Goal: Task Accomplishment & Management: Manage account settings

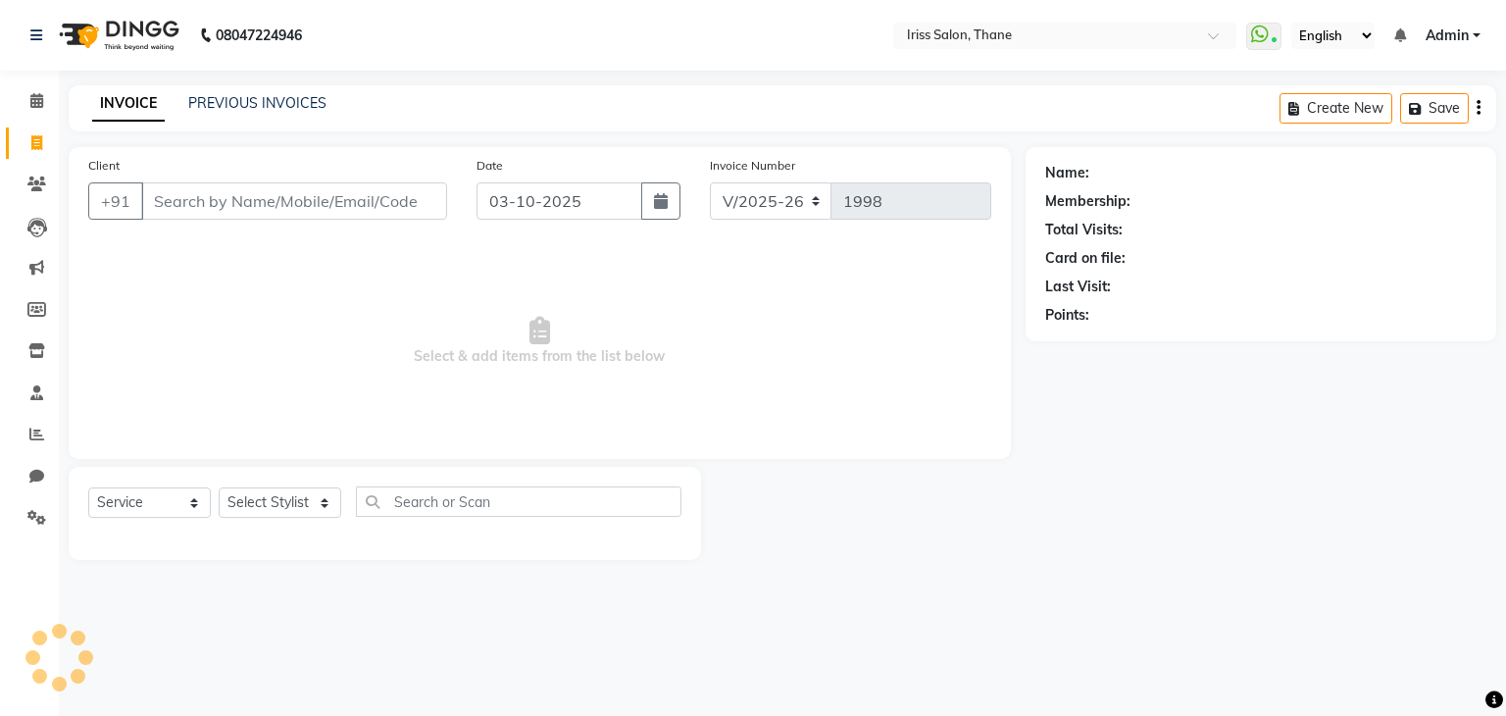
select select "7676"
select select "product"
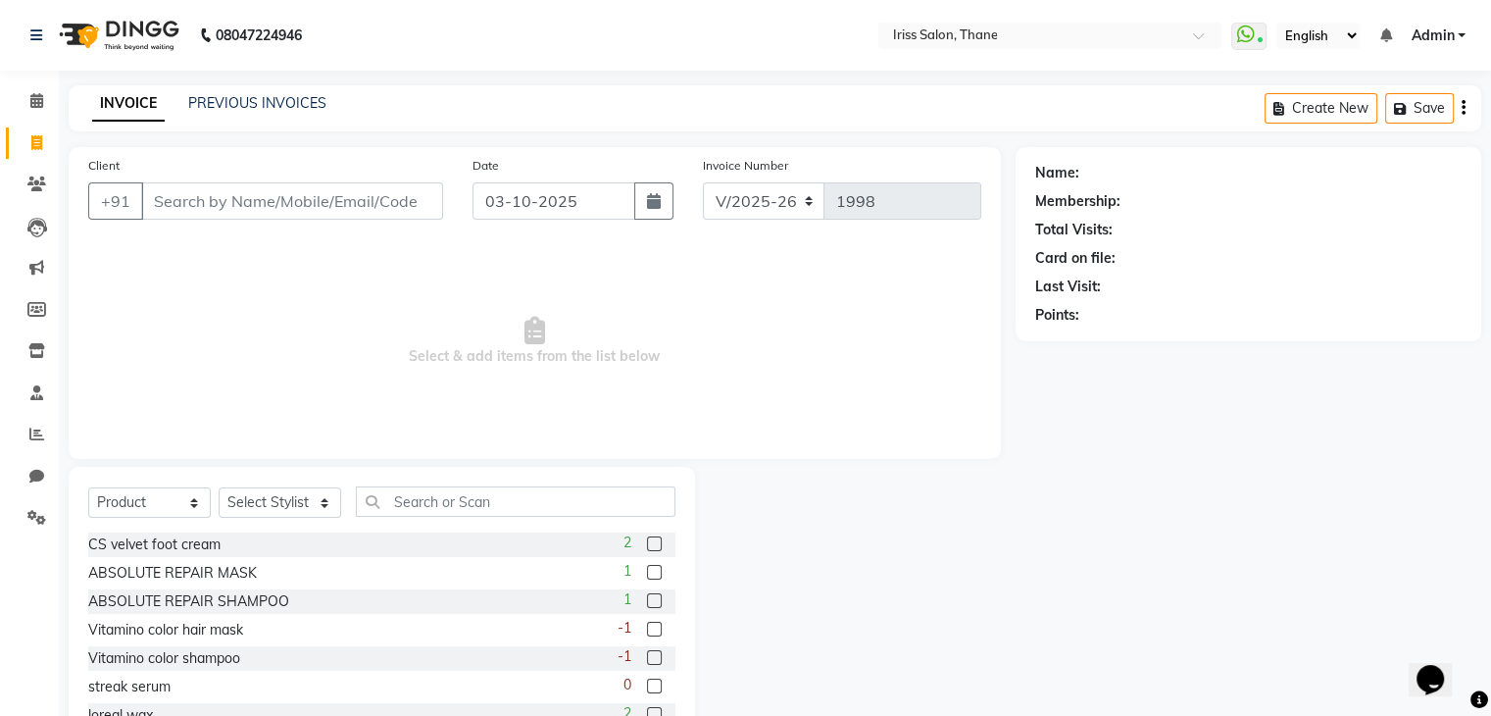
click at [243, 201] on input "Client" at bounding box center [292, 200] width 302 height 37
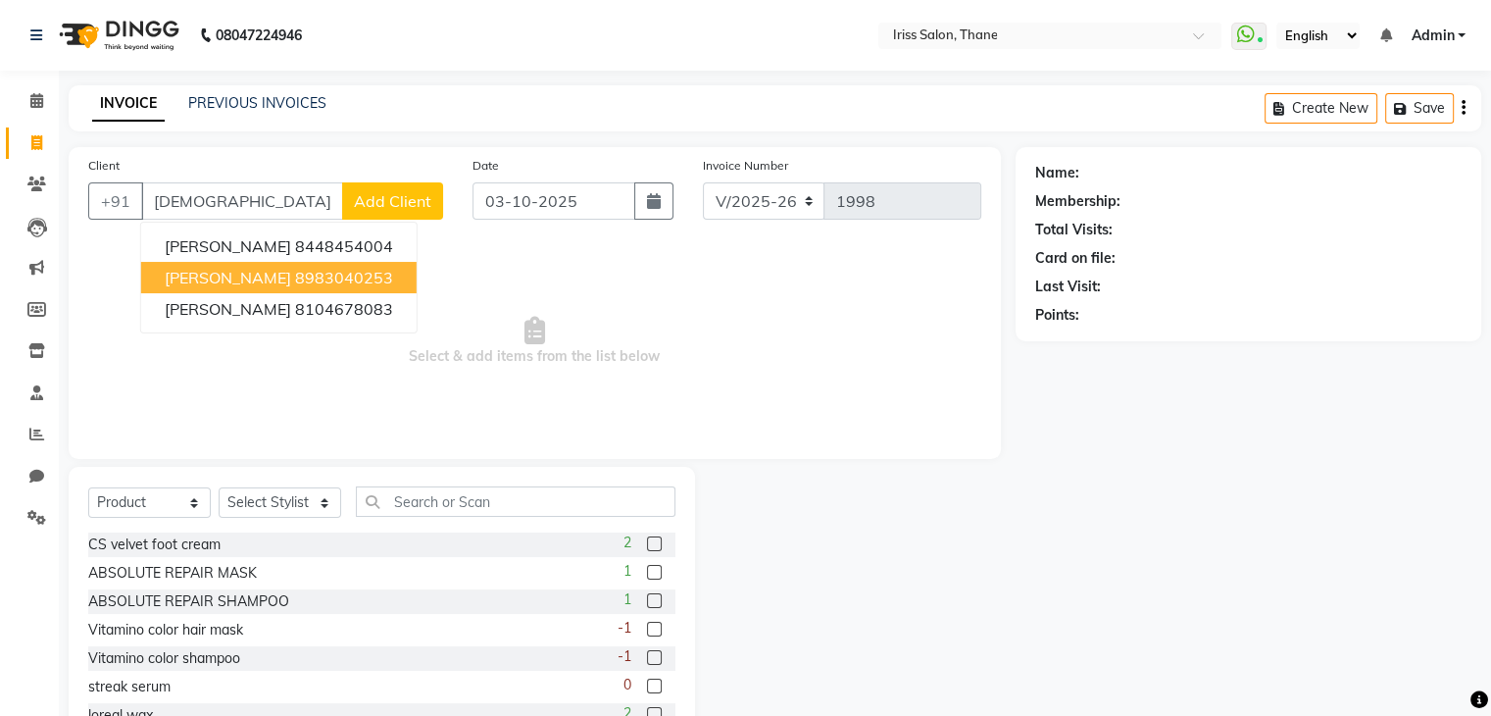
click at [210, 278] on span "[PERSON_NAME]" at bounding box center [228, 278] width 126 height 20
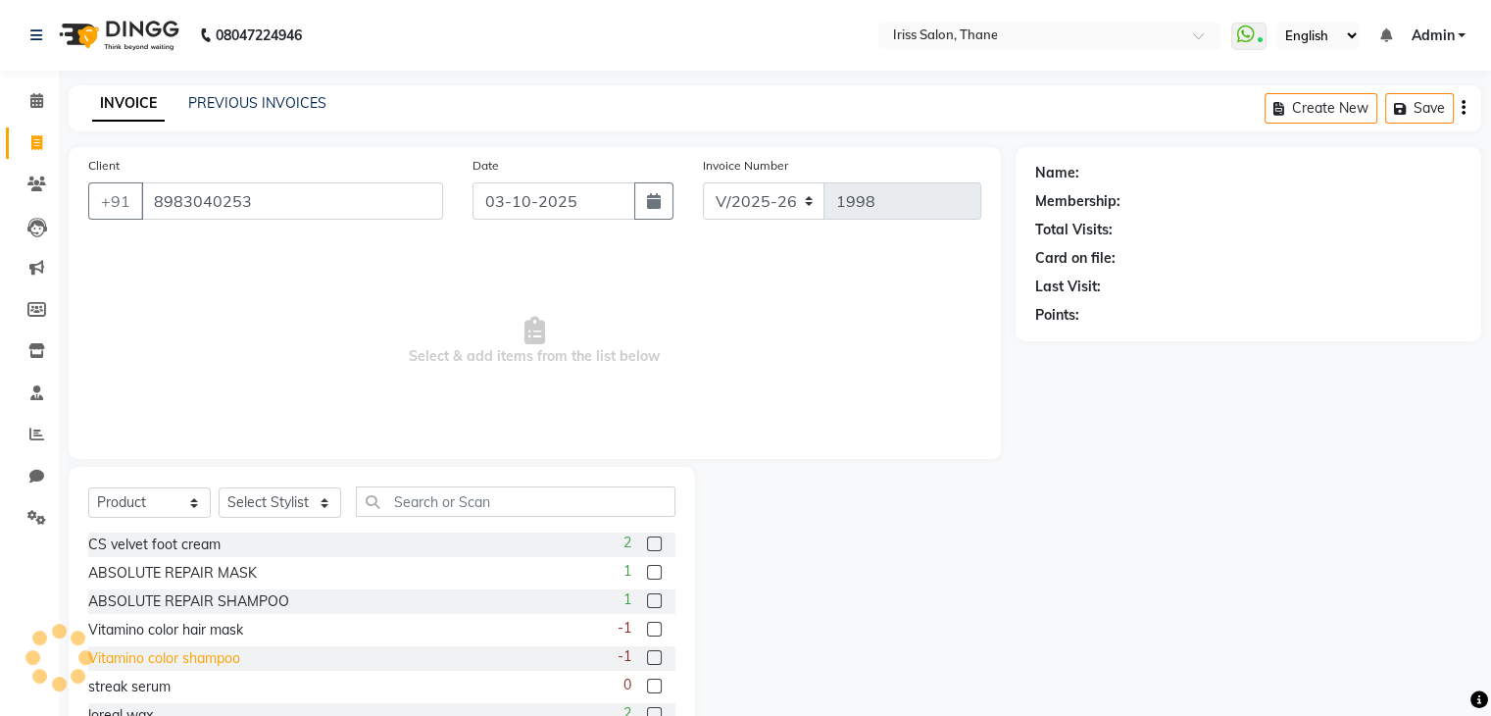
type input "8983040253"
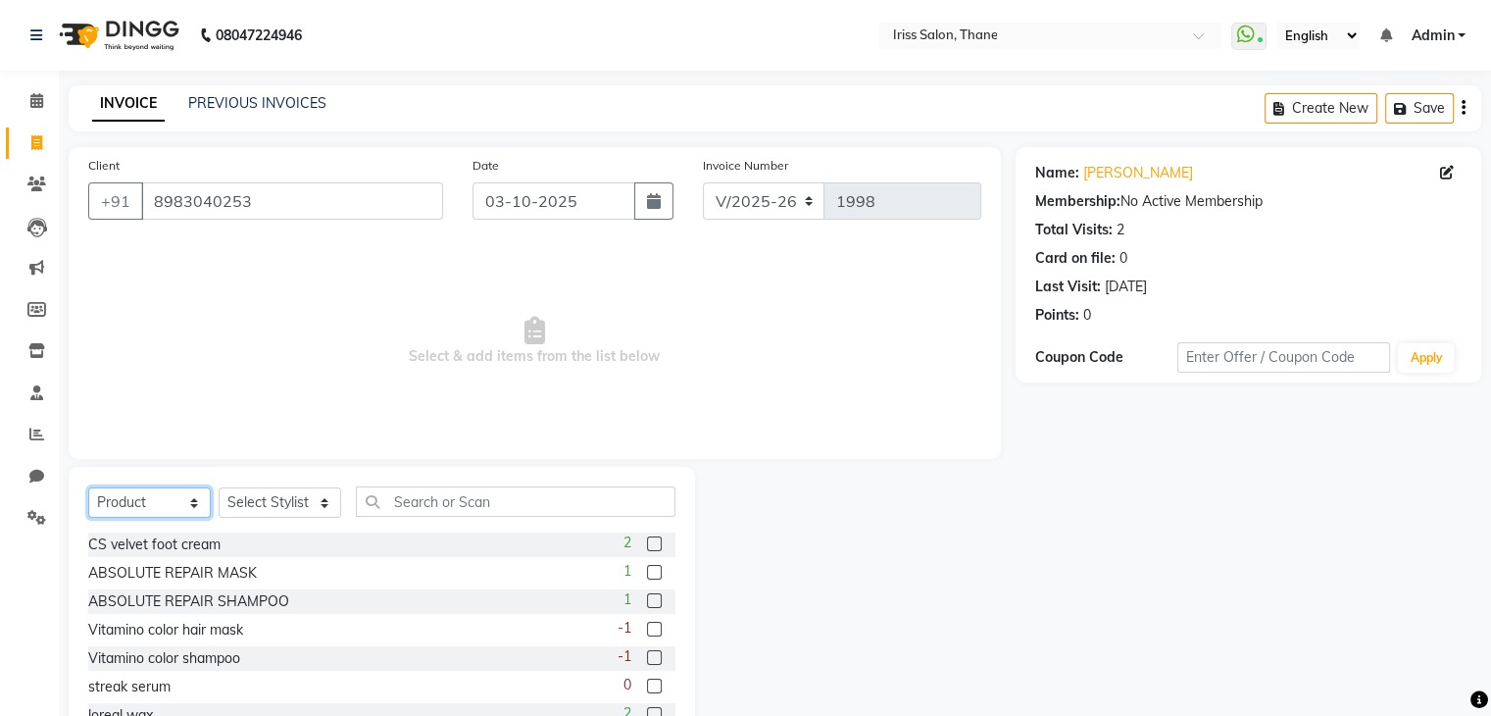
click at [147, 500] on select "Select Service Product Membership Package Voucher Prepaid Gift Card" at bounding box center [149, 502] width 123 height 30
select select "service"
click at [88, 488] on select "Select Service Product Membership Package Voucher Prepaid Gift Card" at bounding box center [149, 502] width 123 height 30
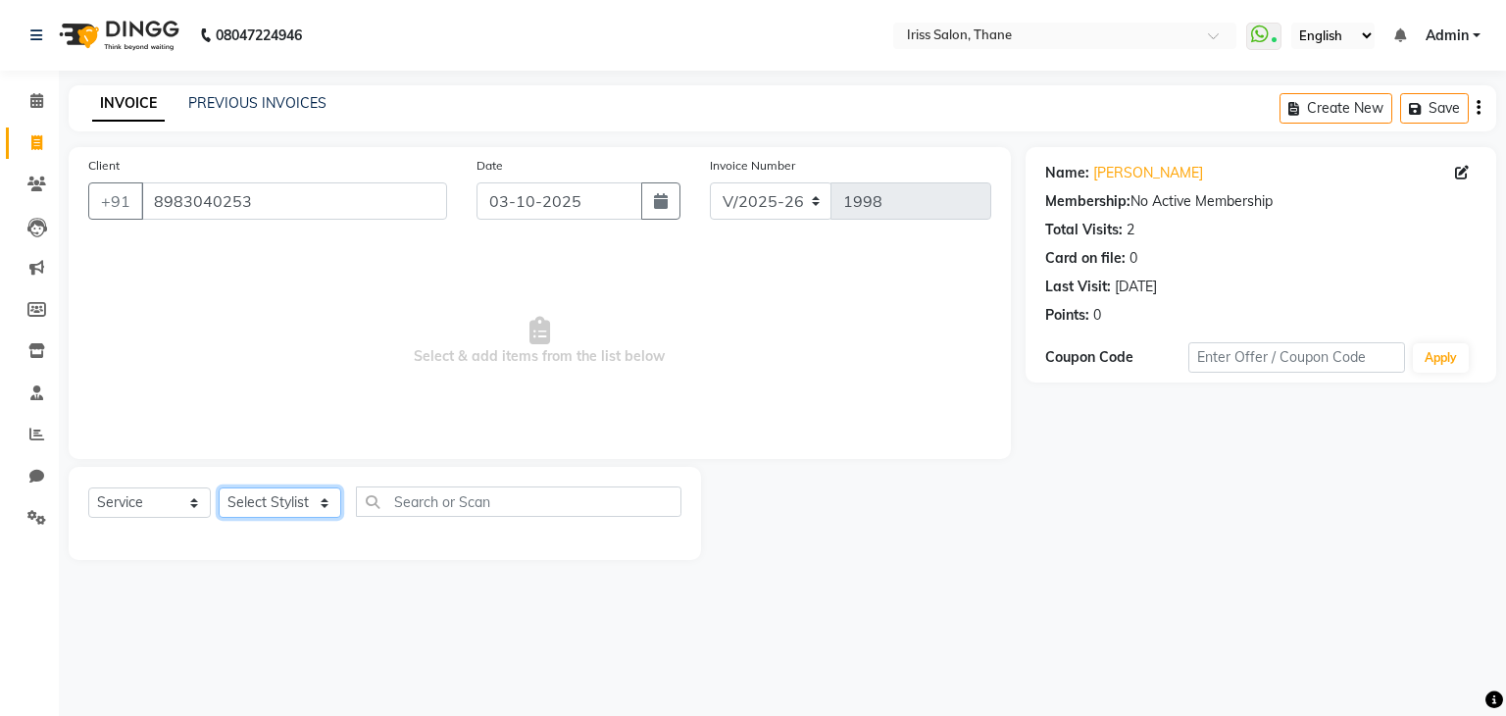
click at [311, 508] on select "Select Stylist Alzeem [PERSON_NAME] [PERSON_NAME] [PERSON_NAME] [PERSON_NAME] […" at bounding box center [280, 502] width 123 height 30
select select "67965"
click at [219, 488] on select "Select Stylist Alzeem [PERSON_NAME] [PERSON_NAME] [PERSON_NAME] [PERSON_NAME] […" at bounding box center [280, 502] width 123 height 30
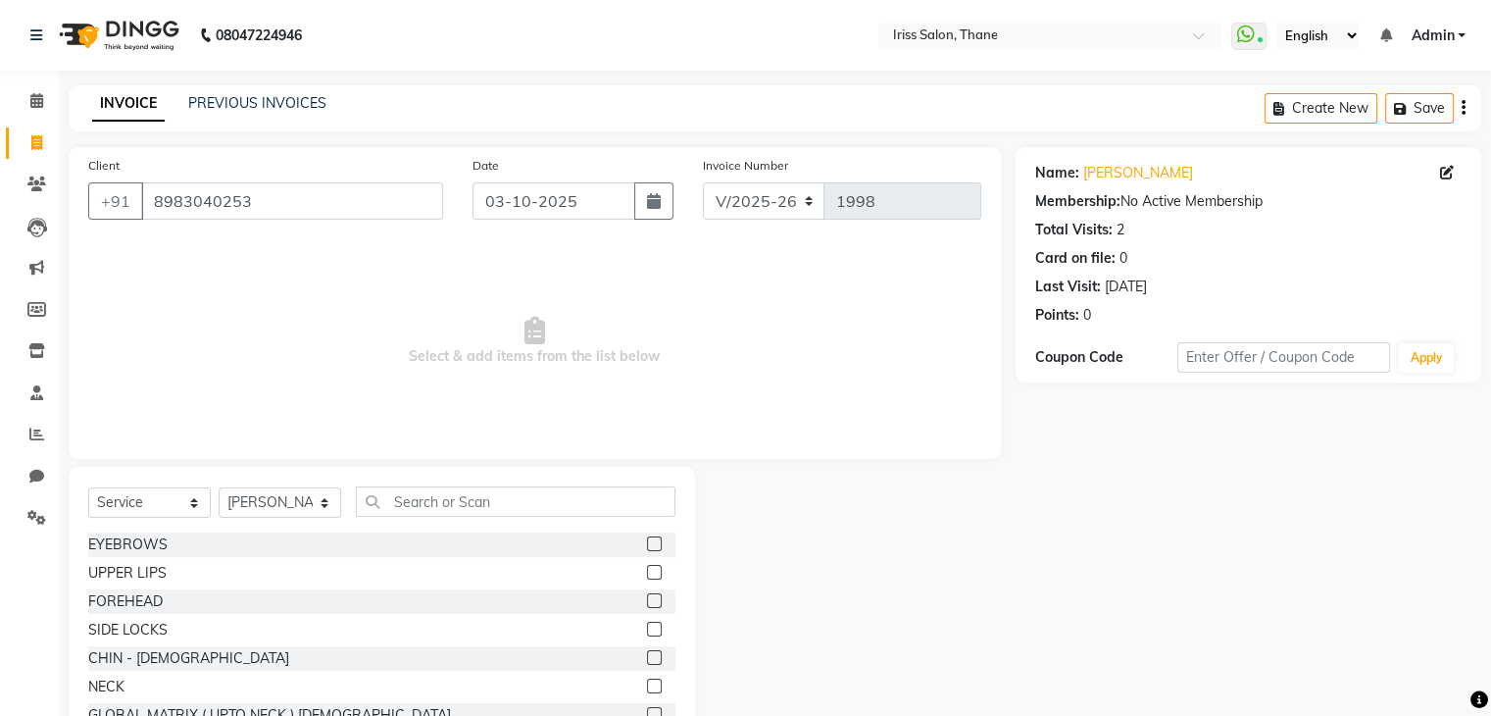
click at [647, 543] on label at bounding box center [654, 543] width 15 height 15
click at [647, 543] on input "checkbox" at bounding box center [653, 544] width 13 height 13
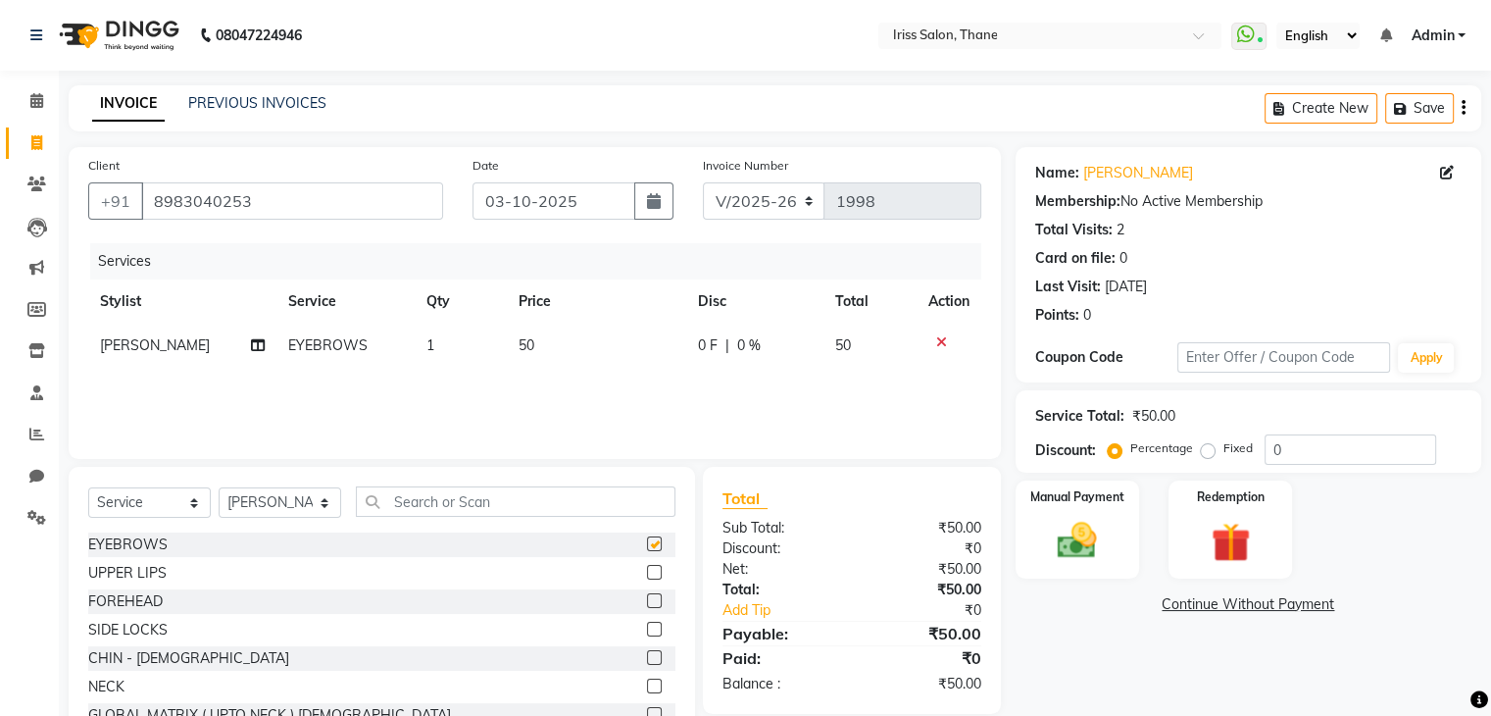
checkbox input "false"
click at [647, 573] on label at bounding box center [654, 572] width 15 height 15
click at [647, 573] on input "checkbox" at bounding box center [653, 573] width 13 height 13
checkbox input "false"
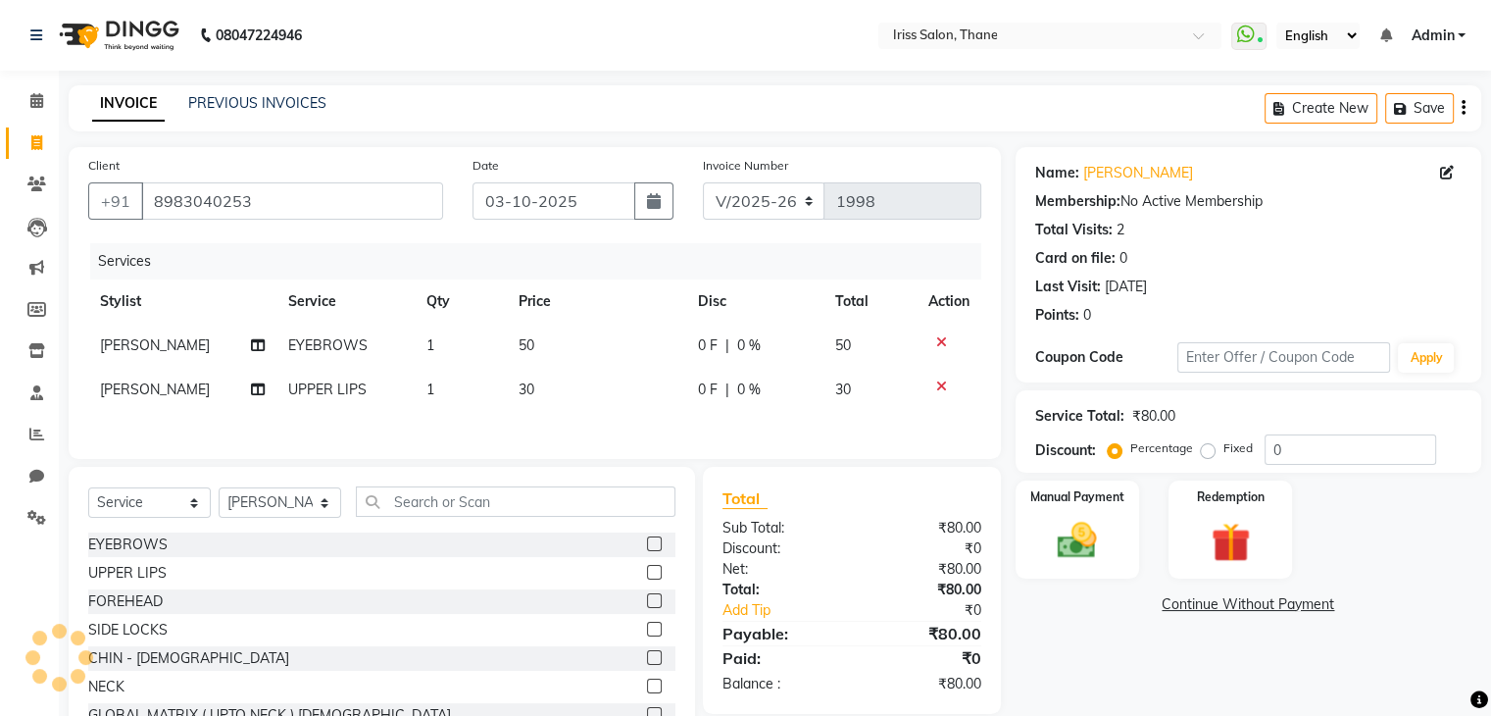
click at [647, 607] on label at bounding box center [654, 600] width 15 height 15
click at [647, 607] on input "checkbox" at bounding box center [653, 601] width 13 height 13
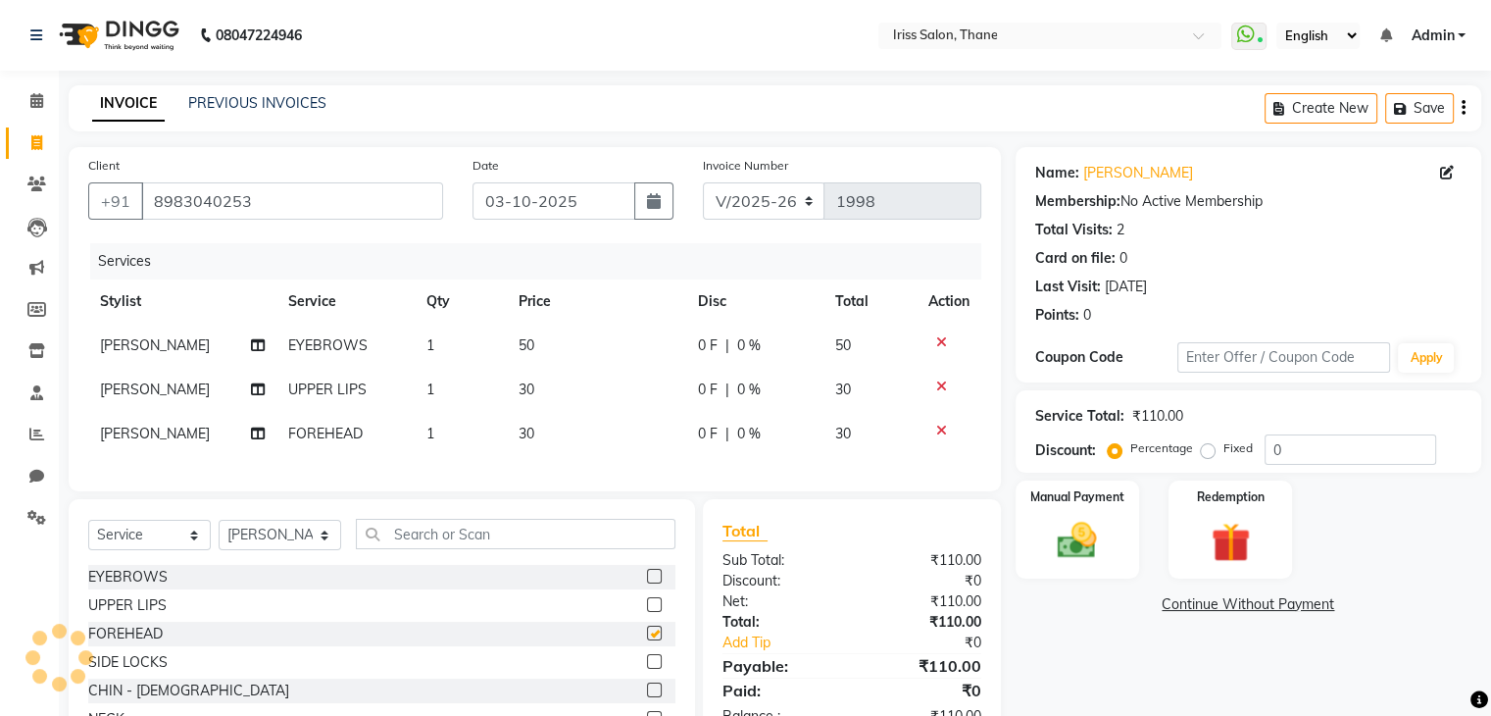
checkbox input "false"
click at [1068, 547] on img at bounding box center [1077, 541] width 66 height 47
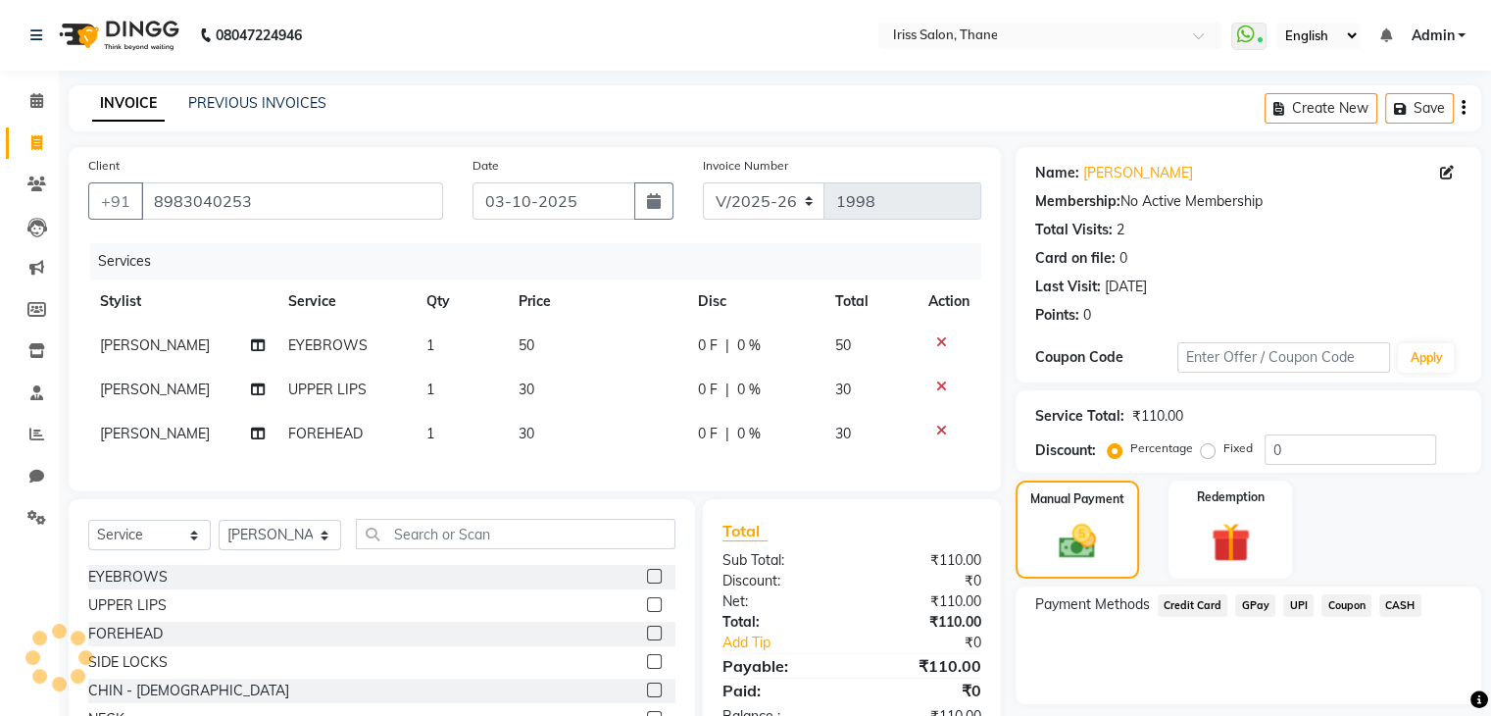
click at [1400, 602] on span "CASH" at bounding box center [1400, 605] width 42 height 23
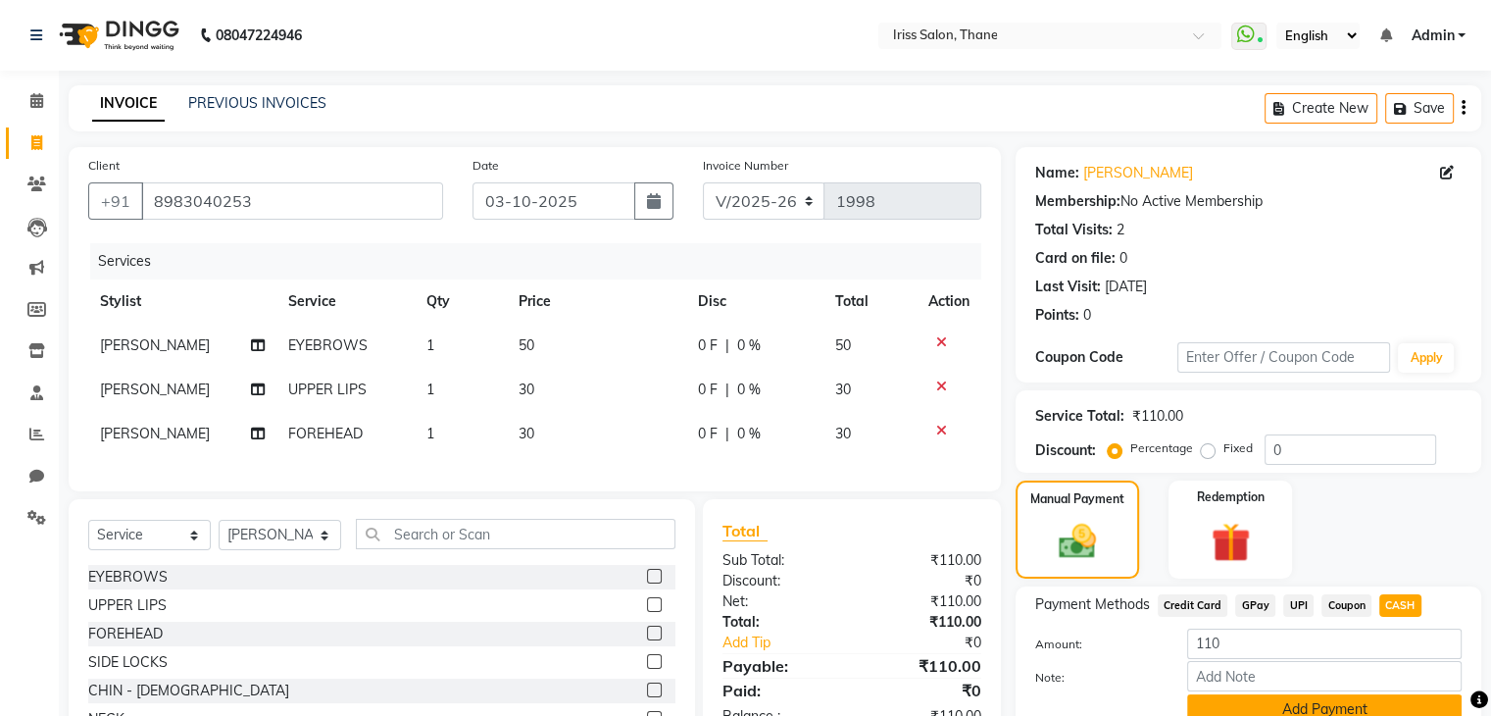
click at [1394, 699] on button "Add Payment" at bounding box center [1324, 709] width 274 height 30
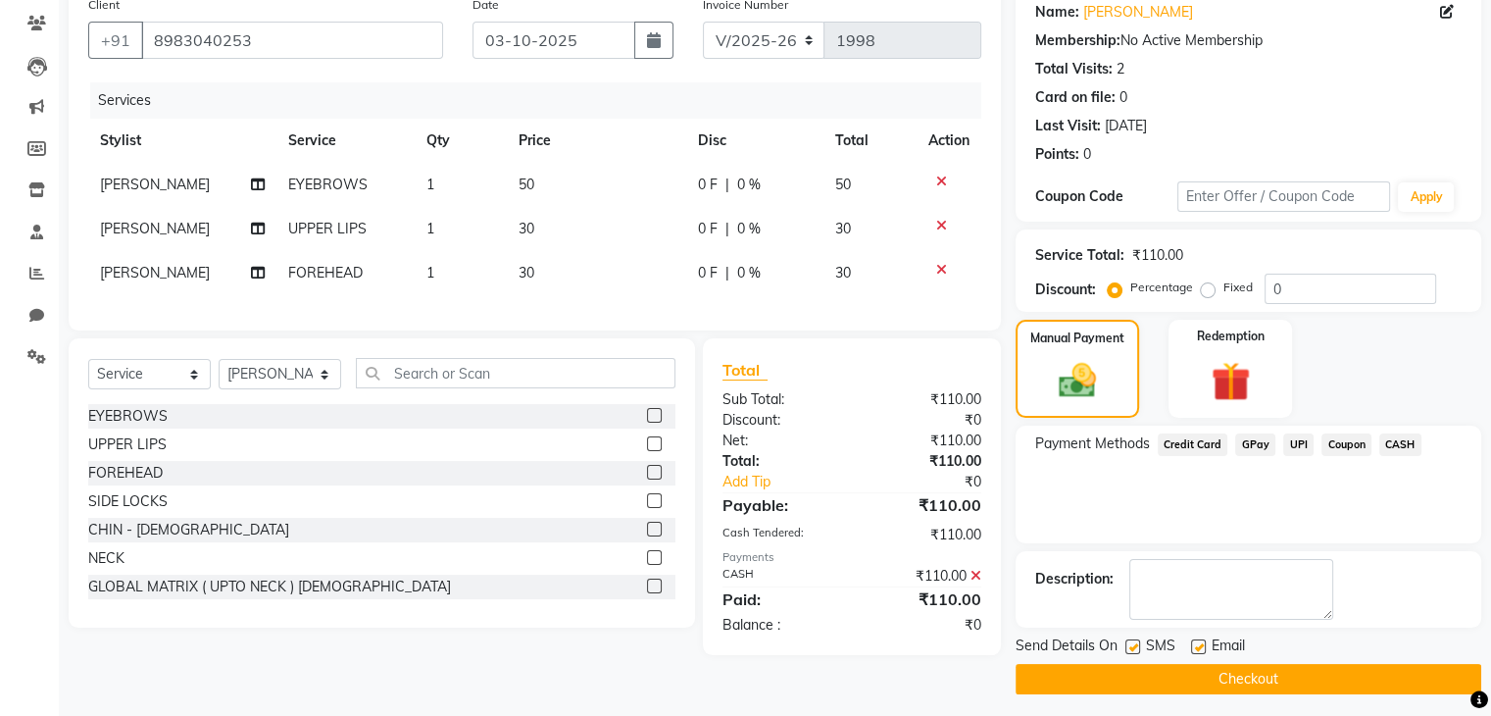
scroll to position [168, 0]
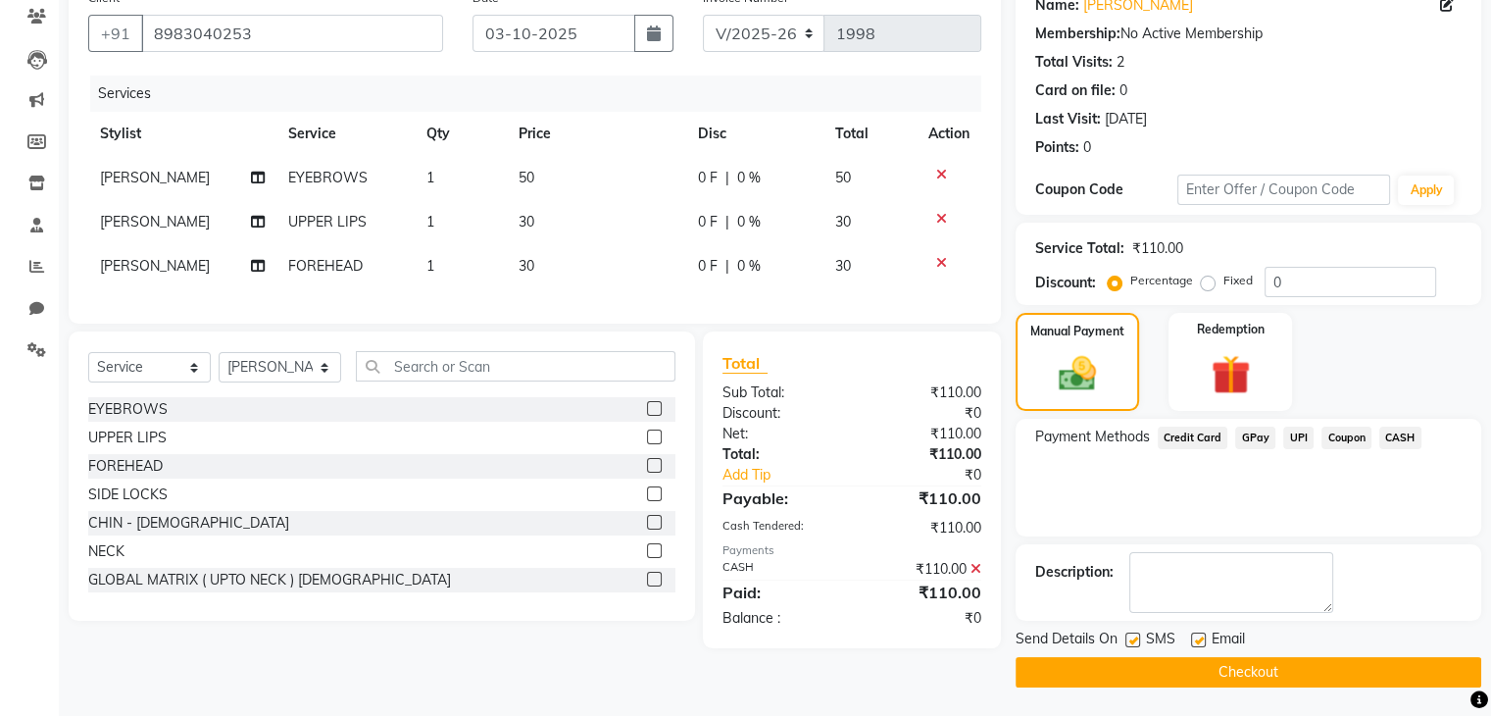
click at [1351, 668] on button "Checkout" at bounding box center [1248, 672] width 466 height 30
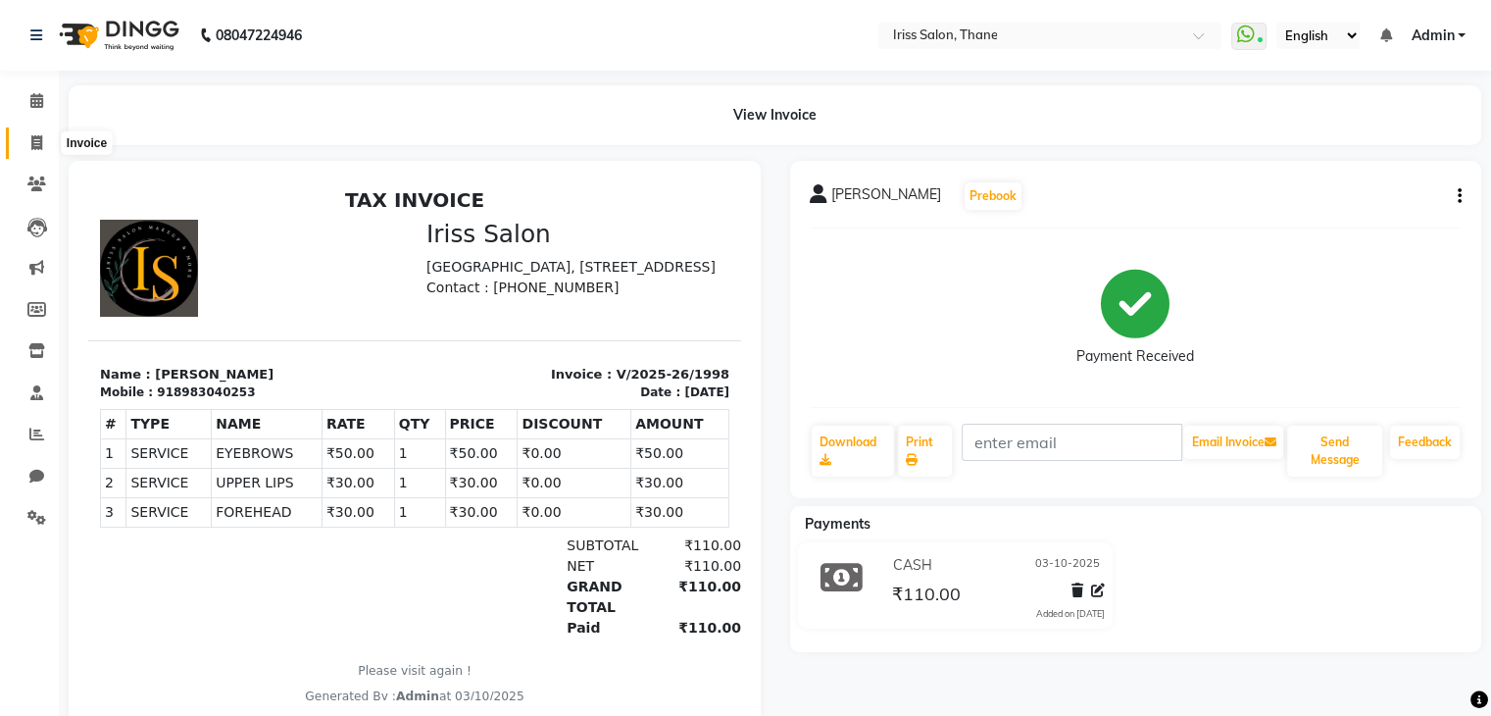
click at [27, 143] on span at bounding box center [37, 143] width 34 height 23
select select "service"
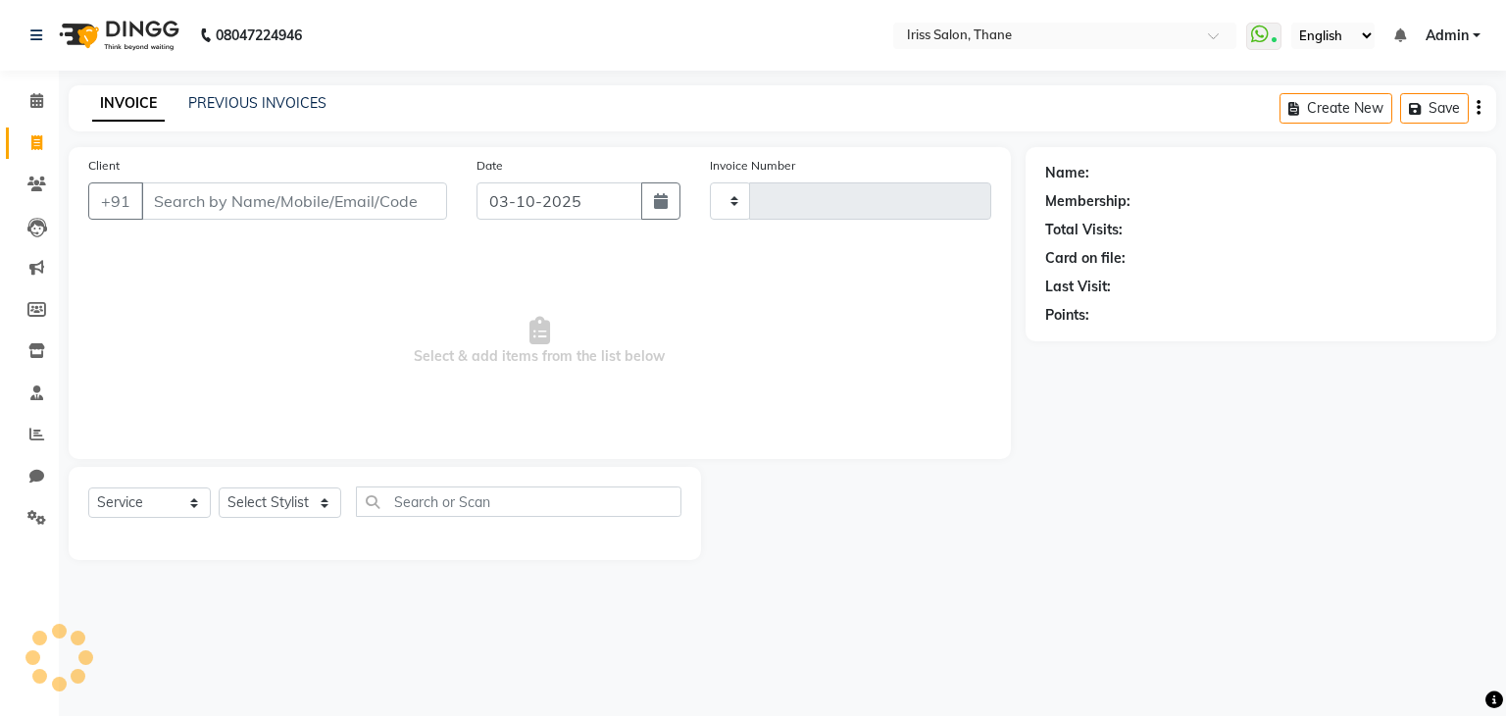
type input "1999"
select select "7676"
select select "product"
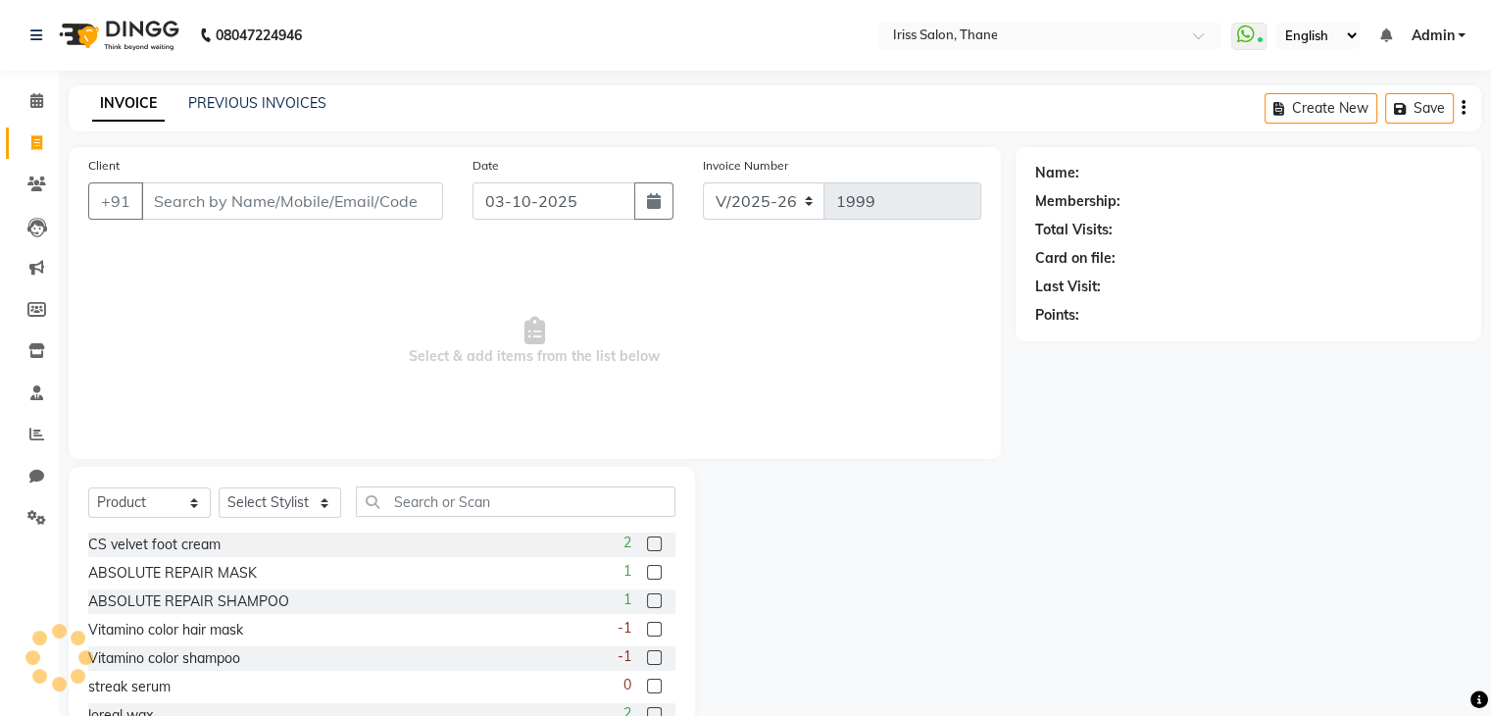
drag, startPoint x: 581, startPoint y: 32, endPoint x: 717, endPoint y: -73, distance: 171.9
click at [717, 0] on html "08047224946 Select Location × Iriss Salon, Thane WhatsApp Status ✕ Status: Conn…" at bounding box center [745, 358] width 1491 height 716
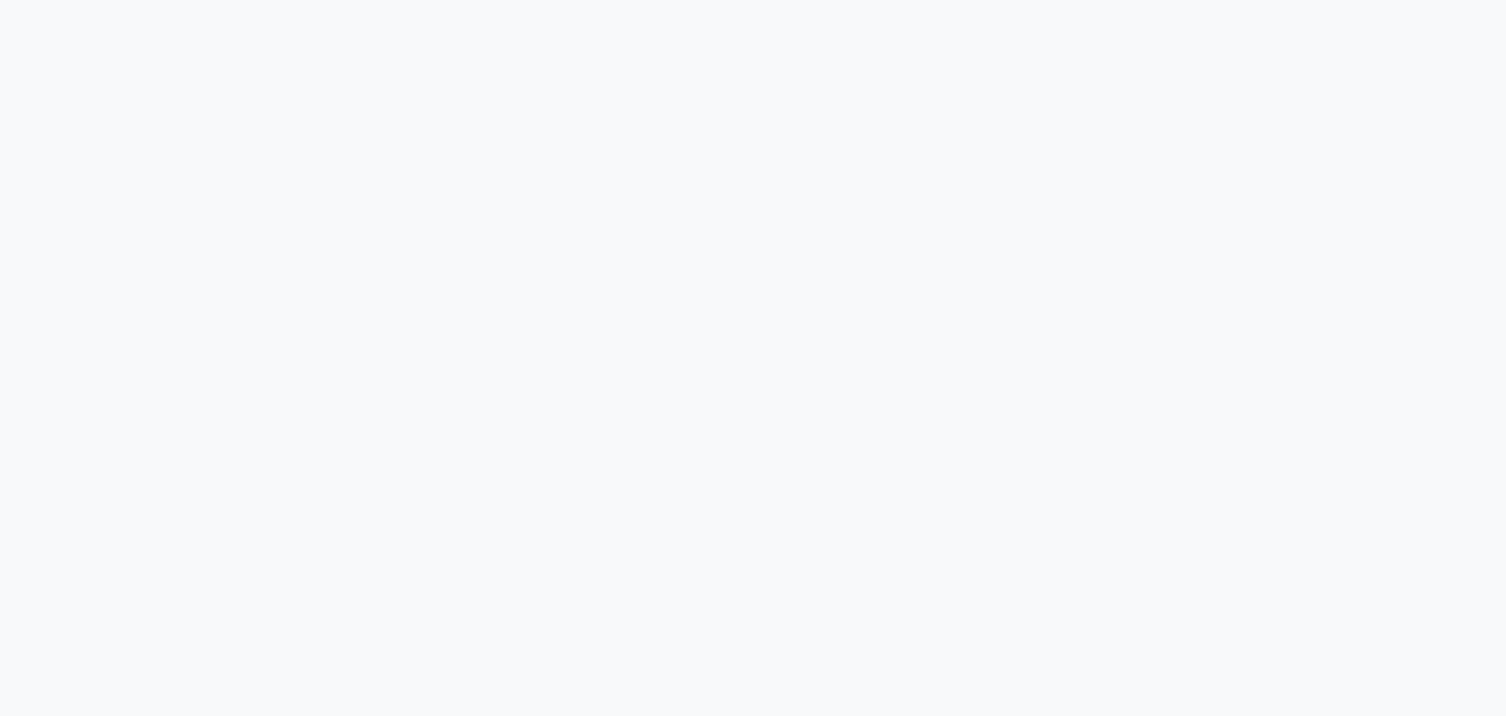
select select "service"
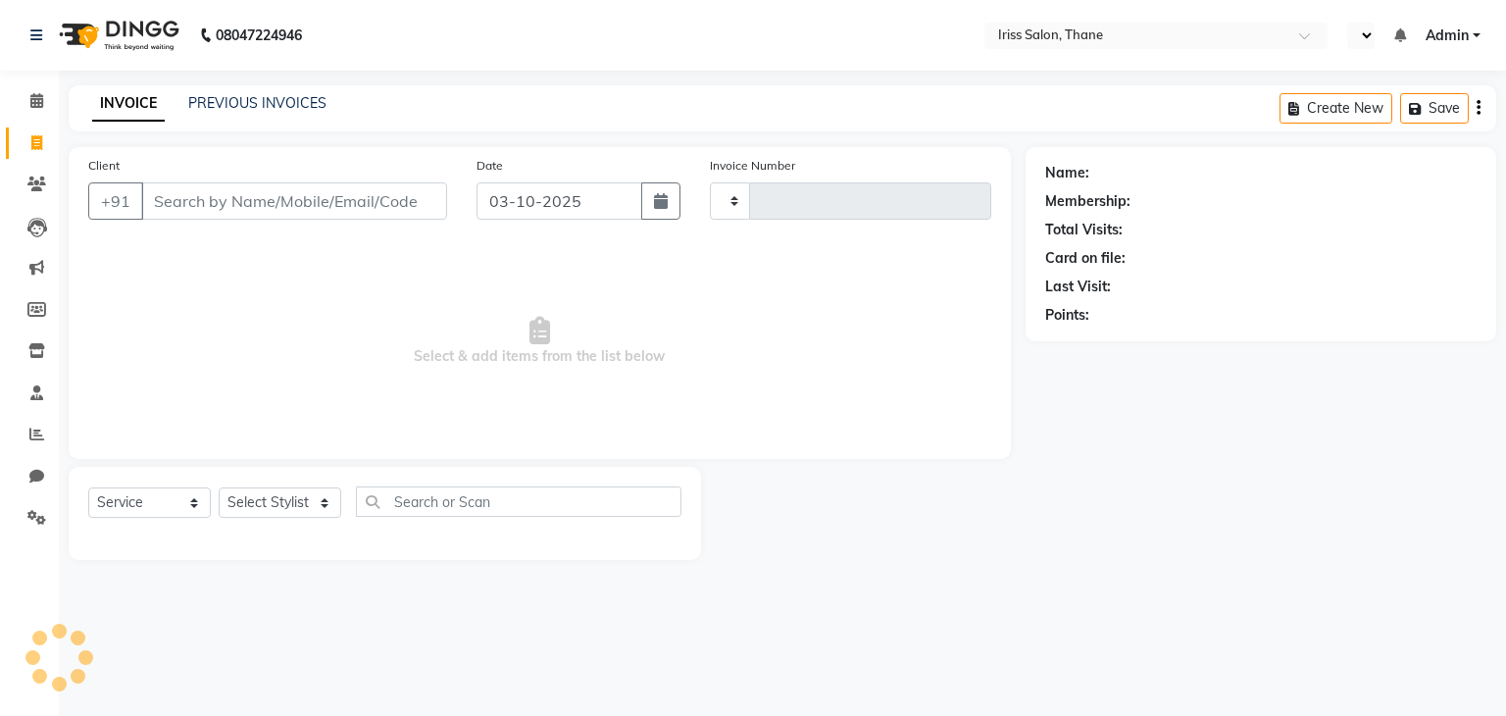
select select "en"
type input "1999"
select select "7676"
click at [278, 200] on input "Client" at bounding box center [294, 200] width 306 height 37
select select "product"
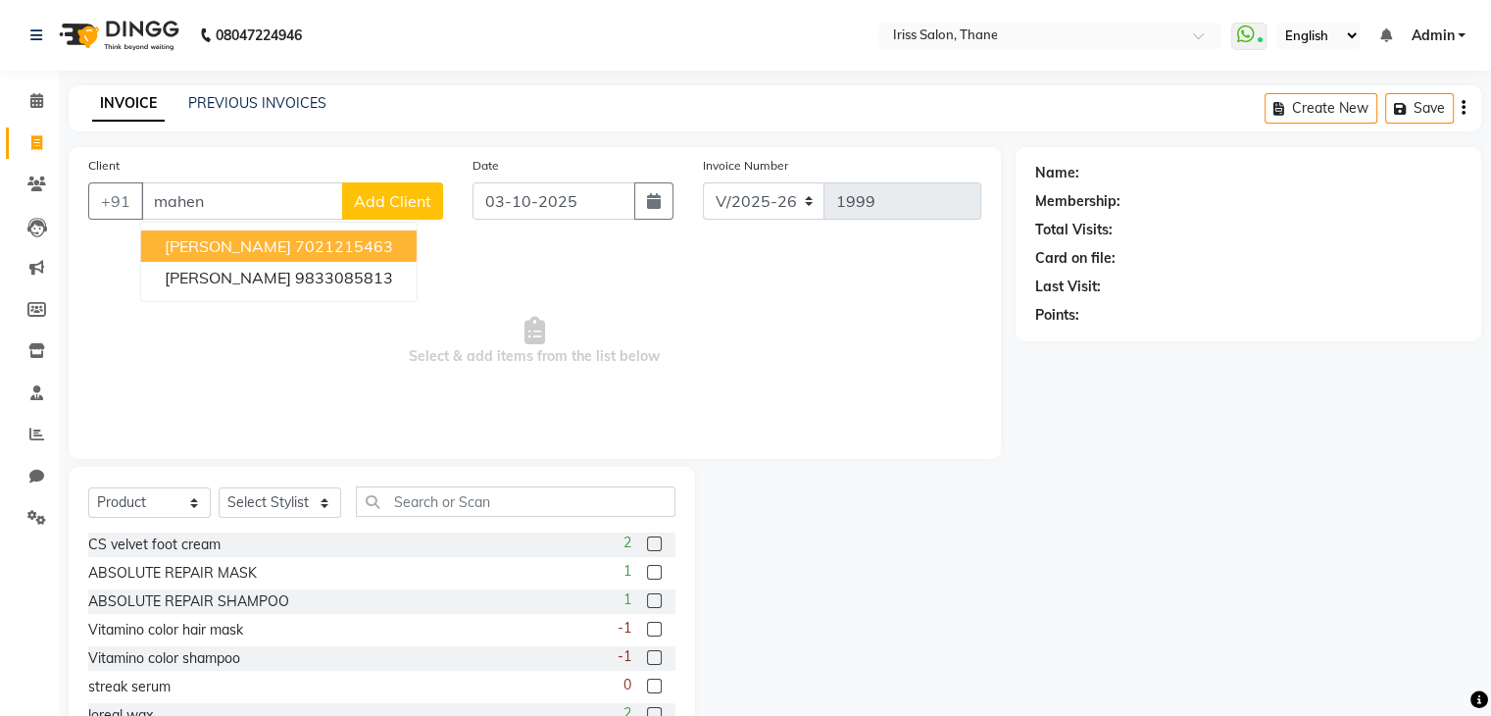
click at [295, 250] on ngb-highlight "7021215463" at bounding box center [344, 246] width 98 height 20
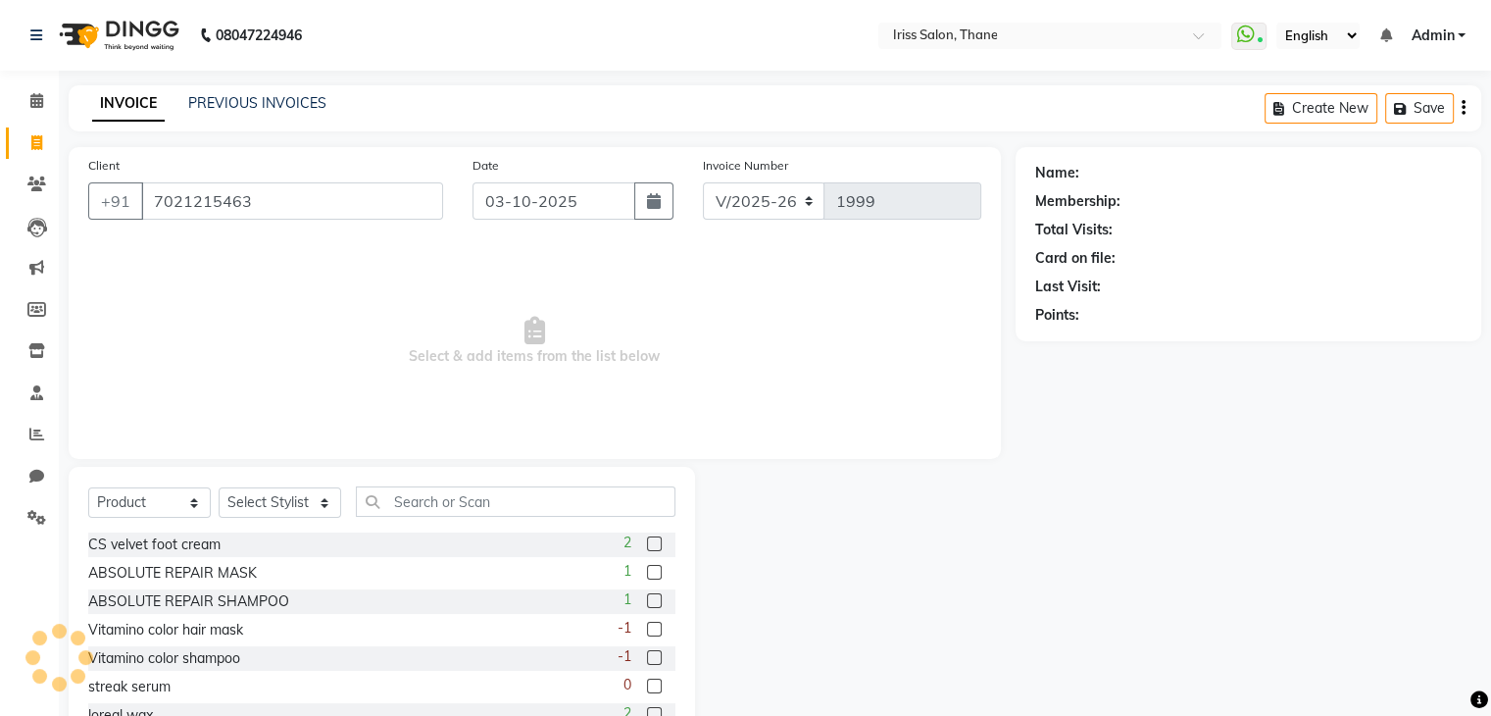
type input "7021215463"
select select "1: Object"
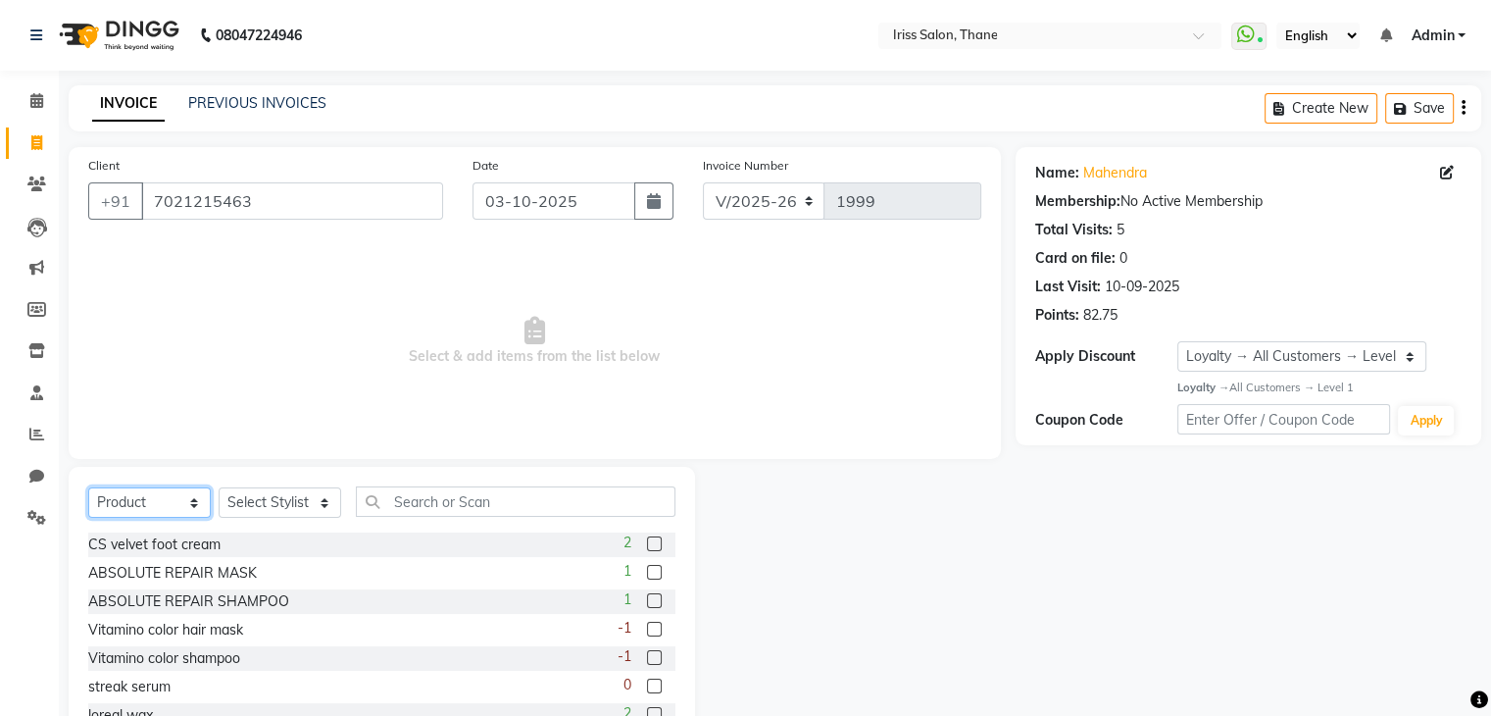
click at [192, 504] on select "Select Service Product Membership Package Voucher Prepaid Gift Card" at bounding box center [149, 502] width 123 height 30
select select "service"
click at [88, 488] on select "Select Service Product Membership Package Voucher Prepaid Gift Card" at bounding box center [149, 502] width 123 height 30
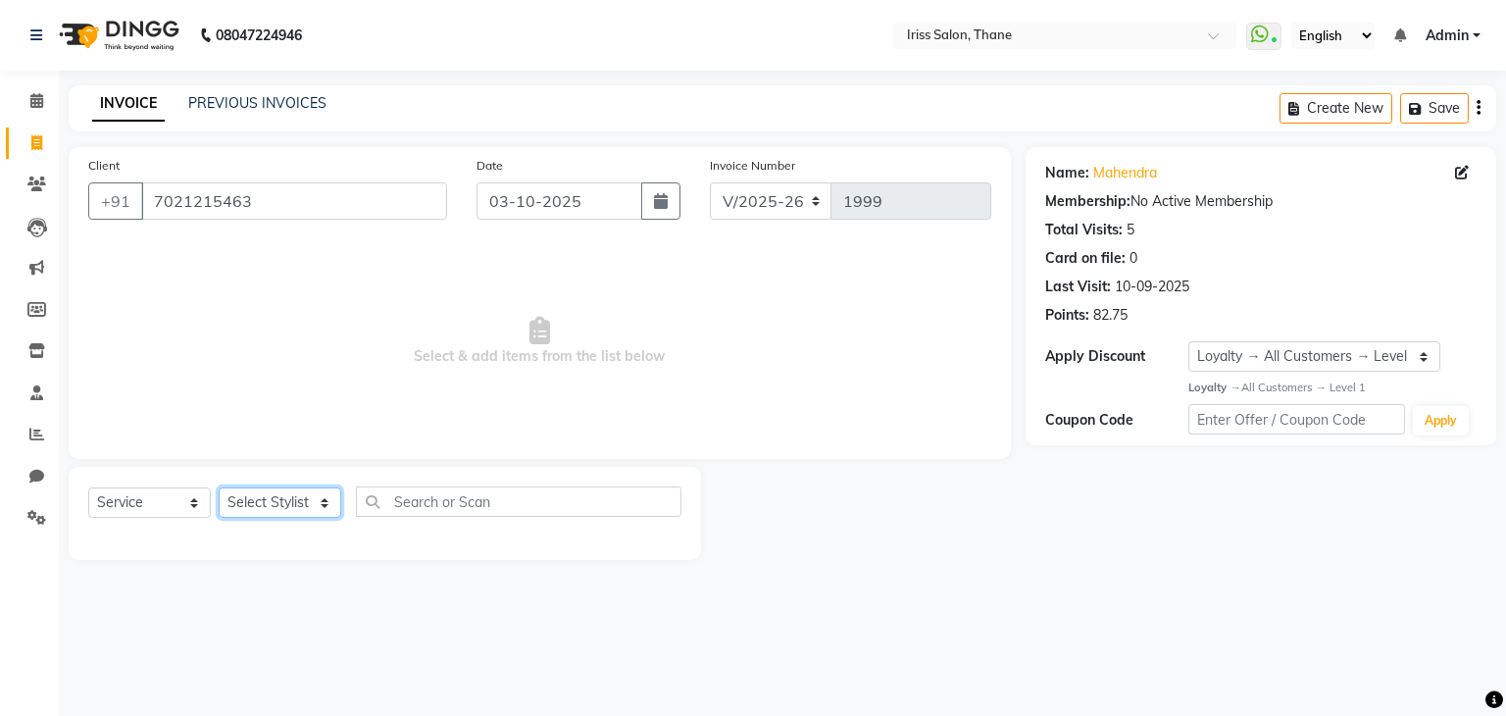
click at [294, 513] on select "Select Stylist Alzeem [PERSON_NAME] [PERSON_NAME] [PERSON_NAME] [PERSON_NAME] […" at bounding box center [280, 502] width 123 height 30
select select "67965"
click at [219, 488] on select "Select Stylist Alzeem [PERSON_NAME] [PERSON_NAME] [PERSON_NAME] [PERSON_NAME] […" at bounding box center [280, 502] width 123 height 30
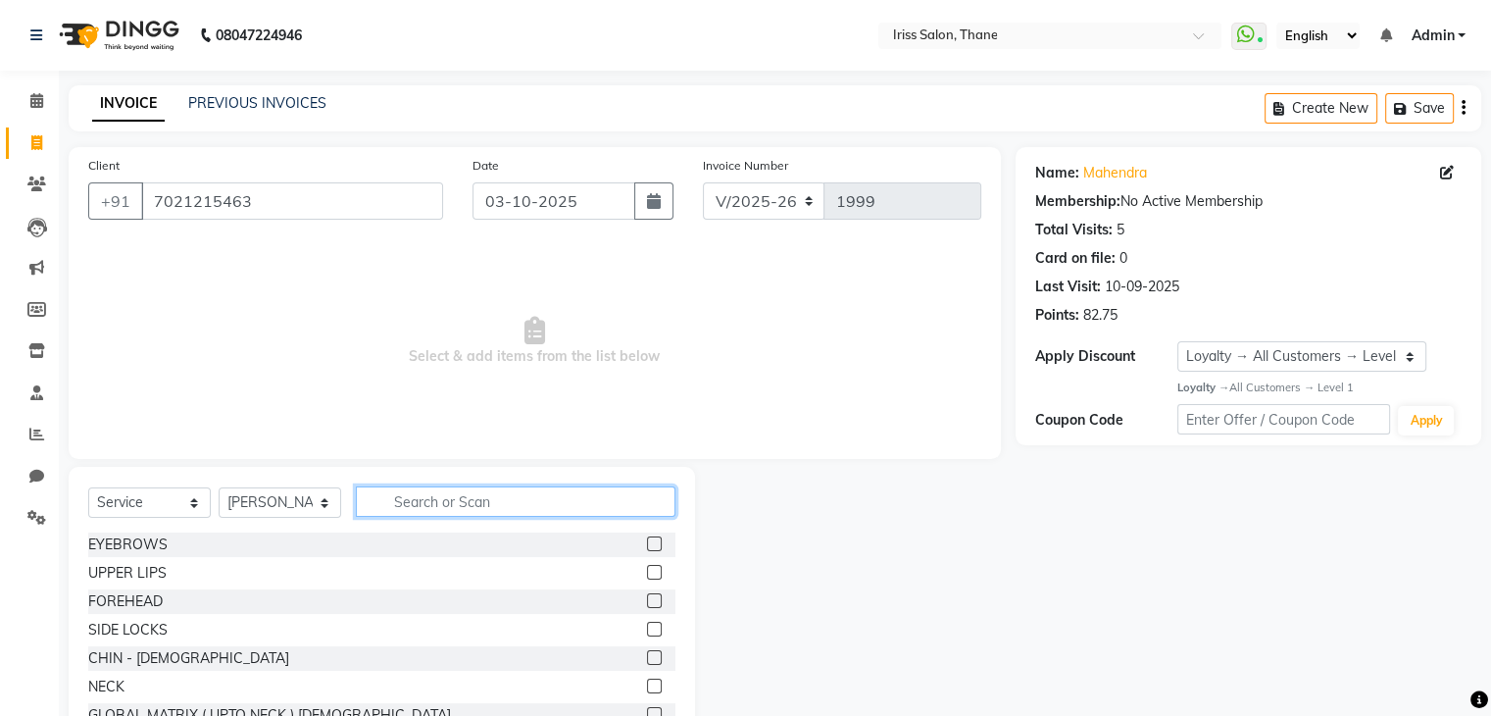
click at [422, 507] on input "text" at bounding box center [516, 501] width 320 height 30
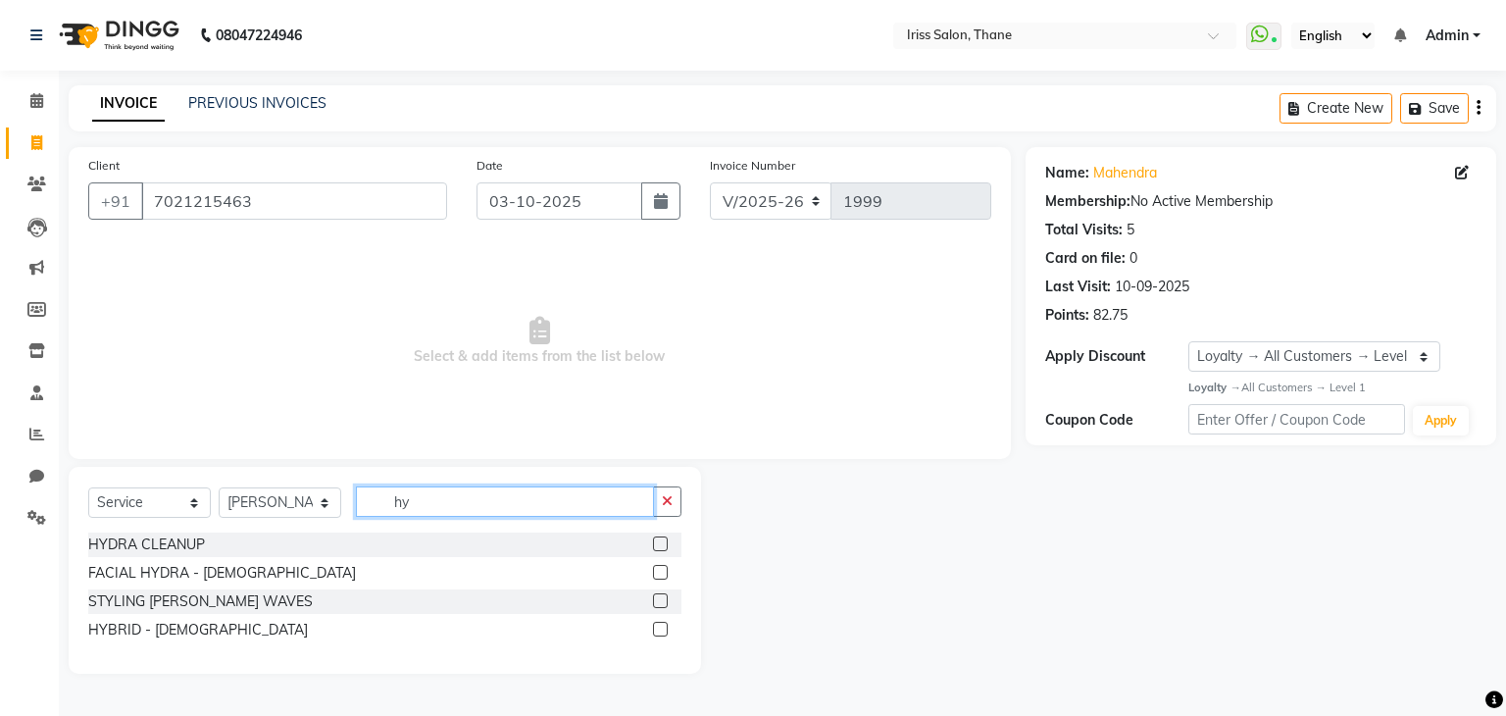
type input "hy"
click at [659, 573] on label at bounding box center [660, 572] width 15 height 15
click at [659, 573] on input "checkbox" at bounding box center [659, 573] width 13 height 13
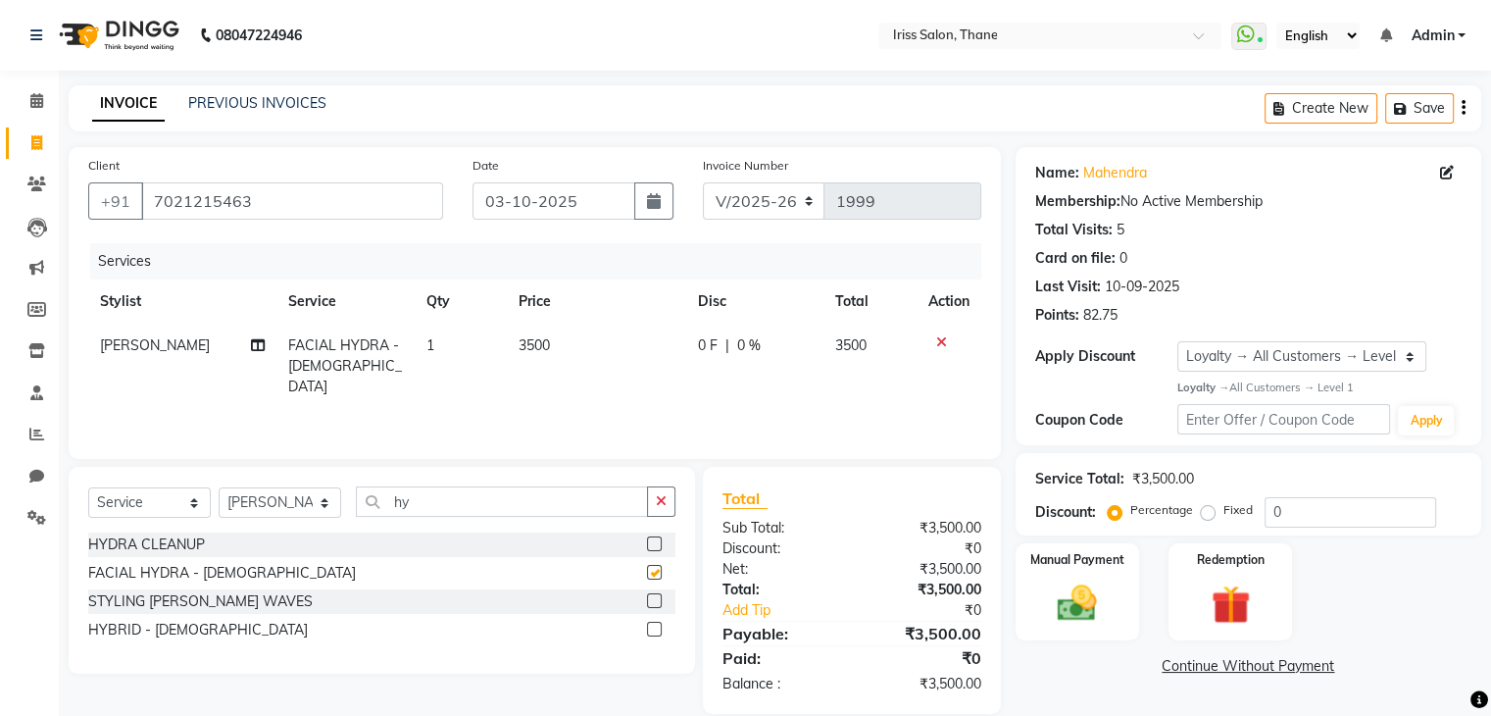
checkbox input "false"
click at [441, 505] on input "hy" at bounding box center [502, 501] width 292 height 30
type input "h"
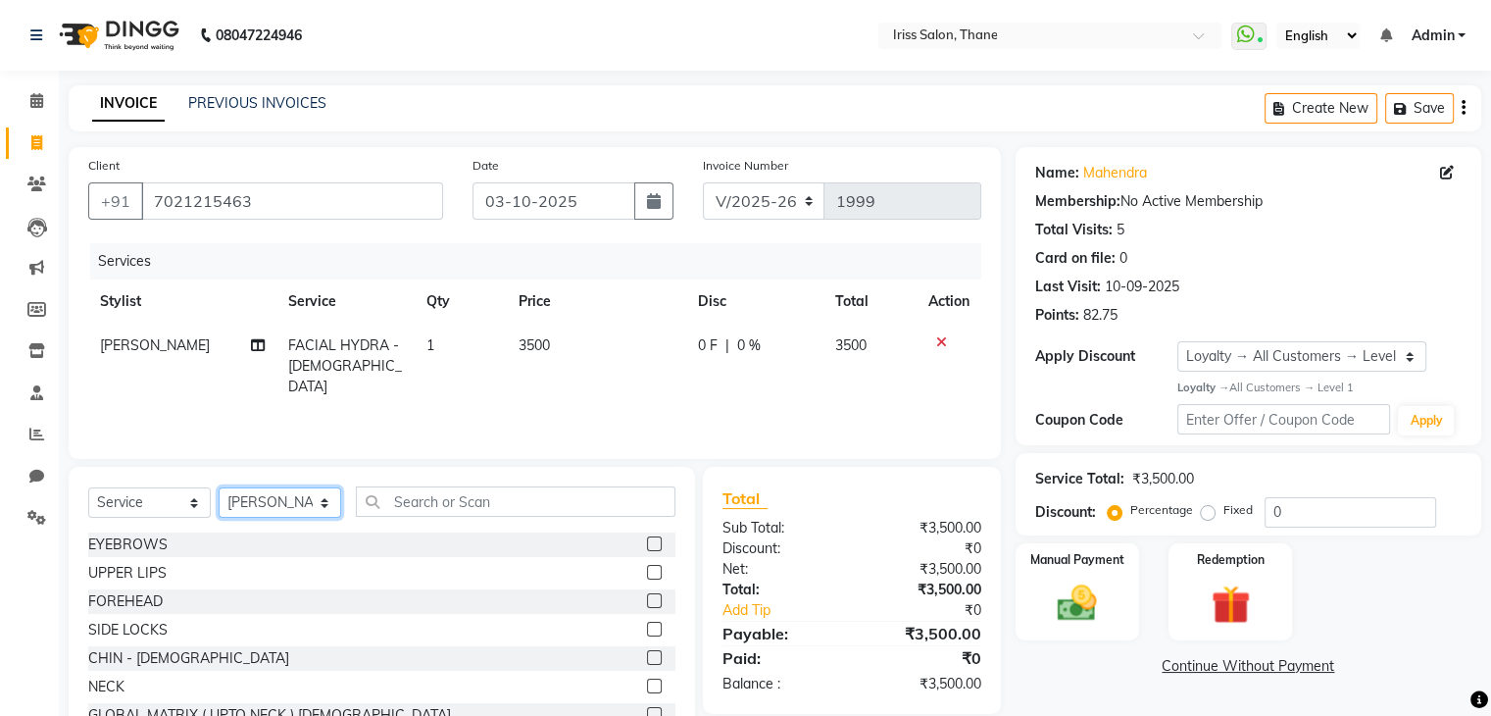
click at [321, 509] on select "Select Stylist Alzeem [PERSON_NAME] [PERSON_NAME] [PERSON_NAME] [PERSON_NAME] […" at bounding box center [280, 502] width 123 height 30
select select "67966"
click at [219, 488] on select "Select Stylist Alzeem [PERSON_NAME] [PERSON_NAME] [PERSON_NAME] [PERSON_NAME] […" at bounding box center [280, 502] width 123 height 30
click at [438, 500] on input "text" at bounding box center [516, 501] width 320 height 30
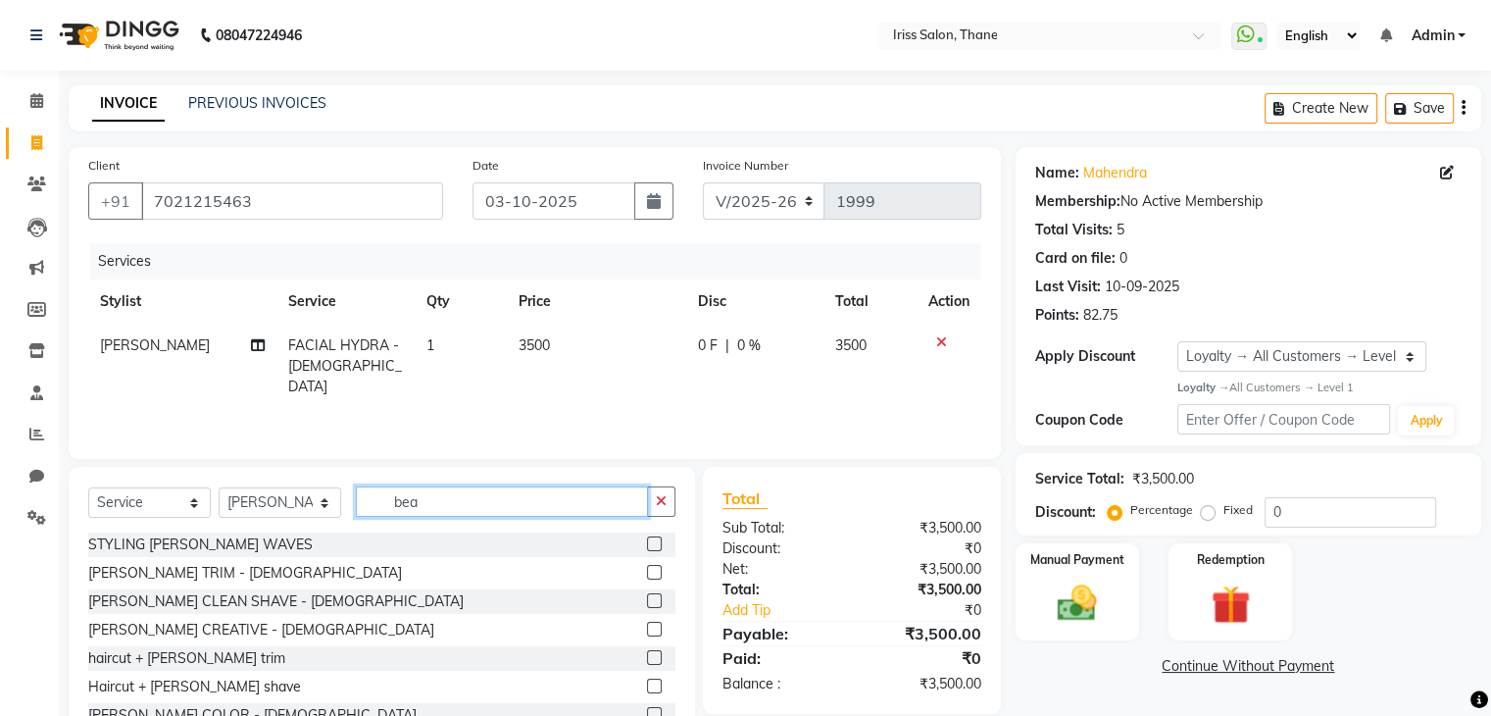
type input "bea"
click at [647, 601] on label at bounding box center [654, 600] width 15 height 15
click at [647, 601] on input "checkbox" at bounding box center [653, 601] width 13 height 13
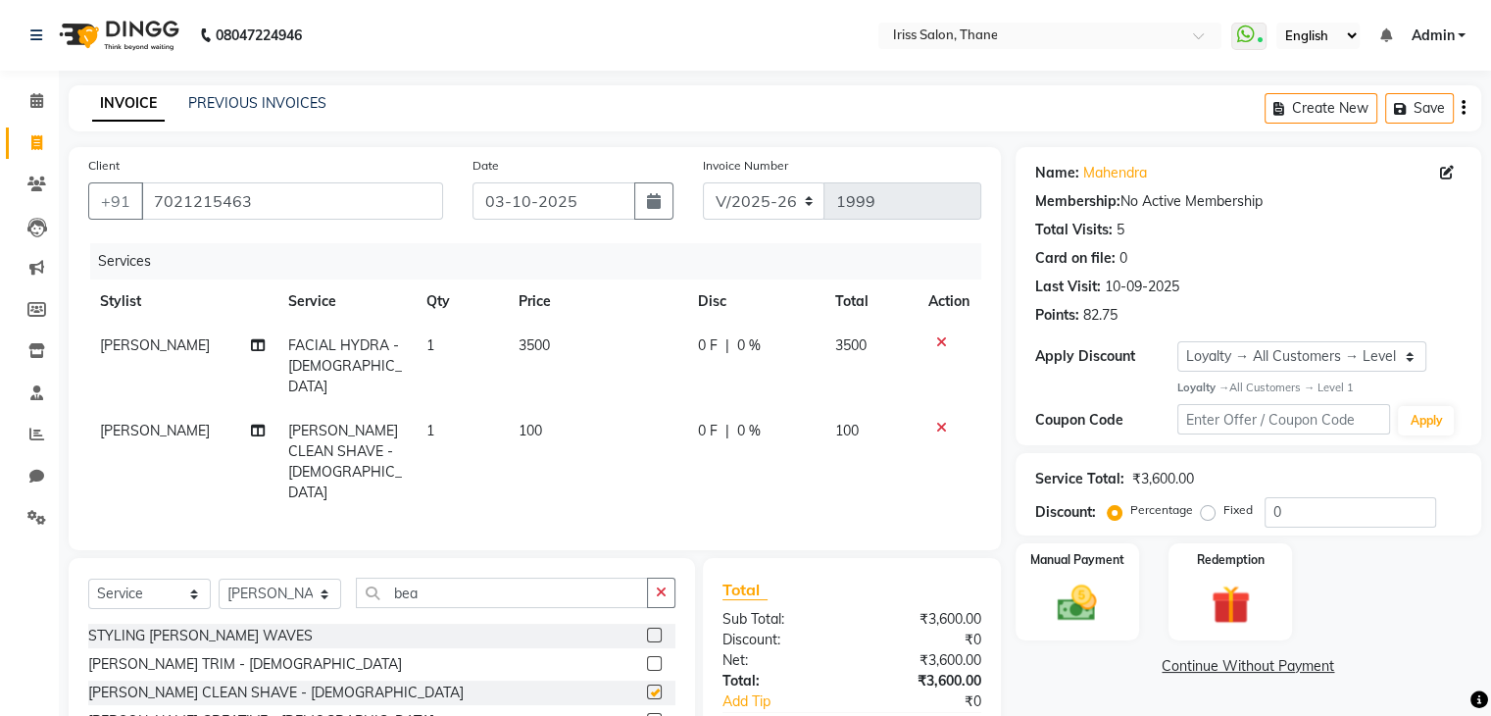
checkbox input "false"
click at [1076, 616] on img at bounding box center [1077, 602] width 66 height 47
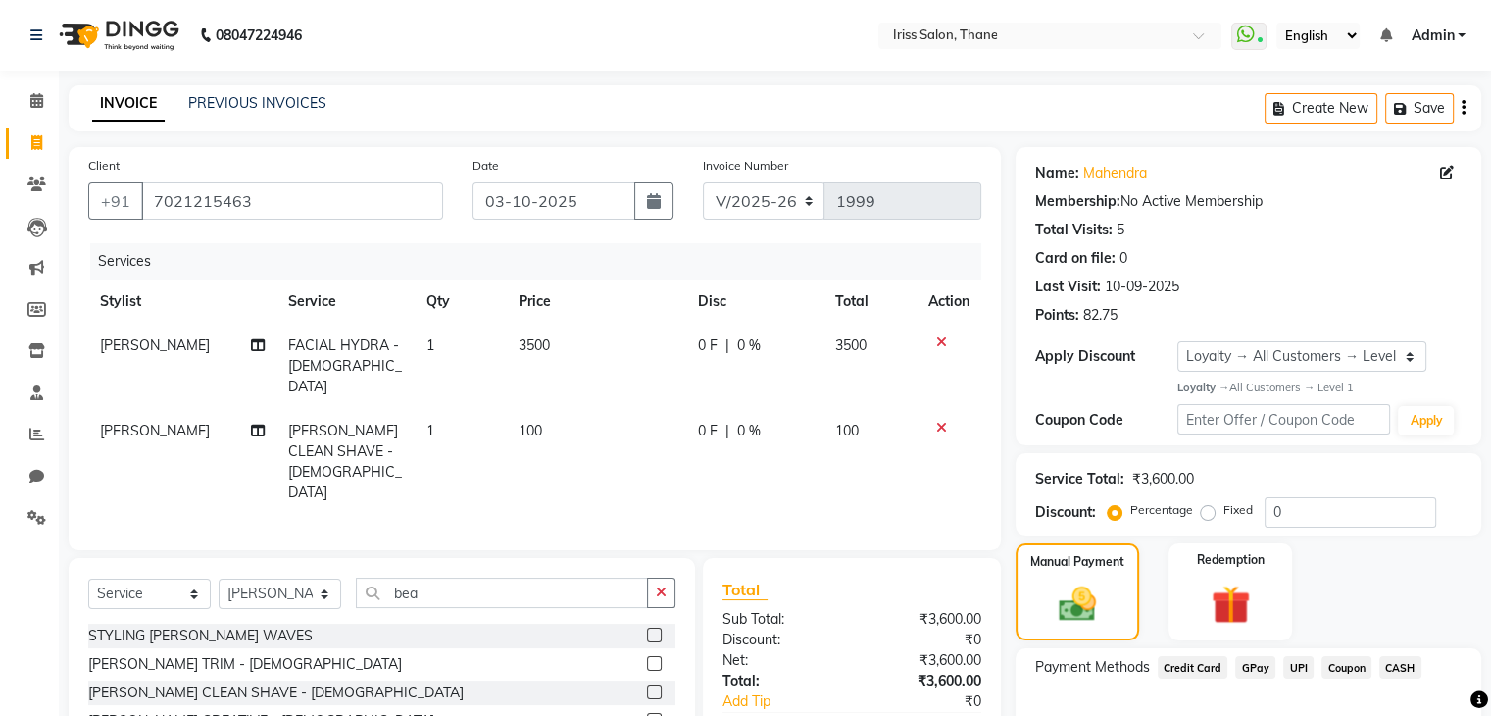
click at [743, 353] on span "0 %" at bounding box center [749, 345] width 24 height 21
select select "67965"
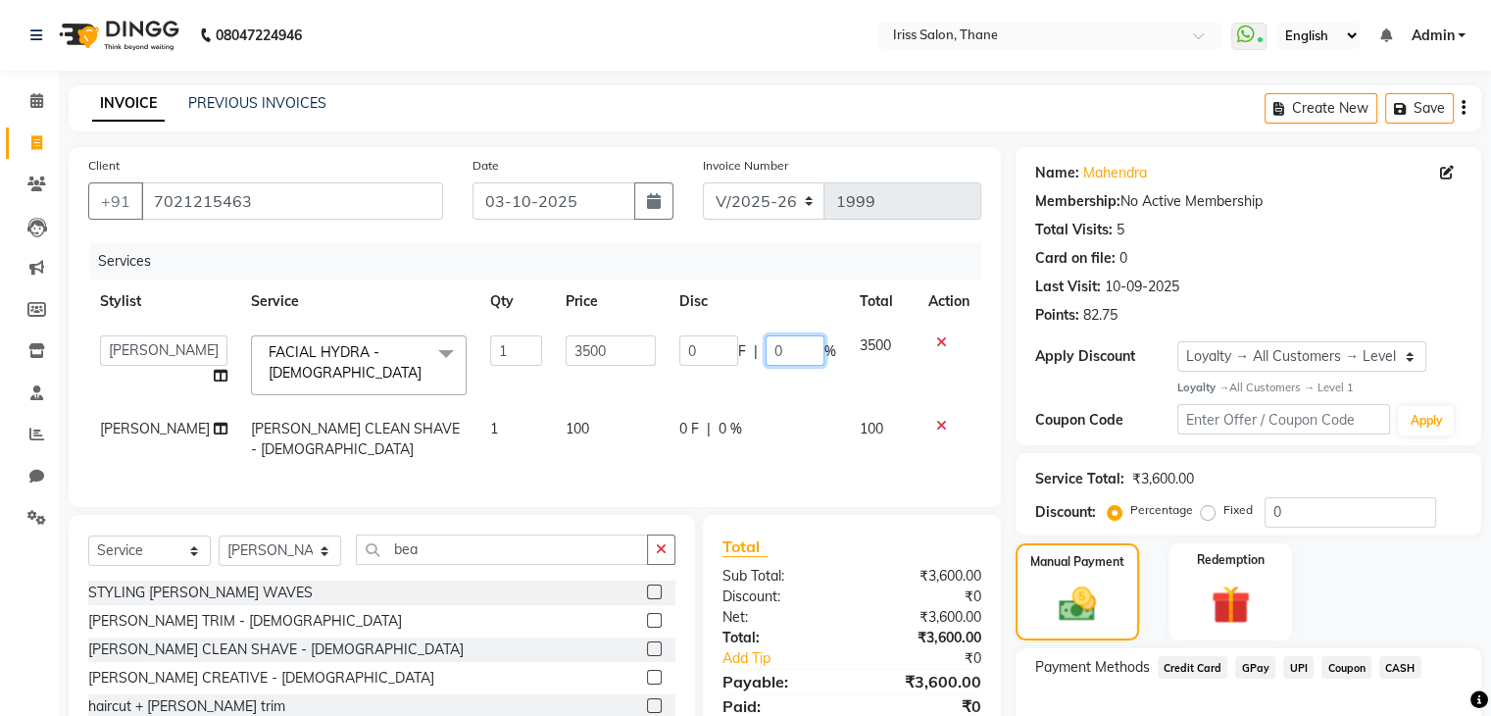
click at [781, 350] on input "0" at bounding box center [795, 350] width 59 height 30
type input "15"
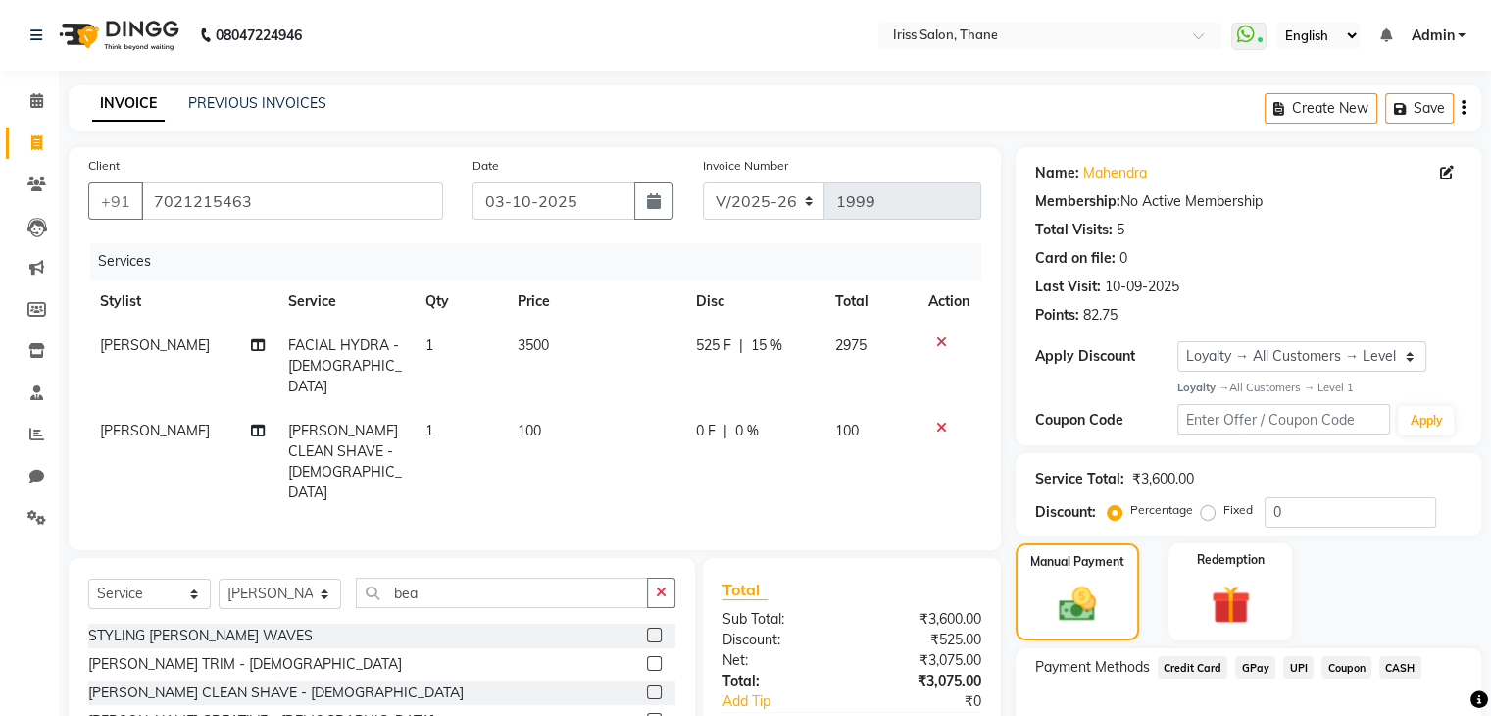
click at [777, 427] on td "0 F | 0 %" at bounding box center [753, 462] width 139 height 106
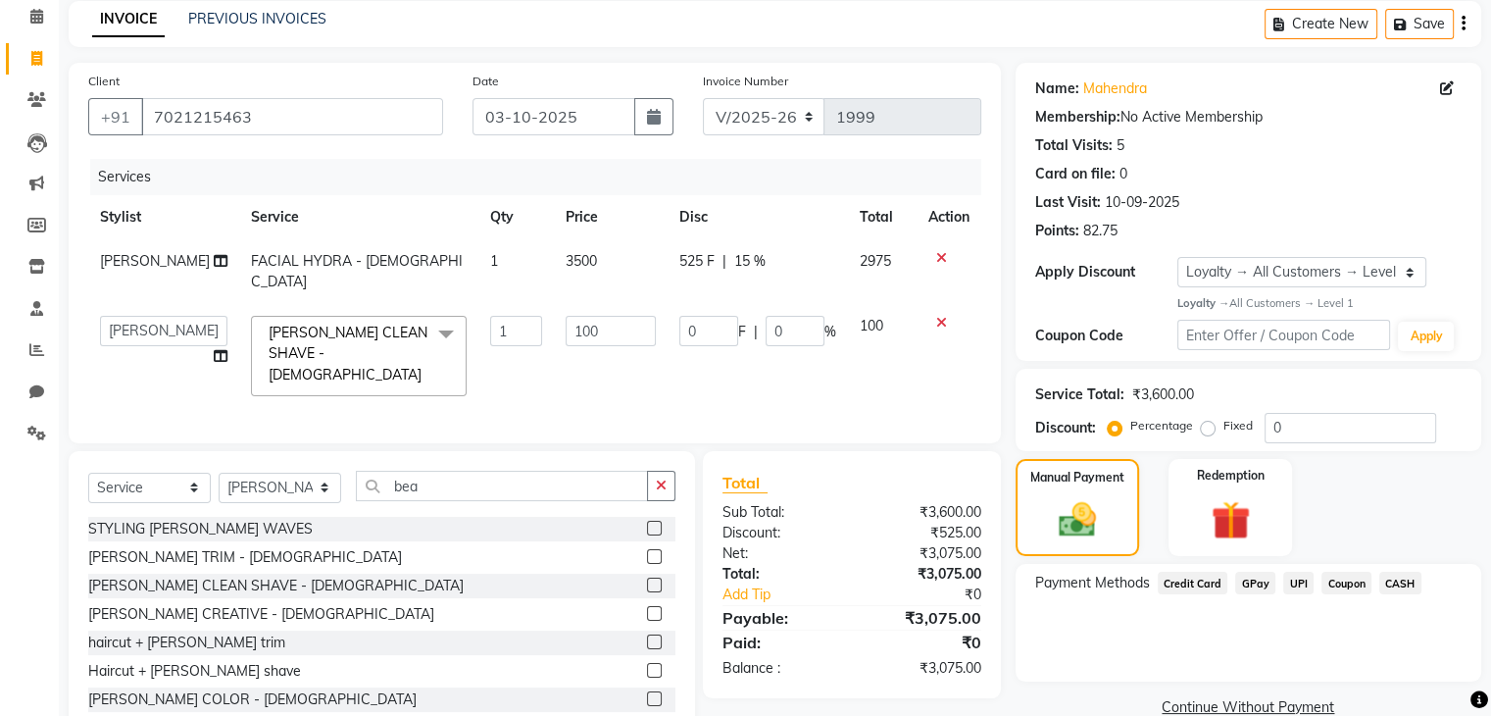
scroll to position [133, 0]
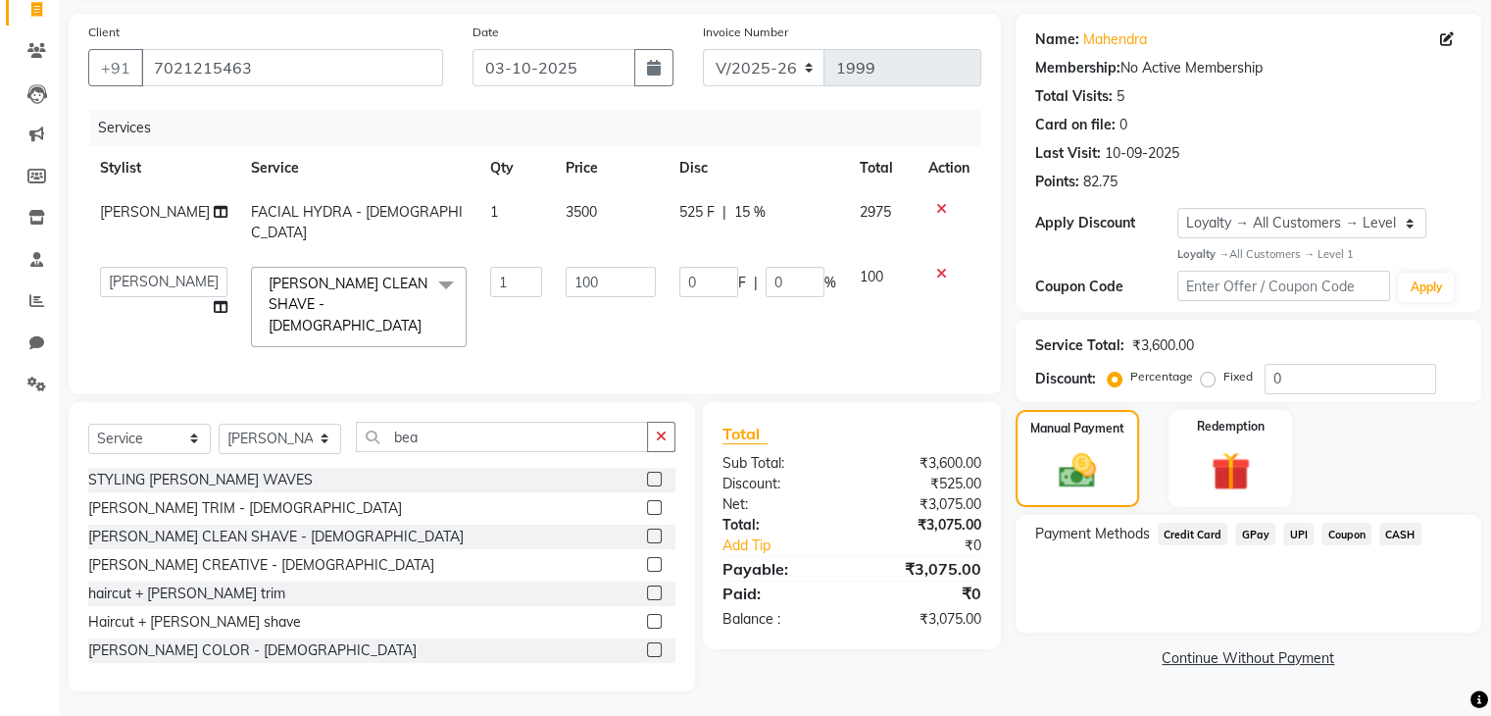
click at [1295, 531] on span "UPI" at bounding box center [1298, 533] width 30 height 23
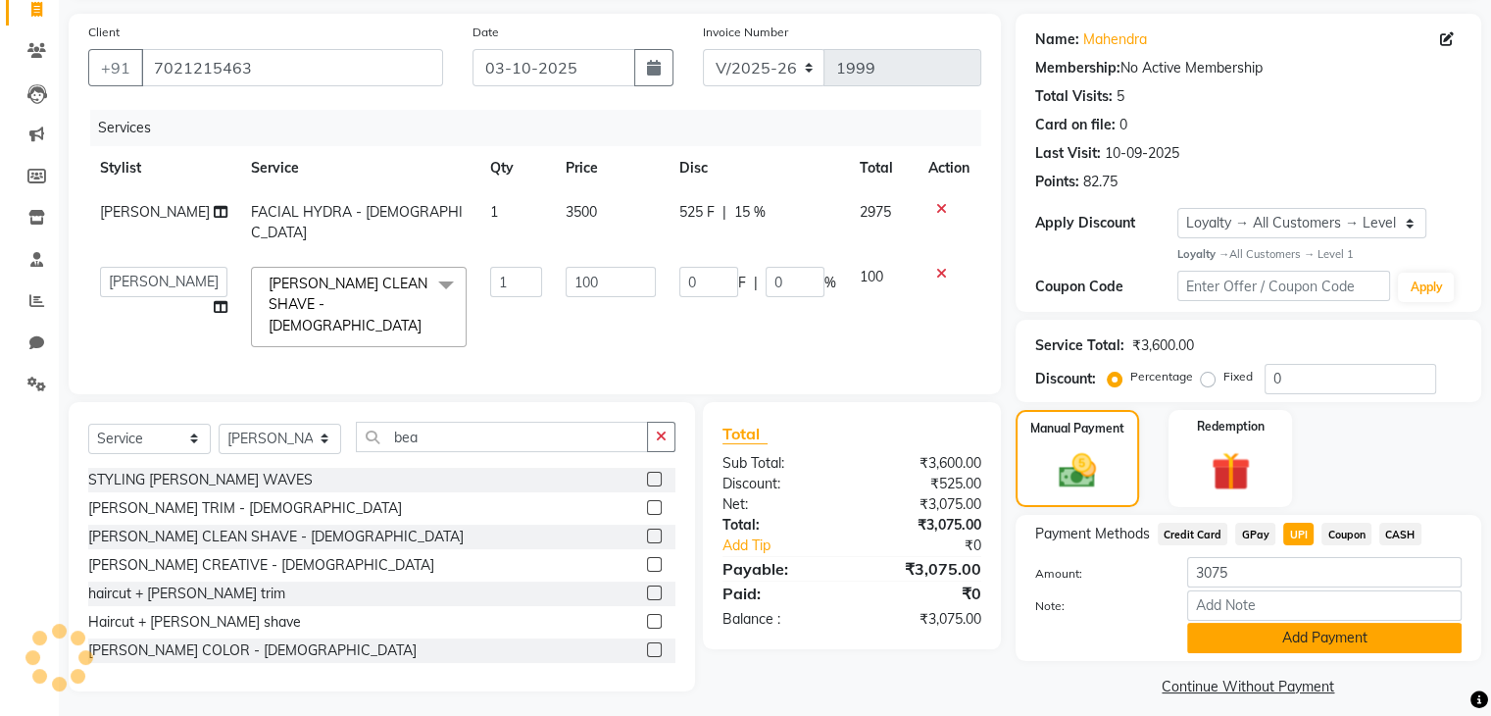
click at [1311, 640] on button "Add Payment" at bounding box center [1324, 637] width 274 height 30
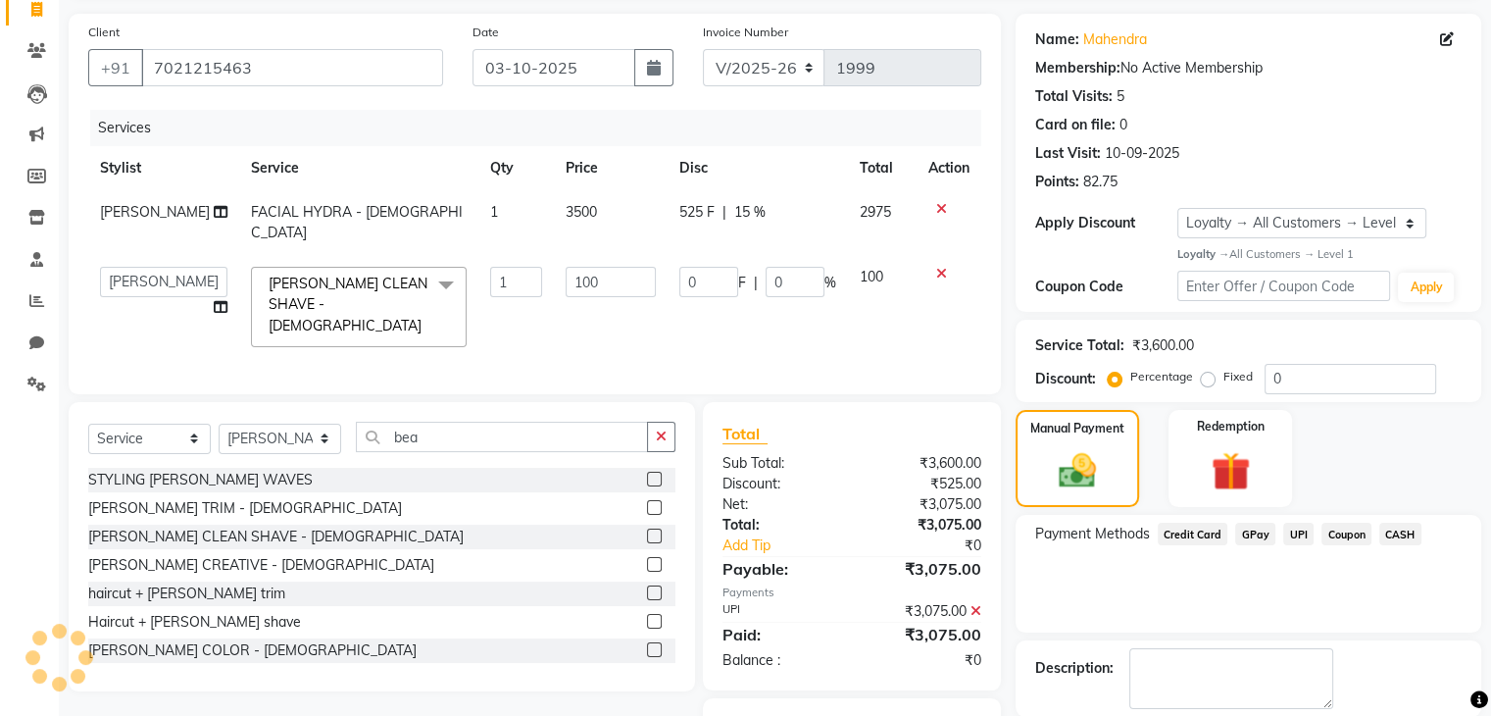
scroll to position [229, 0]
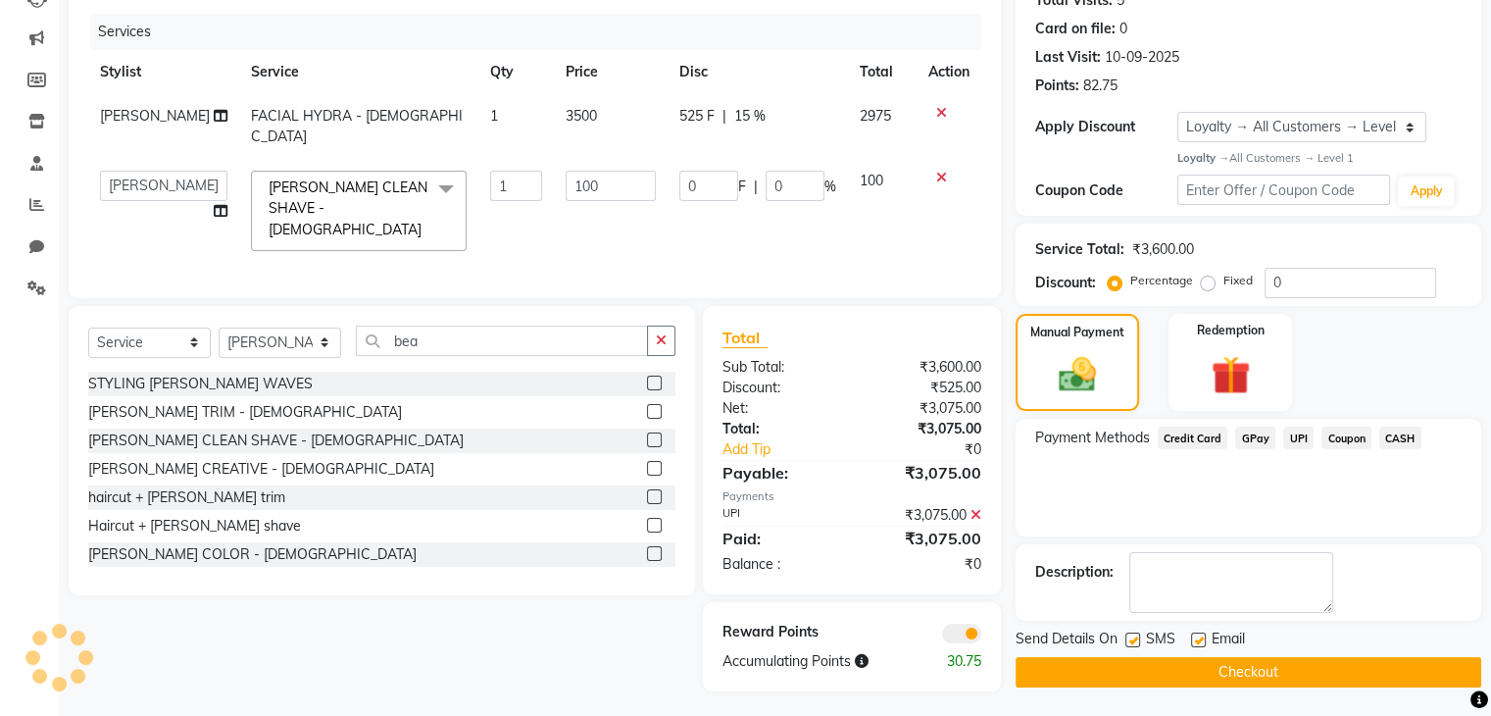
click at [1314, 670] on button "Checkout" at bounding box center [1248, 672] width 466 height 30
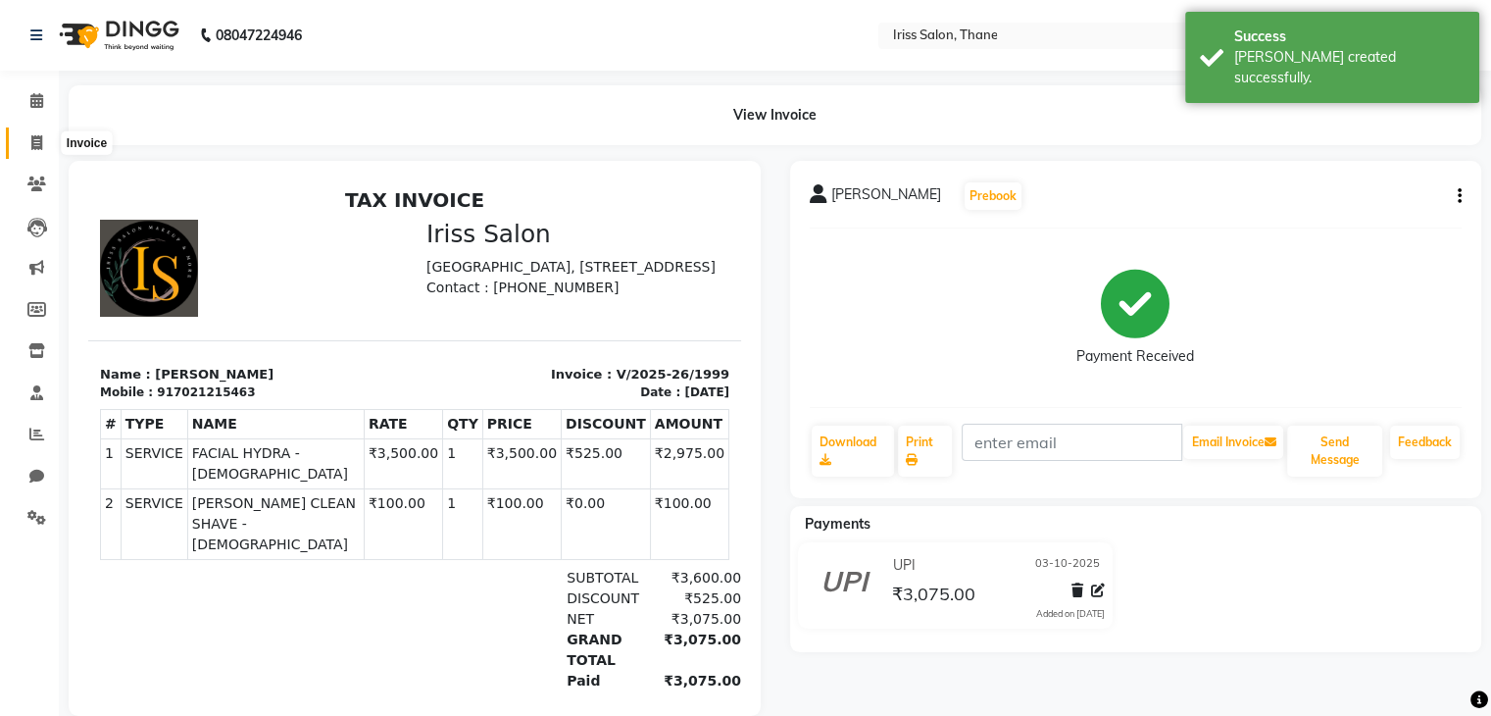
click at [36, 138] on icon at bounding box center [36, 142] width 11 height 15
select select "service"
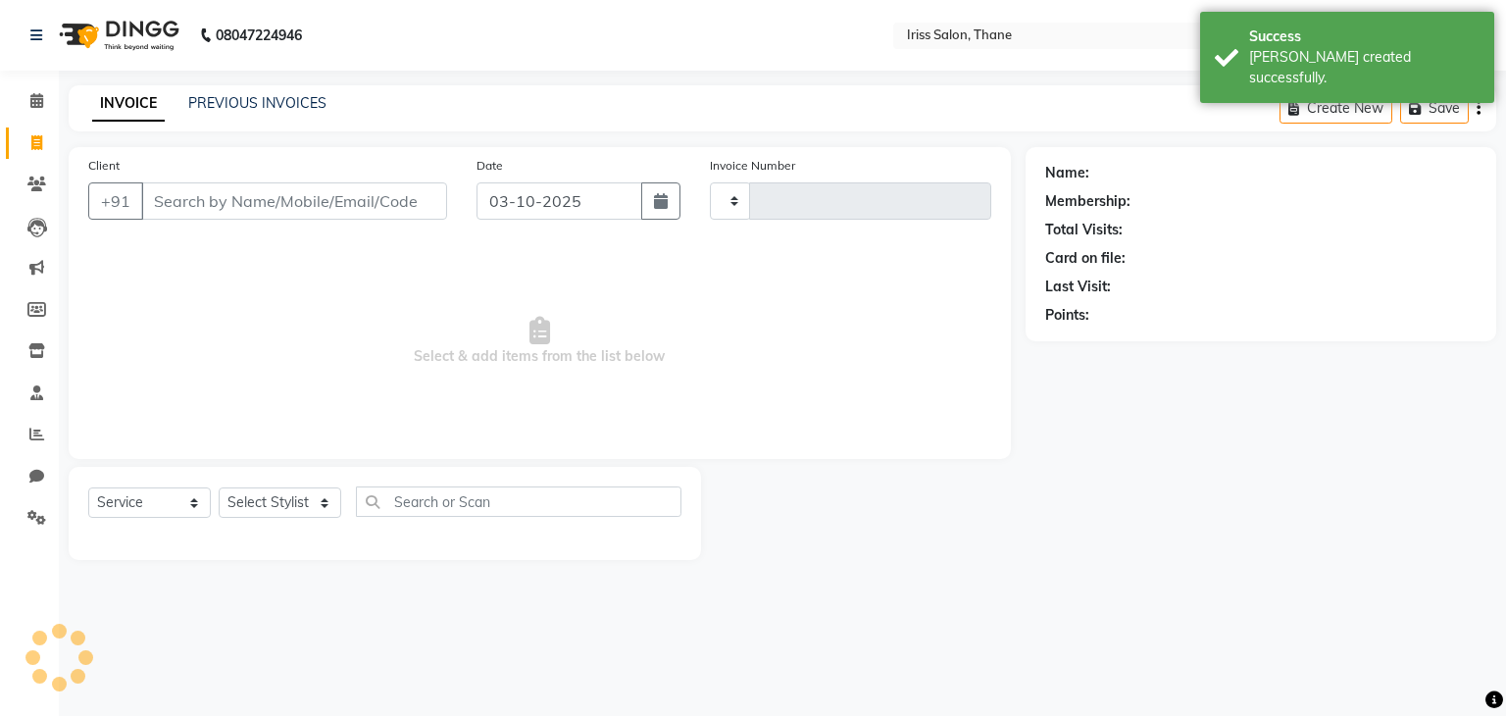
type input "2000"
select select "7676"
select select "product"
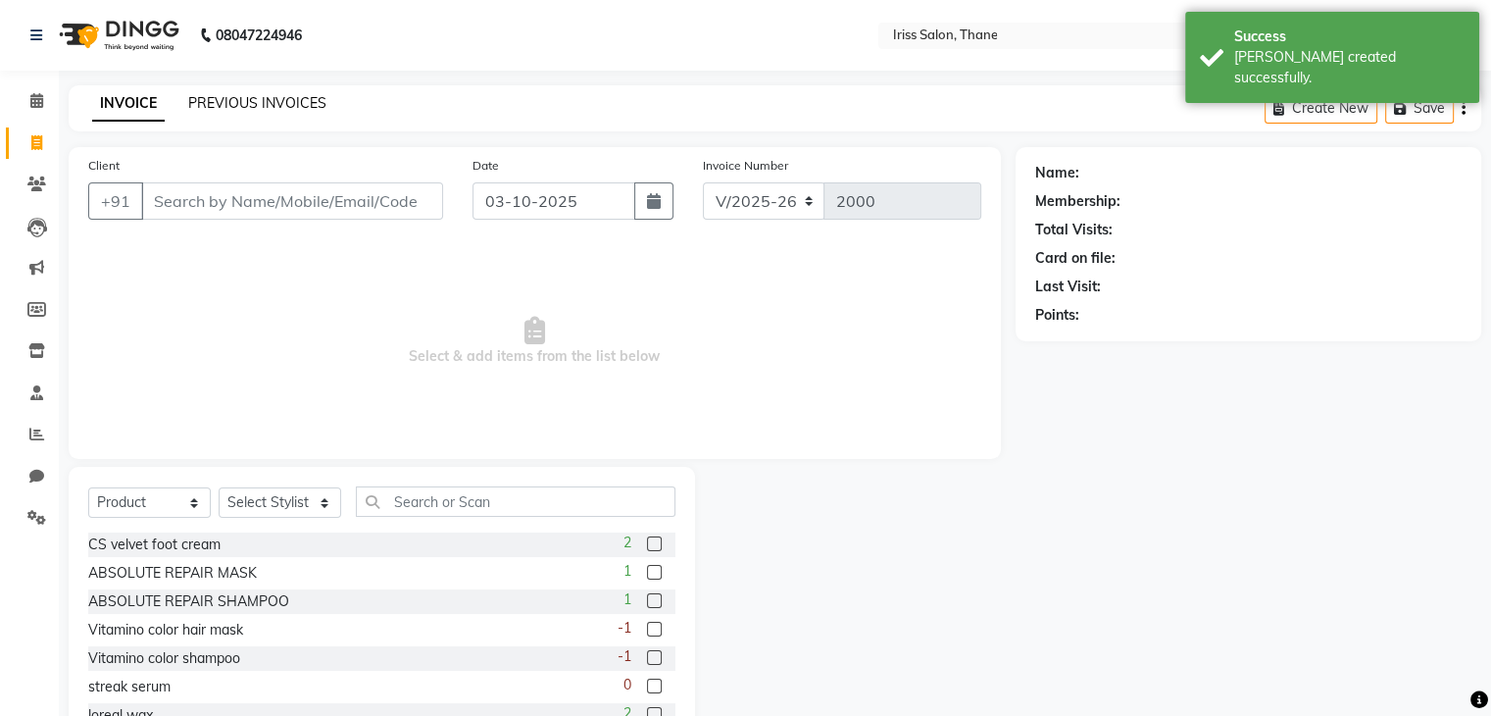
click at [222, 102] on link "PREVIOUS INVOICES" at bounding box center [257, 103] width 138 height 18
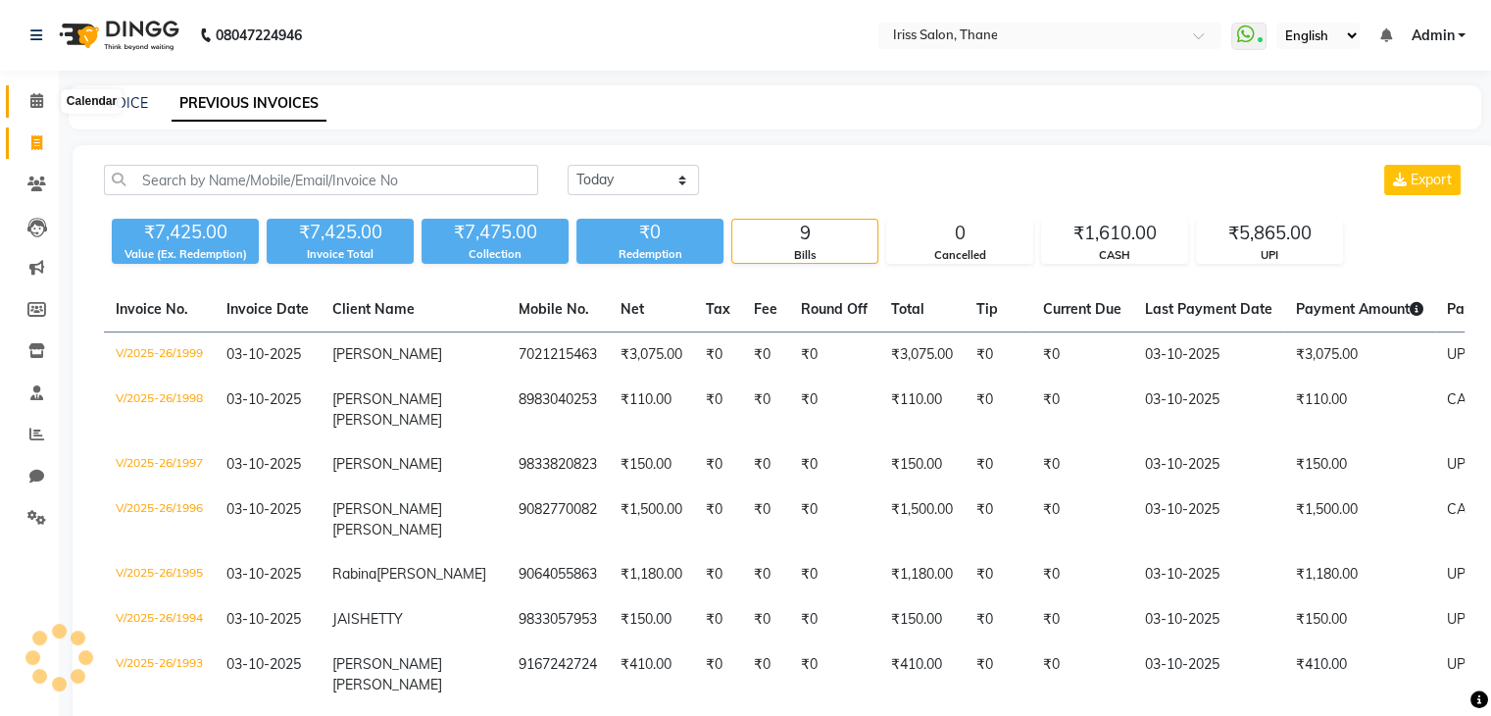
click at [31, 101] on icon at bounding box center [36, 100] width 13 height 15
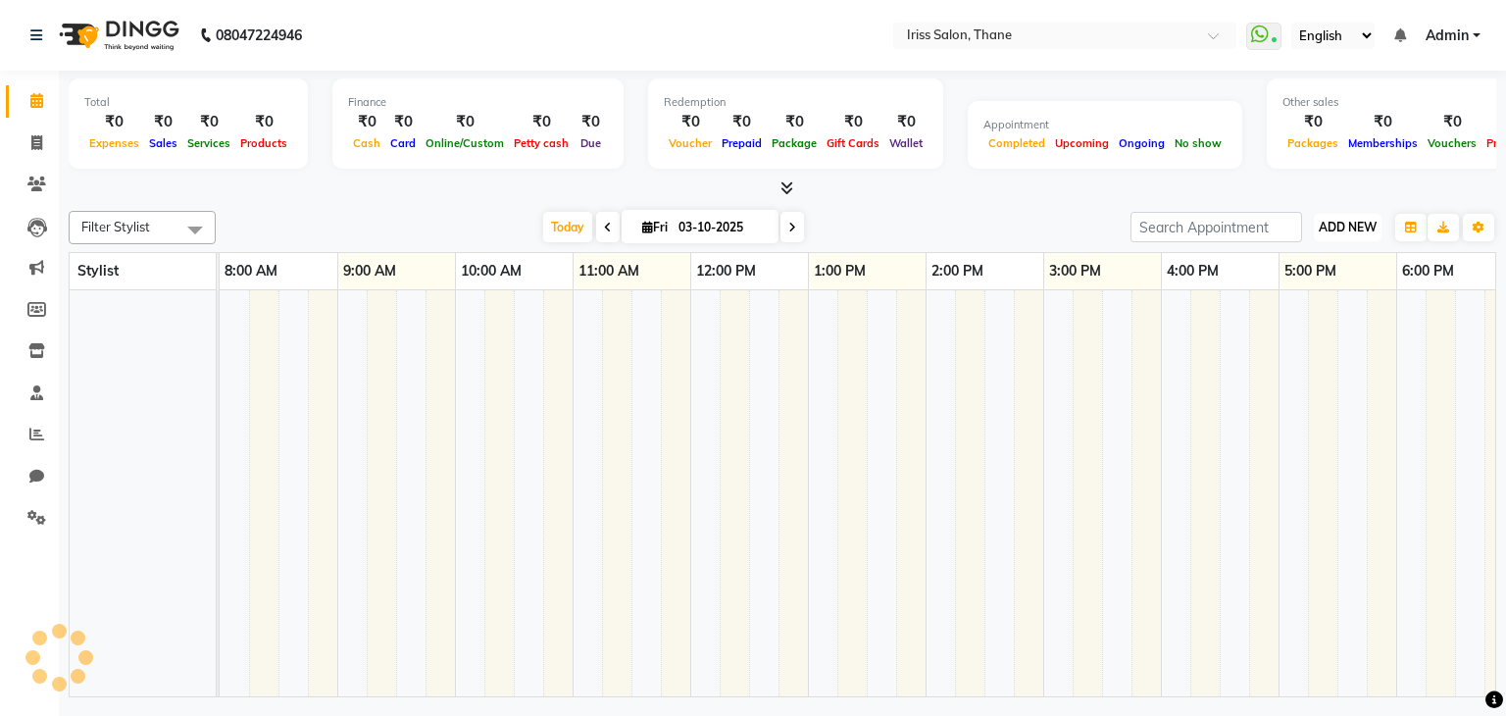
click at [1350, 223] on span "ADD NEW" at bounding box center [1347, 227] width 58 height 15
click at [1331, 254] on button "Add Appointment" at bounding box center [1302, 263] width 155 height 25
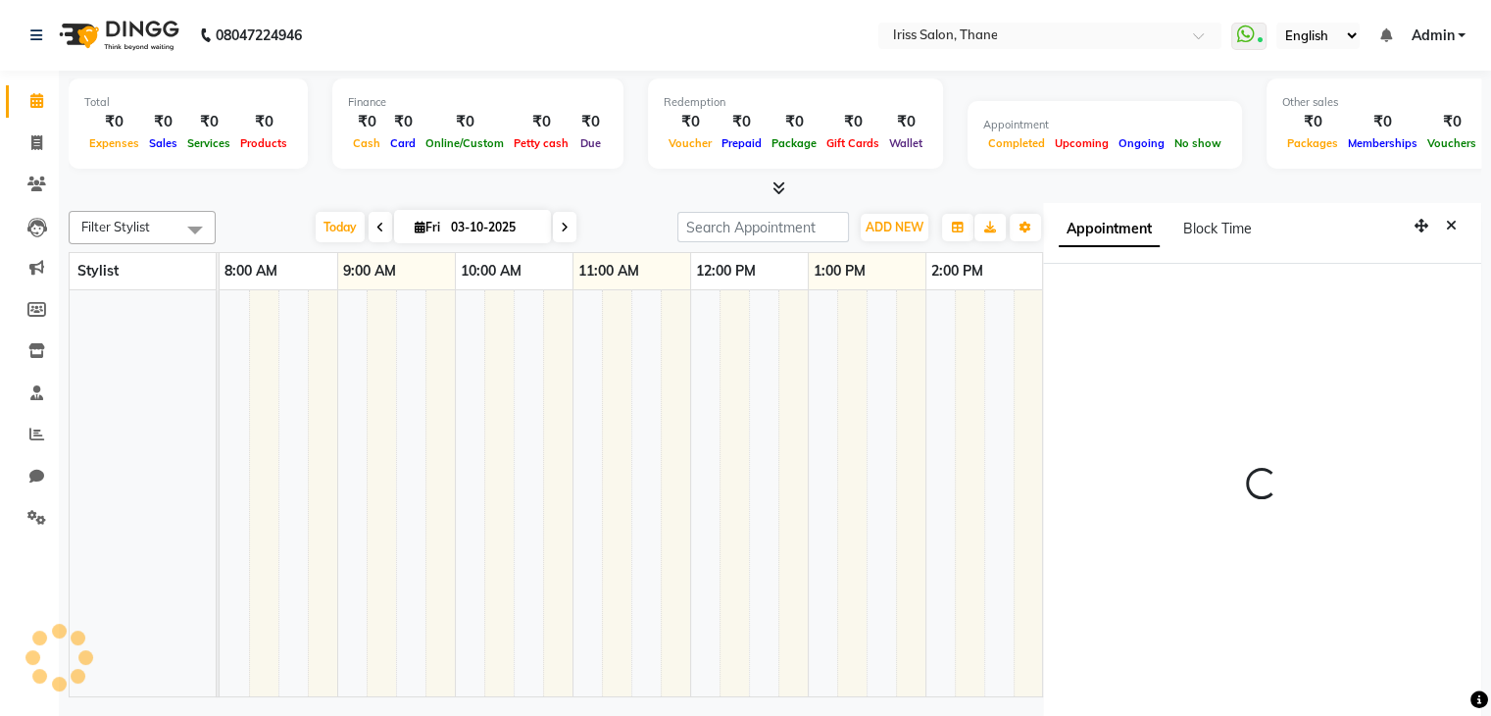
scroll to position [9, 0]
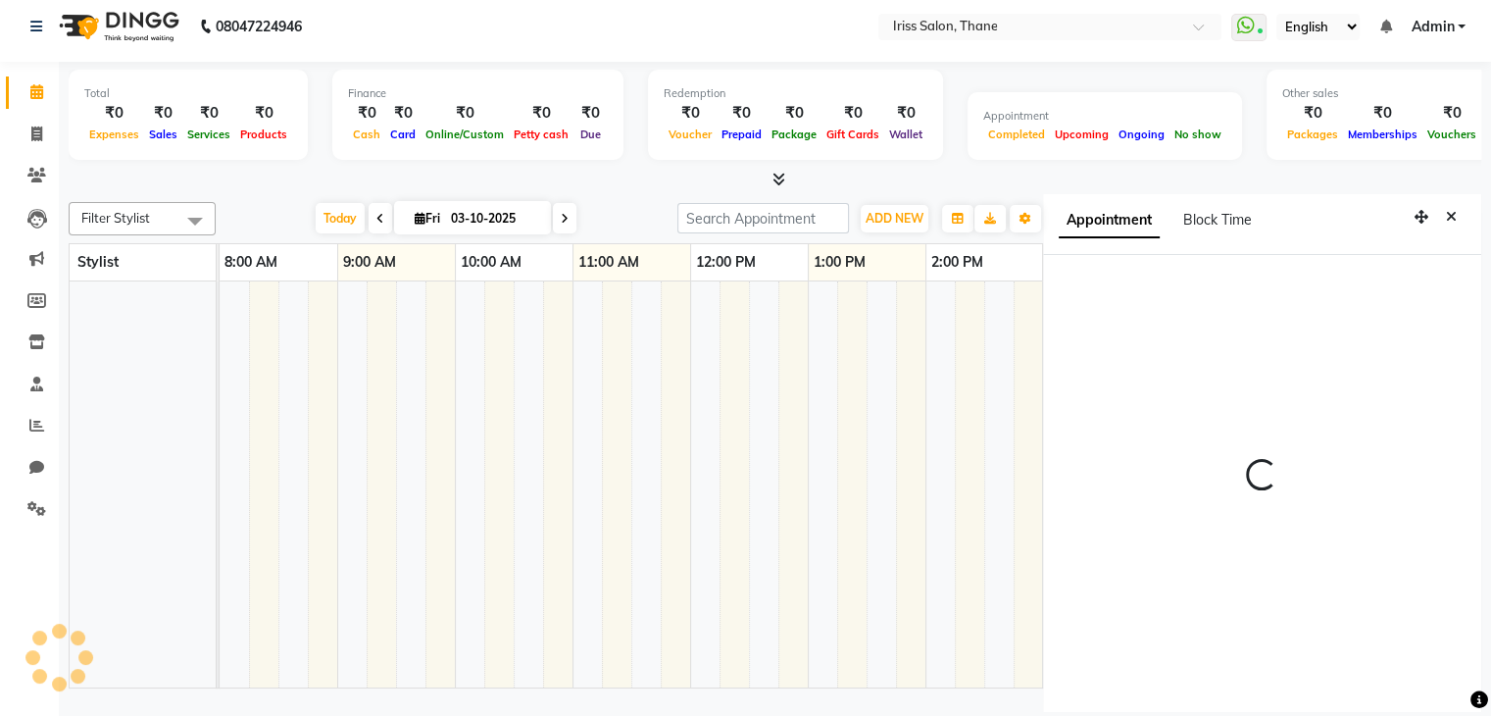
select select "tentative"
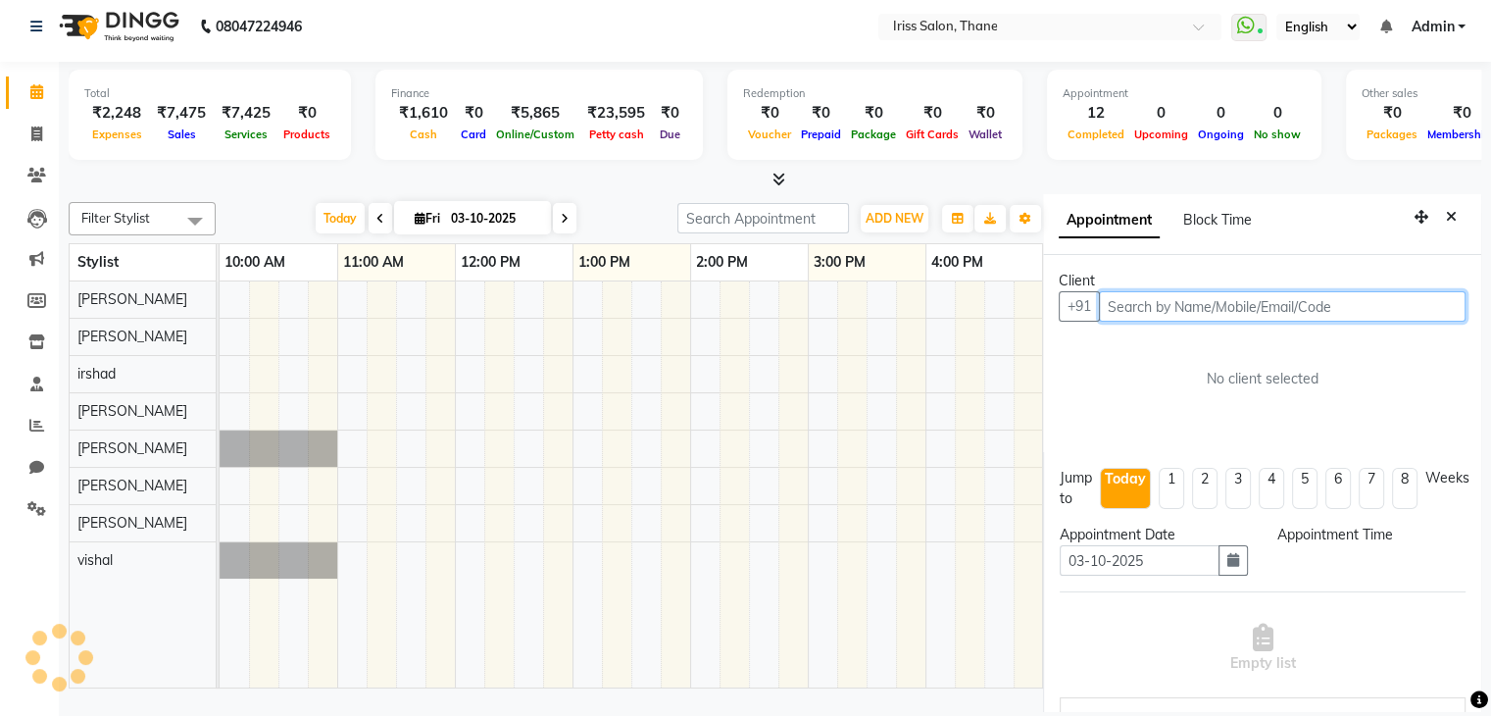
scroll to position [0, 588]
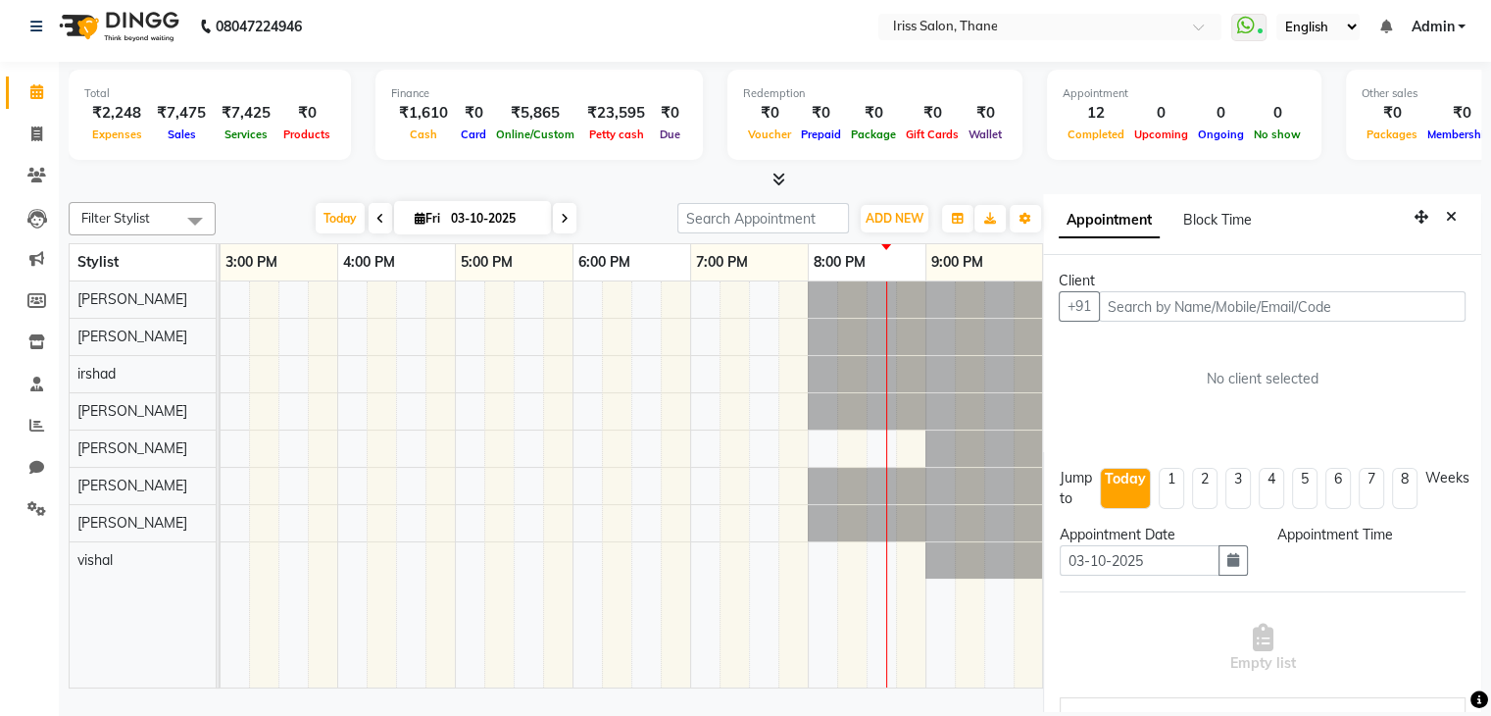
click at [1310, 478] on li "5" at bounding box center [1304, 488] width 25 height 41
type input "07-11-2025"
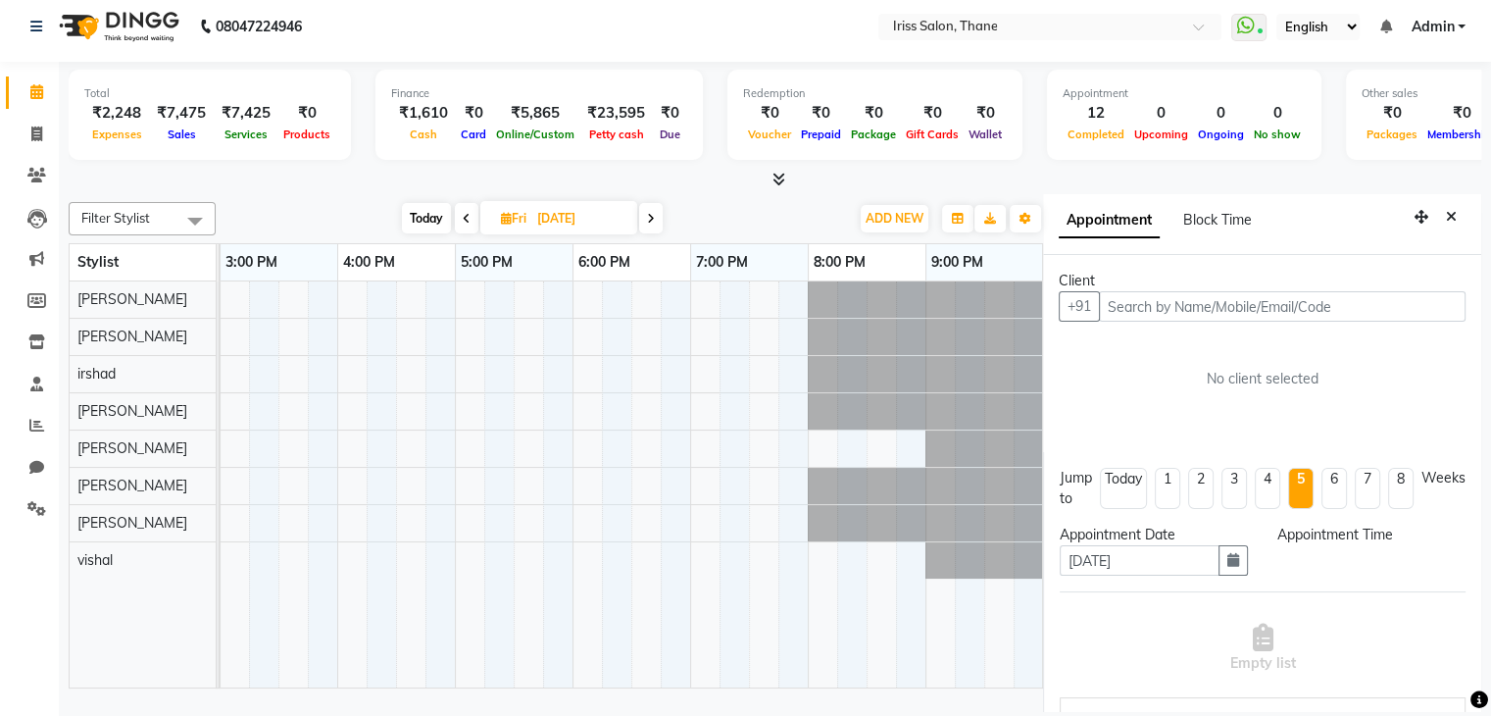
click at [465, 213] on icon at bounding box center [467, 219] width 8 height 12
type input "06-11-2025"
click at [902, 211] on span "ADD NEW" at bounding box center [895, 218] width 58 height 15
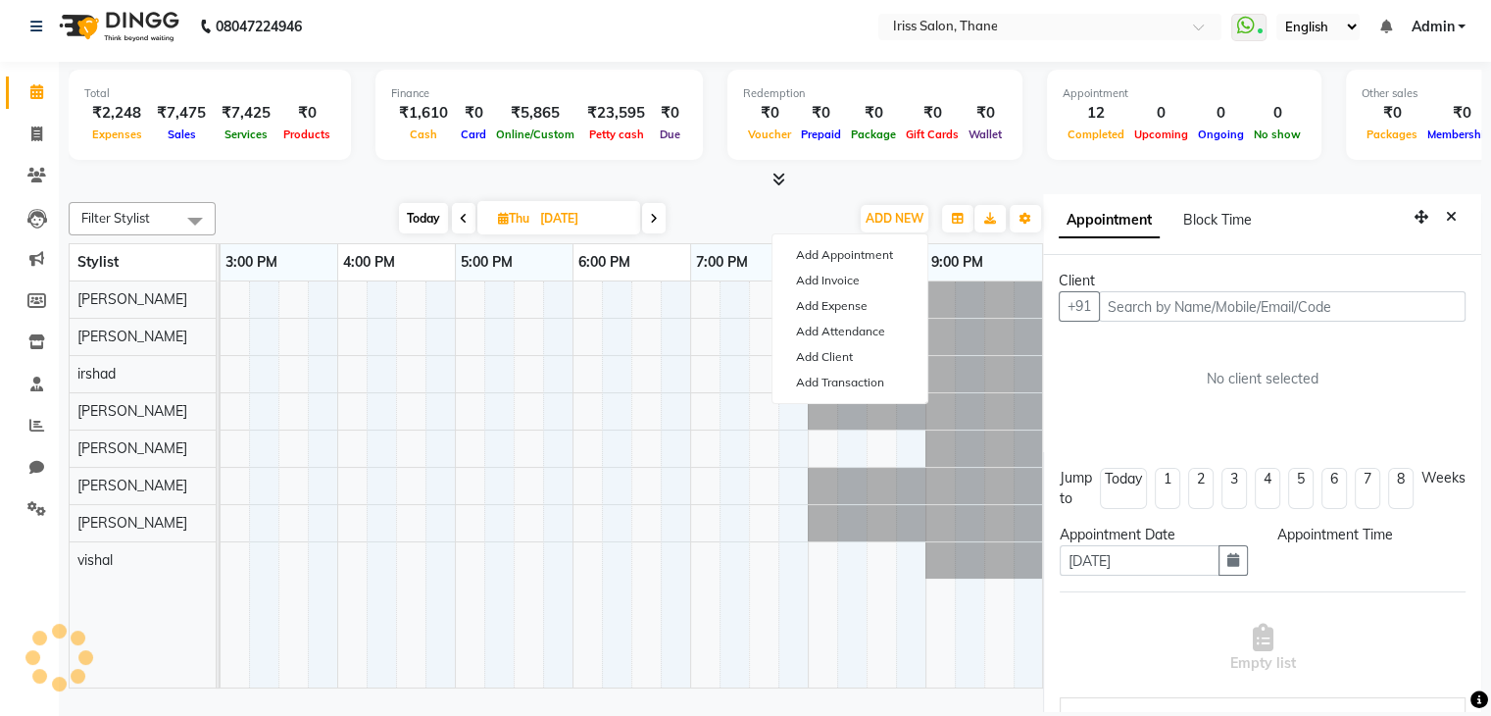
click at [463, 213] on icon at bounding box center [464, 219] width 8 height 12
type input "05-11-2025"
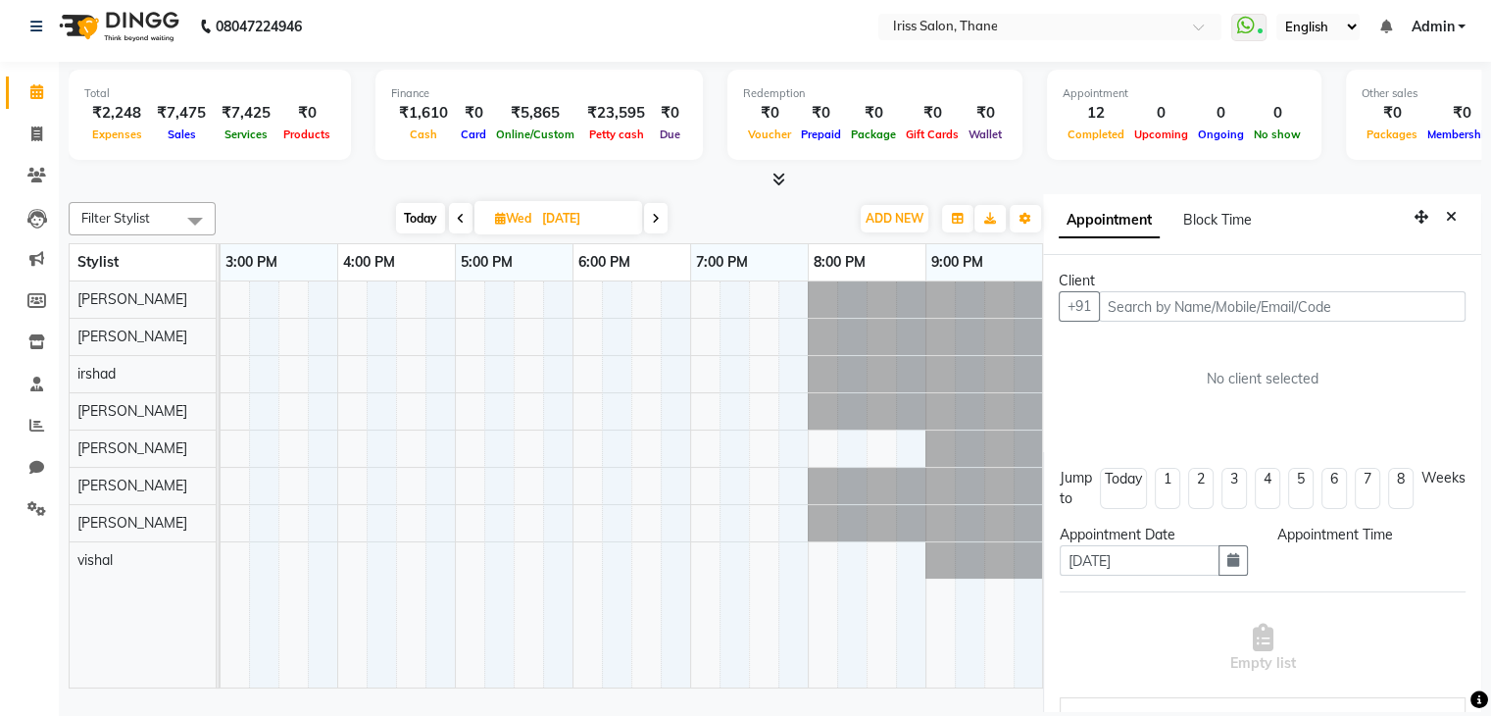
click at [463, 211] on span at bounding box center [461, 218] width 24 height 30
type input "04-11-2025"
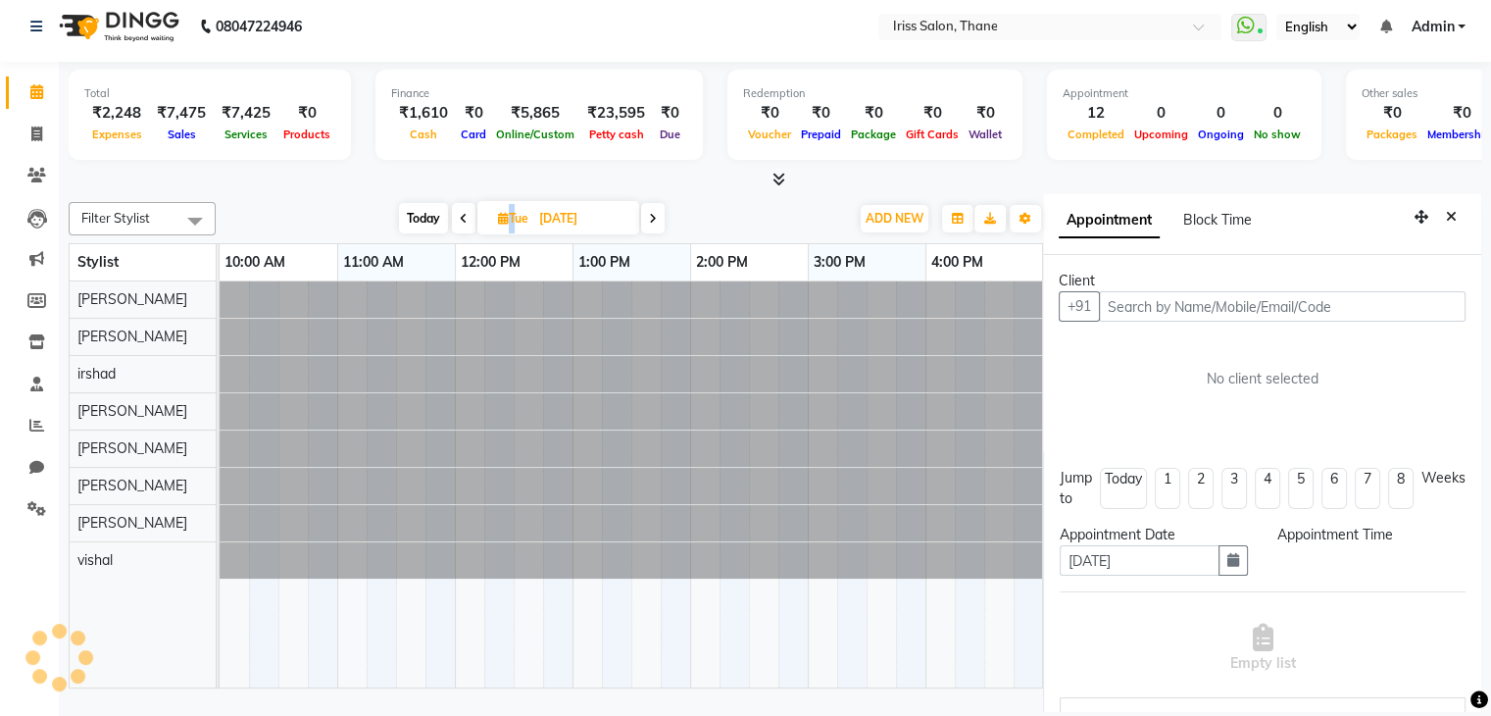
click at [463, 213] on icon at bounding box center [464, 219] width 8 height 12
type input "03-11-2025"
click at [463, 213] on icon at bounding box center [464, 219] width 8 height 12
type input "02-11-2025"
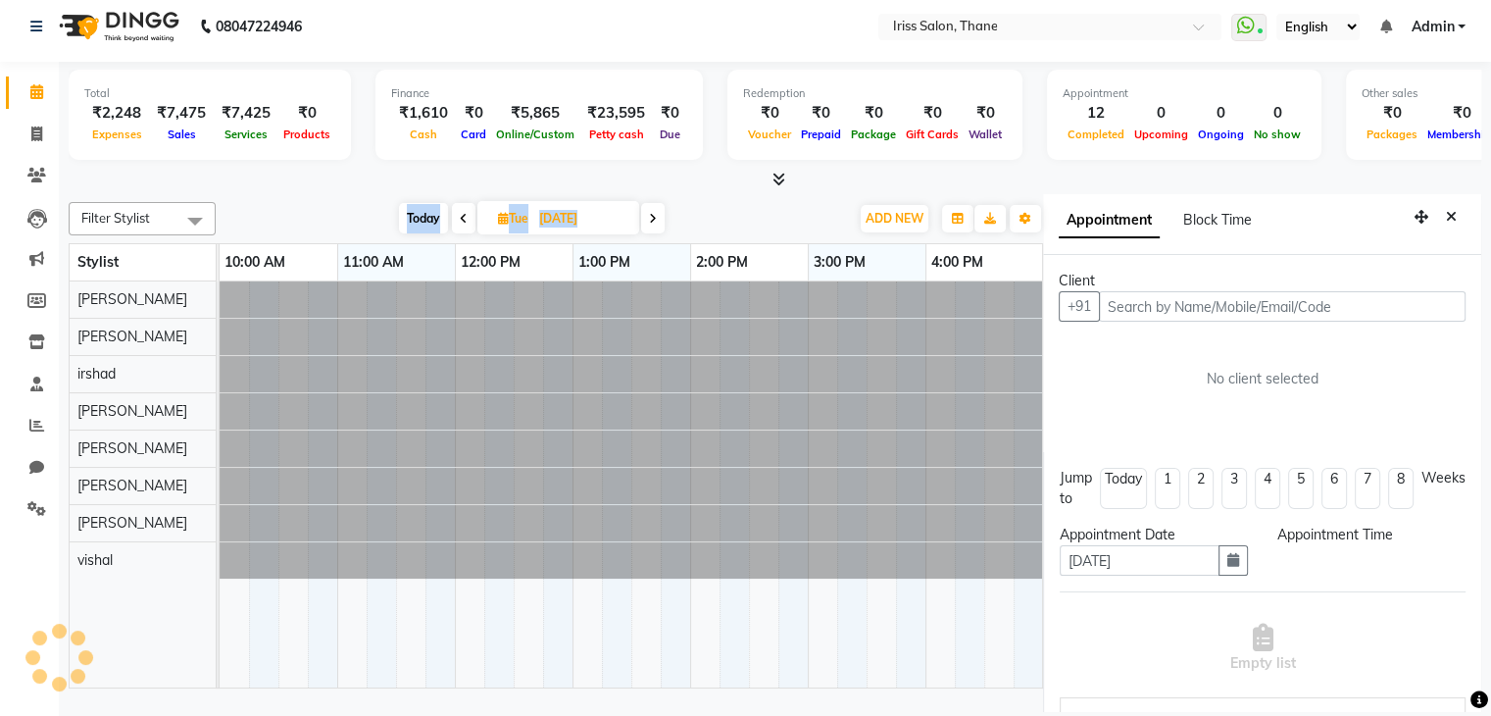
type input "02-11-2025"
click at [463, 213] on icon at bounding box center [463, 219] width 8 height 12
type input "01-11-2025"
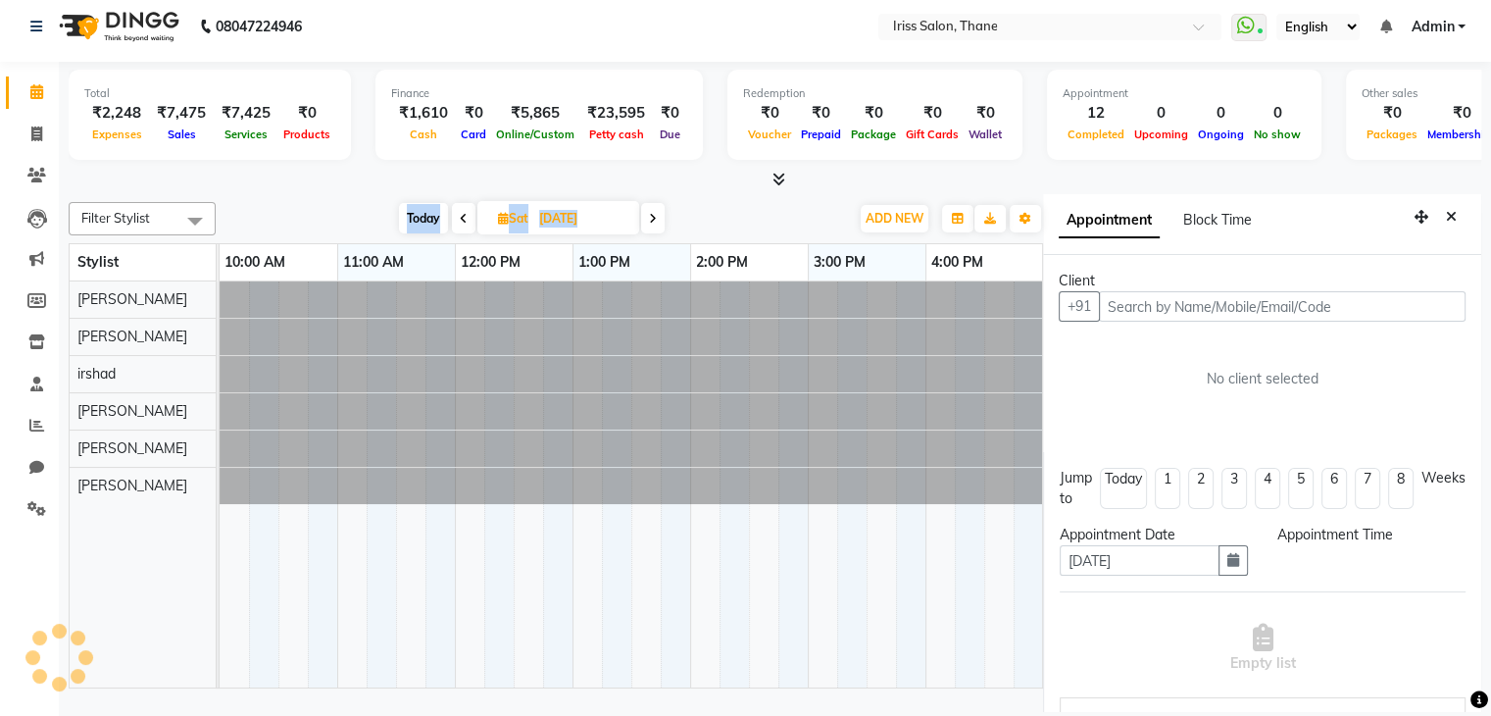
click at [463, 213] on icon at bounding box center [464, 219] width 8 height 12
type input "31-10-2025"
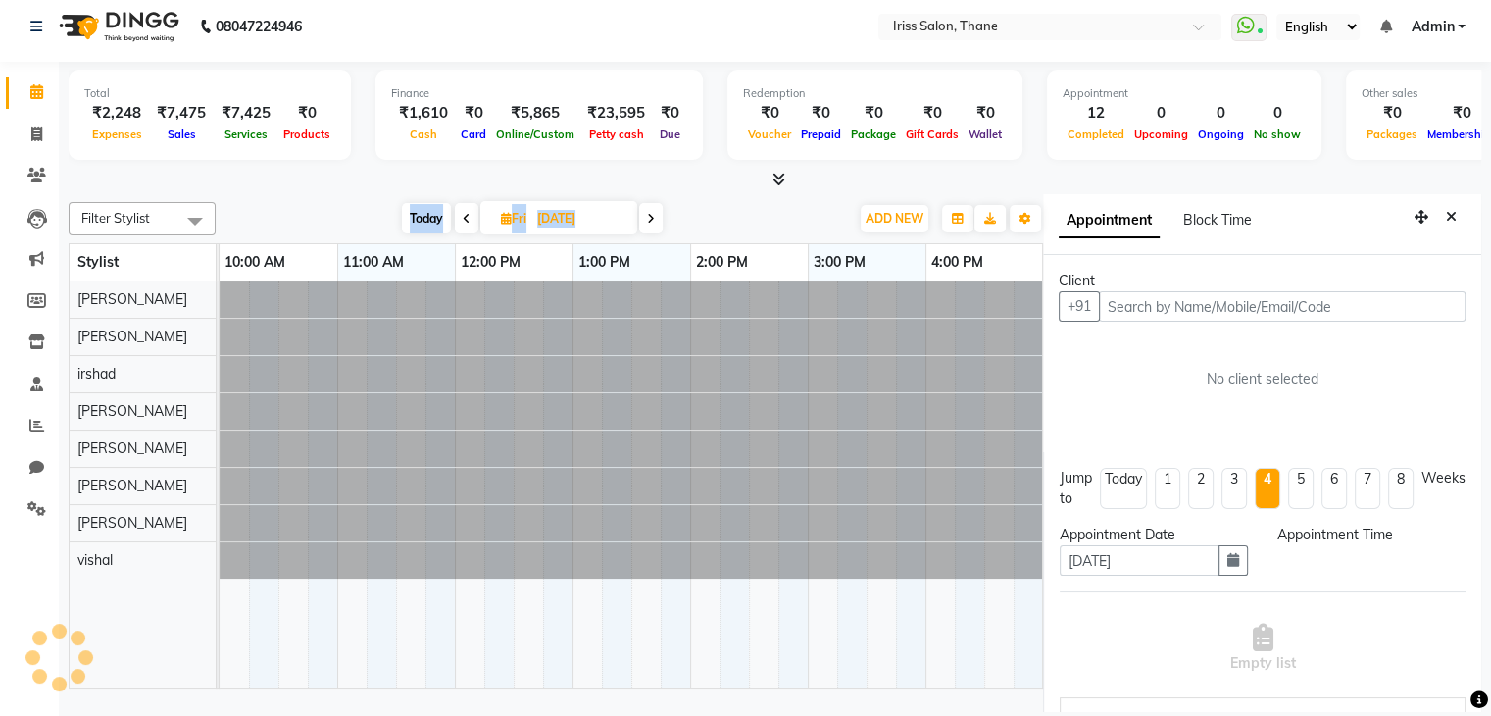
scroll to position [0, 588]
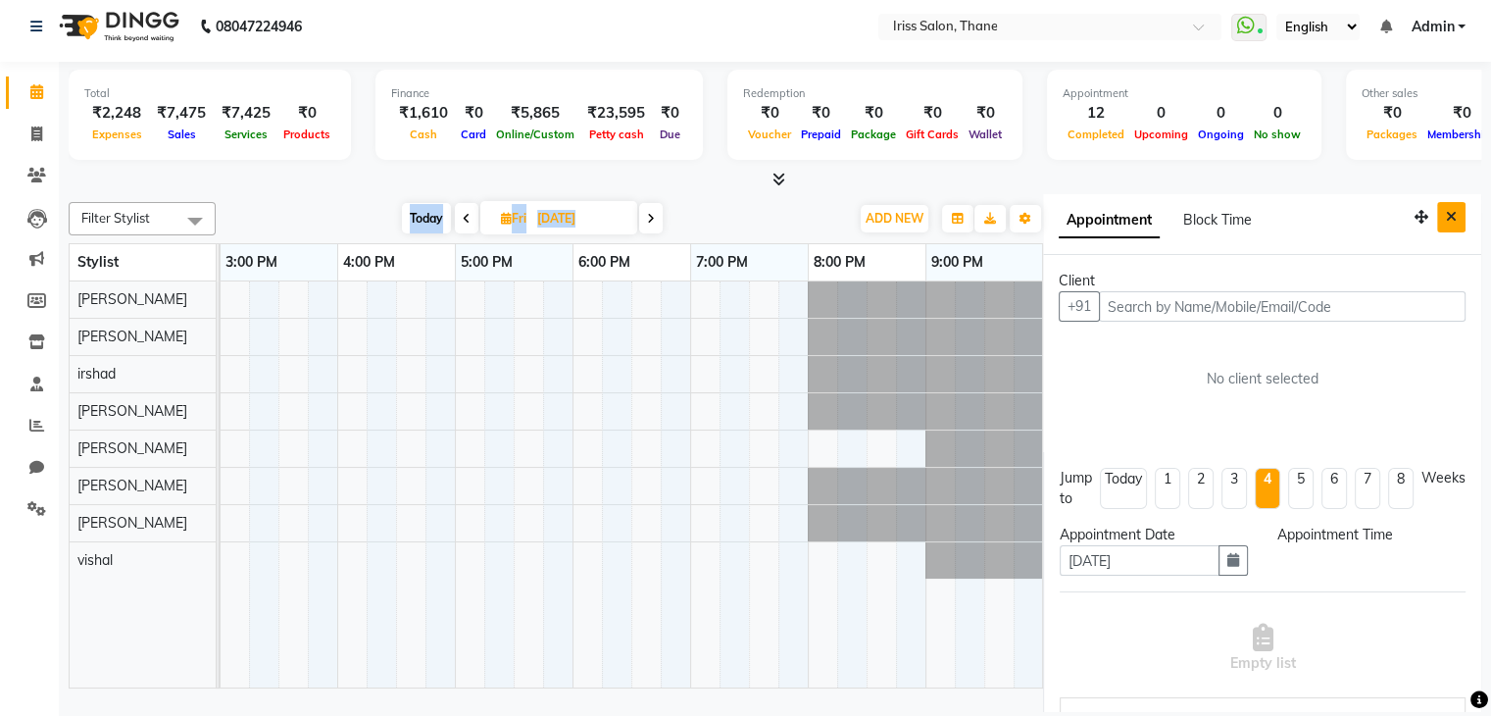
click at [1437, 221] on button "Close" at bounding box center [1451, 217] width 28 height 30
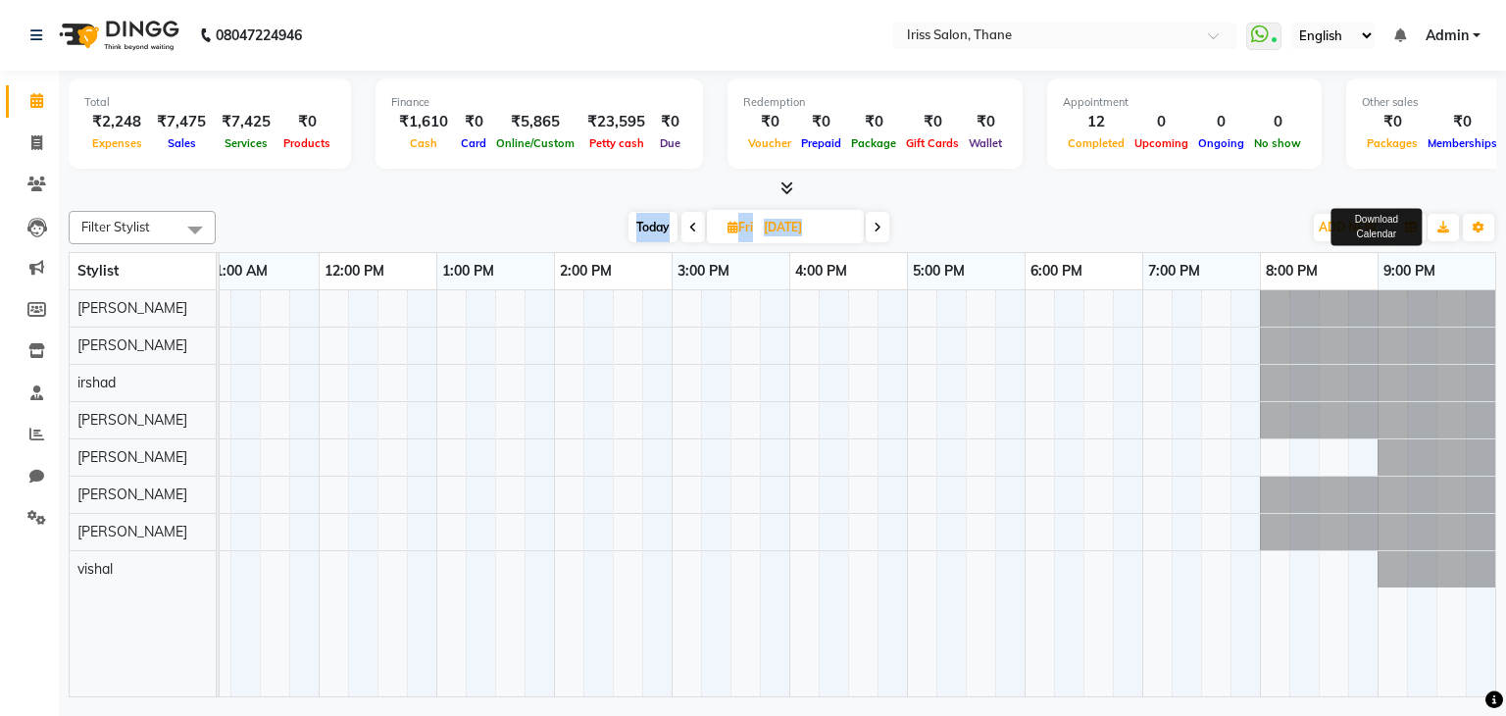
scroll to position [0, 135]
click at [25, 150] on span at bounding box center [37, 143] width 34 height 23
select select "service"
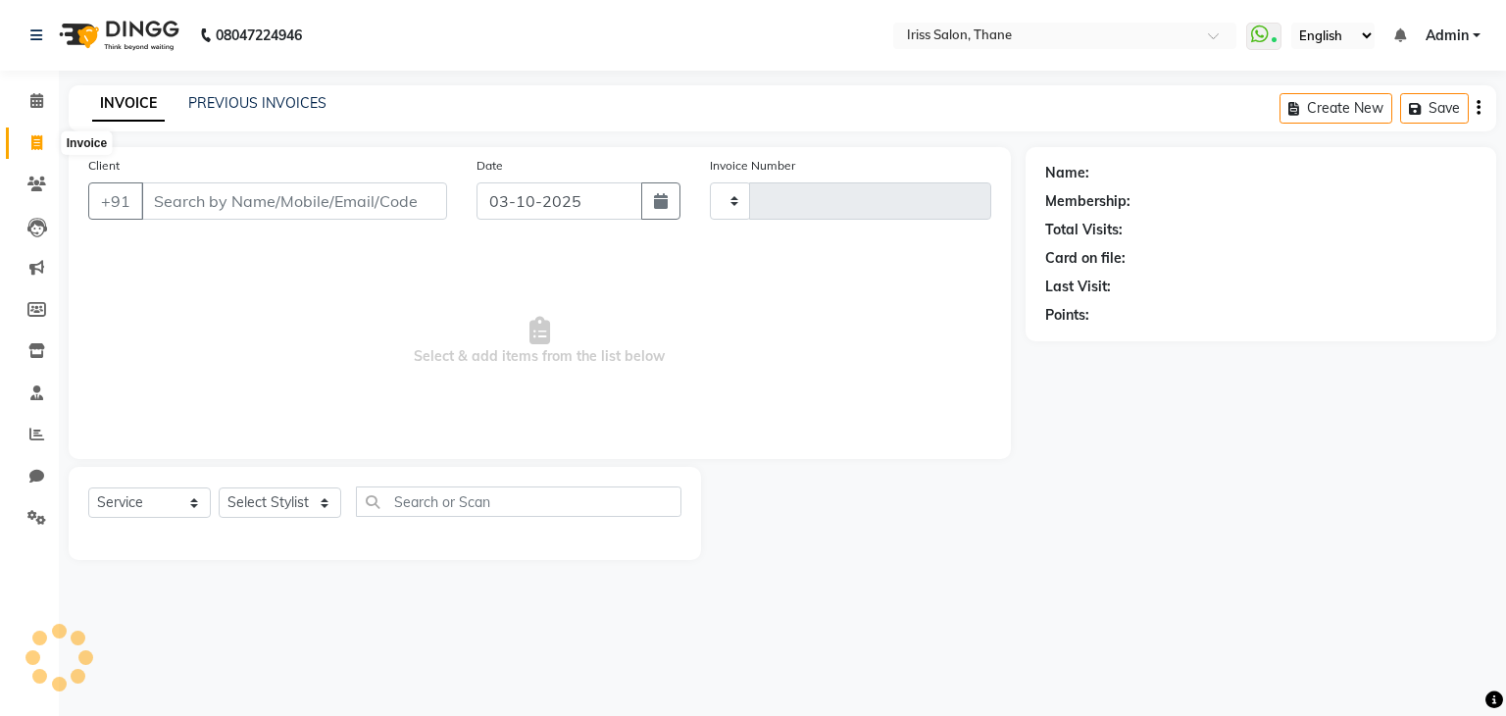
type input "2000"
select select "7676"
click at [32, 146] on icon at bounding box center [36, 142] width 11 height 15
select select "service"
type input "2000"
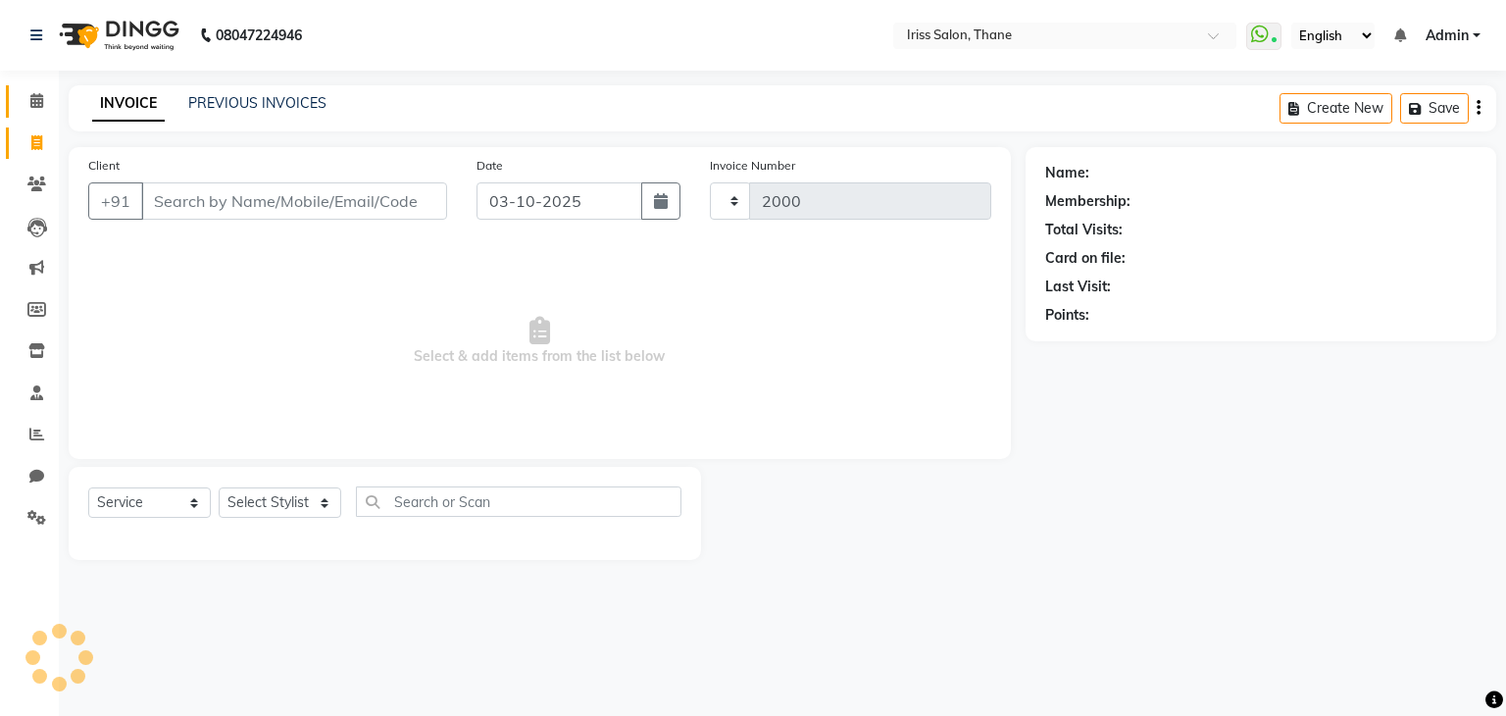
select select "7676"
click at [39, 99] on icon at bounding box center [36, 100] width 13 height 15
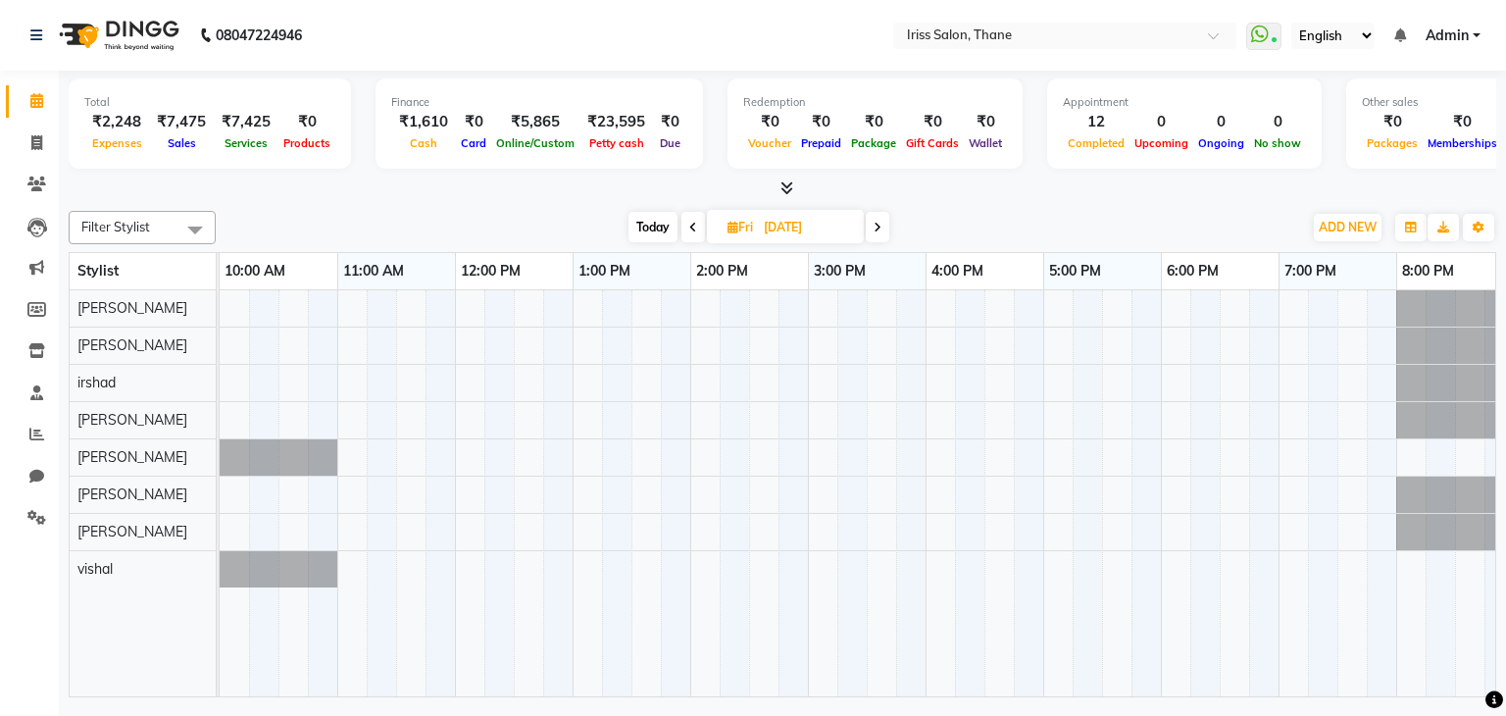
click at [643, 224] on span "Today" at bounding box center [652, 227] width 49 height 30
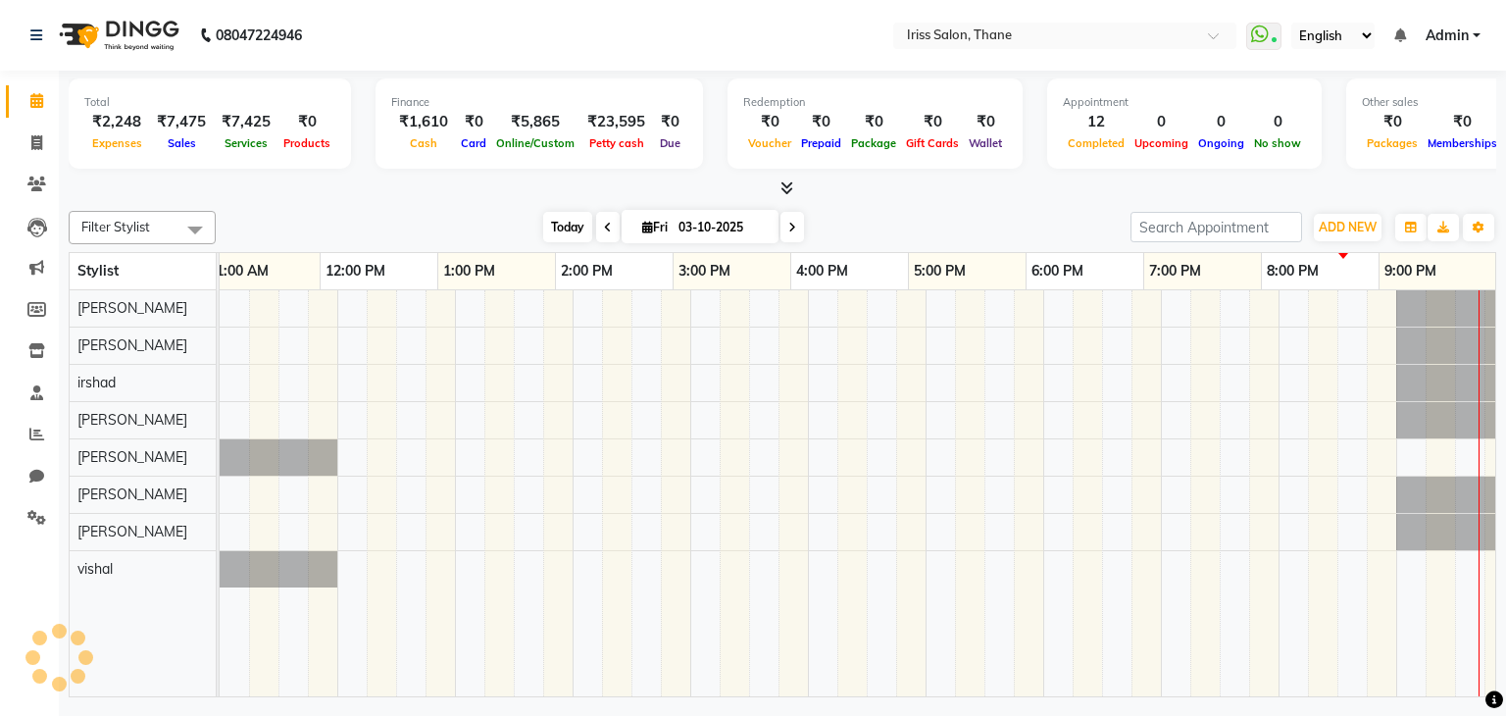
scroll to position [0, 135]
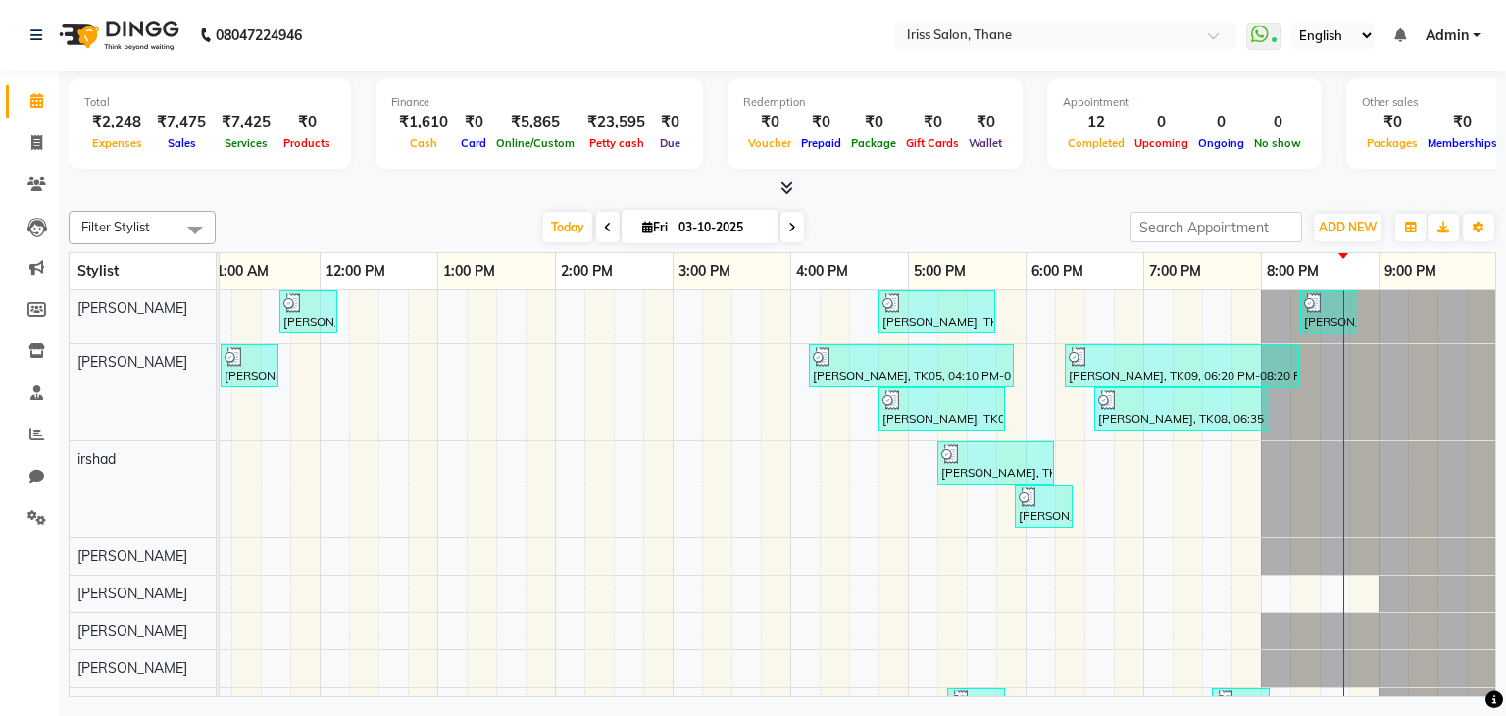
click at [789, 228] on icon at bounding box center [792, 228] width 8 height 12
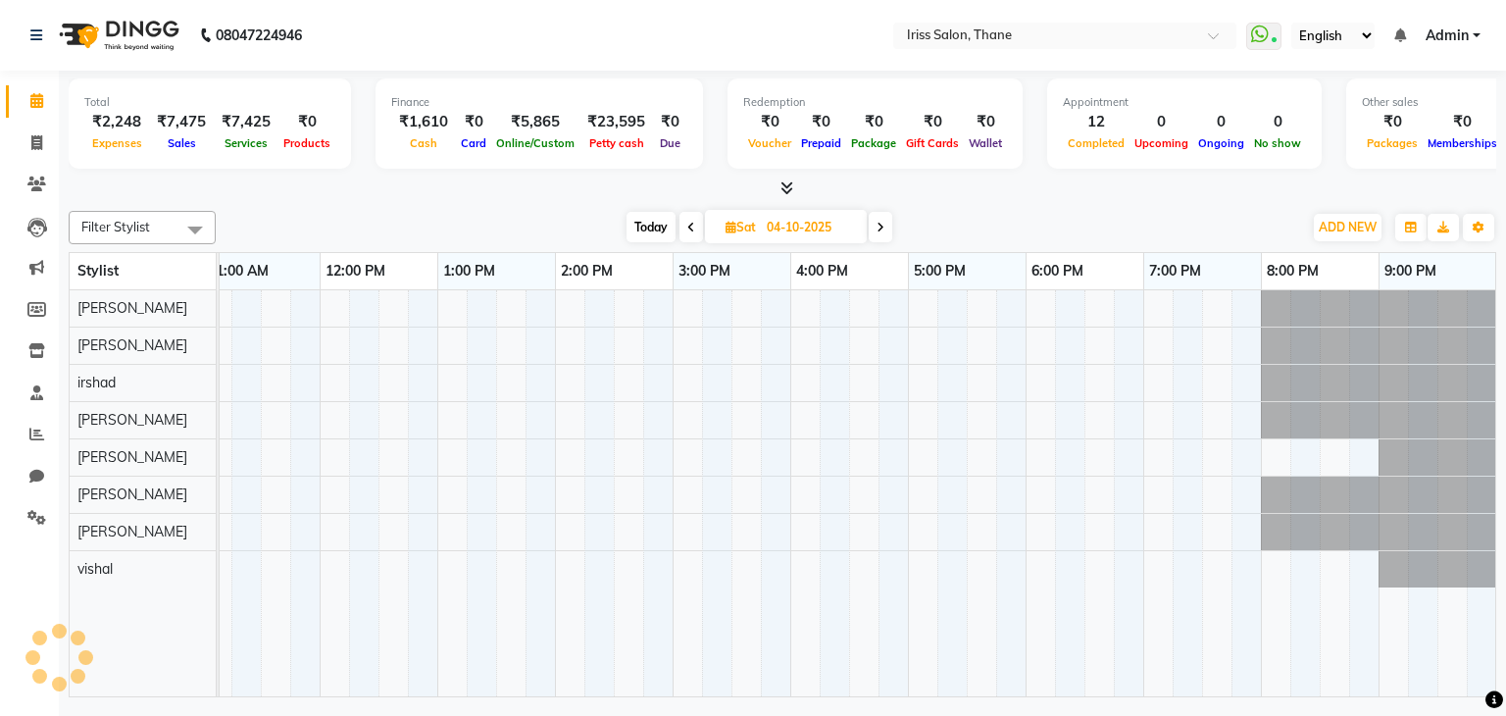
click at [877, 227] on icon at bounding box center [880, 228] width 8 height 12
type input "05-10-2025"
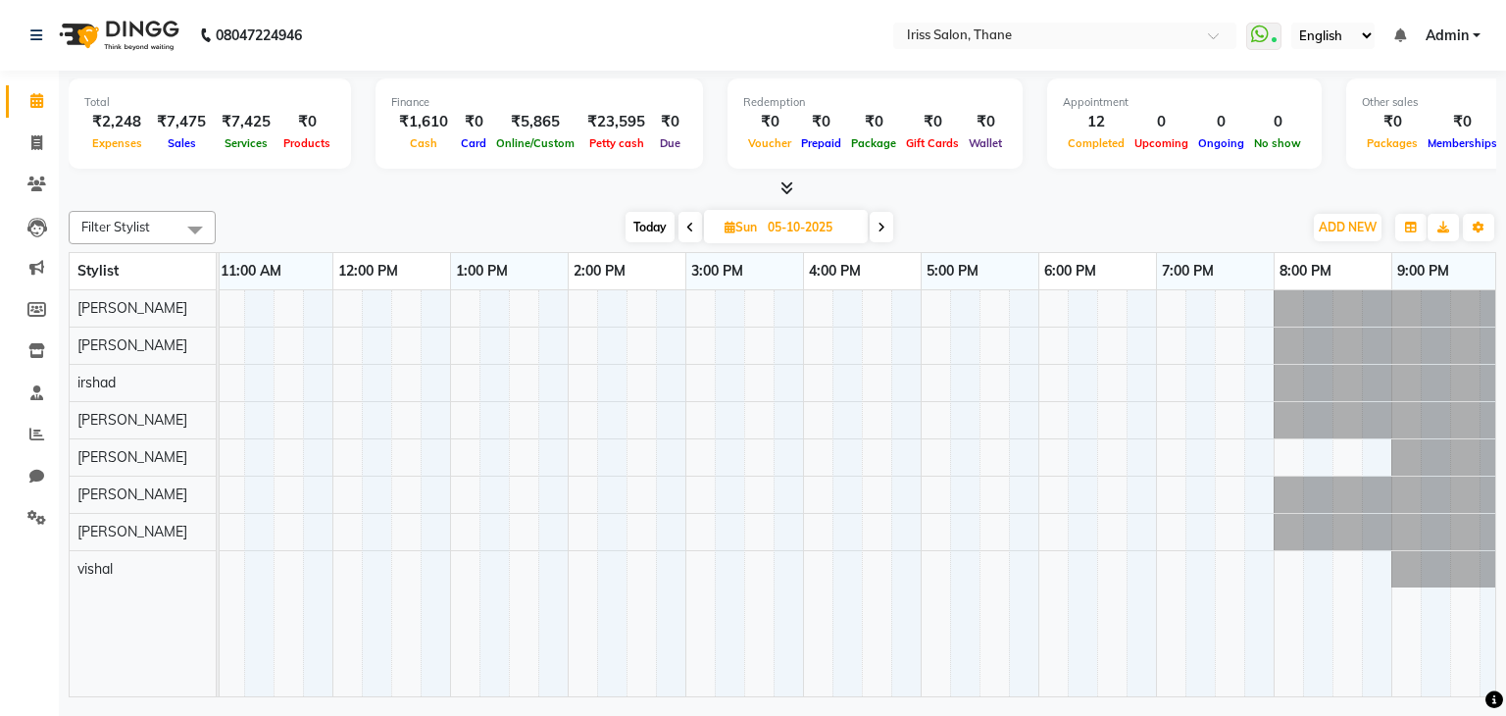
scroll to position [0, 0]
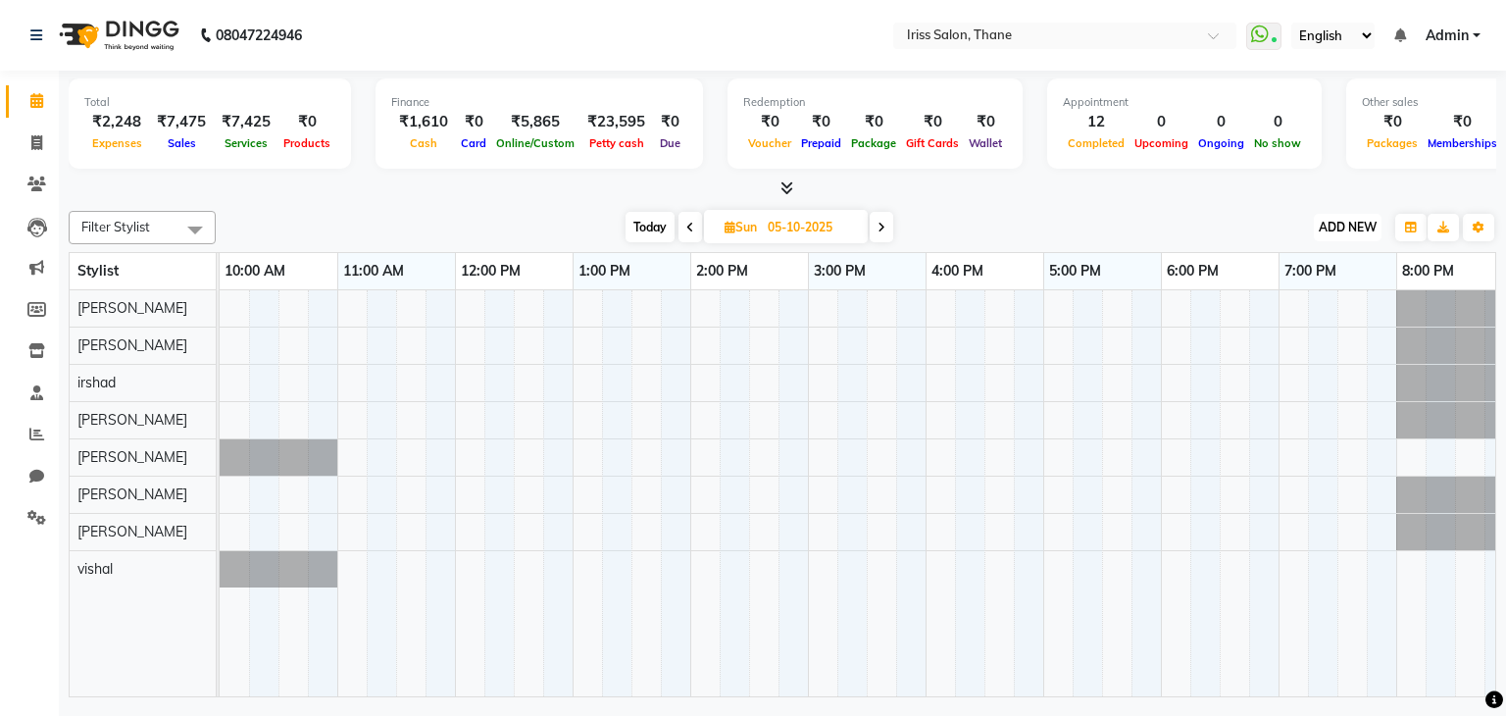
click at [1349, 220] on span "ADD NEW" at bounding box center [1347, 227] width 58 height 15
click at [1305, 264] on button "Add Appointment" at bounding box center [1302, 263] width 155 height 25
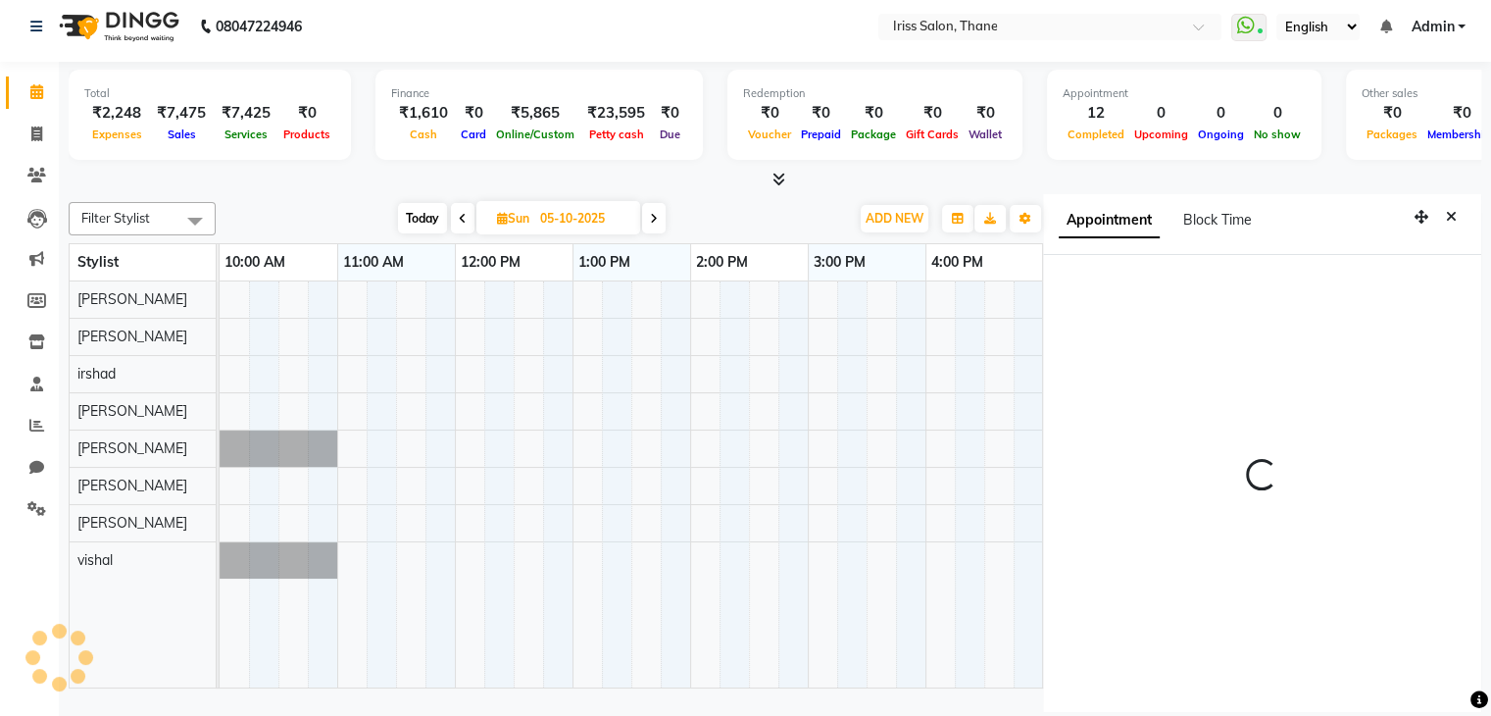
select select "660"
select select "tentative"
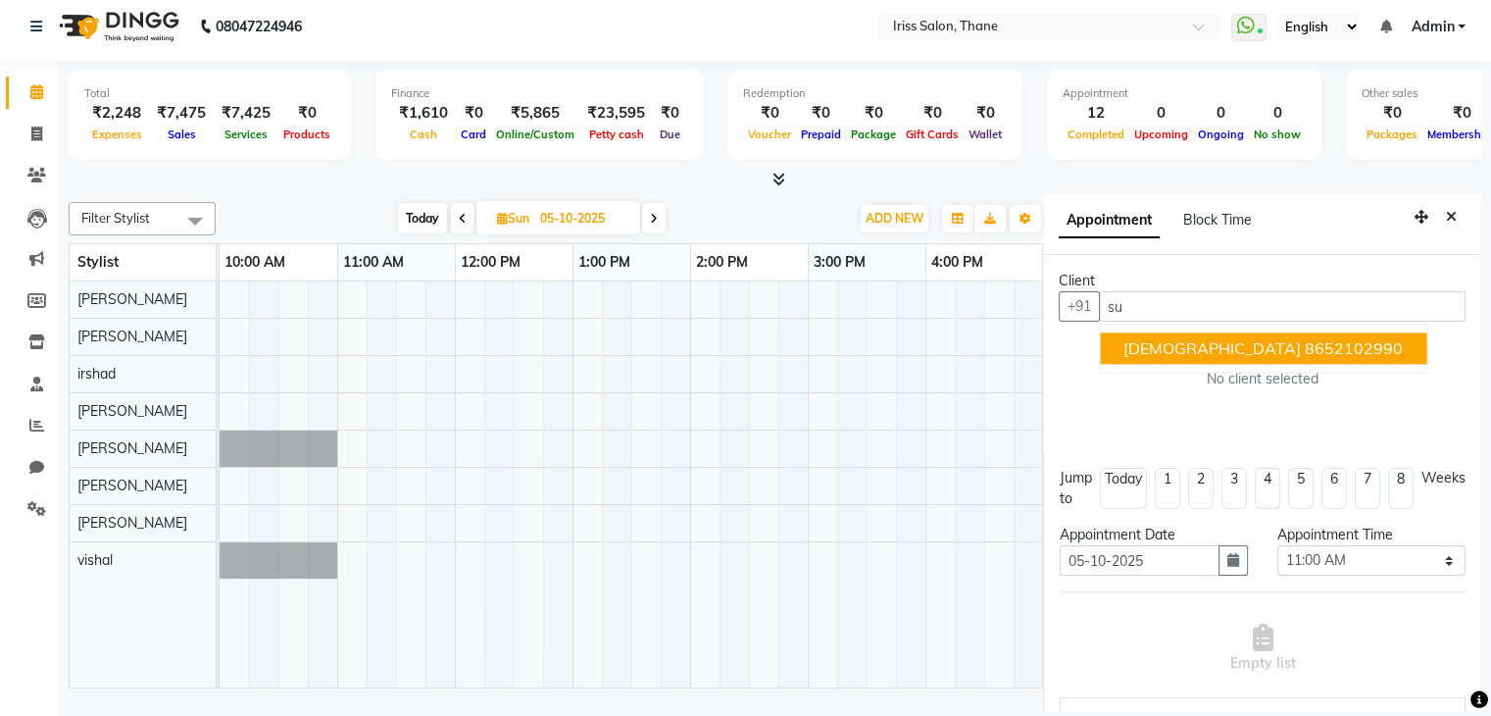
type input "s"
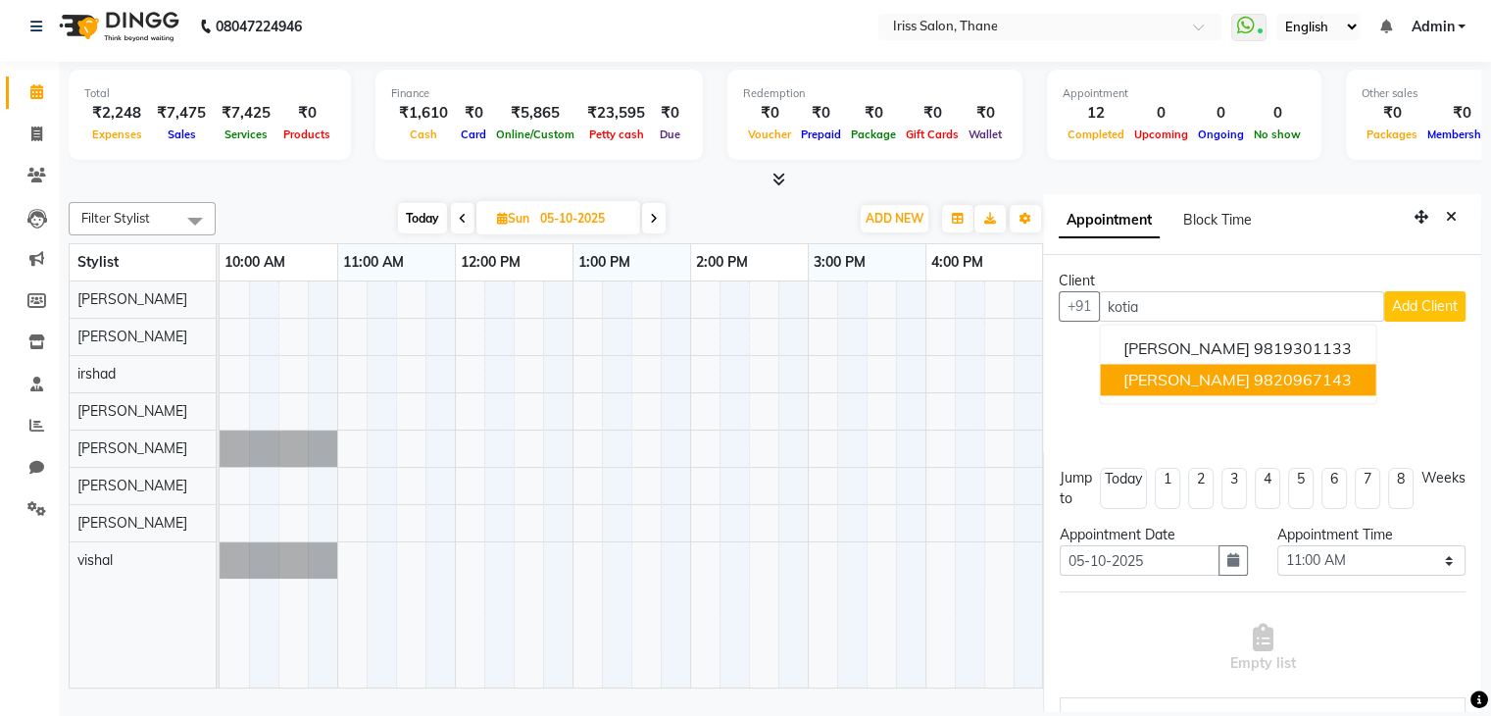
click at [1236, 379] on span "Sangeeta kotian" at bounding box center [1186, 380] width 126 height 20
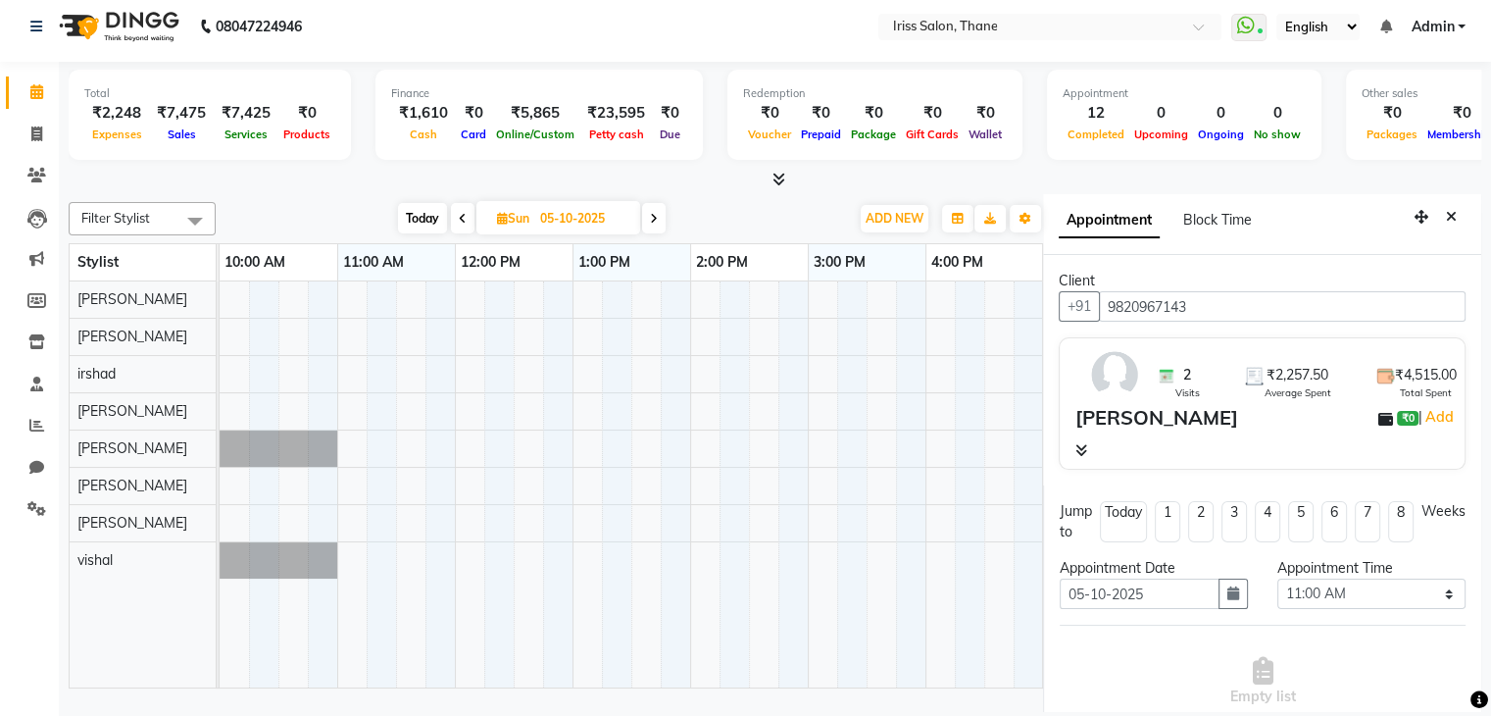
type input "9820967143"
click at [1086, 448] on div at bounding box center [1263, 450] width 377 height 21
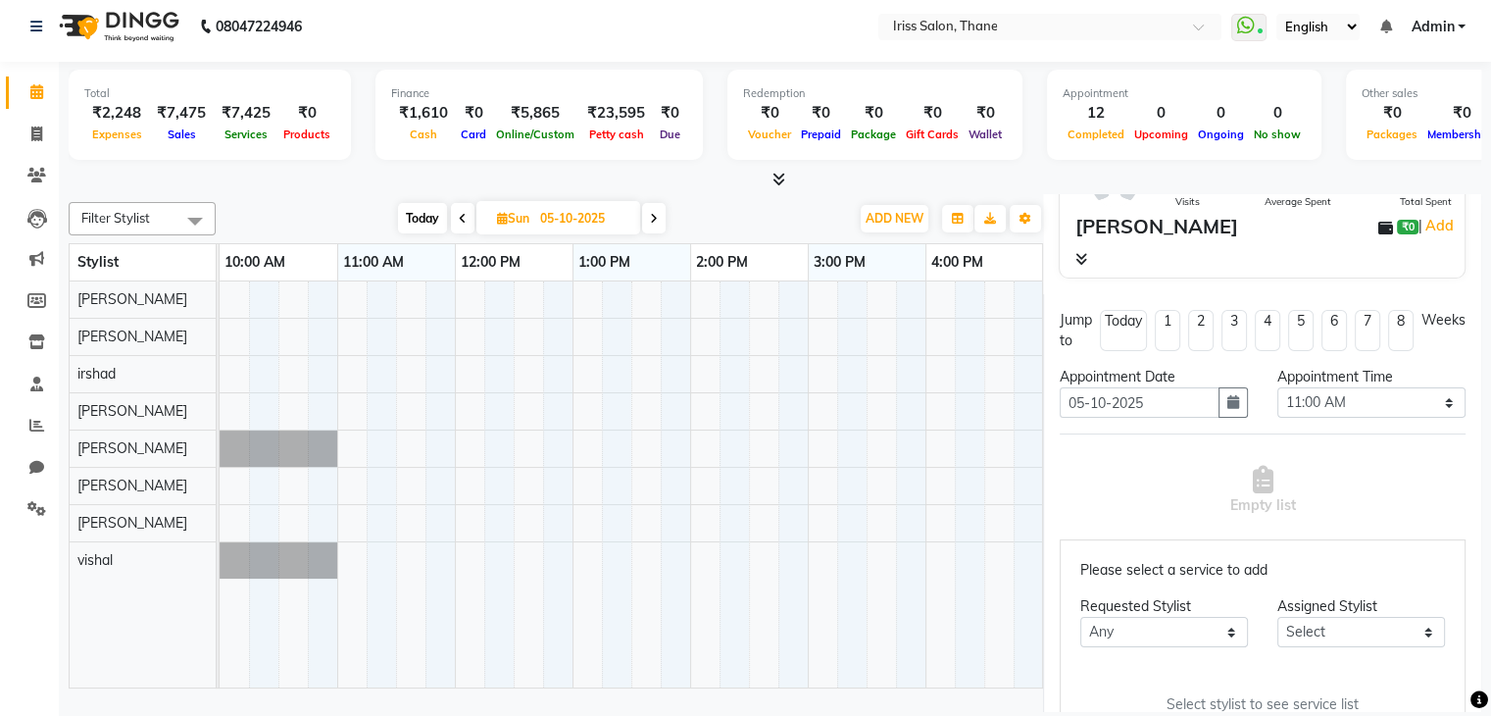
scroll to position [194, 0]
click at [1420, 400] on select "Select 11:00 AM 11:15 AM 11:30 AM 11:45 AM 12:00 PM 12:15 PM 12:30 PM 12:45 PM …" at bounding box center [1371, 399] width 188 height 30
click at [38, 506] on icon at bounding box center [36, 508] width 19 height 15
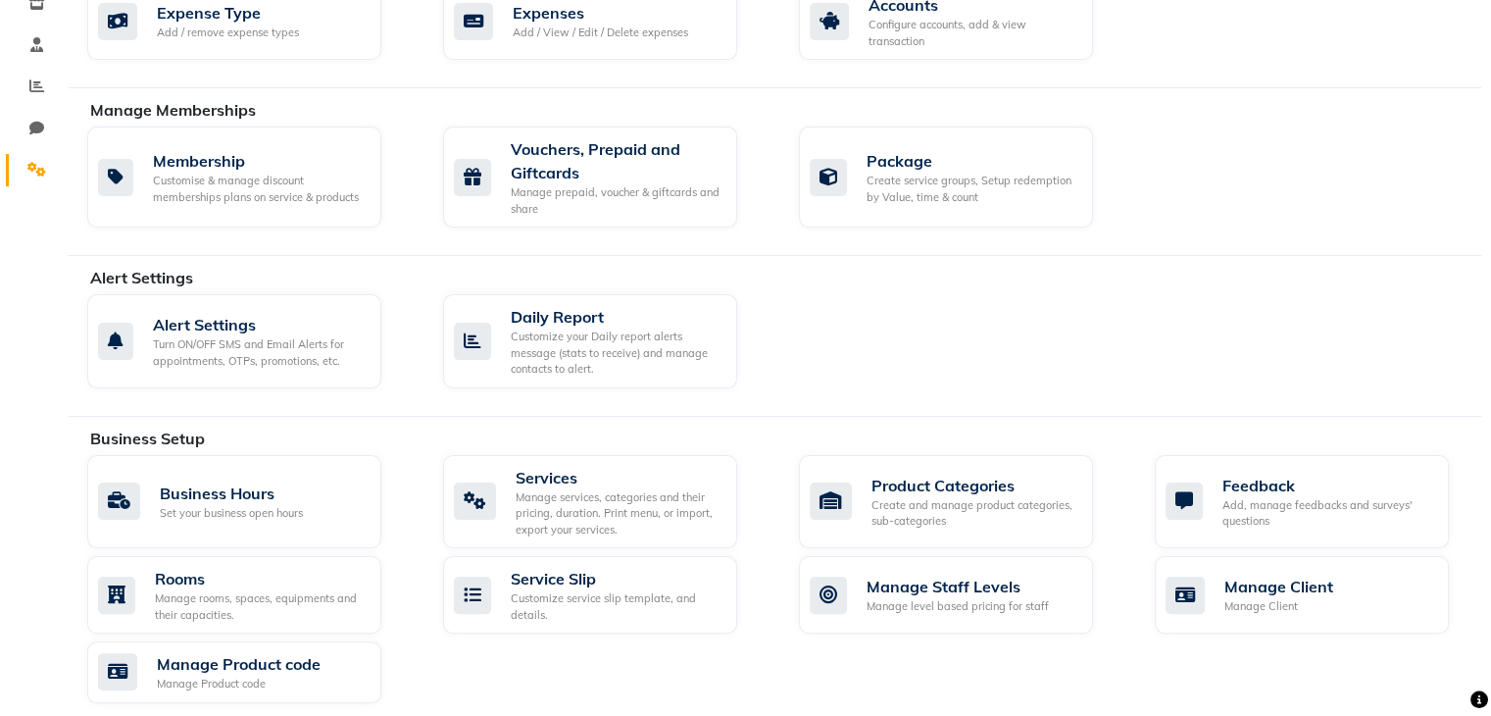
scroll to position [453, 0]
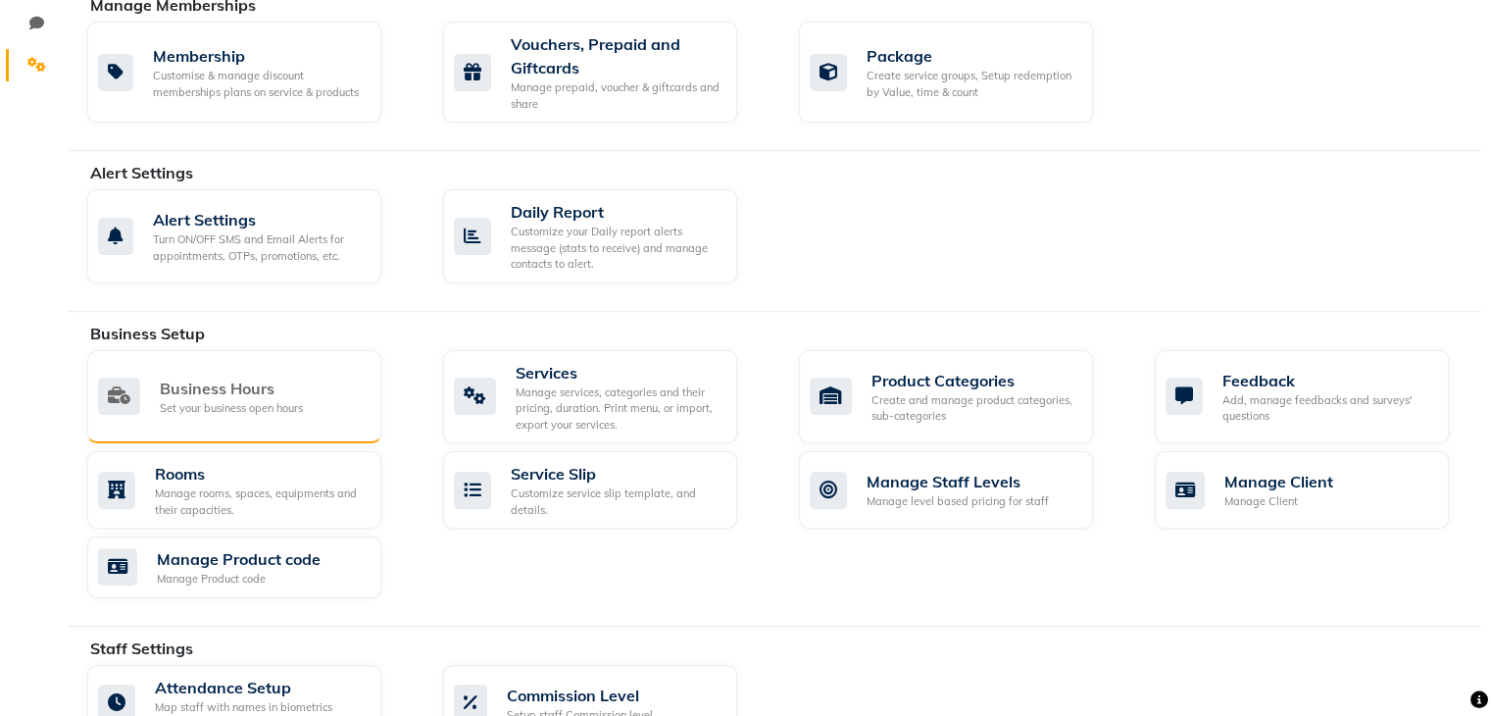
click at [239, 403] on div "Set your business open hours" at bounding box center [231, 408] width 143 height 17
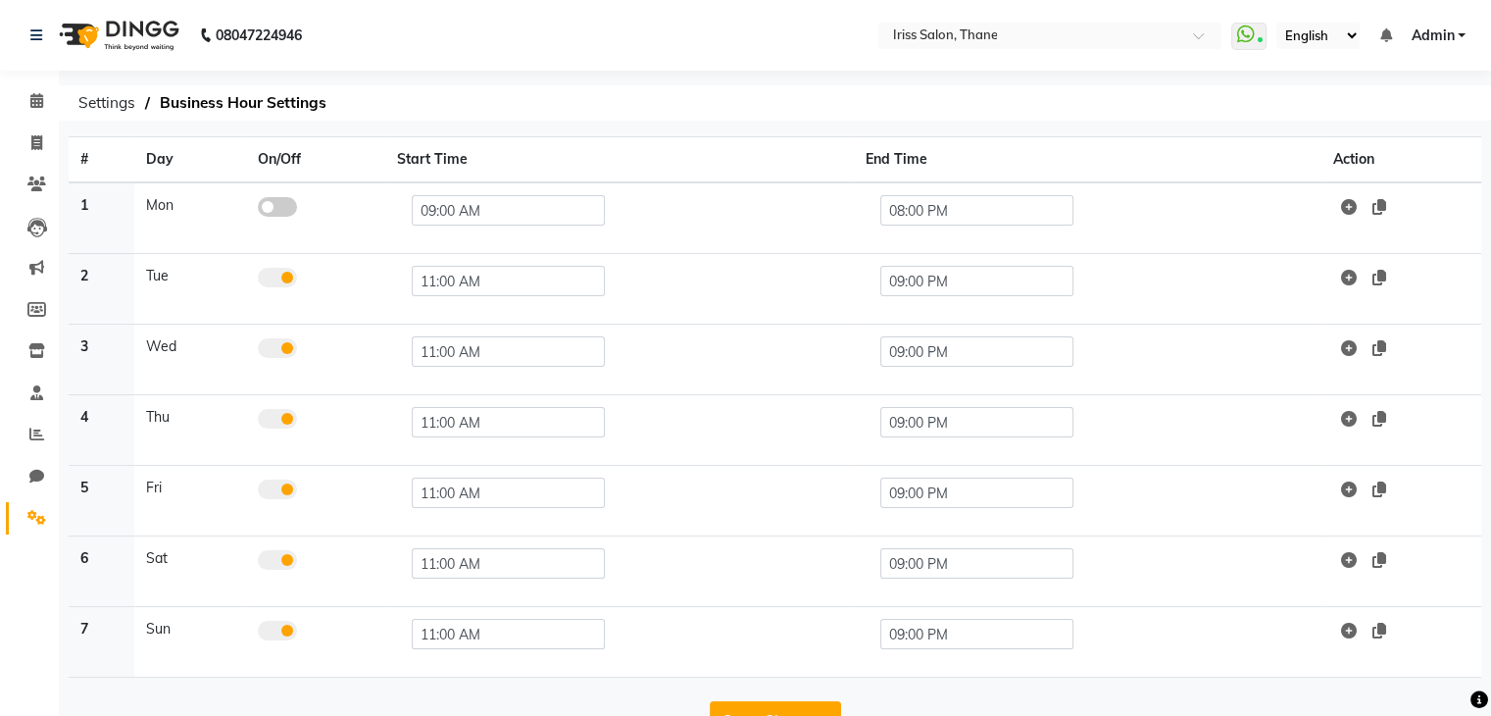
click at [266, 209] on span at bounding box center [277, 207] width 39 height 20
click at [258, 210] on input "checkbox" at bounding box center [258, 210] width 0 height 0
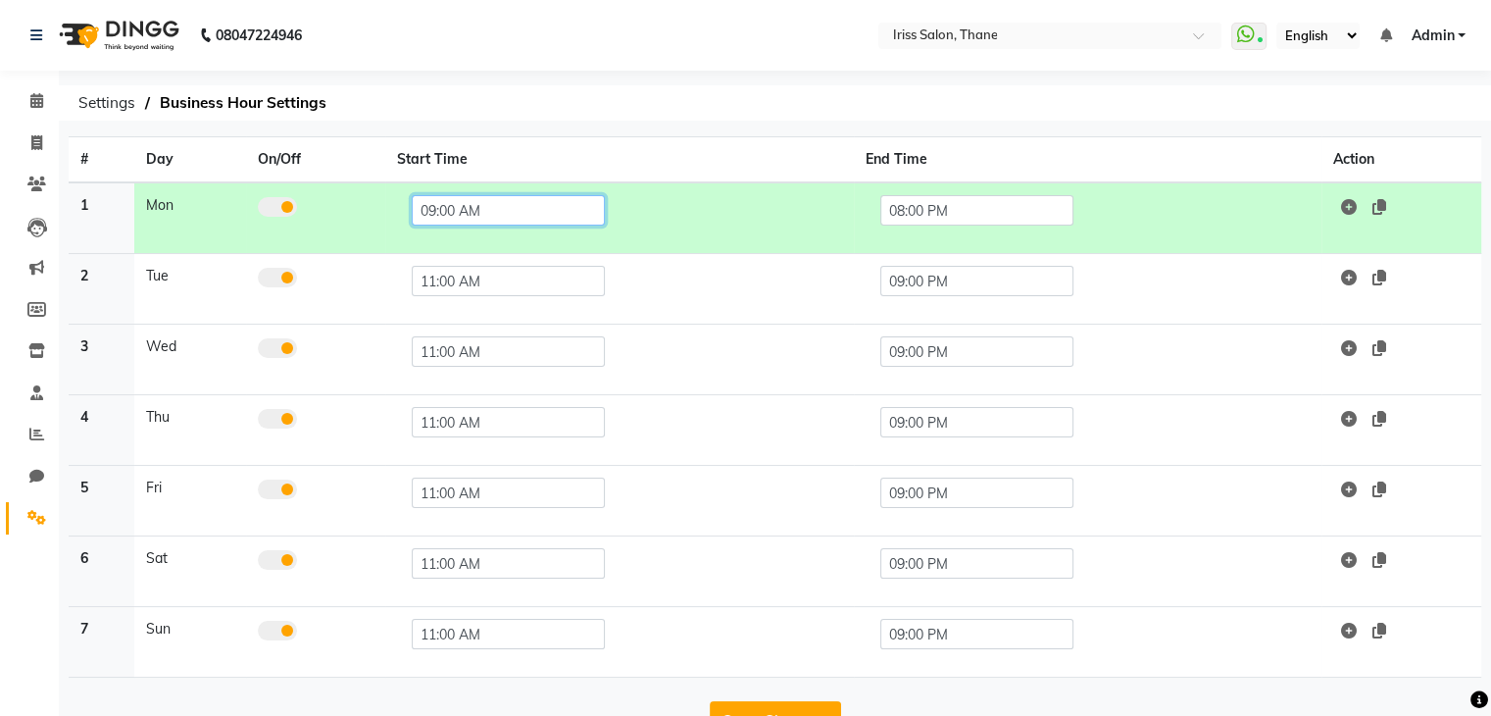
click at [451, 211] on input "09:00 AM" at bounding box center [508, 210] width 193 height 30
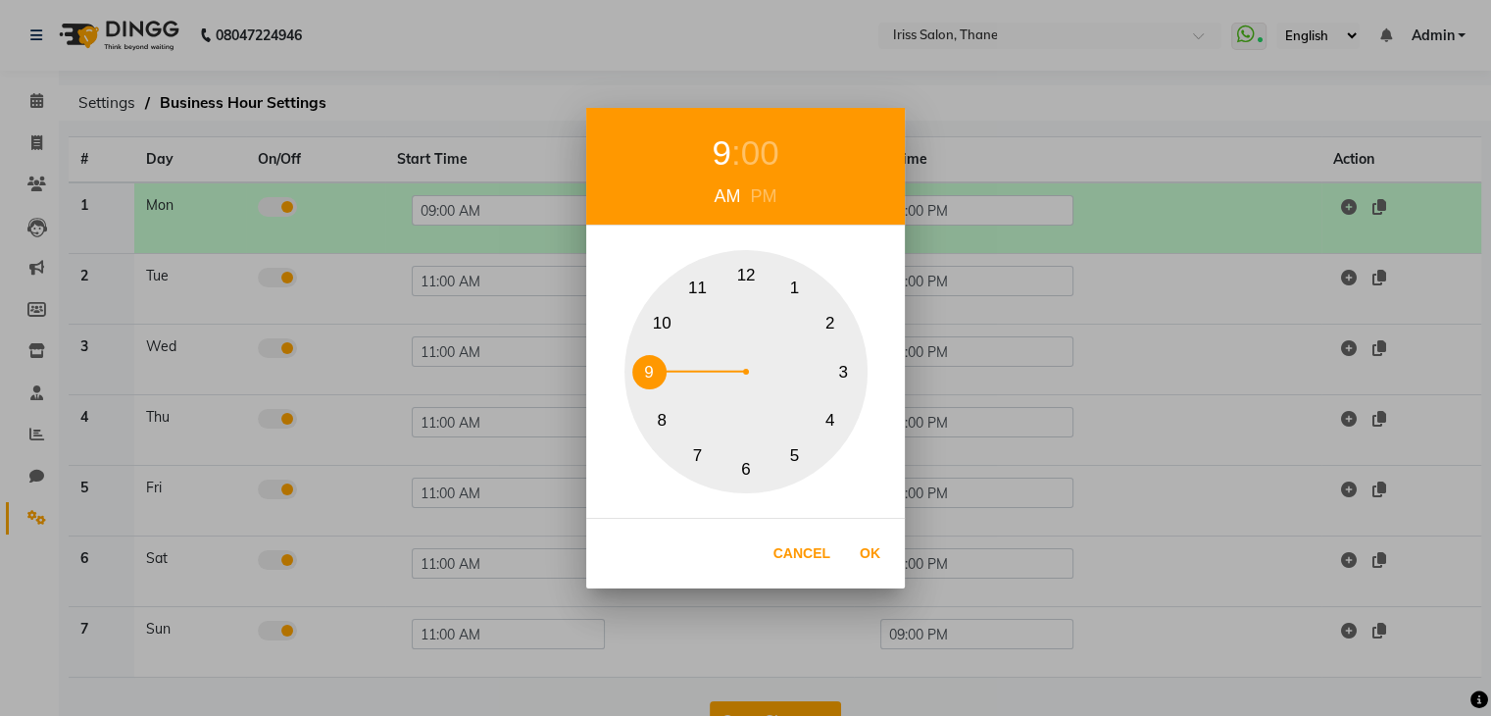
click at [663, 312] on button "10" at bounding box center [662, 324] width 34 height 34
click at [865, 549] on button "Ok" at bounding box center [870, 553] width 40 height 40
type input "10:00 AM"
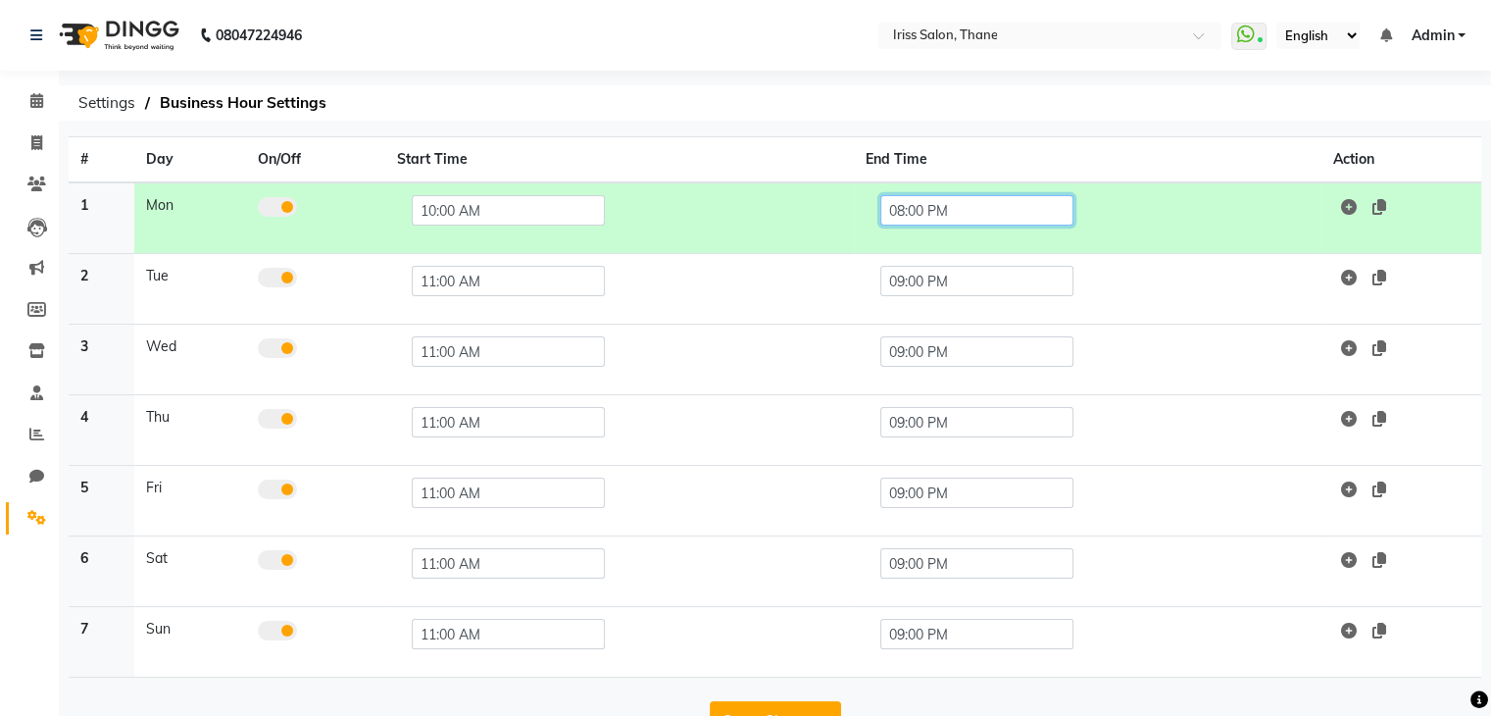
click at [906, 208] on input "08:00 PM" at bounding box center [976, 210] width 193 height 30
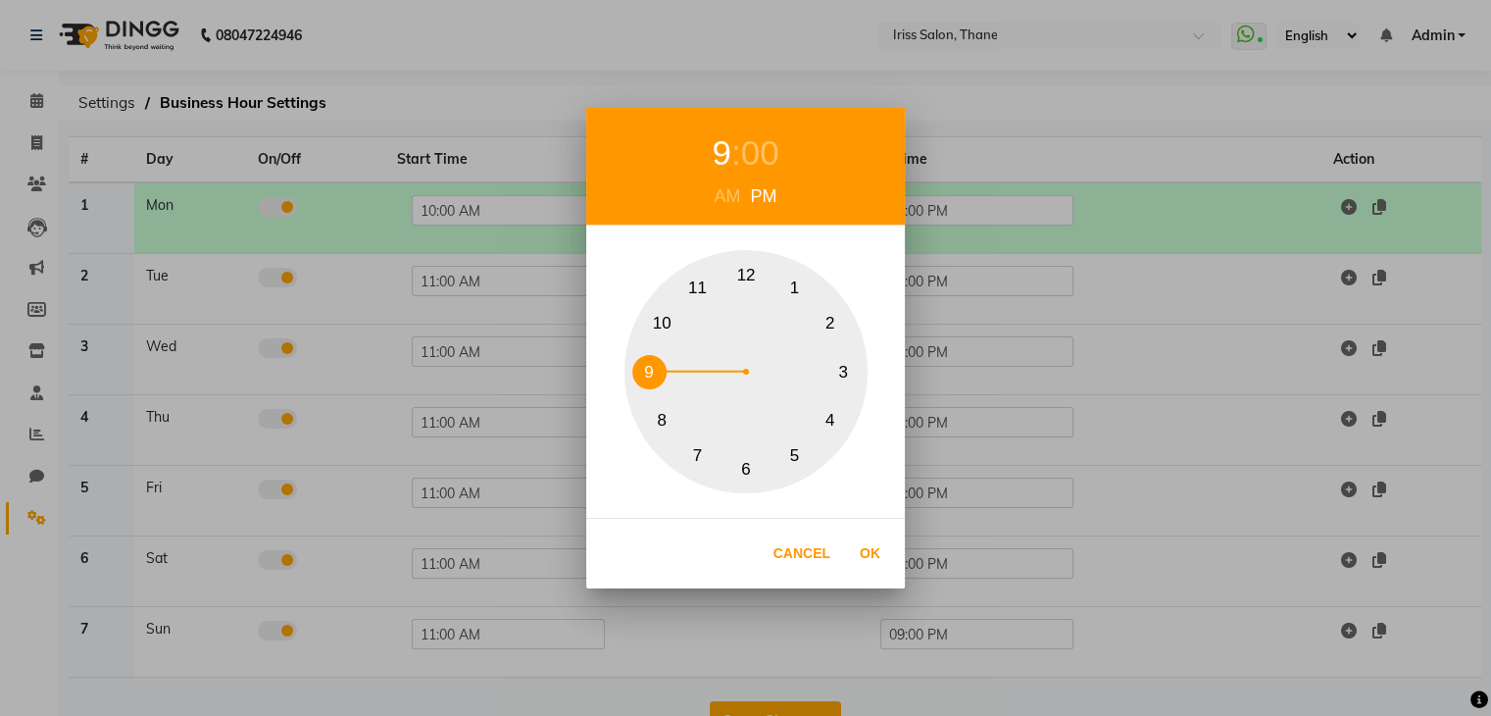
click at [651, 370] on button "9" at bounding box center [649, 372] width 34 height 34
click at [1003, 205] on div "9 : 00 AM PM 1 2 3 4 5 6 7 8 9 10 11 12 Cancel Ok" at bounding box center [745, 358] width 1491 height 716
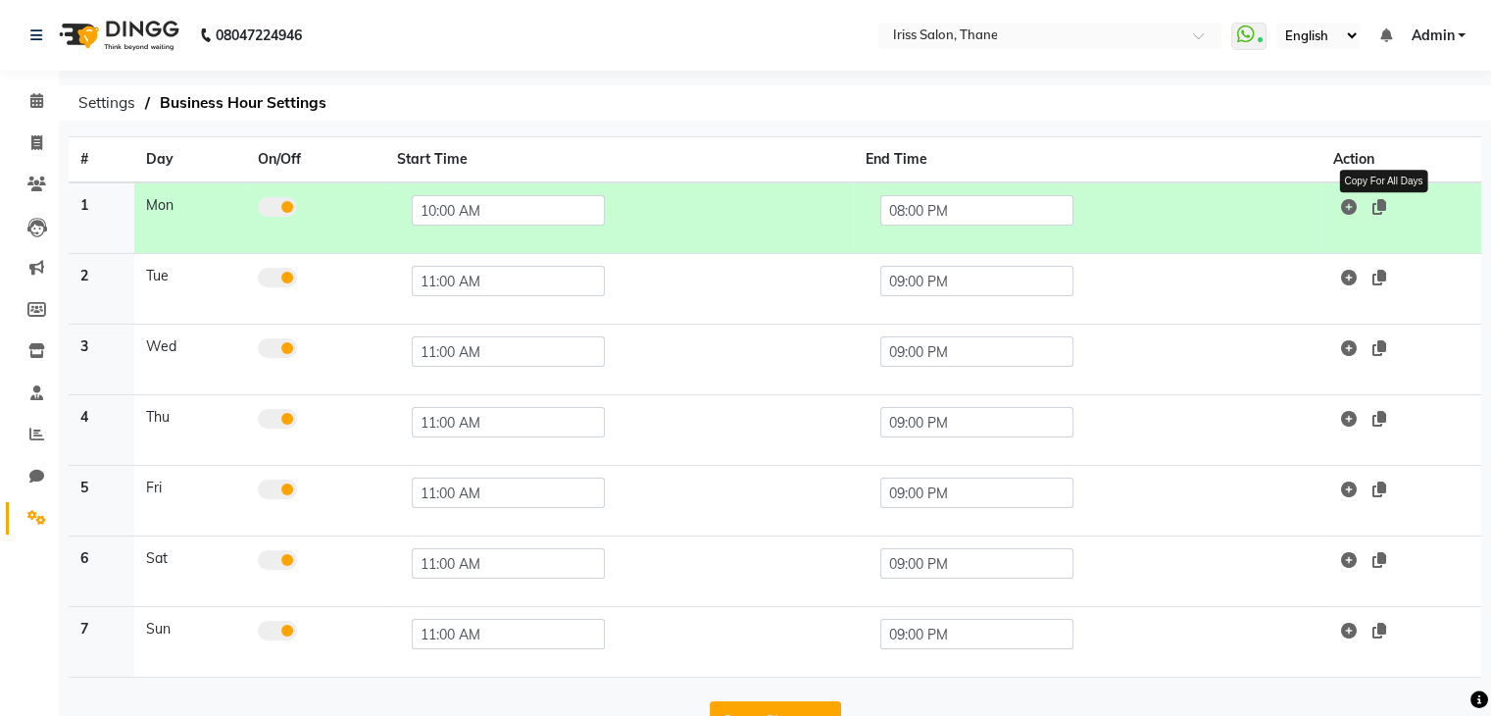
click at [1386, 205] on icon at bounding box center [1379, 207] width 14 height 16
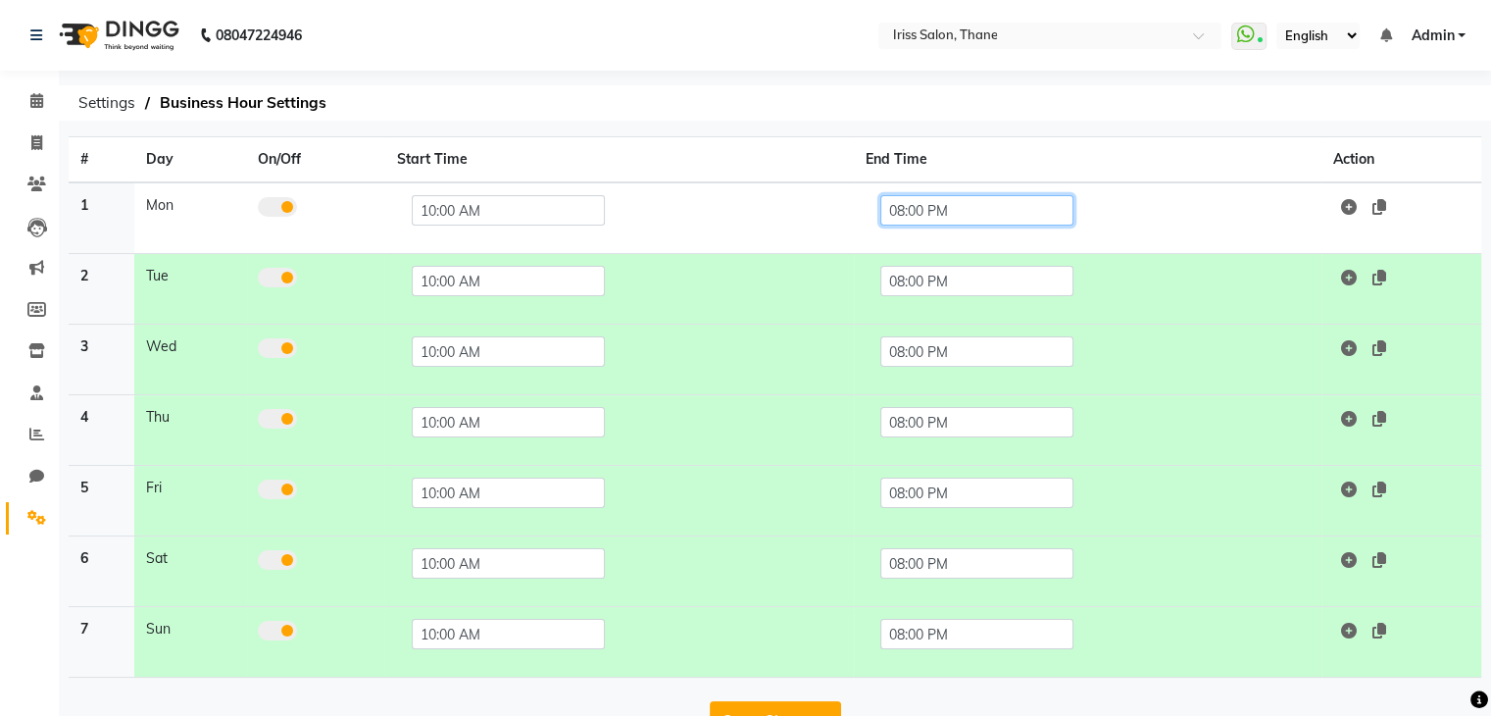
click at [923, 211] on input "08:00 PM" at bounding box center [976, 210] width 193 height 30
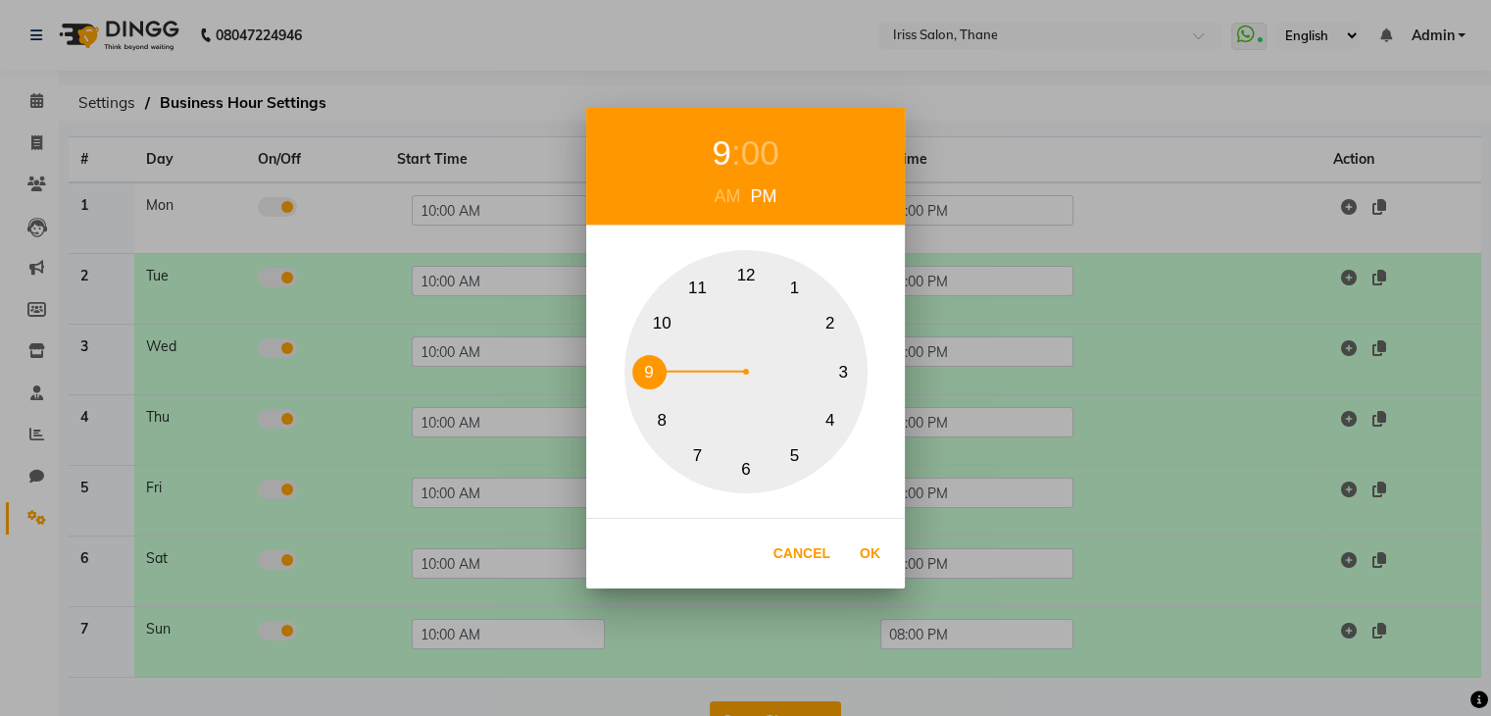
click at [642, 371] on button "9" at bounding box center [649, 372] width 34 height 34
click at [870, 551] on button "Ok" at bounding box center [870, 553] width 40 height 40
type input "09:00 PM"
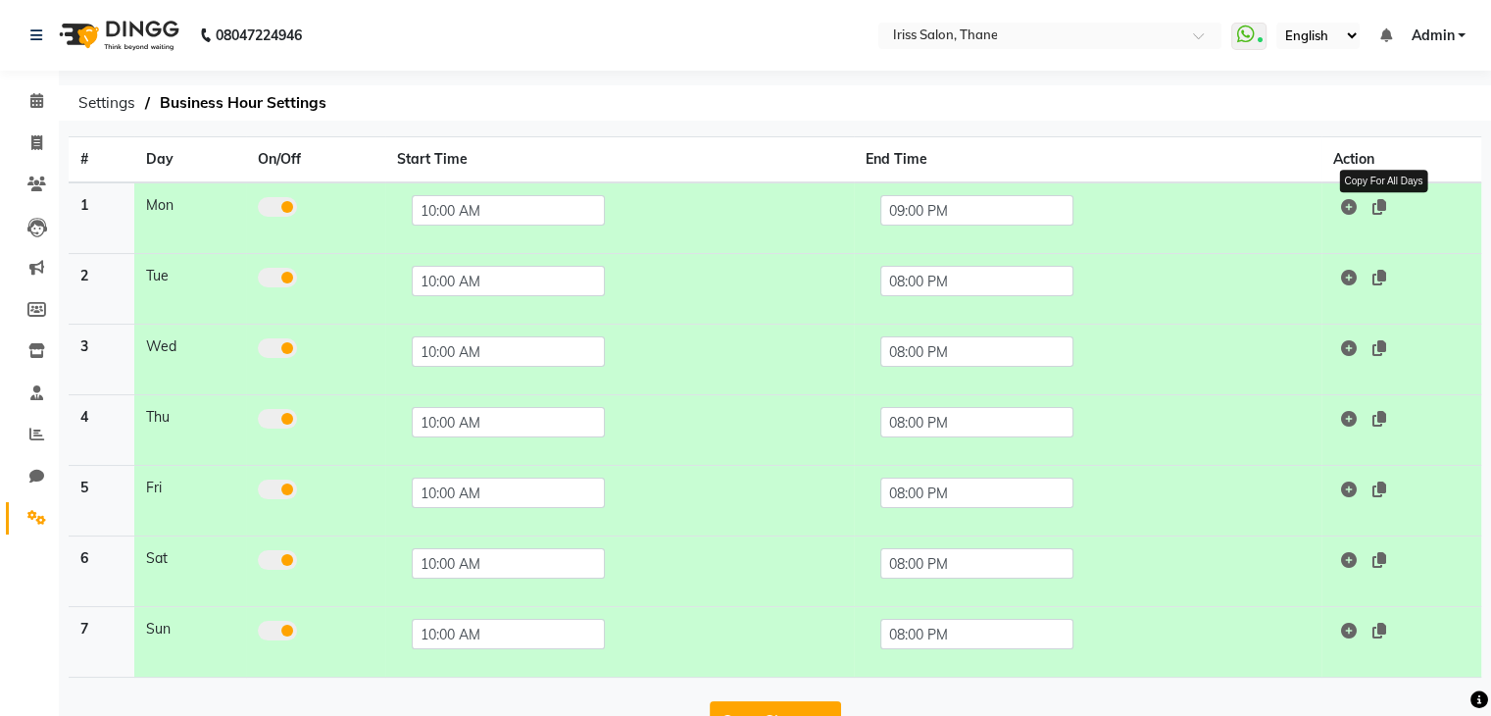
click at [1376, 207] on icon at bounding box center [1379, 207] width 14 height 16
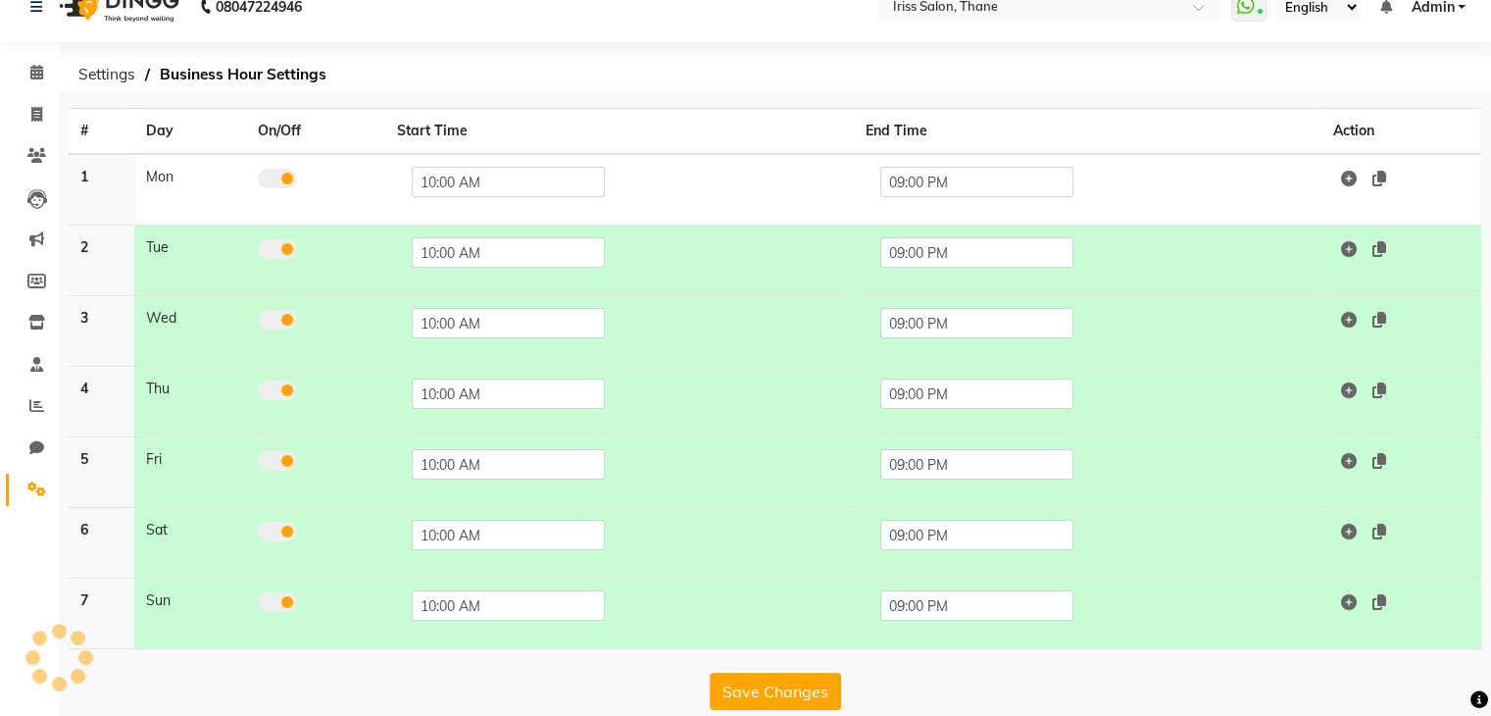
scroll to position [50, 0]
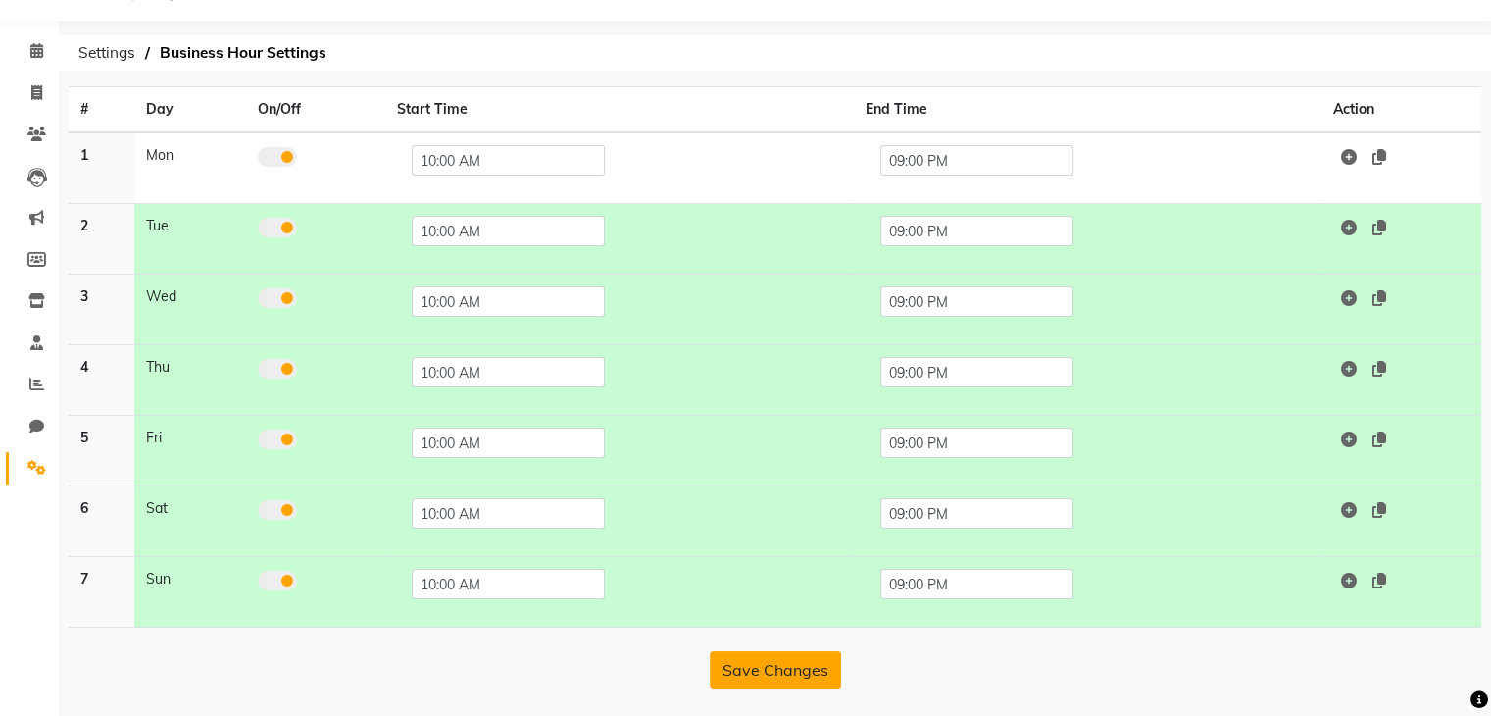
click at [779, 668] on button "Save Changes" at bounding box center [775, 669] width 131 height 37
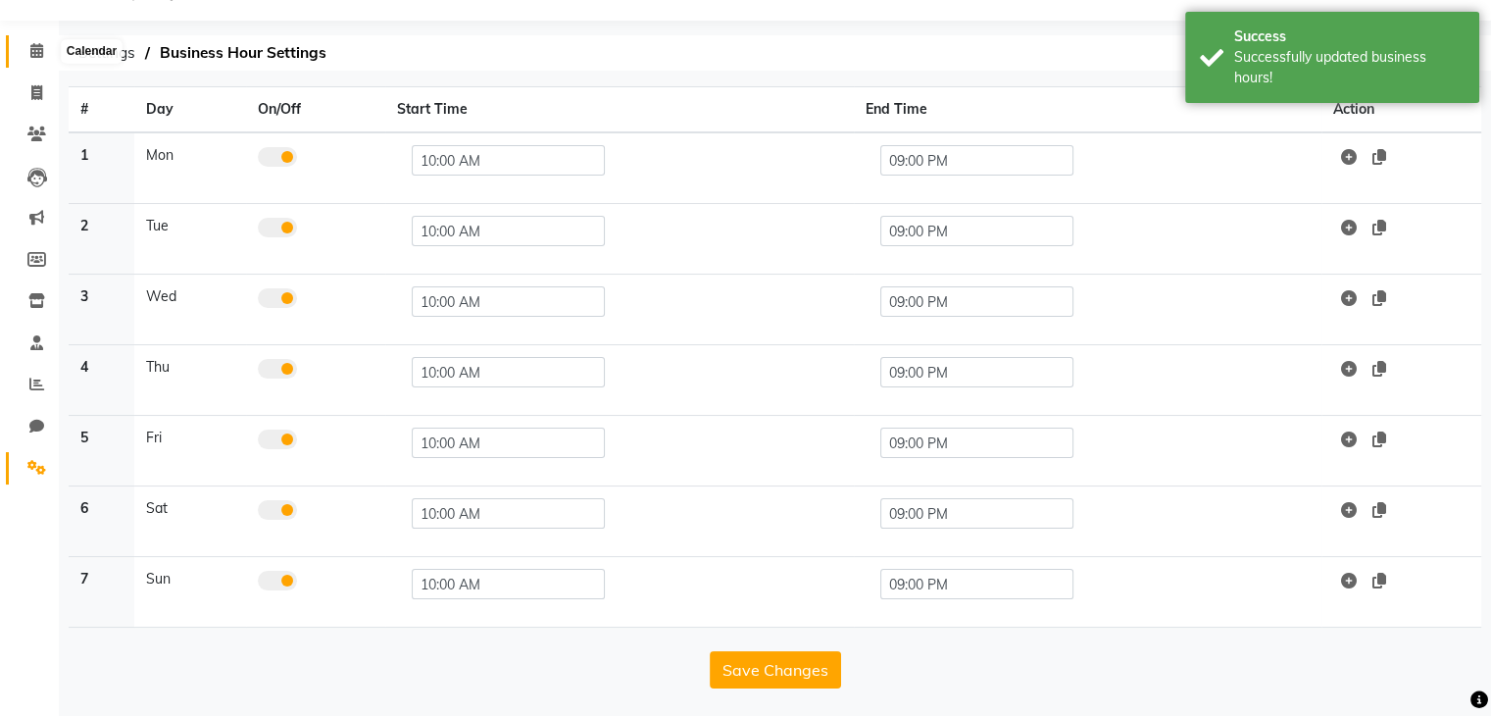
click at [39, 51] on icon at bounding box center [36, 50] width 13 height 15
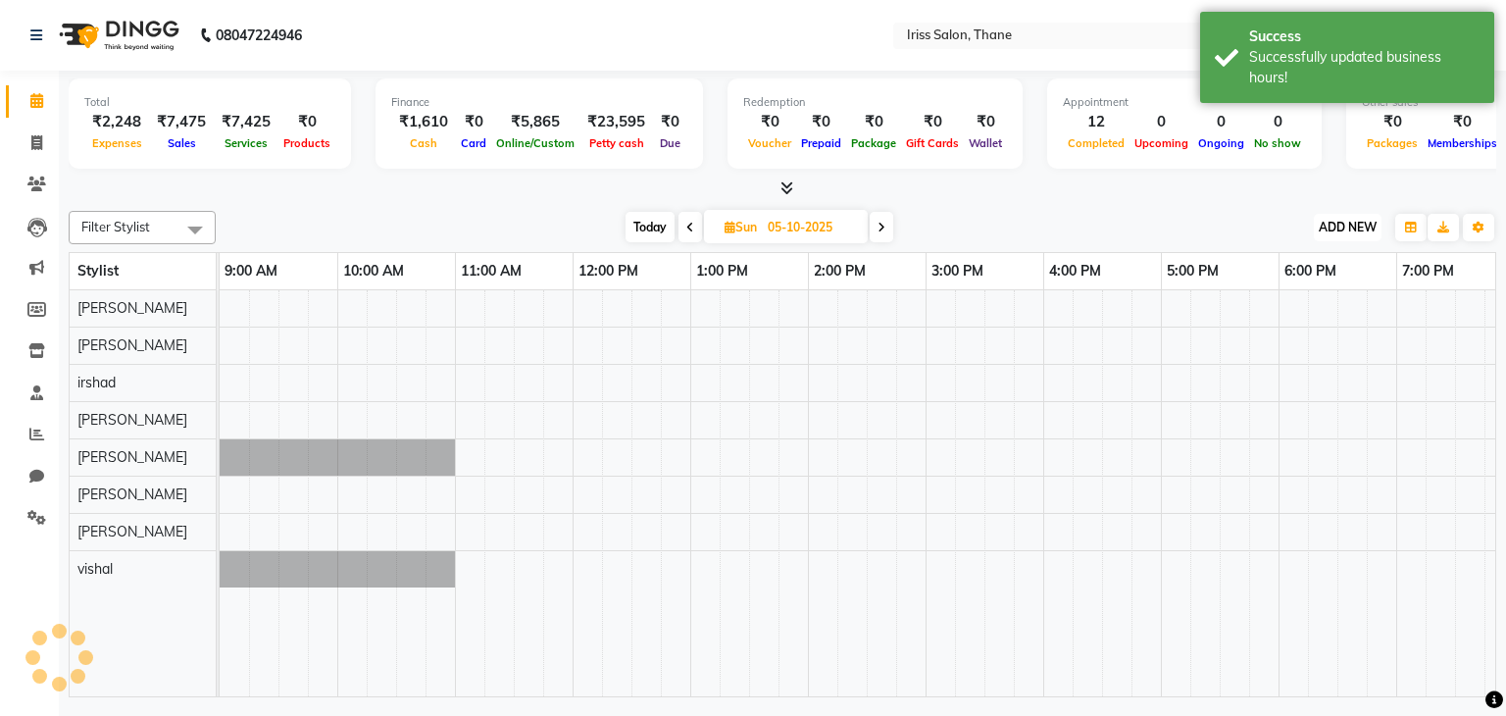
click at [1338, 221] on span "ADD NEW" at bounding box center [1347, 227] width 58 height 15
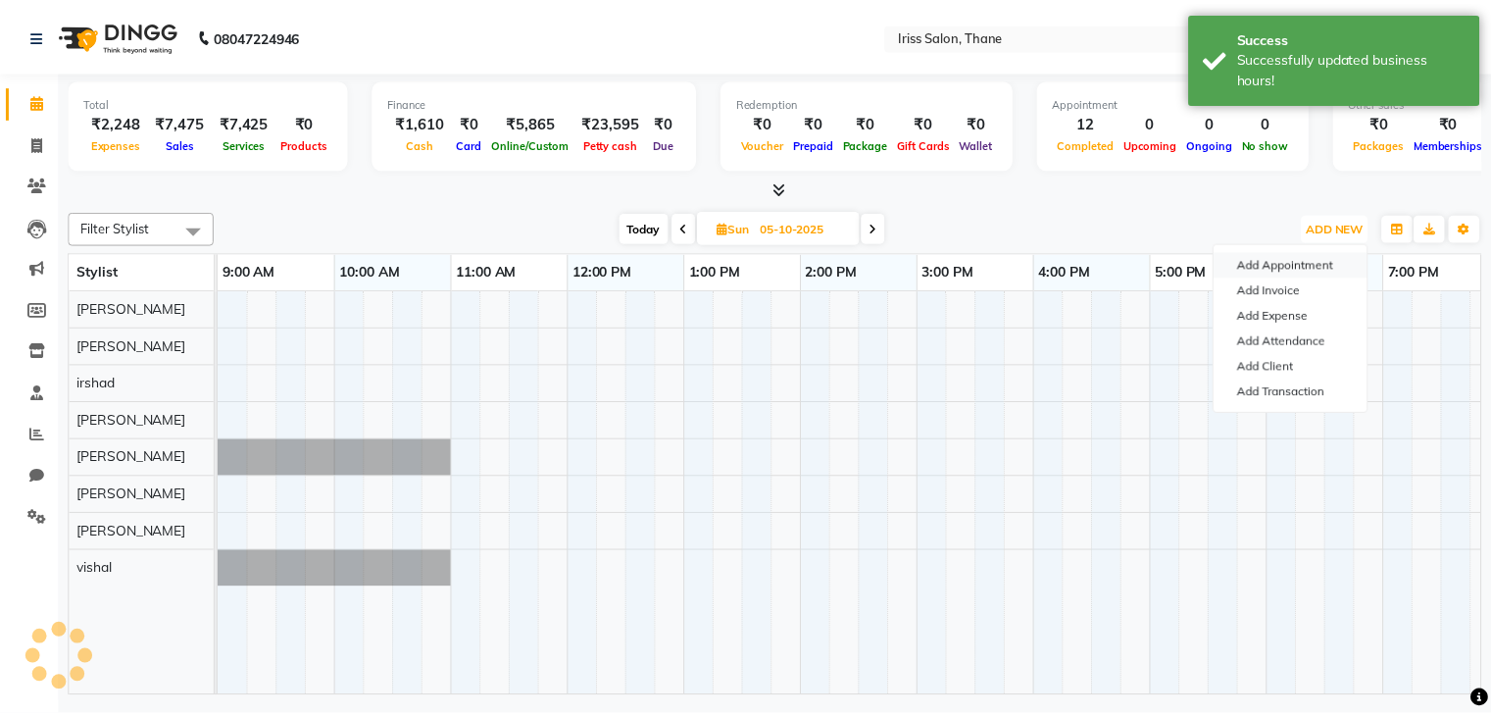
scroll to position [0, 253]
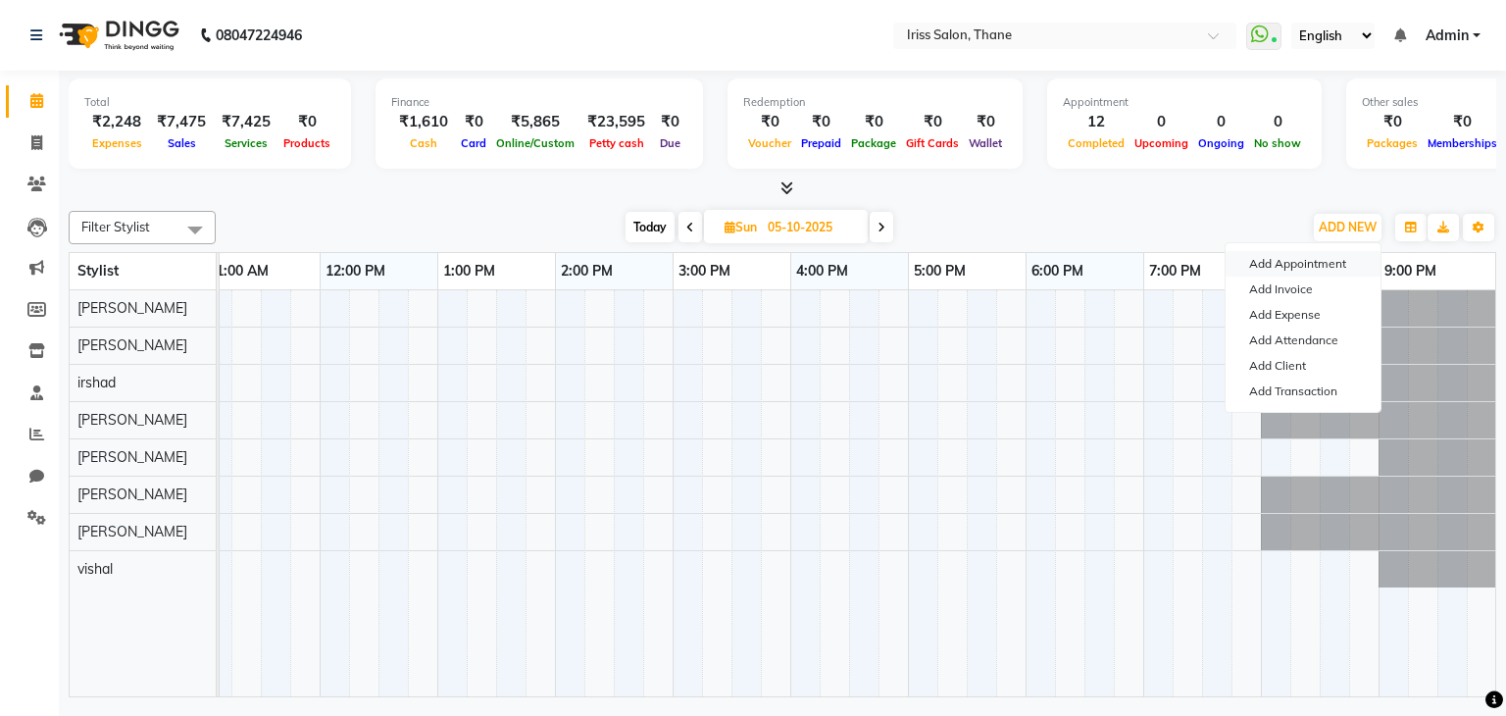
click at [1275, 260] on button "Add Appointment" at bounding box center [1302, 263] width 155 height 25
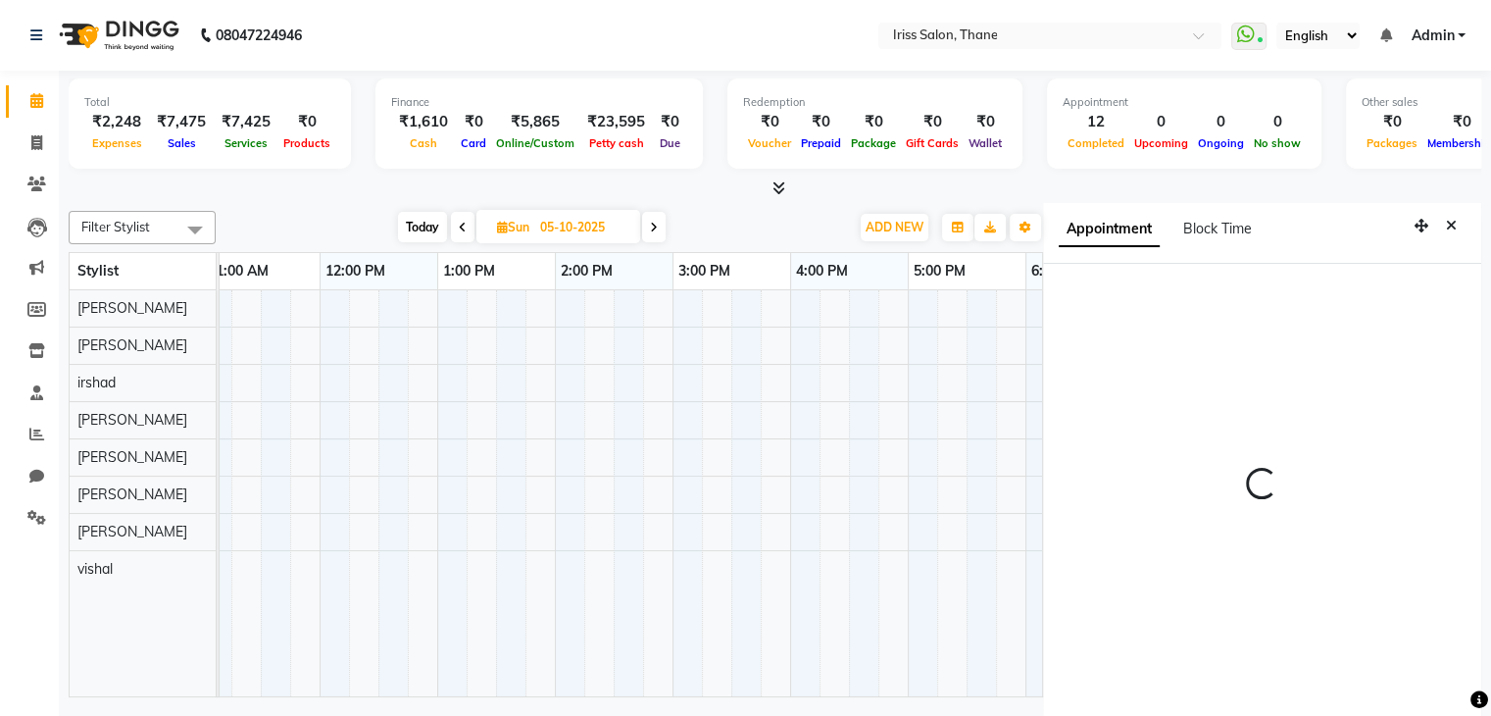
scroll to position [9, 0]
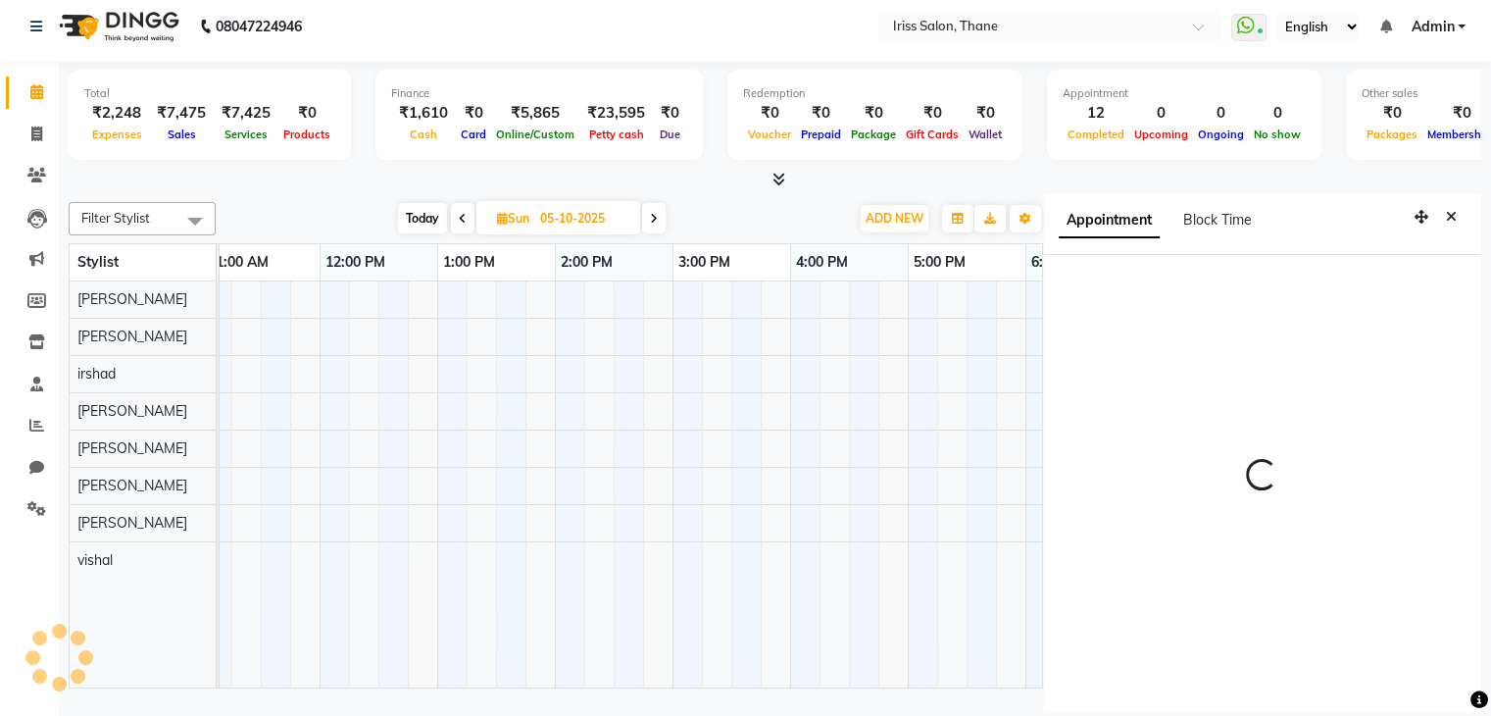
select select "600"
select select "tentative"
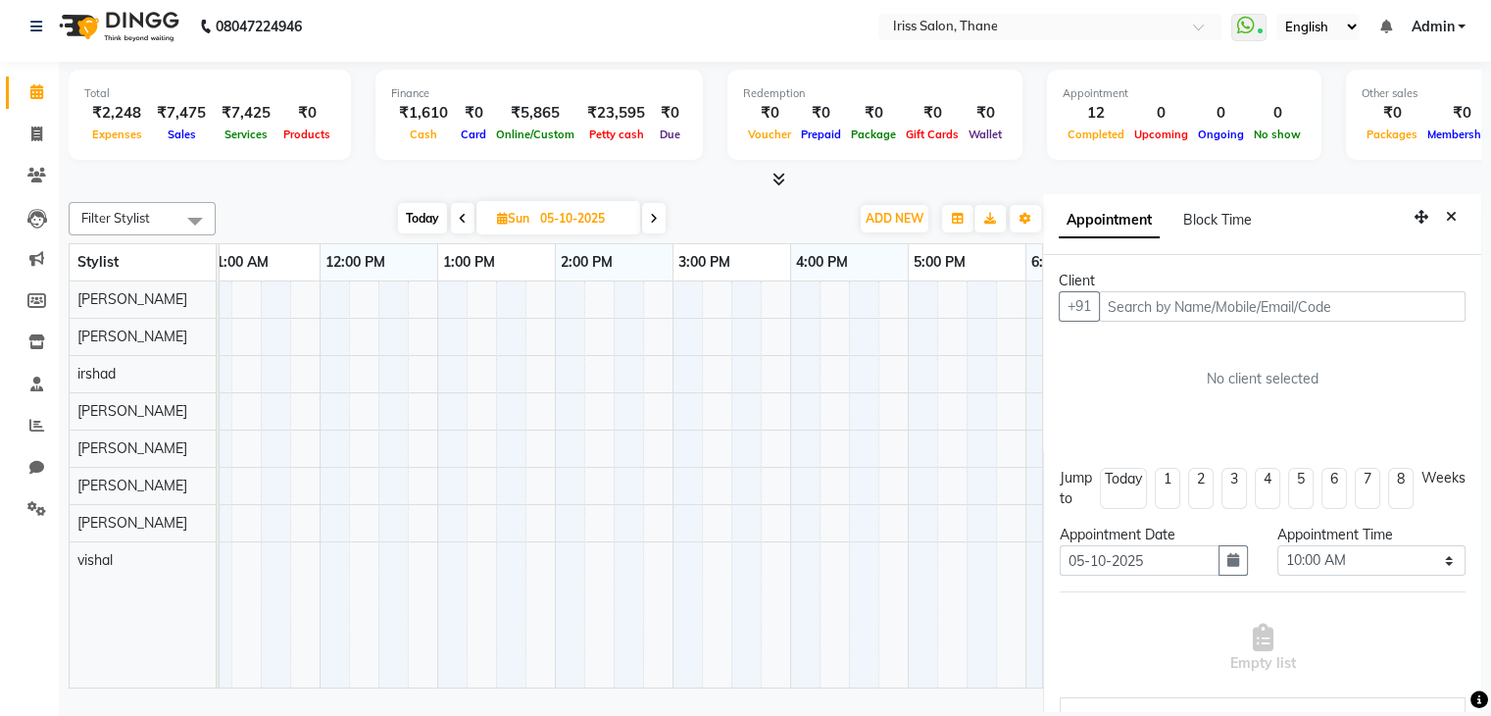
click at [1267, 311] on input "text" at bounding box center [1282, 306] width 367 height 30
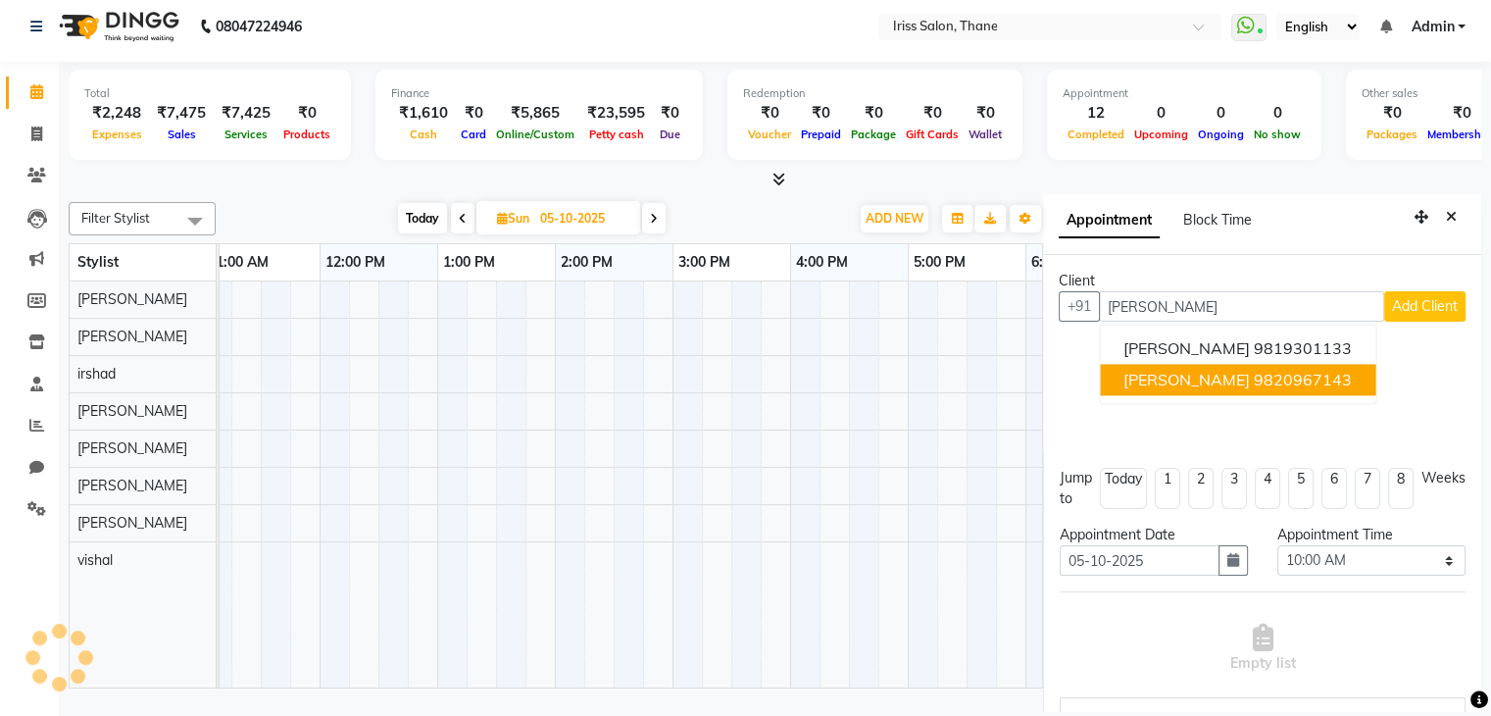
click at [1254, 377] on ngb-highlight "9820967143" at bounding box center [1303, 380] width 98 height 20
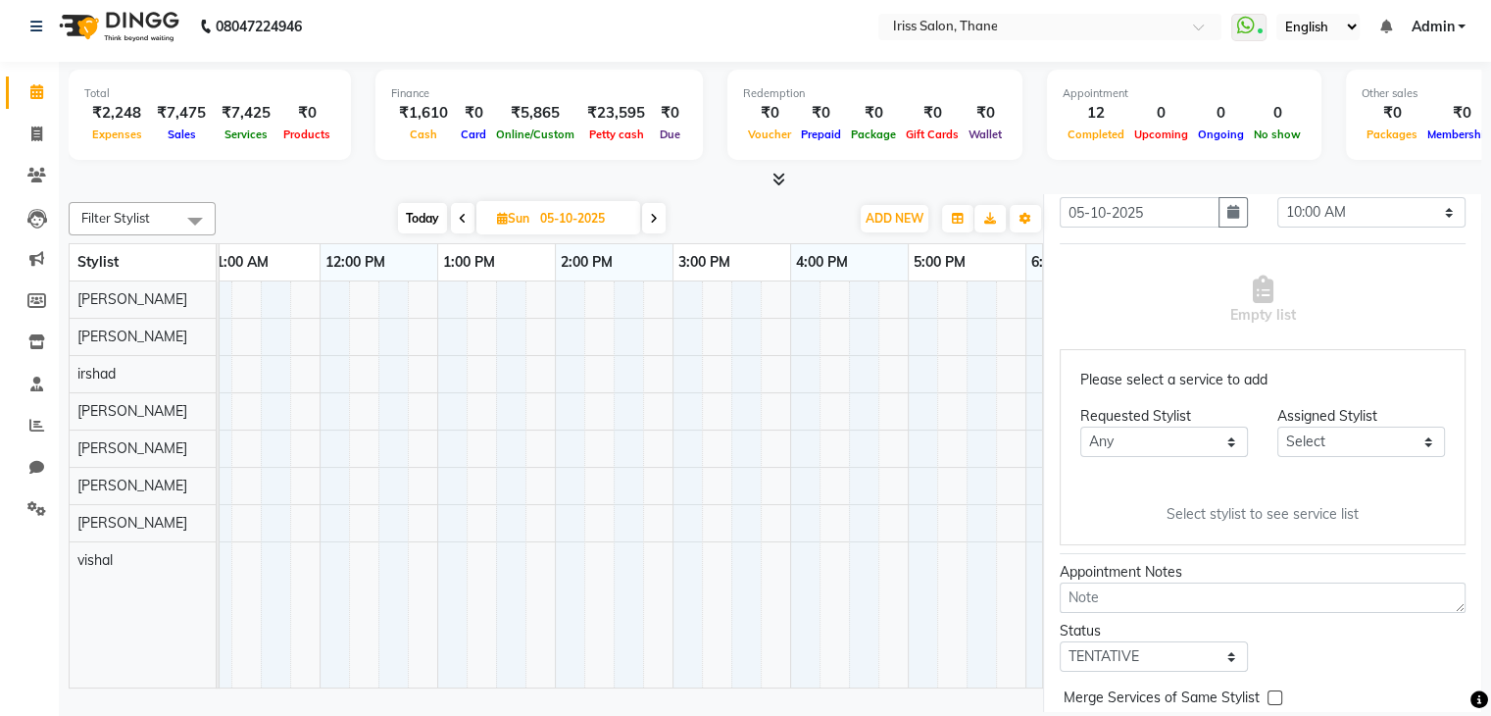
scroll to position [384, 0]
type input "9820967143"
click at [1215, 440] on select "Any Alzeem salmani irshad mehul mamania Nishi mishra prerana Priyanka singh Sum…" at bounding box center [1164, 438] width 168 height 30
click at [1080, 423] on select "Any Alzeem salmani irshad mehul mamania Nishi mishra prerana Priyanka singh Sum…" at bounding box center [1164, 438] width 168 height 30
click at [1358, 437] on select "Select Alzeem salmani irshad mehul mamania Nishi mishra prerana Priyanka singh …" at bounding box center [1361, 438] width 168 height 30
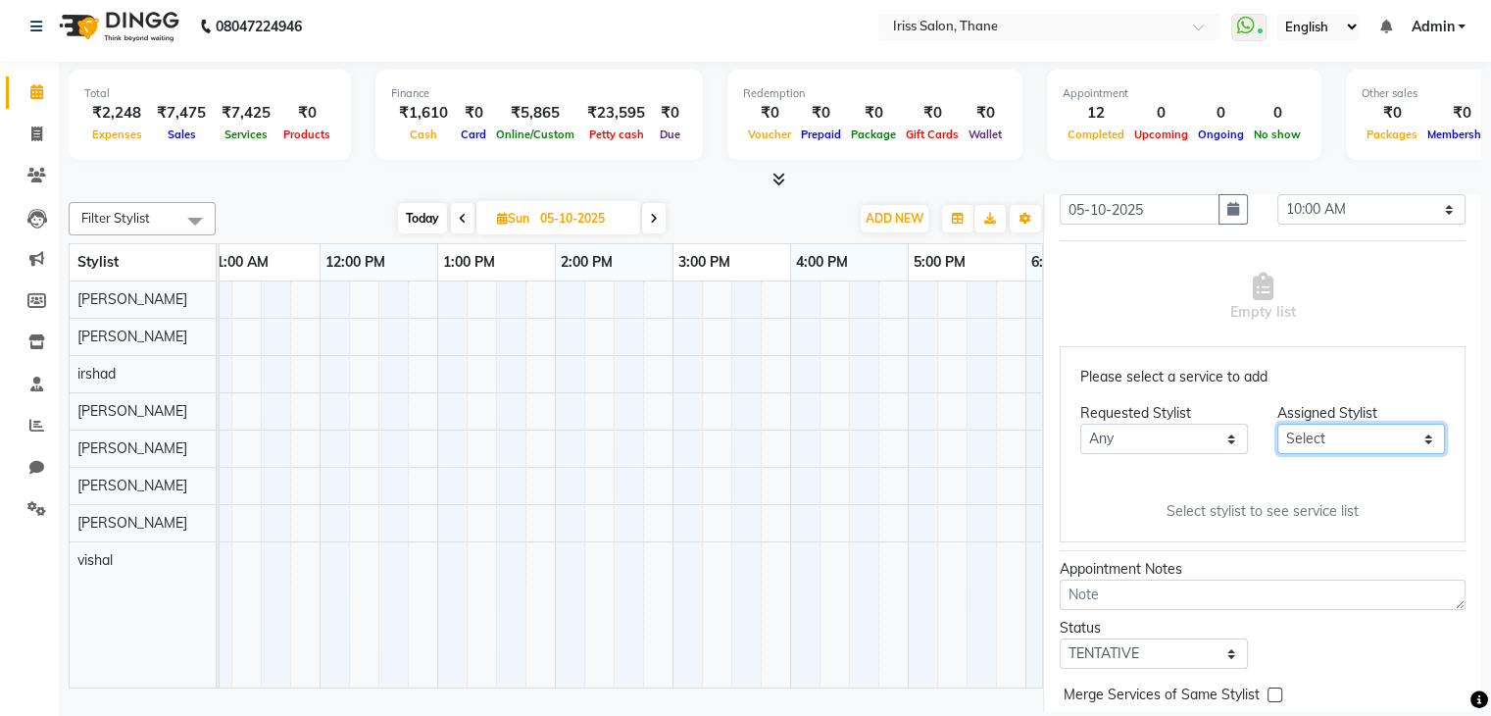
select select "67965"
click at [1277, 423] on select "Select Alzeem salmani irshad mehul mamania Nishi mishra prerana Priyanka singh …" at bounding box center [1361, 438] width 168 height 30
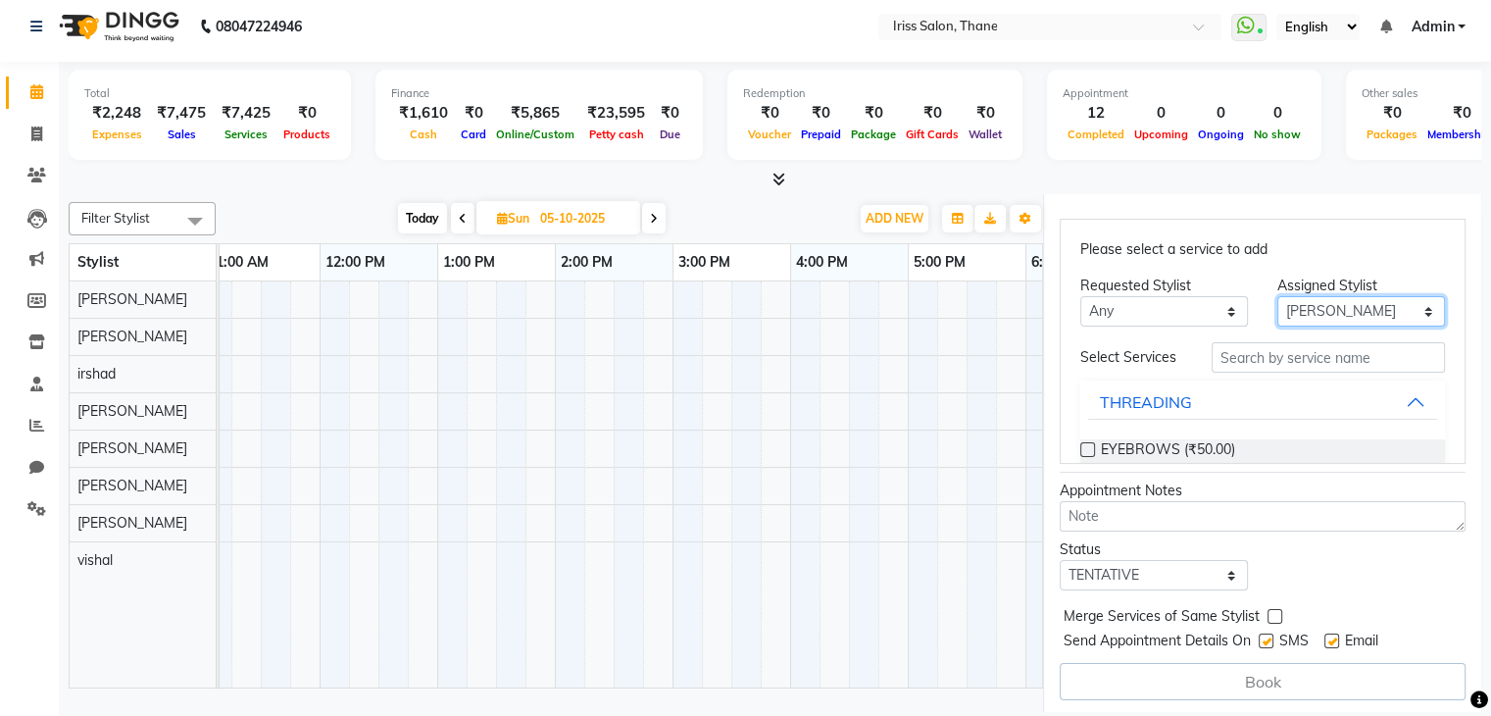
scroll to position [513, 0]
click at [1247, 357] on input "text" at bounding box center [1328, 356] width 233 height 30
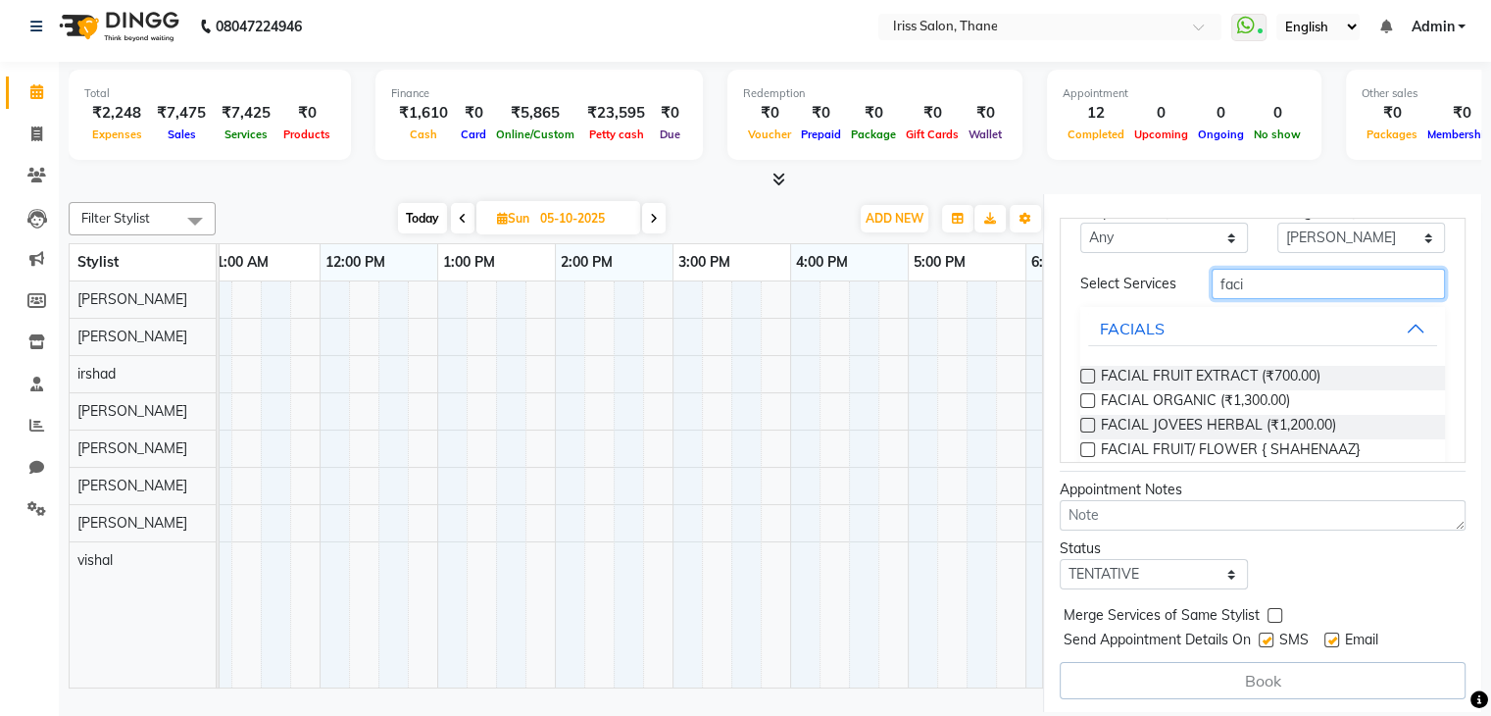
scroll to position [86, 0]
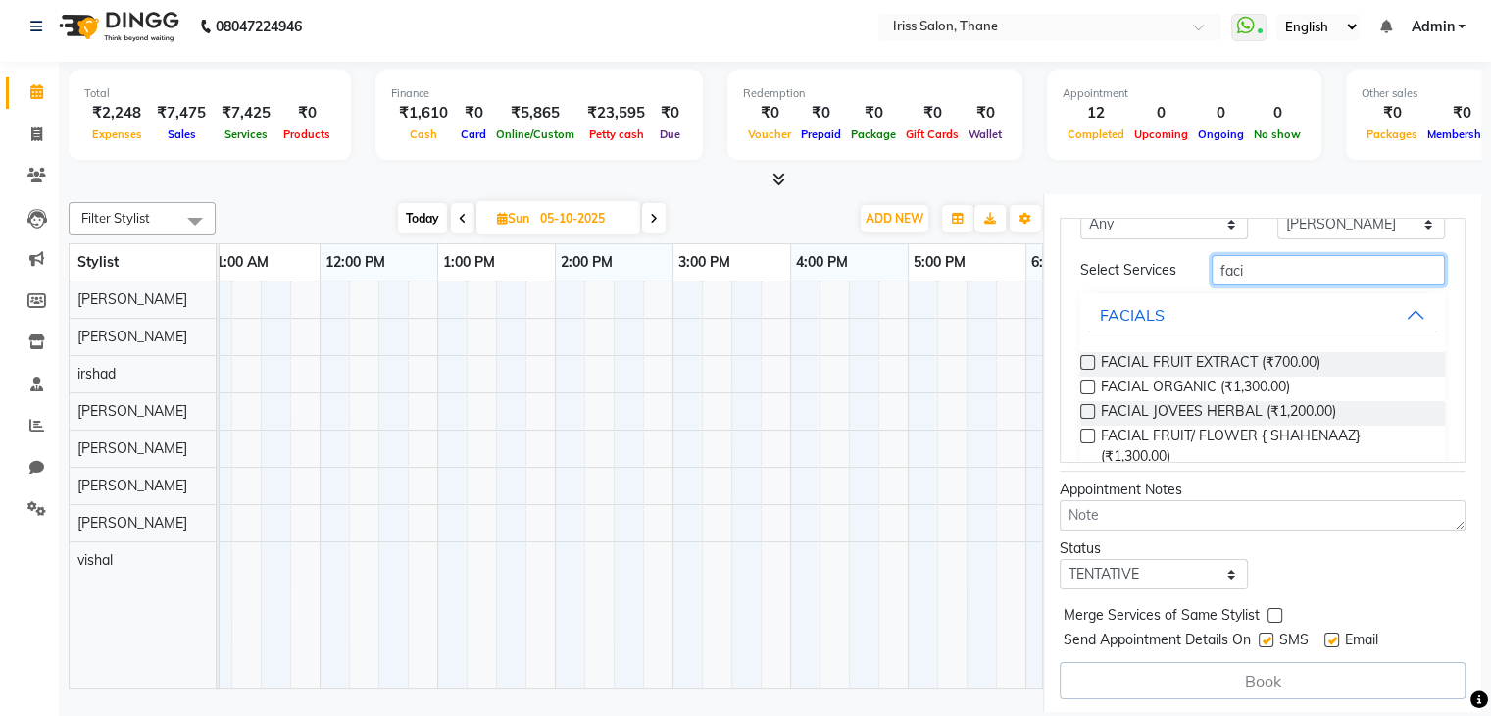
type input "faci"
click at [1451, 322] on div "Jump to Today 1 2 3 4 5 6 7 8 Weeks Appointment Date 05-10-2025 Appointment Tim…" at bounding box center [1262, 344] width 438 height 742
drag, startPoint x: 1451, startPoint y: 322, endPoint x: 1443, endPoint y: 331, distance: 11.8
click at [1443, 331] on div "Jump to Today 1 2 3 4 5 6 7 8 Weeks Appointment Date 05-10-2025 Appointment Tim…" at bounding box center [1262, 344] width 438 height 742
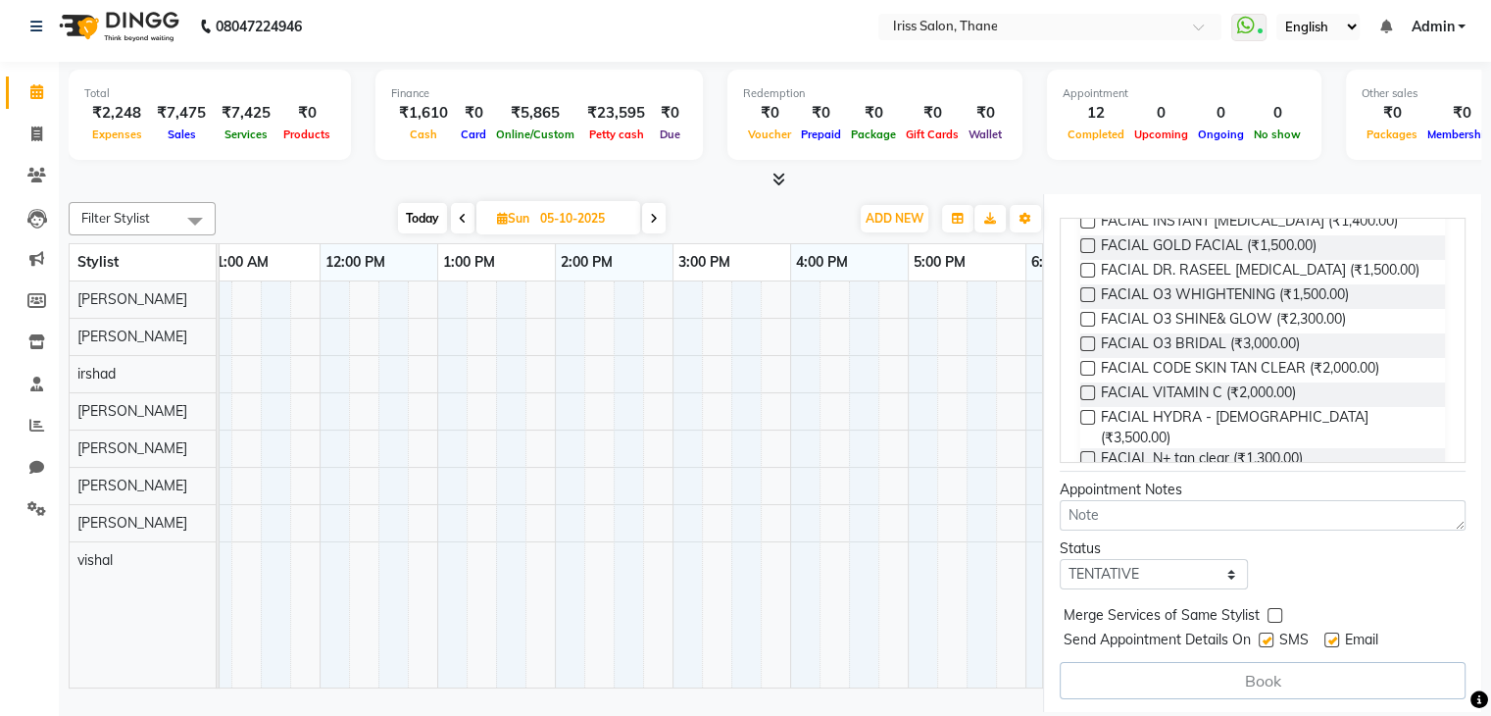
scroll to position [406, 0]
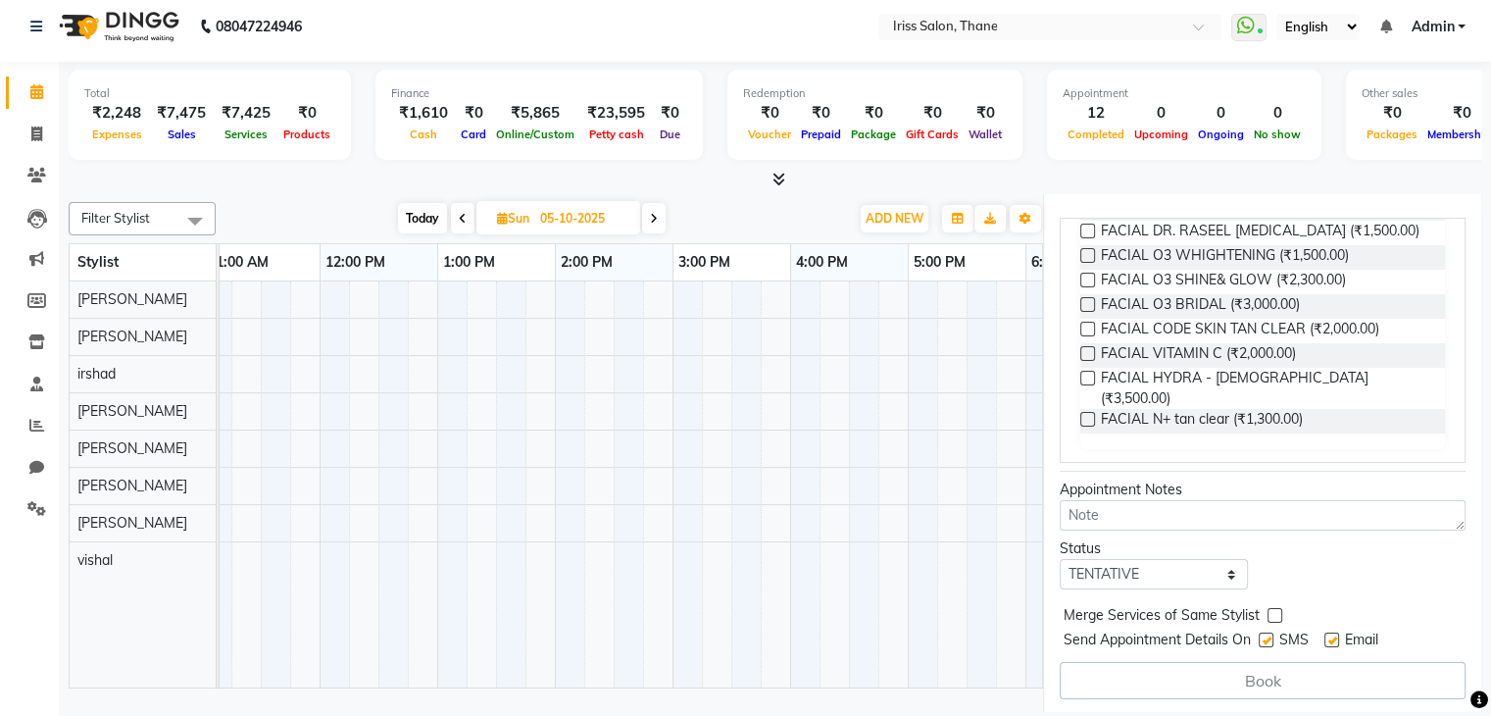
click at [1086, 334] on label at bounding box center [1087, 329] width 15 height 15
click at [1086, 334] on input "checkbox" at bounding box center [1086, 330] width 13 height 13
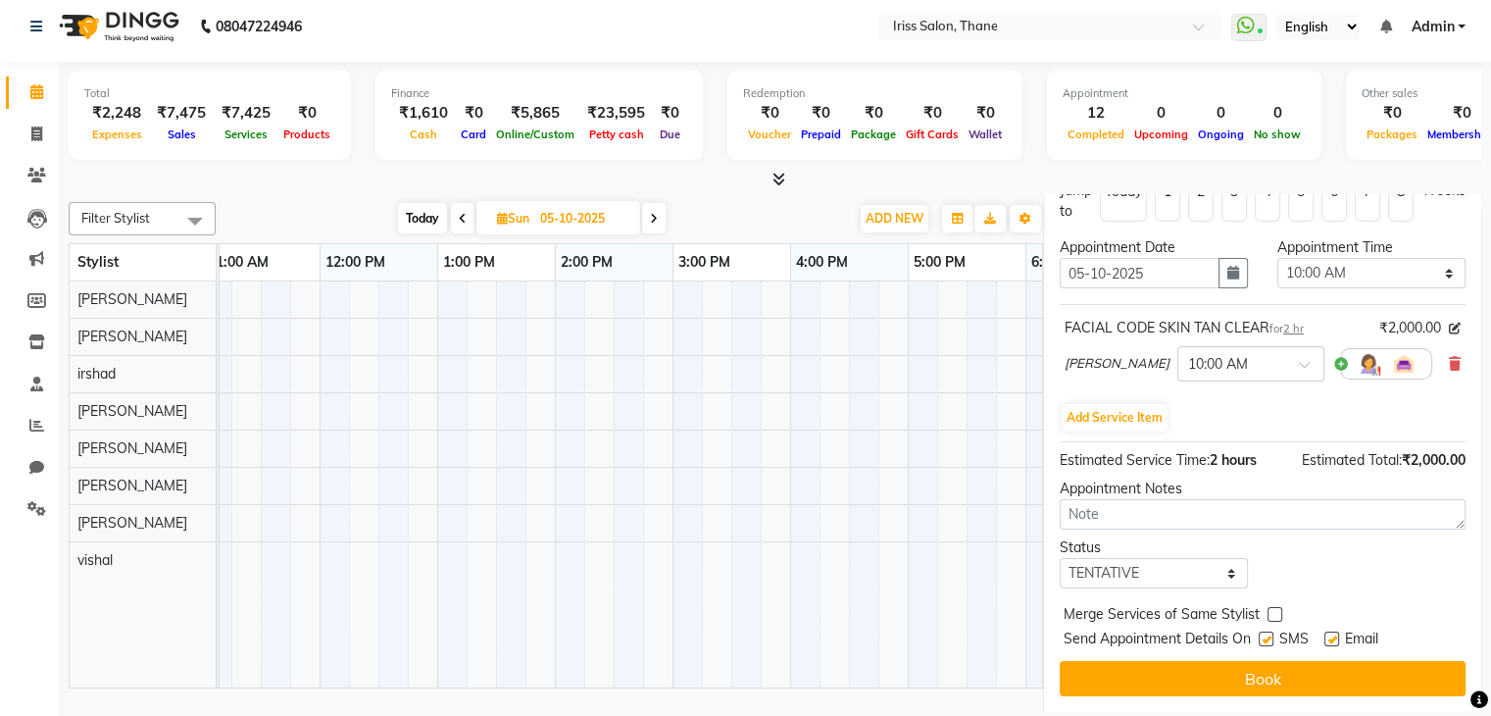
scroll to position [322, 0]
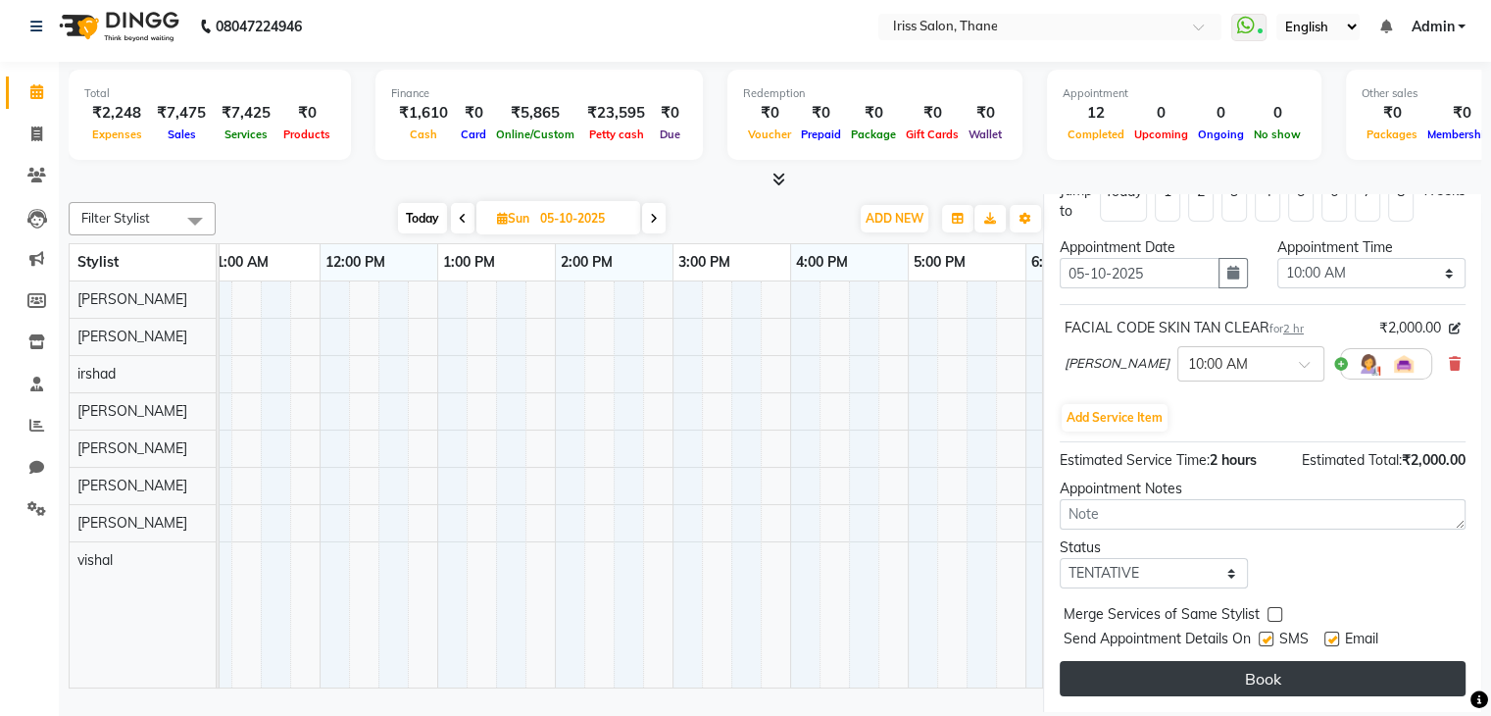
click at [1262, 681] on button "Book" at bounding box center [1263, 678] width 406 height 35
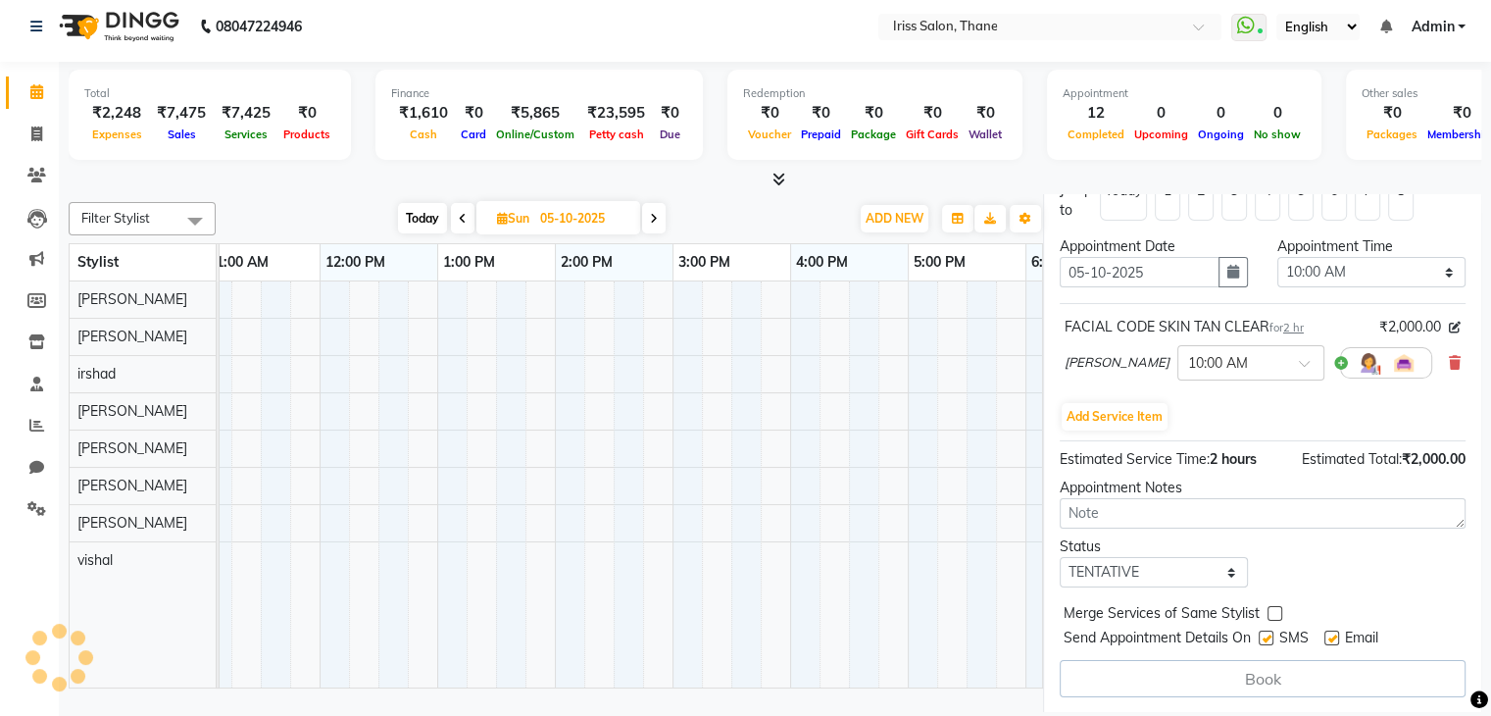
select select "67965"
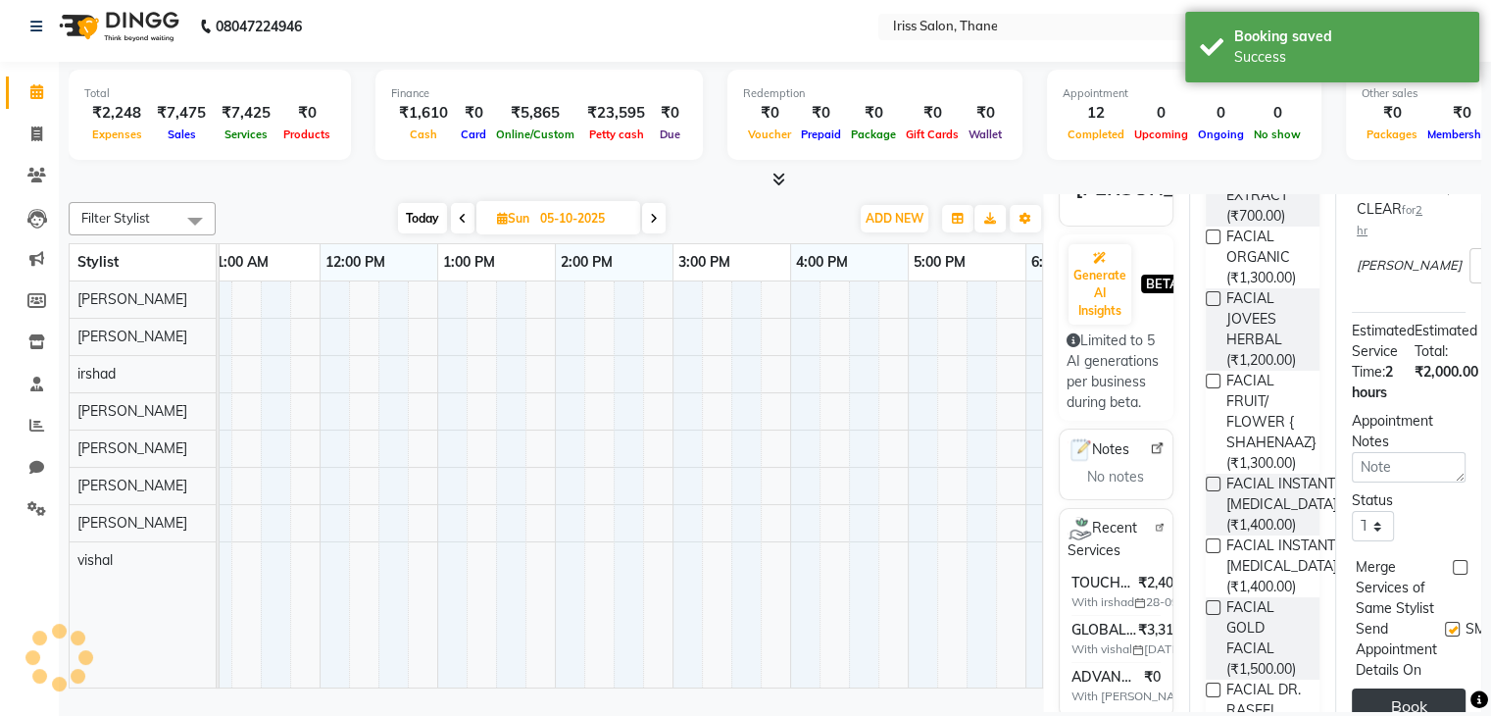
scroll to position [0, 0]
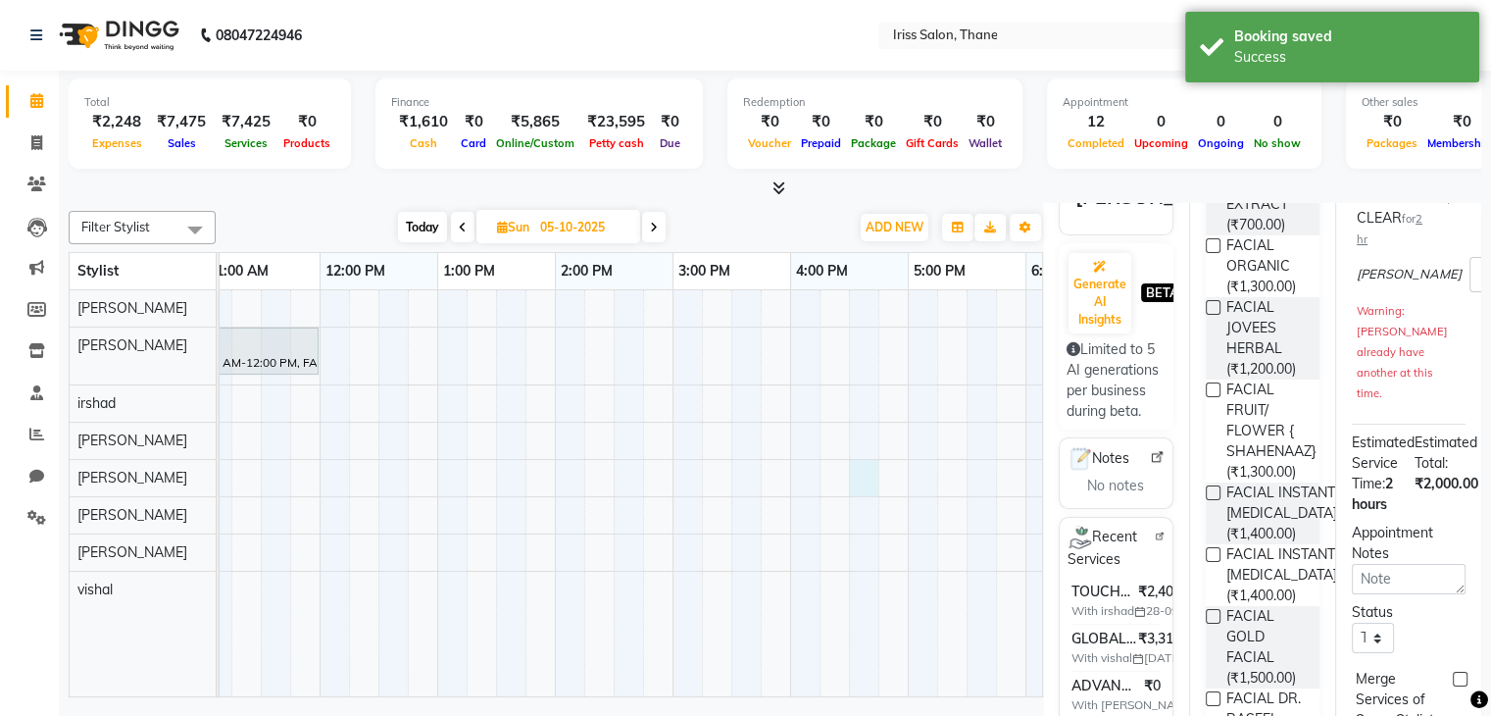
click at [854, 483] on div "Sangeeta kotian, 10:00 AM-12:00 PM, FACIAL CODE SKIN TAN CLEAR" at bounding box center [731, 493] width 1529 height 407
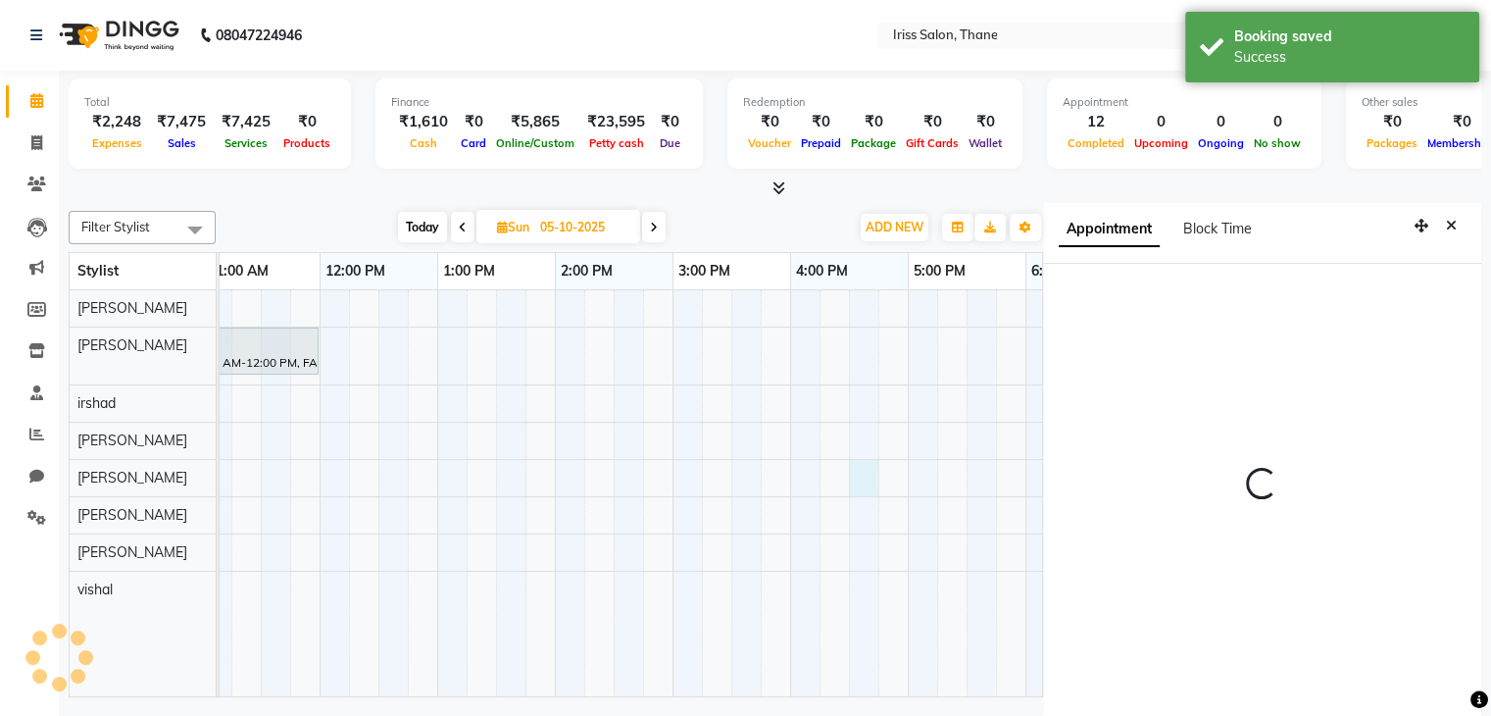
scroll to position [9, 0]
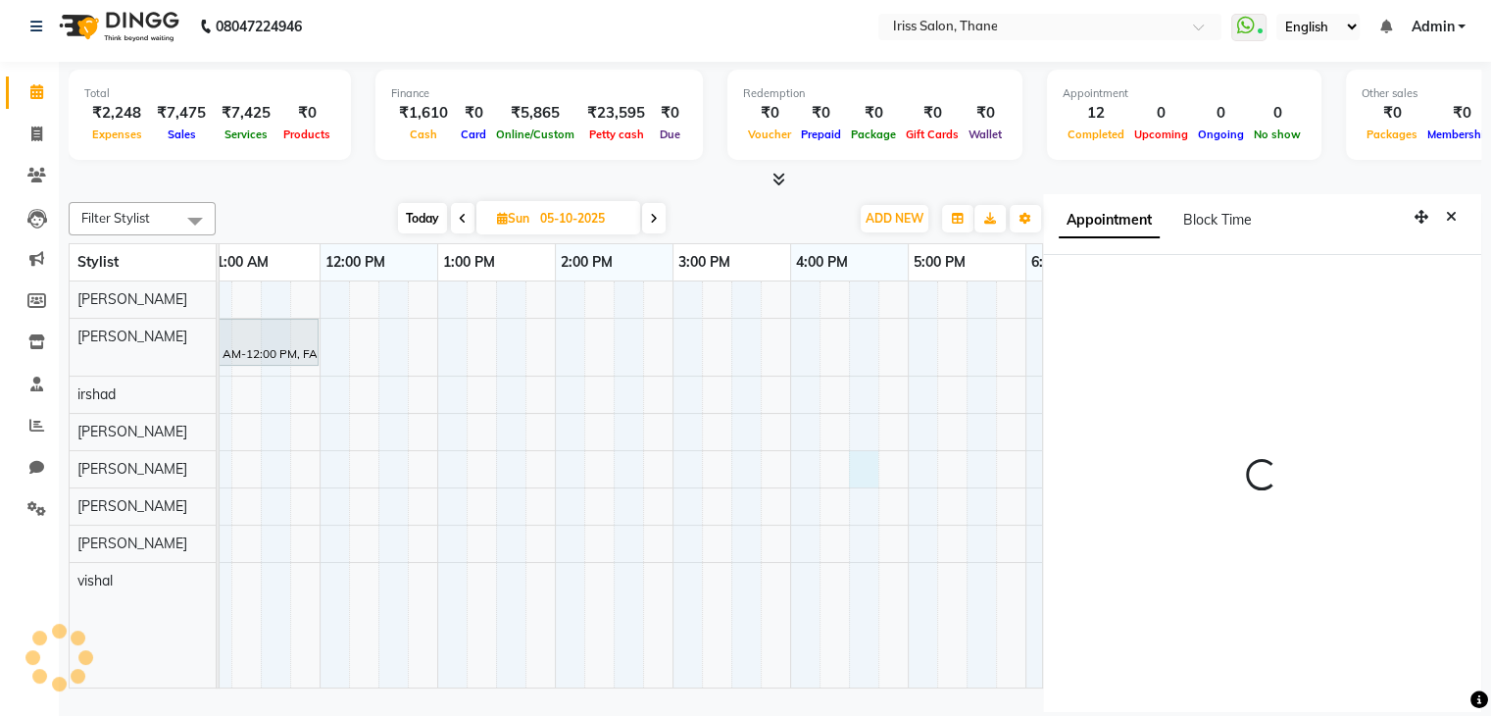
click at [652, 214] on icon at bounding box center [654, 219] width 8 height 12
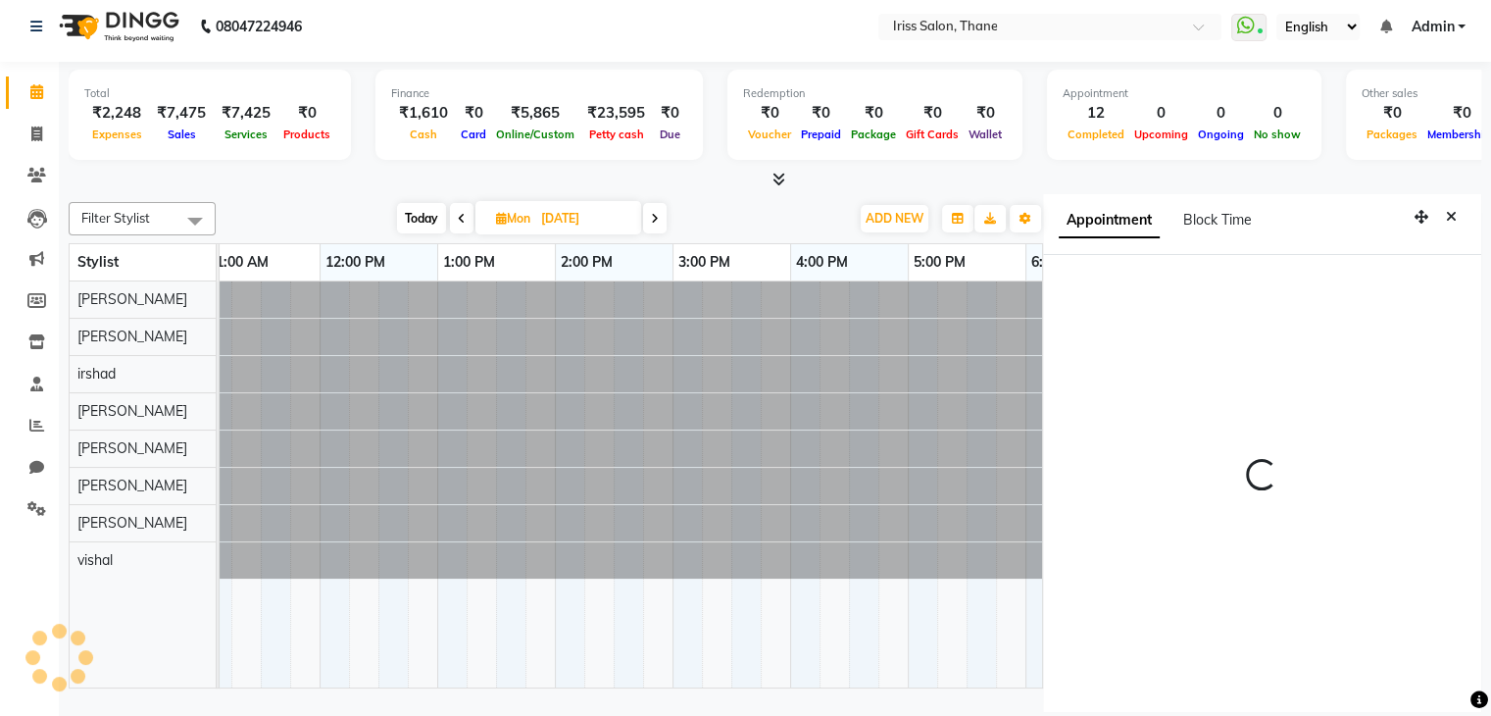
scroll to position [0, 0]
click at [652, 214] on icon at bounding box center [655, 219] width 8 height 12
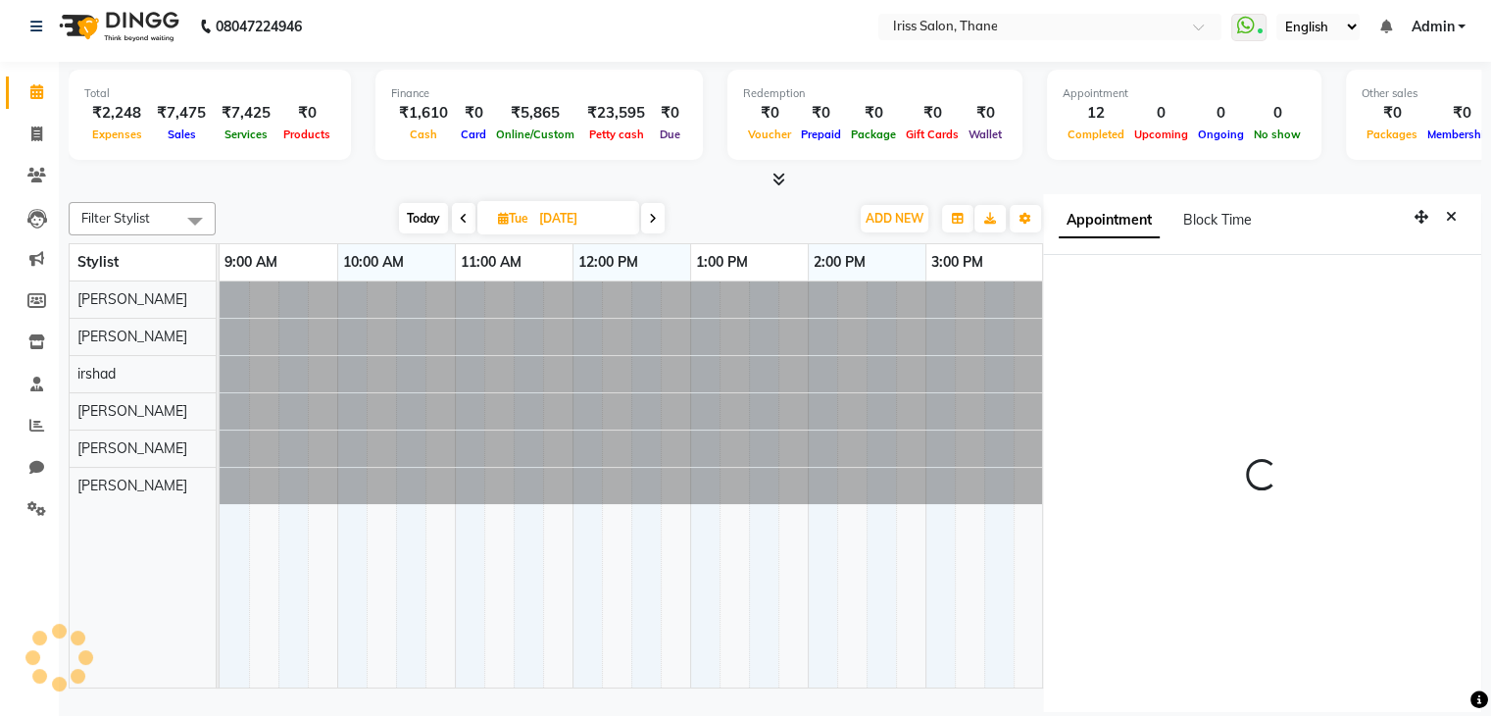
click at [652, 214] on icon at bounding box center [653, 219] width 8 height 12
click at [652, 214] on span at bounding box center [653, 218] width 24 height 30
click at [652, 214] on icon at bounding box center [654, 219] width 8 height 12
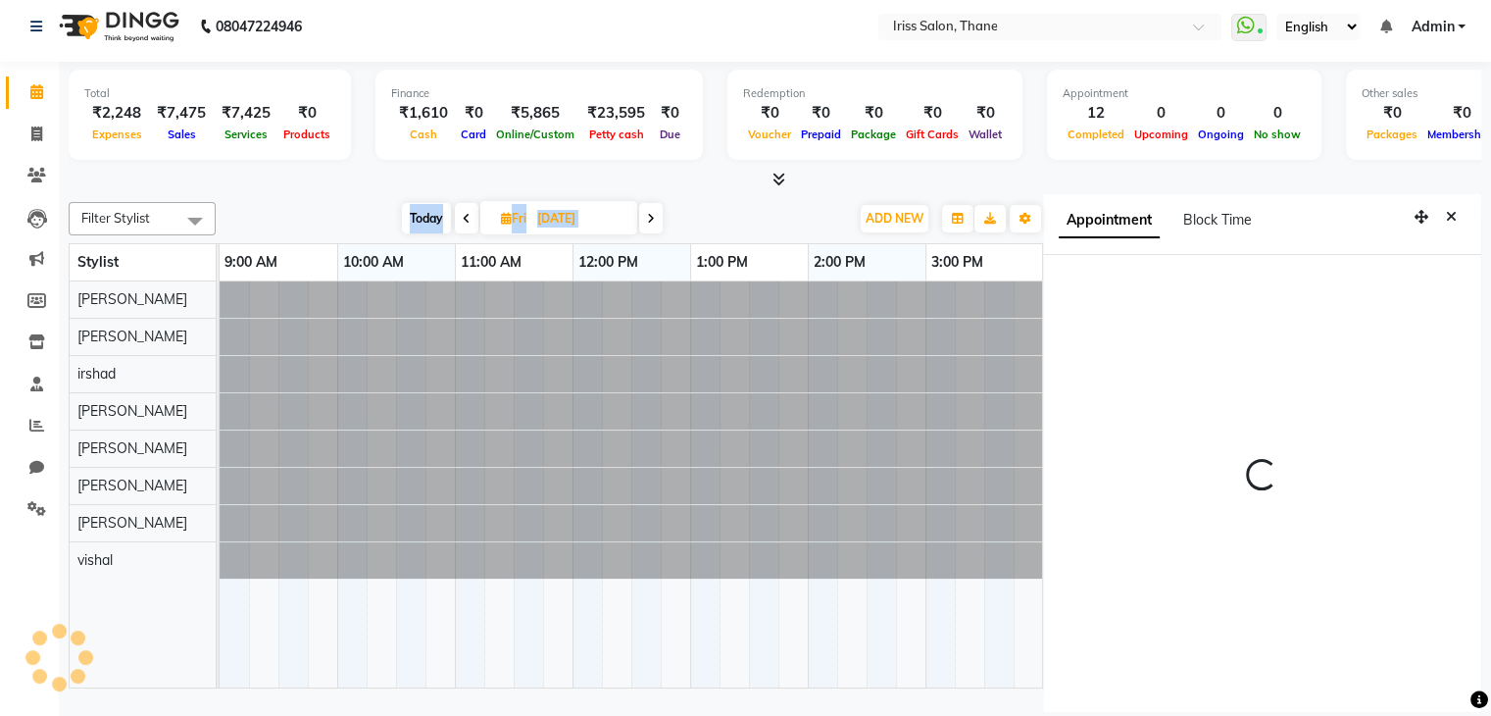
click at [652, 214] on icon at bounding box center [651, 219] width 8 height 12
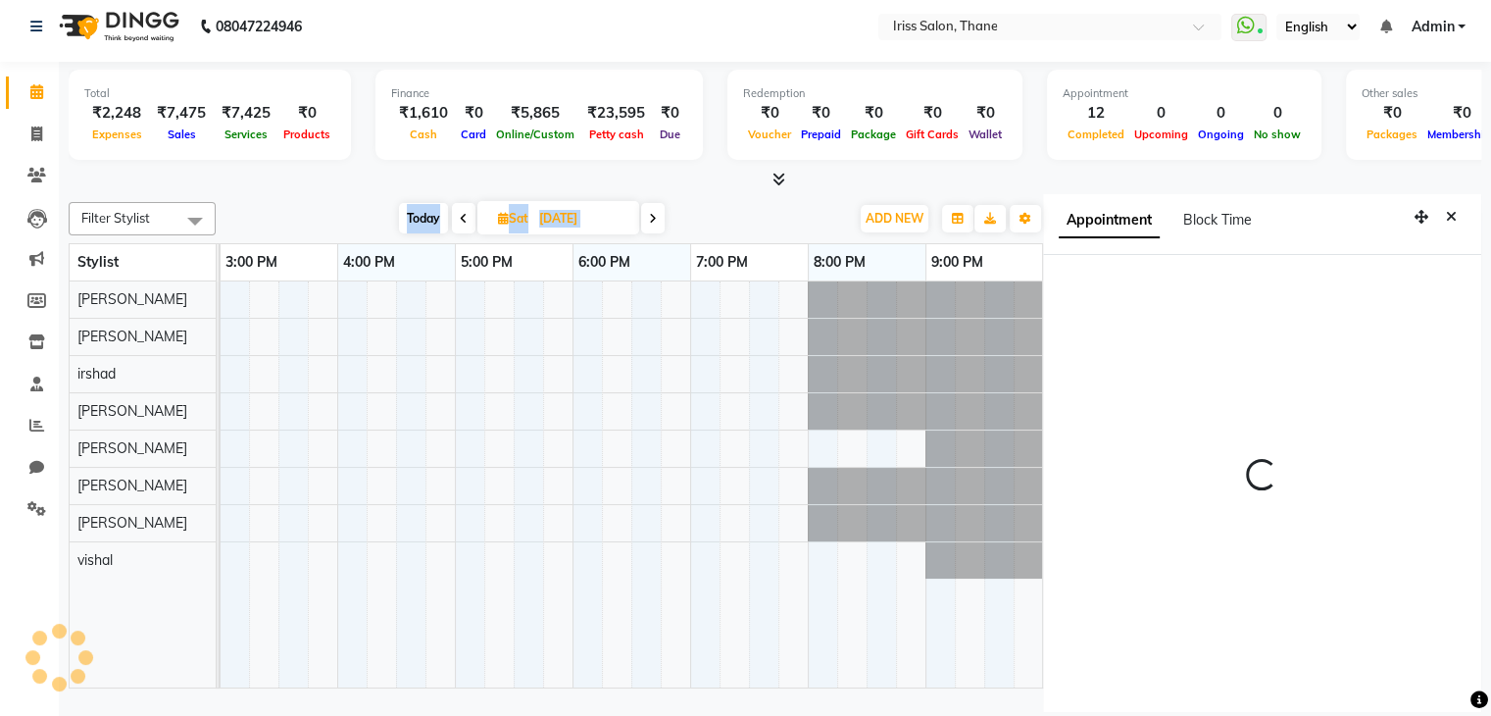
click at [652, 214] on icon at bounding box center [653, 219] width 8 height 12
click at [652, 214] on icon at bounding box center [654, 219] width 8 height 12
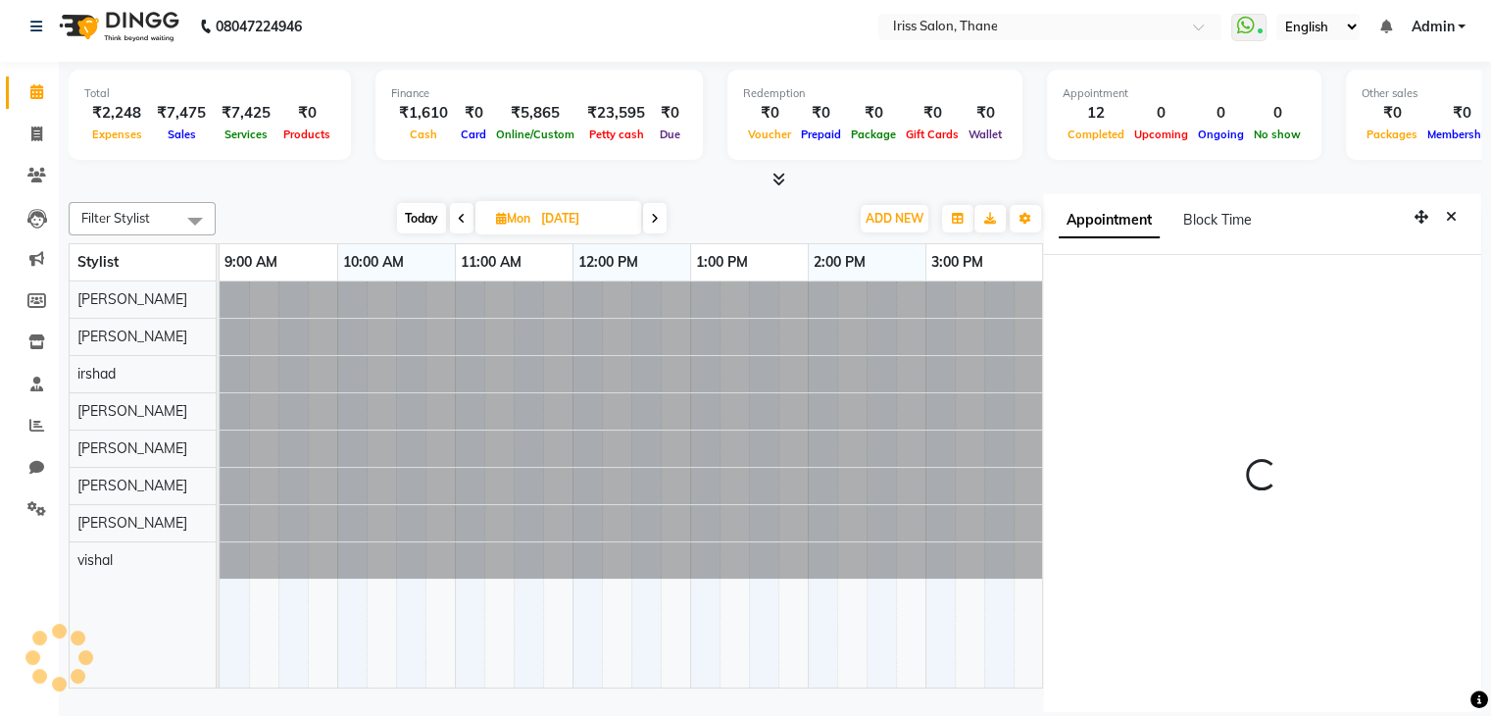
click at [652, 214] on icon at bounding box center [655, 219] width 8 height 12
click at [652, 214] on icon at bounding box center [653, 219] width 8 height 12
click at [652, 214] on span at bounding box center [656, 218] width 24 height 30
click at [652, 214] on icon at bounding box center [654, 219] width 8 height 12
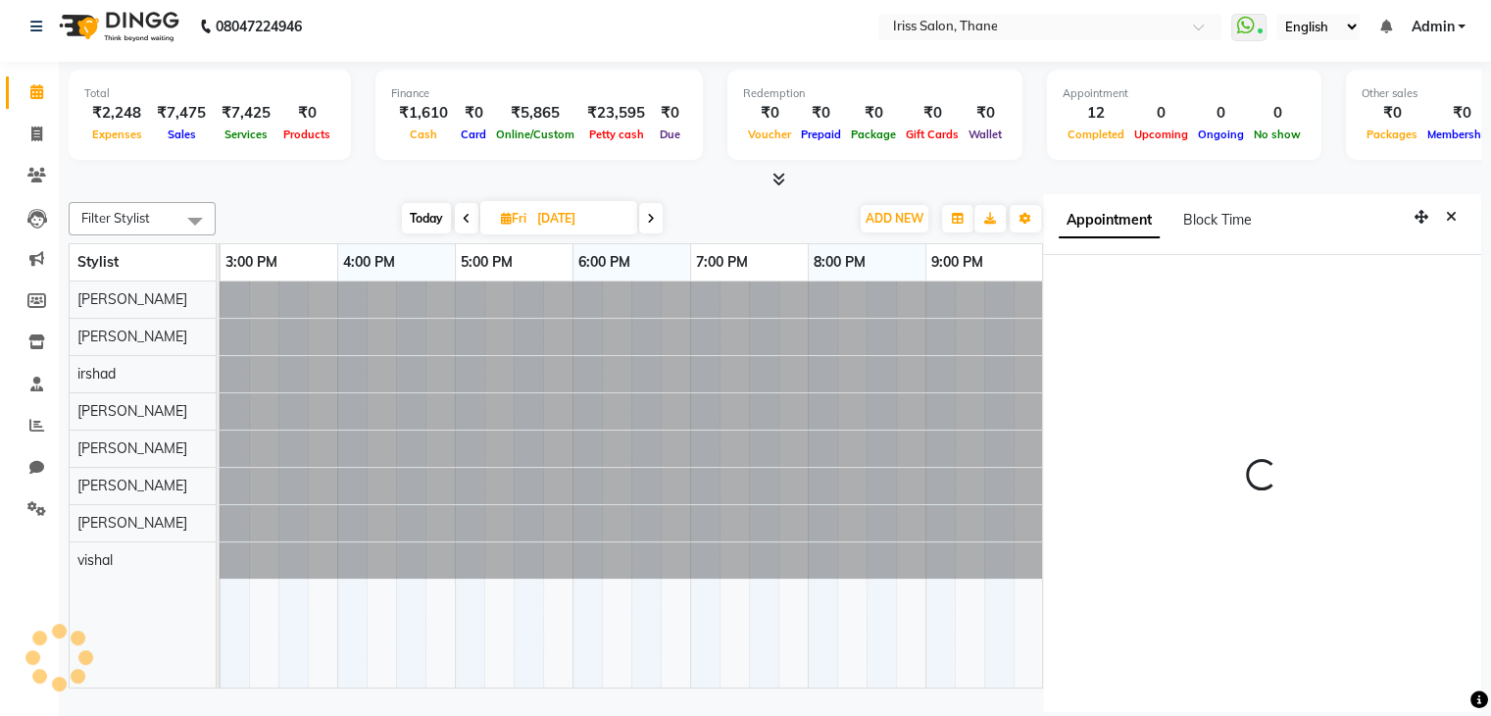
click at [652, 214] on icon at bounding box center [651, 219] width 8 height 12
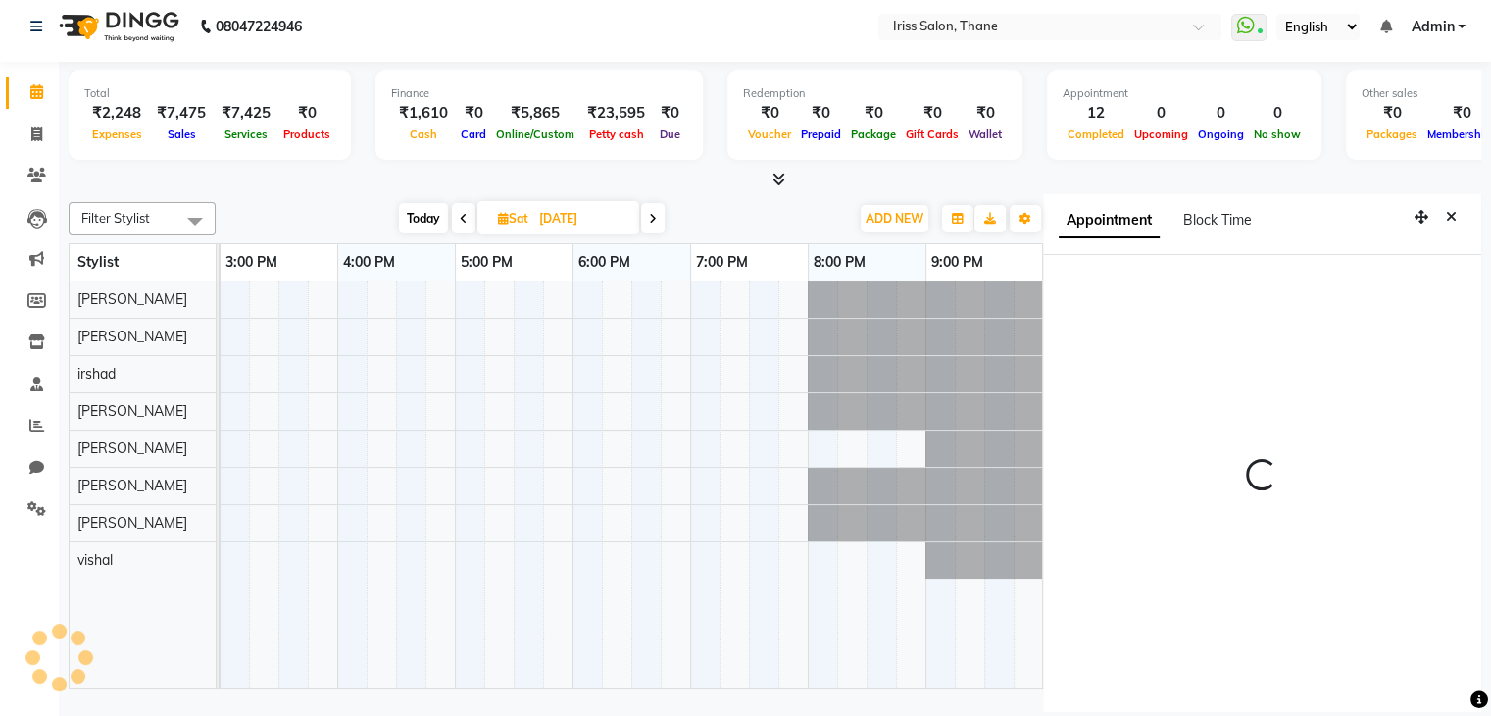
click at [652, 214] on icon at bounding box center [653, 219] width 8 height 12
type input "19-10-2025"
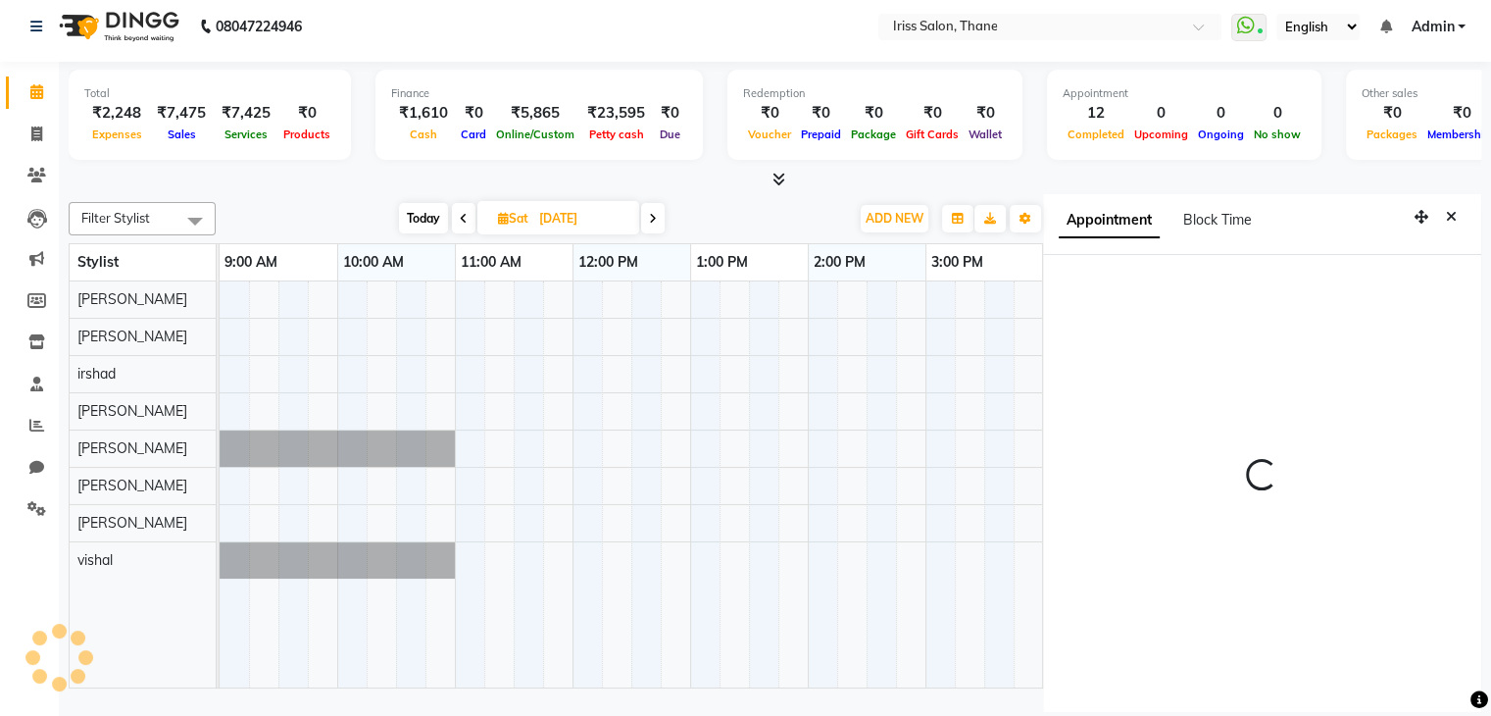
select select "990"
select select "69963"
select select "tentative"
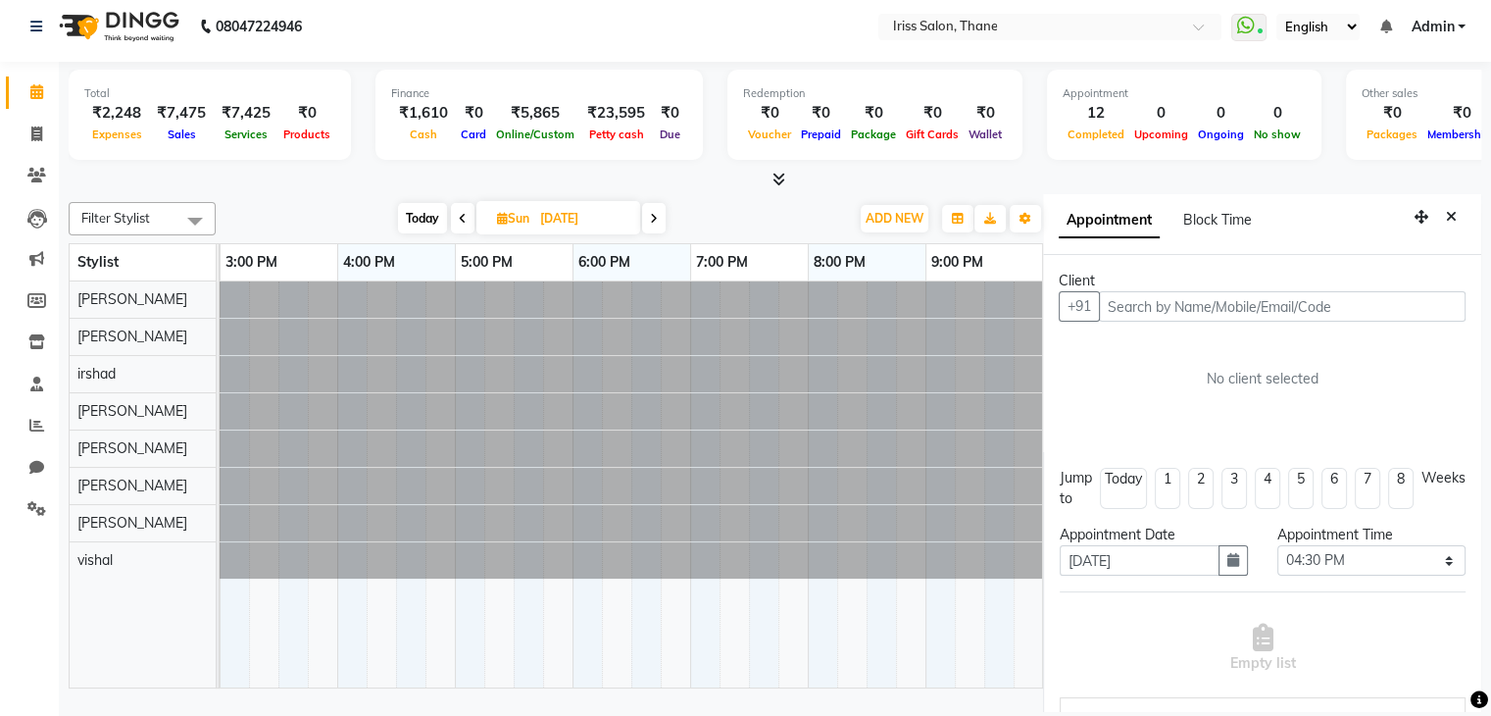
click at [1291, 303] on input "text" at bounding box center [1282, 306] width 367 height 30
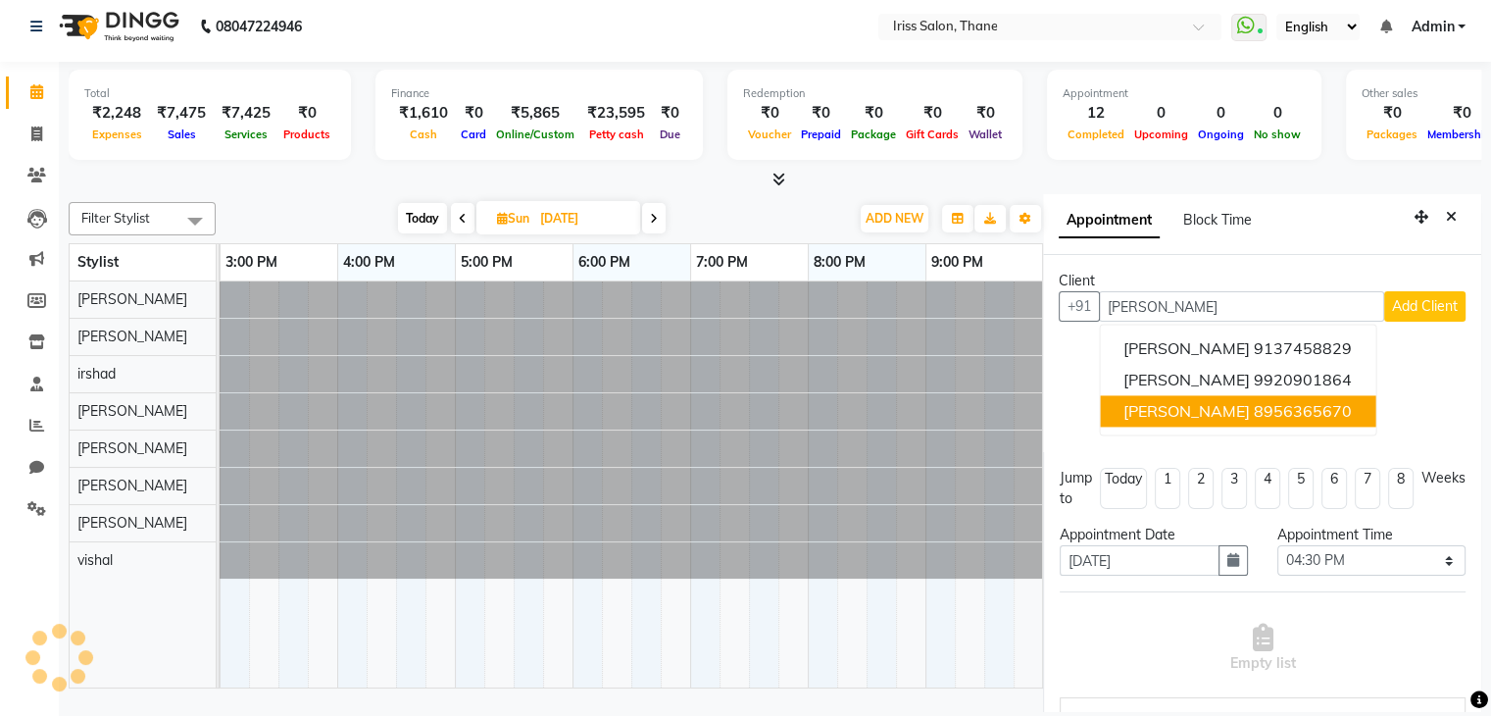
click at [1264, 411] on ngb-highlight "8956365670" at bounding box center [1303, 411] width 98 height 20
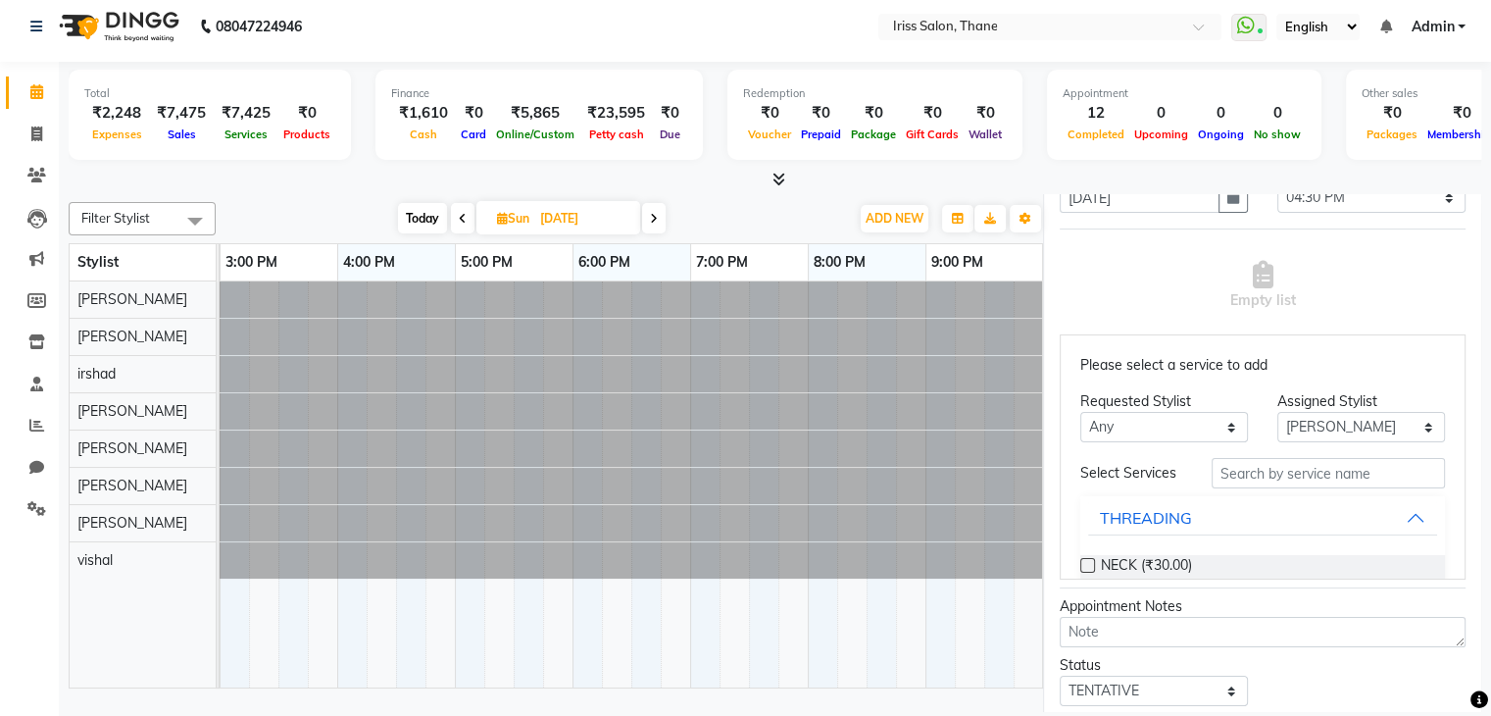
type input "8956365670"
click at [1370, 422] on select "Select Alzeem salmani irshad mehul mamania Nishi mishra prerana Priyanka singh …" at bounding box center [1361, 427] width 168 height 30
select select "68837"
click at [1277, 412] on select "Select Alzeem salmani irshad mehul mamania Nishi mishra prerana Priyanka singh …" at bounding box center [1361, 427] width 168 height 30
click at [1329, 512] on button "THREADING" at bounding box center [1262, 517] width 349 height 35
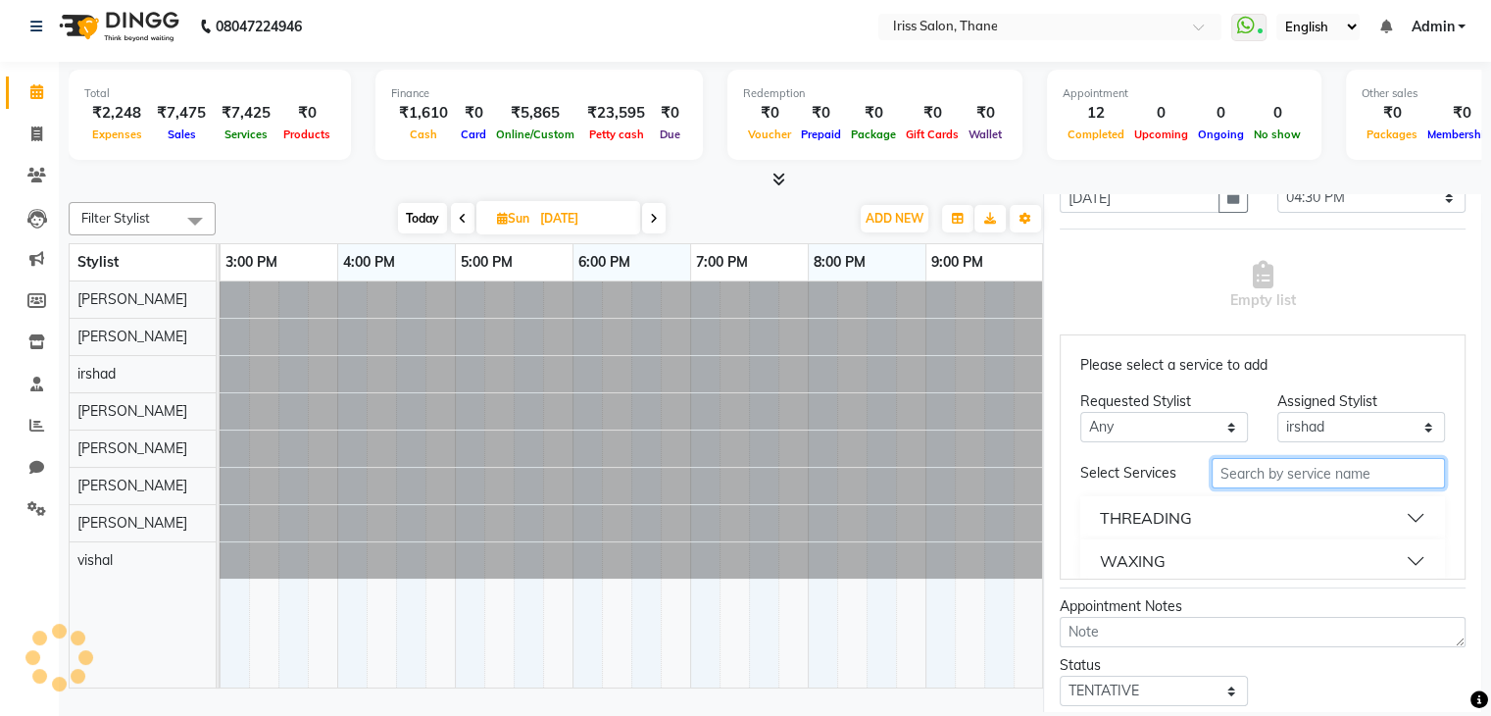
click at [1315, 478] on input "text" at bounding box center [1328, 473] width 233 height 30
type input "h"
type input "global"
click at [1387, 568] on button "Hair Color" at bounding box center [1262, 560] width 349 height 35
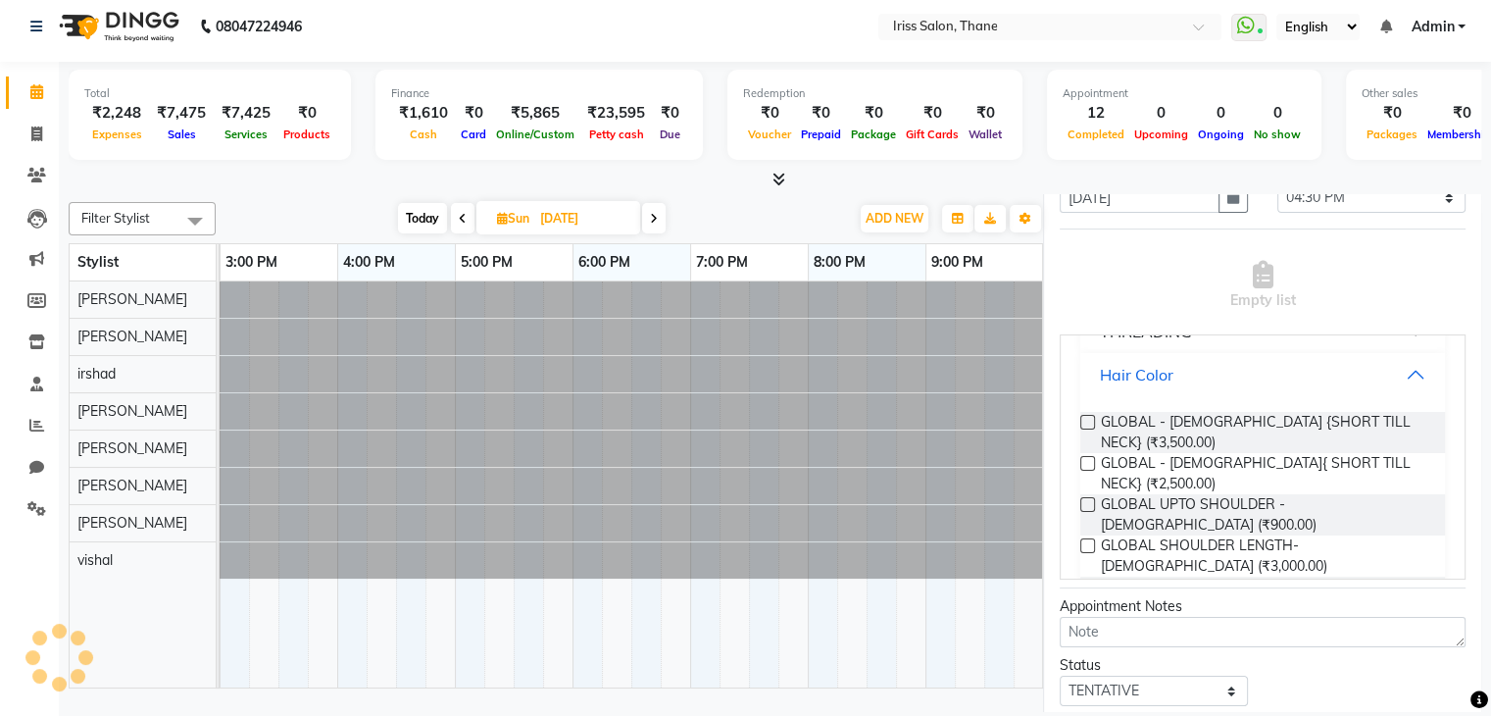
scroll to position [187, 0]
click at [1090, 537] on label at bounding box center [1087, 544] width 15 height 15
click at [1090, 540] on input "checkbox" at bounding box center [1086, 546] width 13 height 13
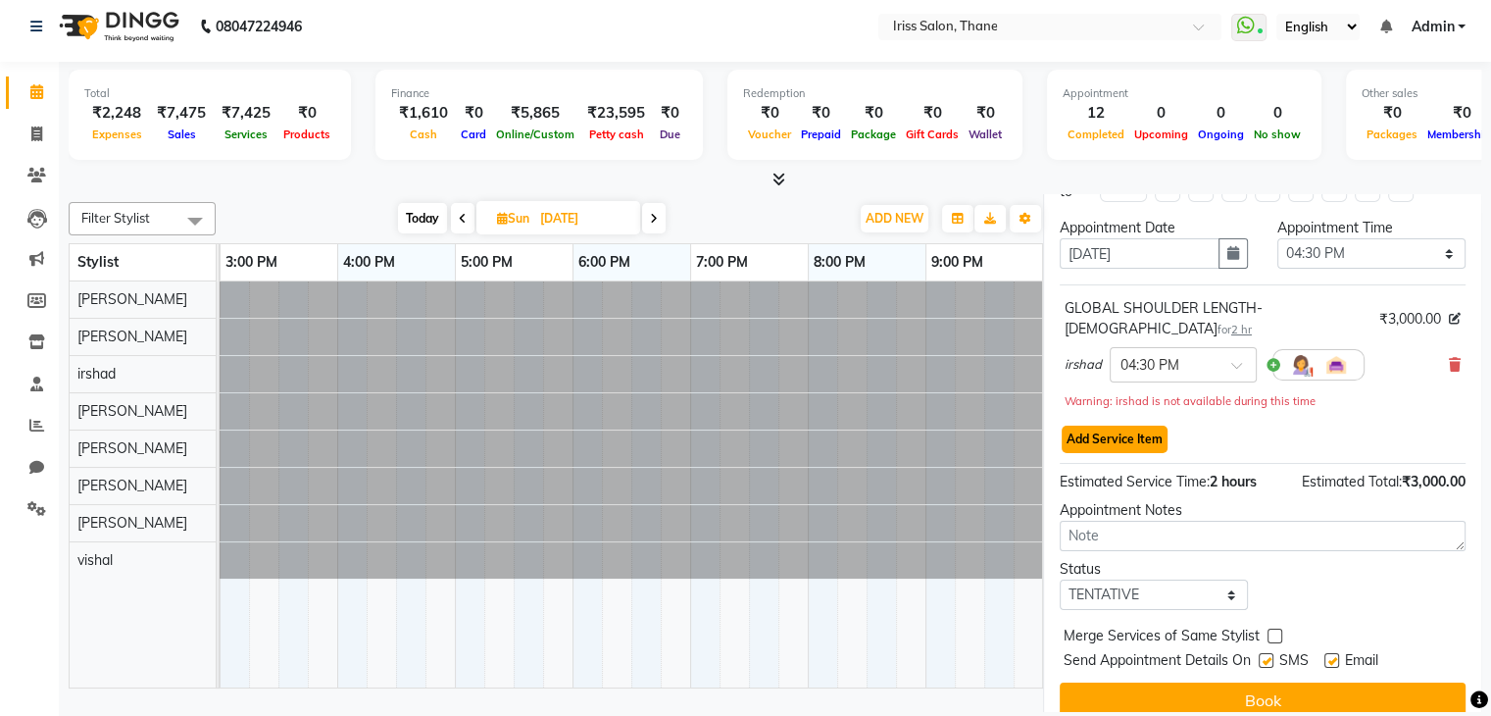
click at [1138, 425] on button "Add Service Item" at bounding box center [1115, 438] width 106 height 27
select select "68837"
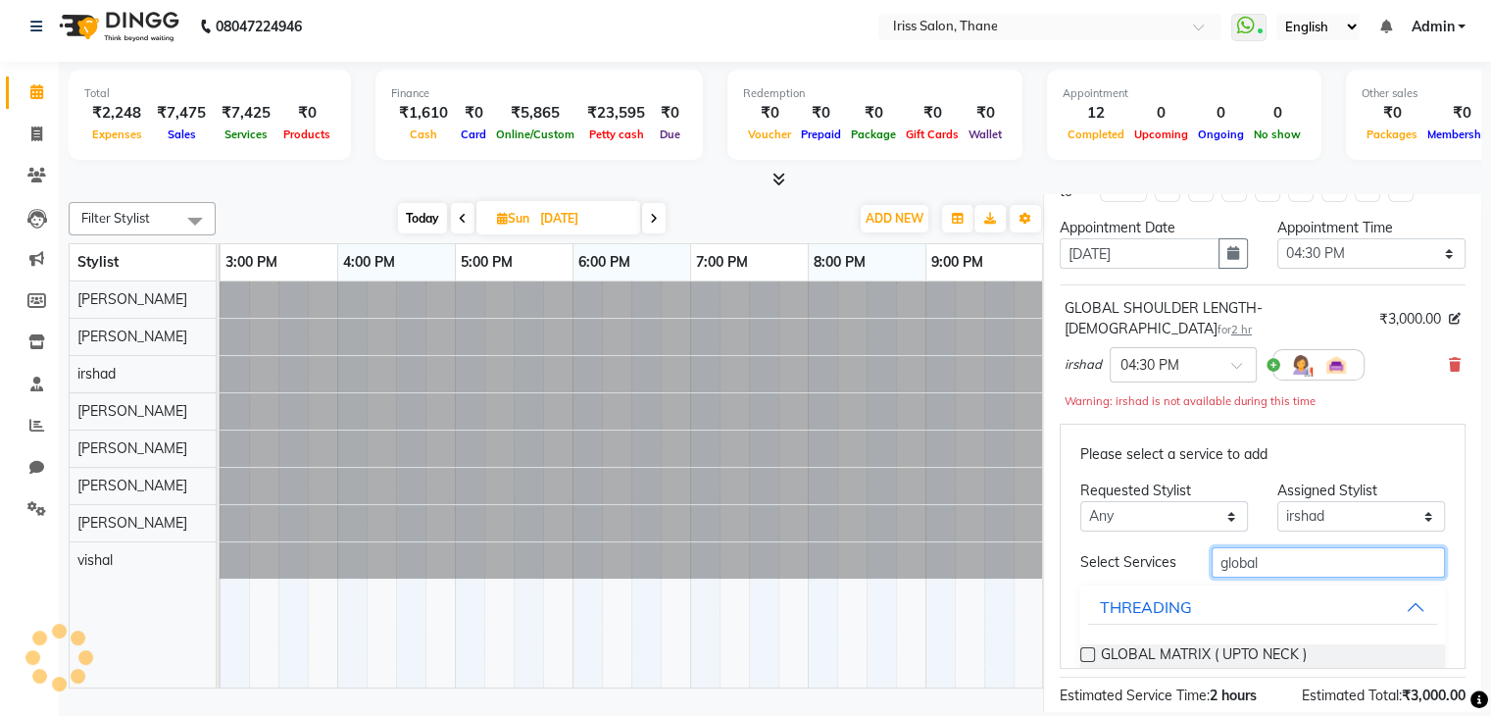
click at [1266, 547] on input "global" at bounding box center [1328, 562] width 233 height 30
type input "g"
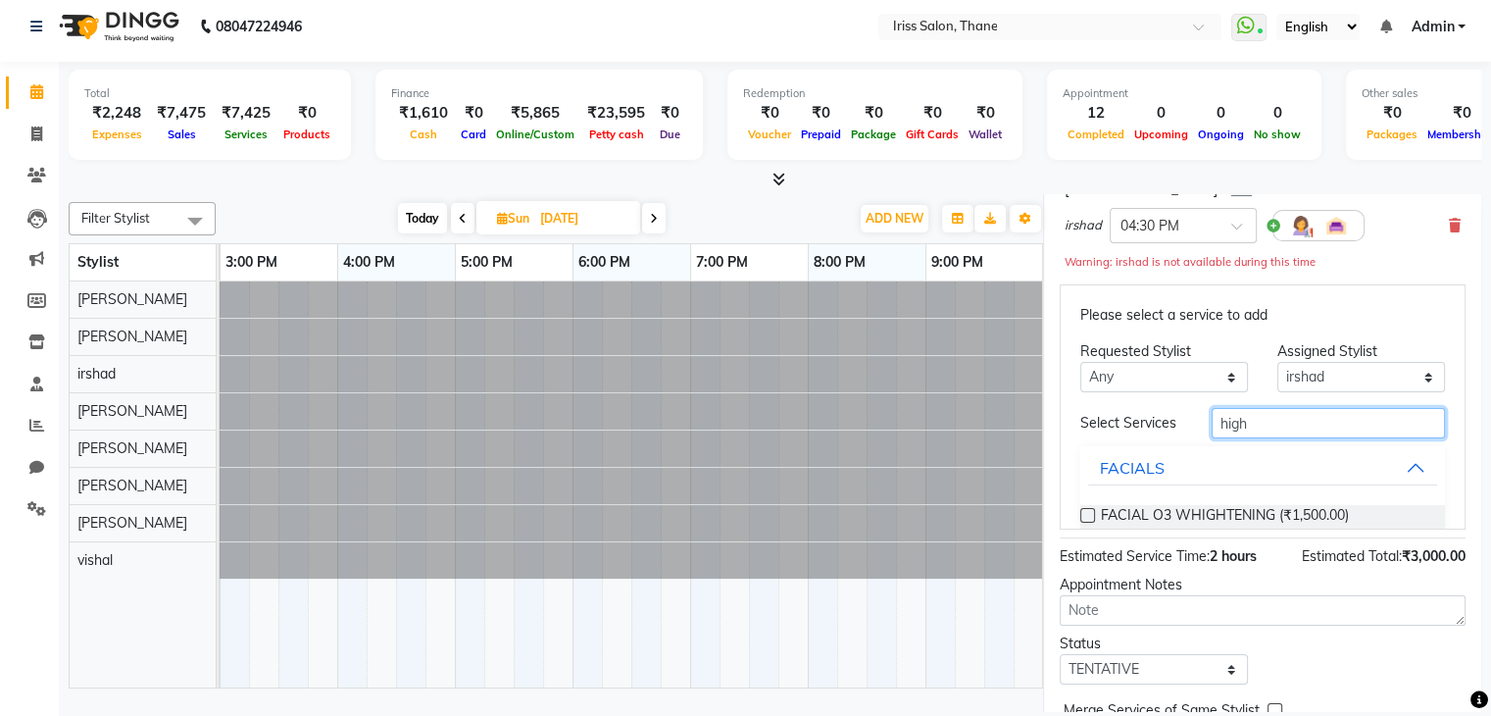
scroll to position [481, 0]
type input "high"
click at [1454, 406] on div "Jump to Today 1 2 3 4 5 6 7 8 Weeks Appointment Date 19-10-2025 Appointment Tim…" at bounding box center [1262, 405] width 438 height 802
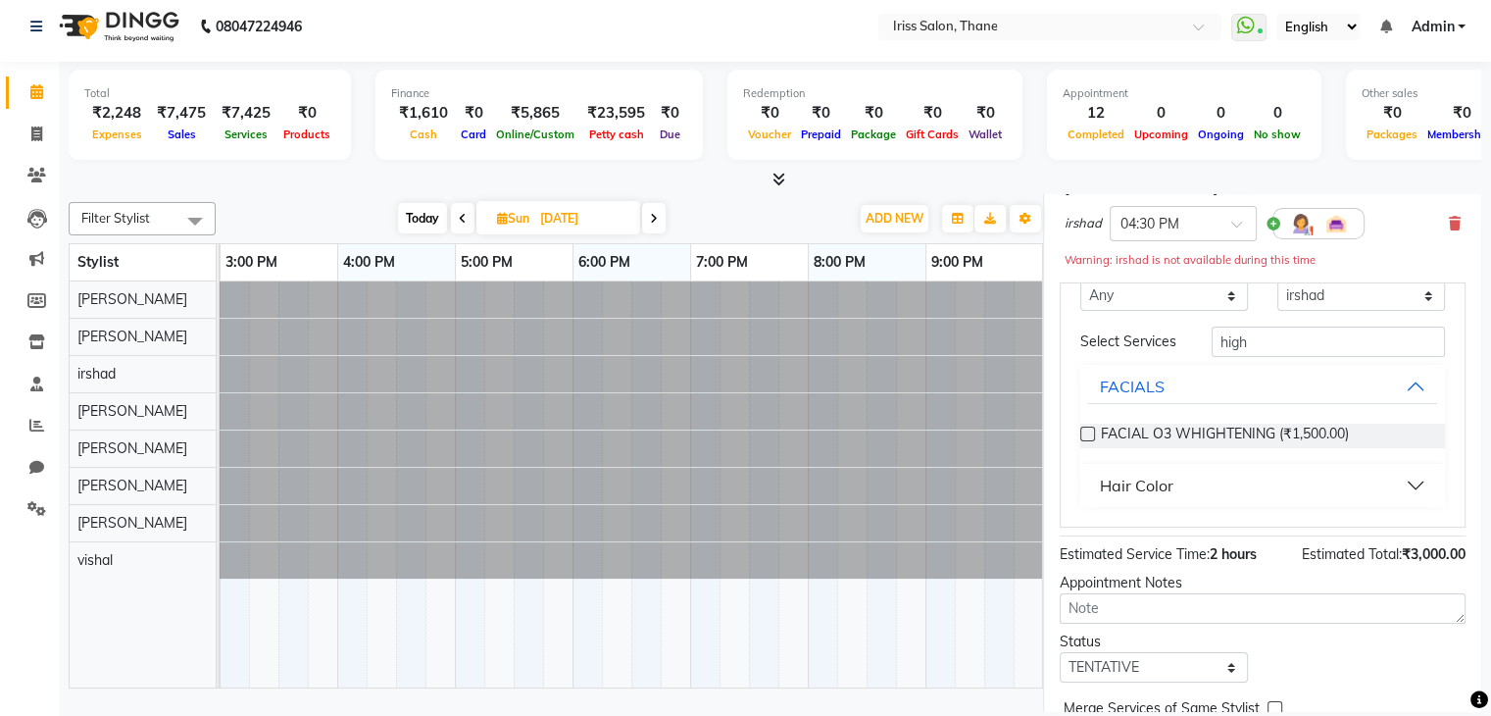
scroll to position [89, 0]
click at [1382, 468] on button "Hair Color" at bounding box center [1262, 485] width 349 height 35
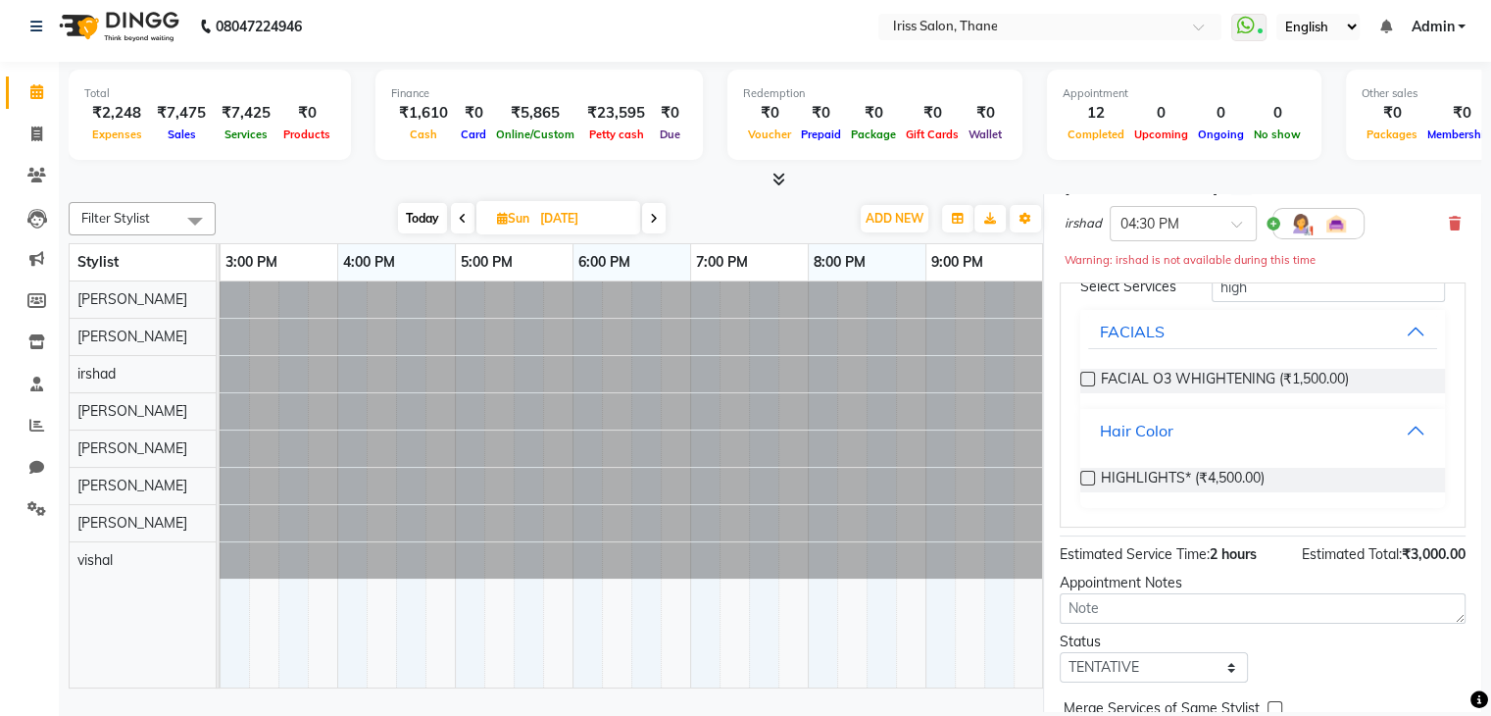
scroll to position [145, 0]
click at [1086, 470] on label at bounding box center [1087, 477] width 15 height 15
click at [1086, 472] on input "checkbox" at bounding box center [1086, 478] width 13 height 13
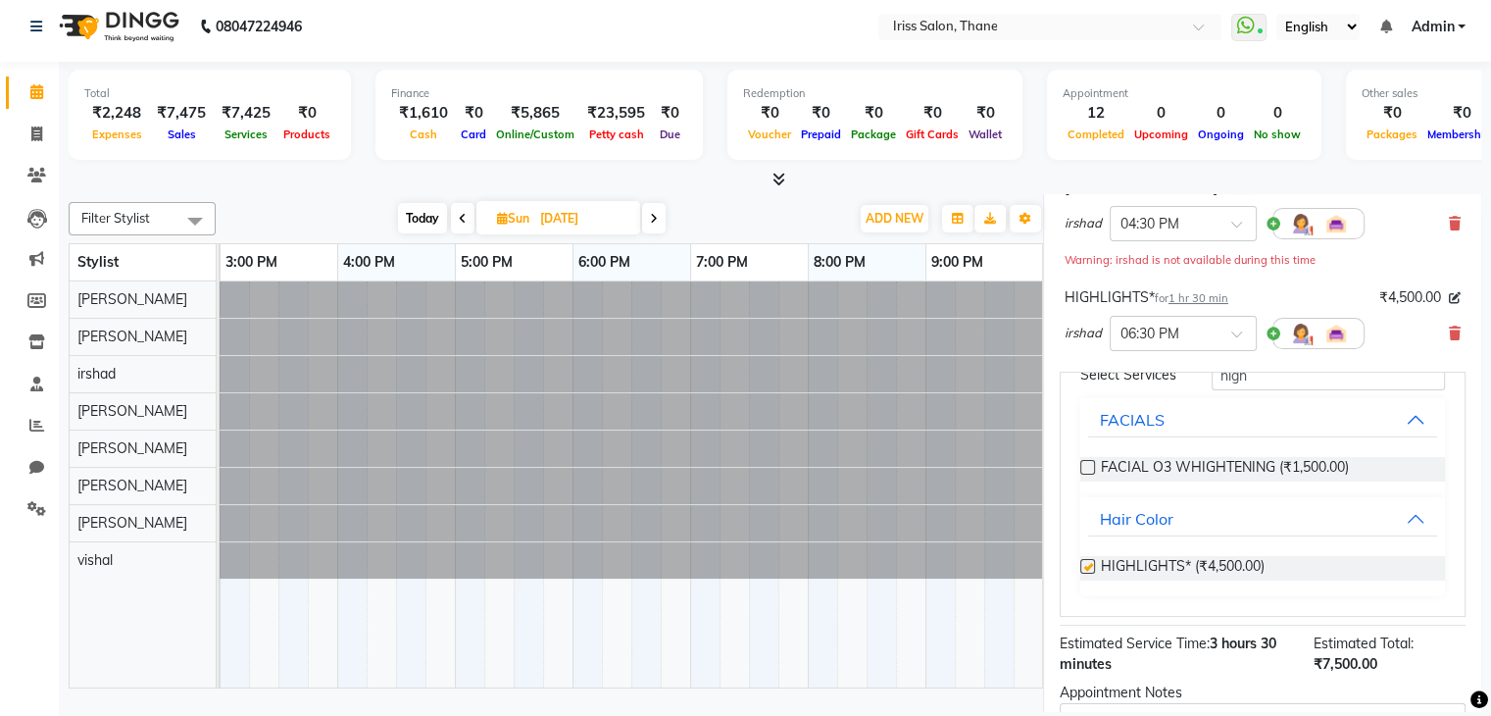
checkbox input "false"
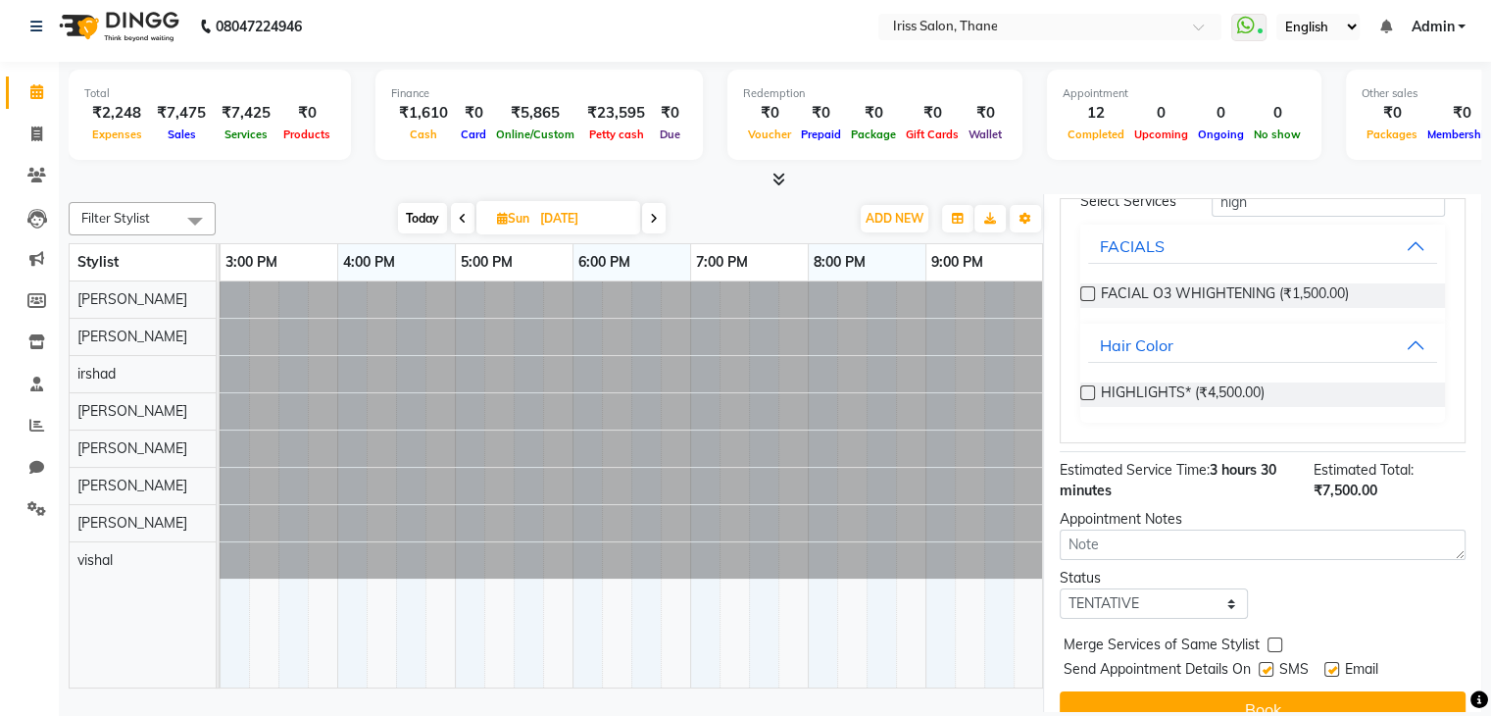
scroll to position [663, 0]
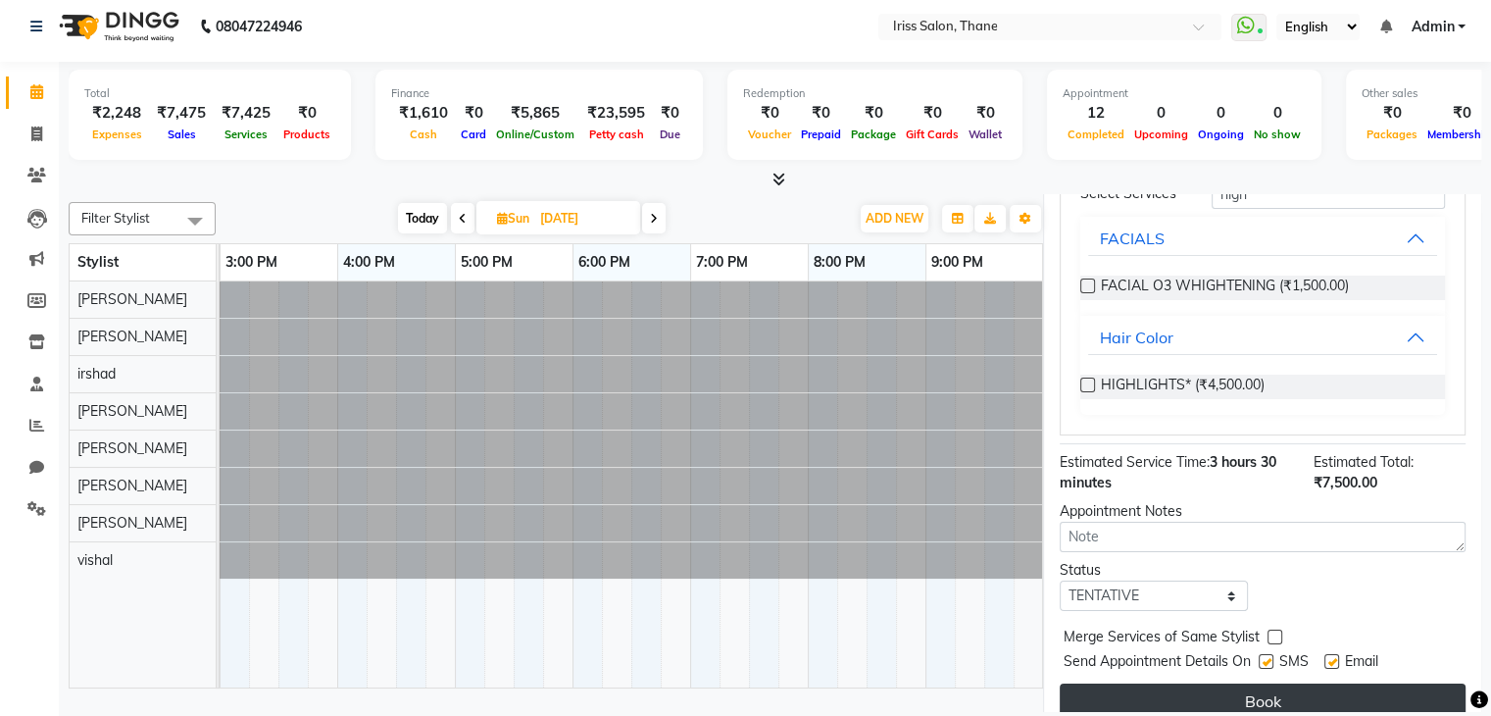
click at [1240, 683] on button "Book" at bounding box center [1263, 700] width 406 height 35
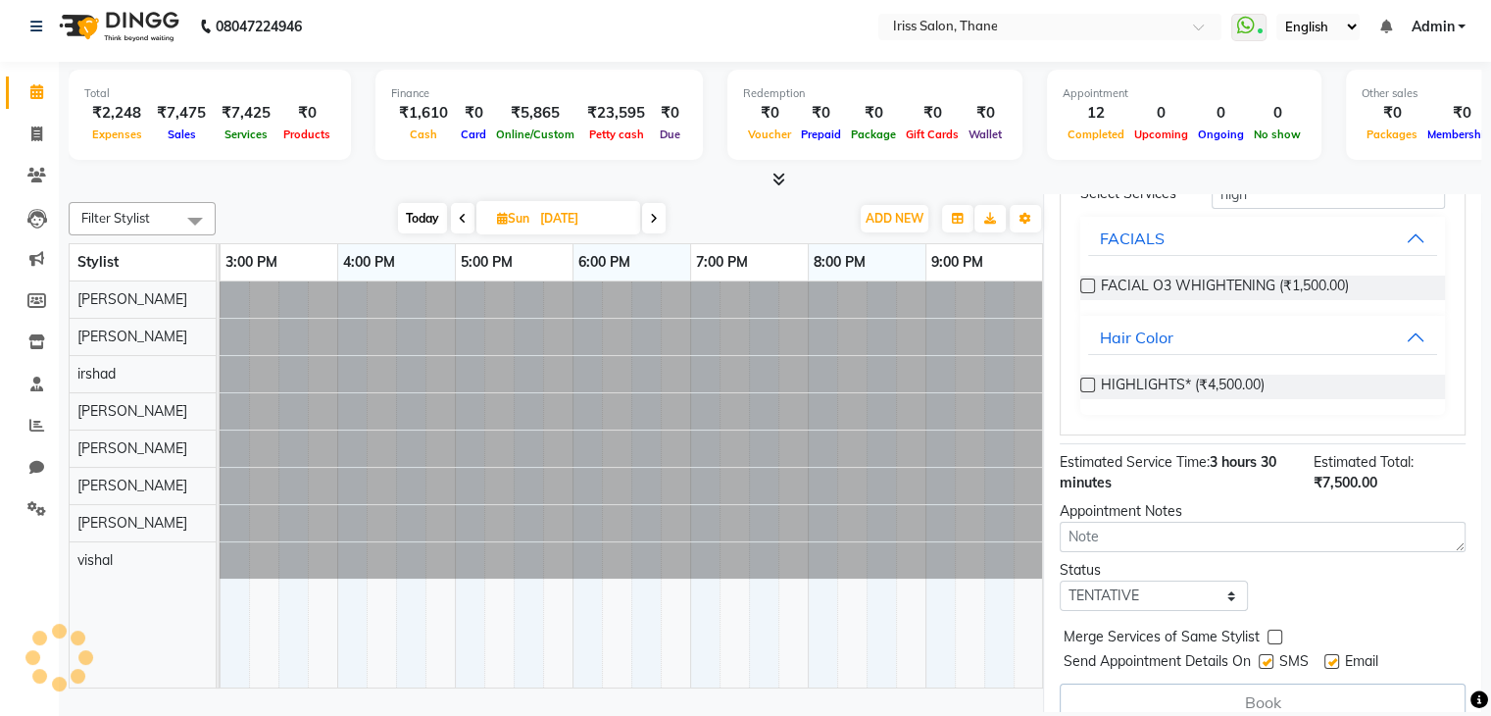
select select "68837"
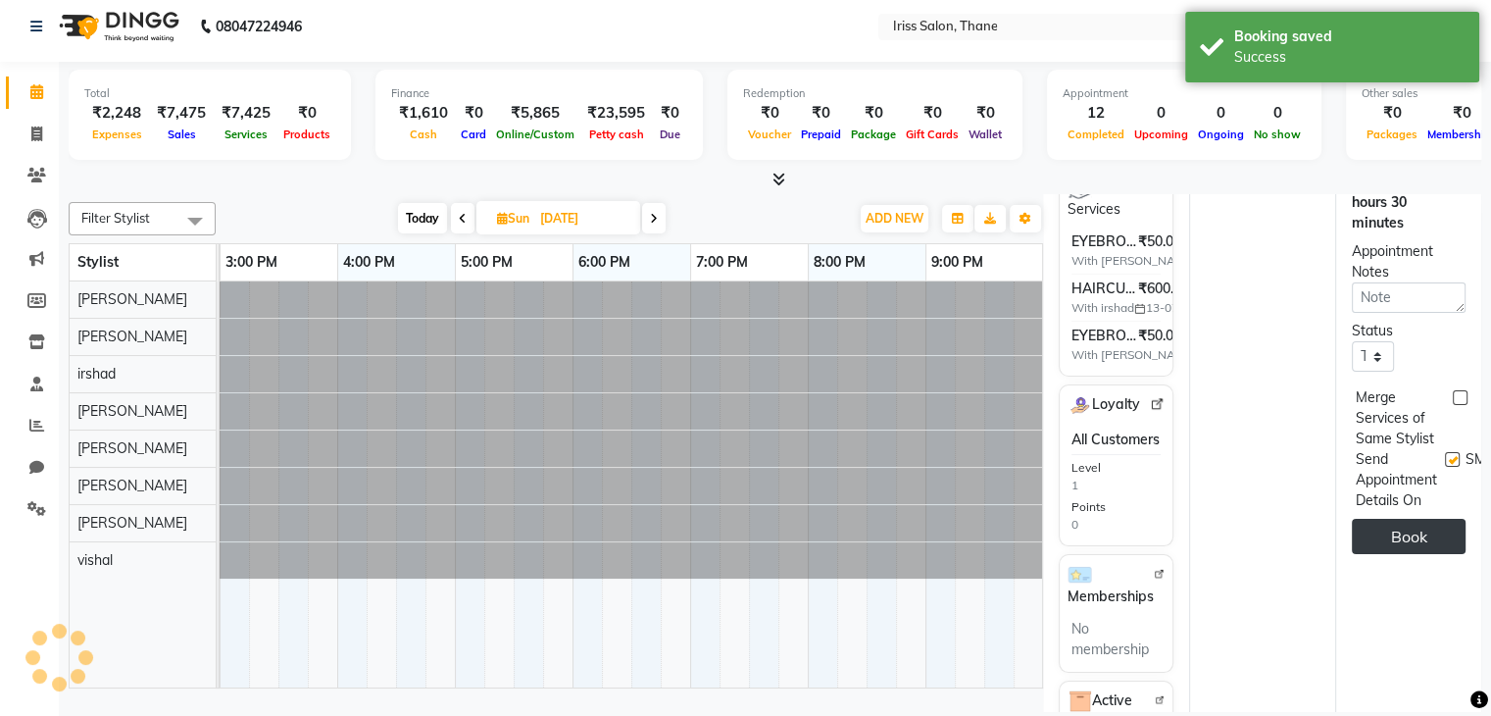
scroll to position [0, 0]
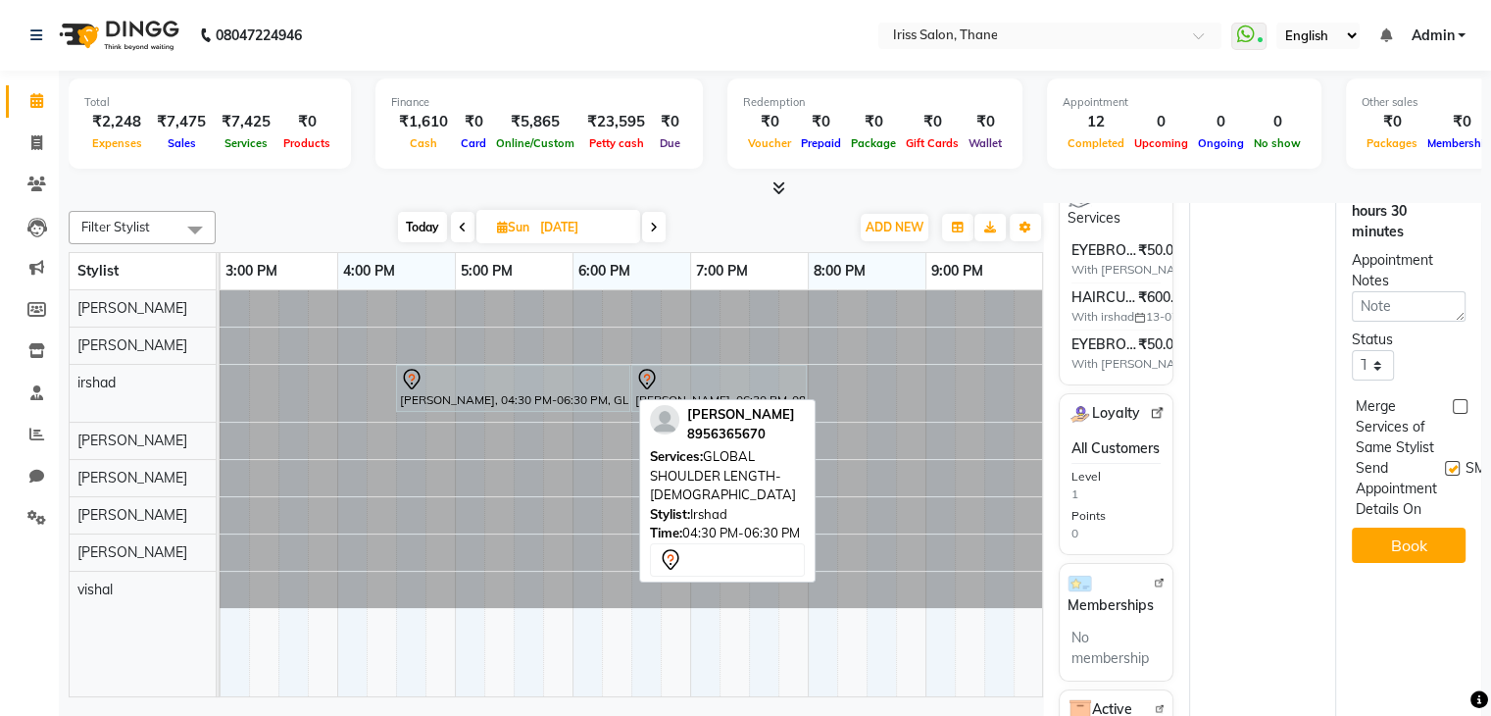
click at [617, 393] on div "Yogita, 04:30 PM-06:30 PM, GLOBAL SHOULDER LENGTH- Female" at bounding box center [513, 388] width 230 height 41
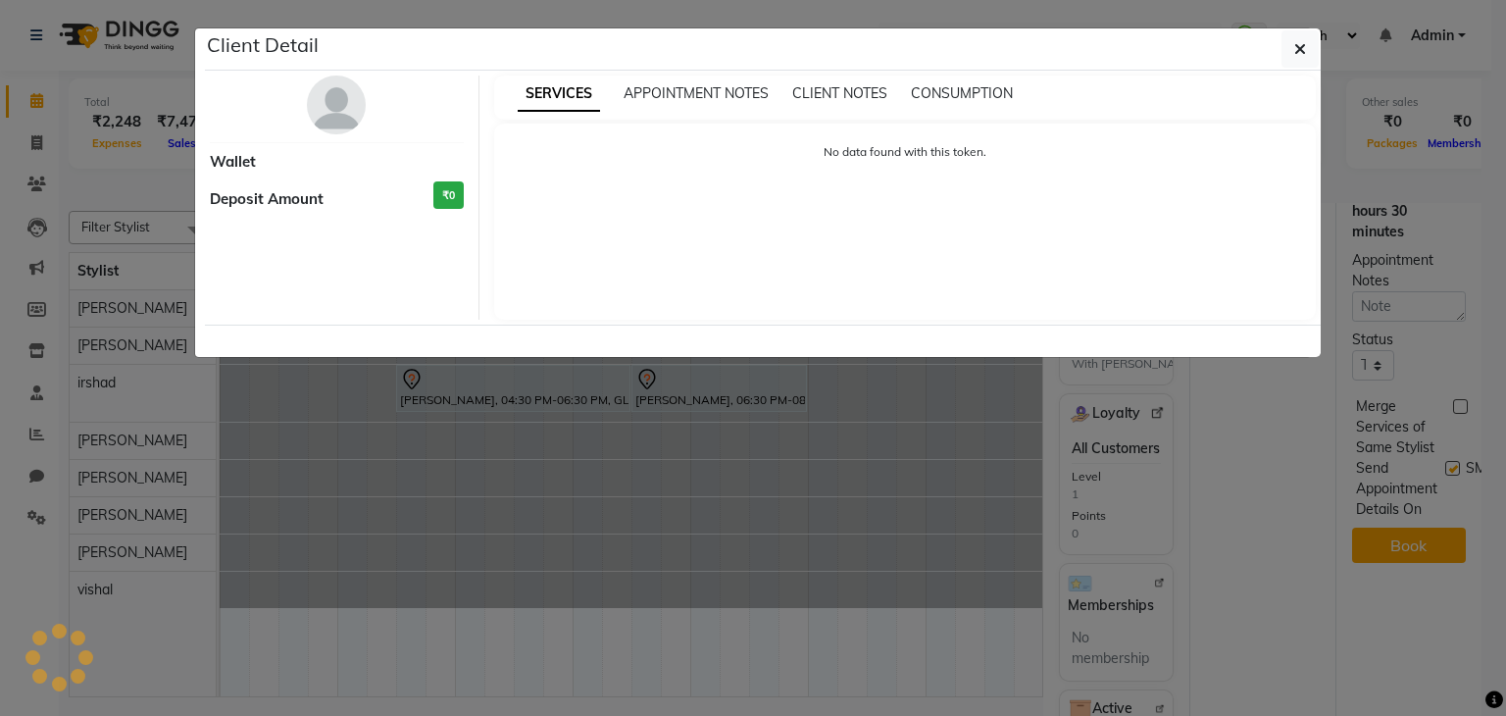
select select "7"
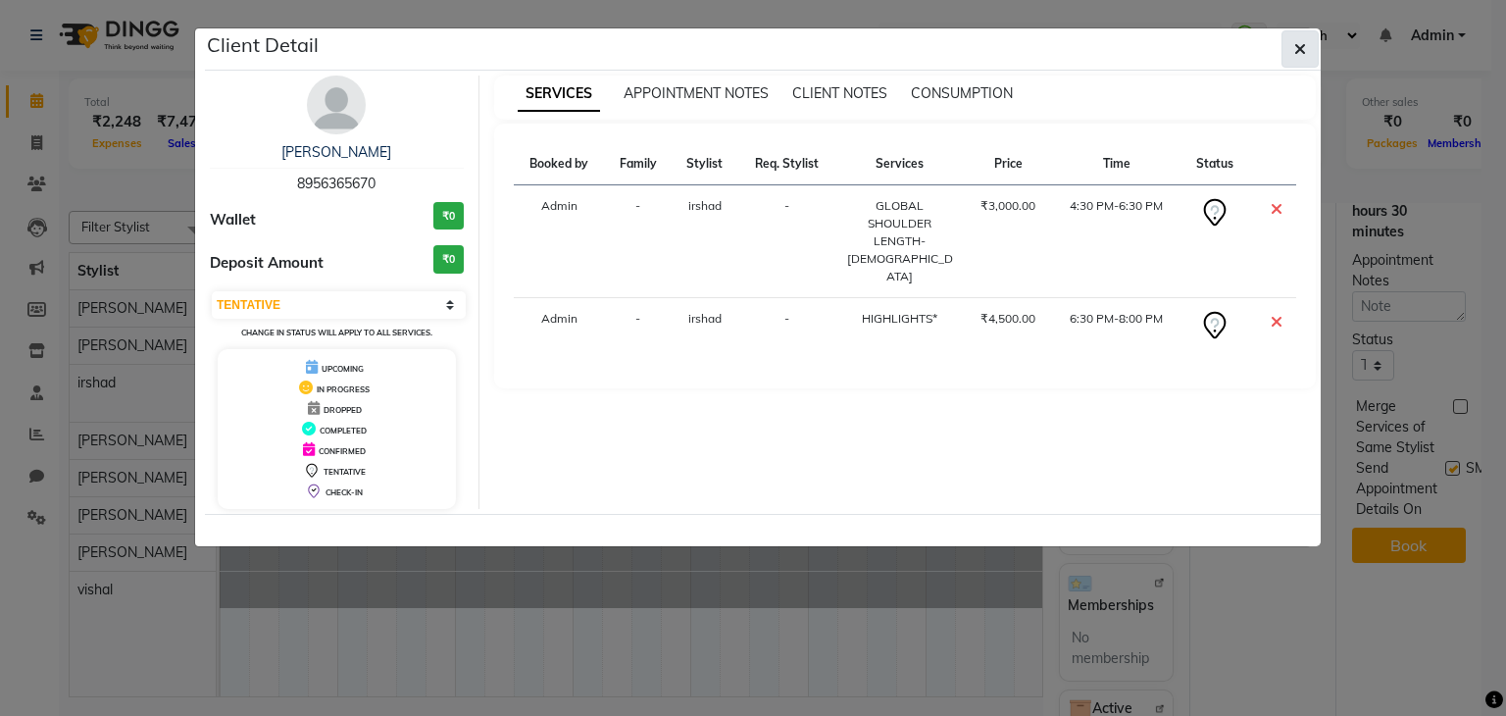
click at [1298, 41] on icon "button" at bounding box center [1300, 49] width 12 height 16
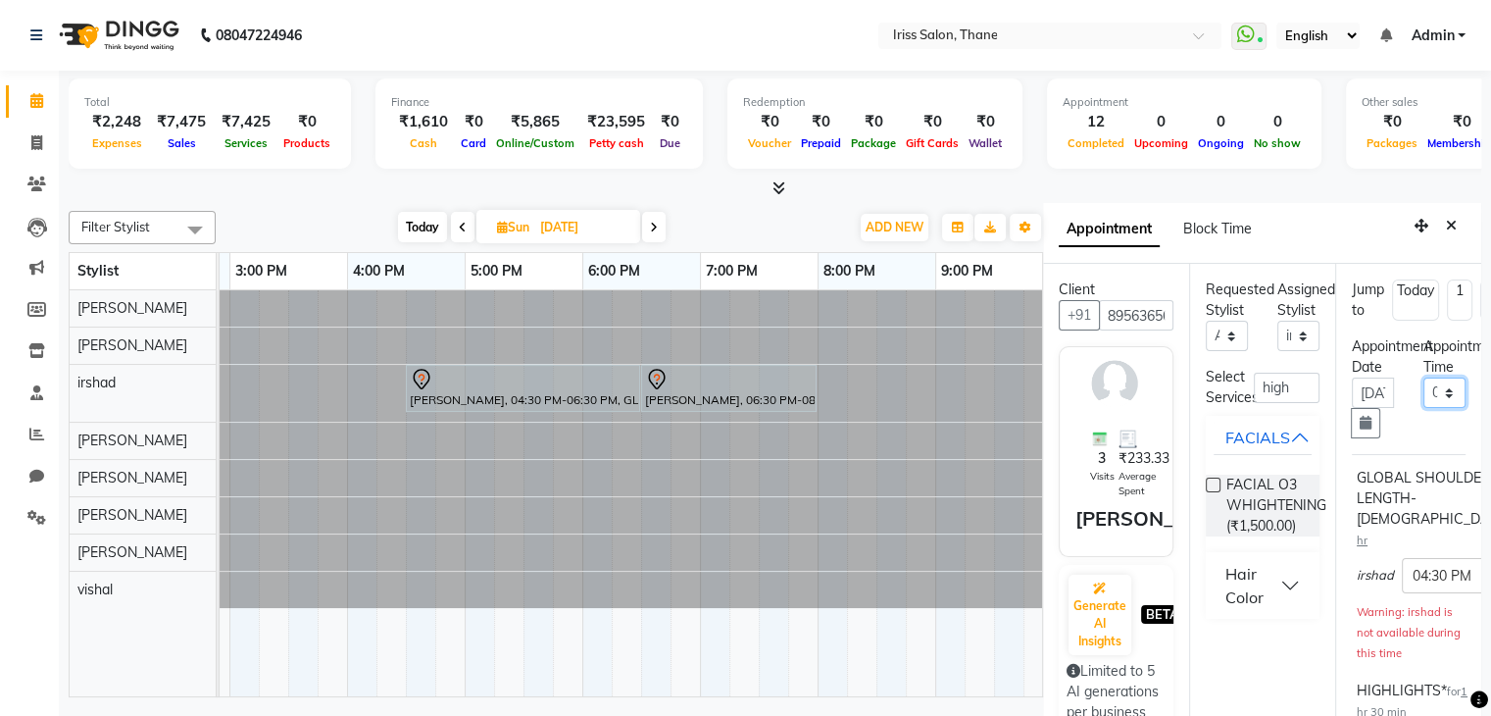
click at [1435, 392] on select "Select 10:00 AM 10:15 AM 10:30 AM 10:45 AM 11:00 AM 11:15 AM 11:30 AM 11:45 AM …" at bounding box center [1444, 392] width 42 height 30
select select "810"
click at [1423, 377] on select "Select 10:00 AM 10:15 AM 10:30 AM 10:45 AM 11:00 AM 11:15 AM 11:30 AM 11:45 AM …" at bounding box center [1444, 392] width 42 height 30
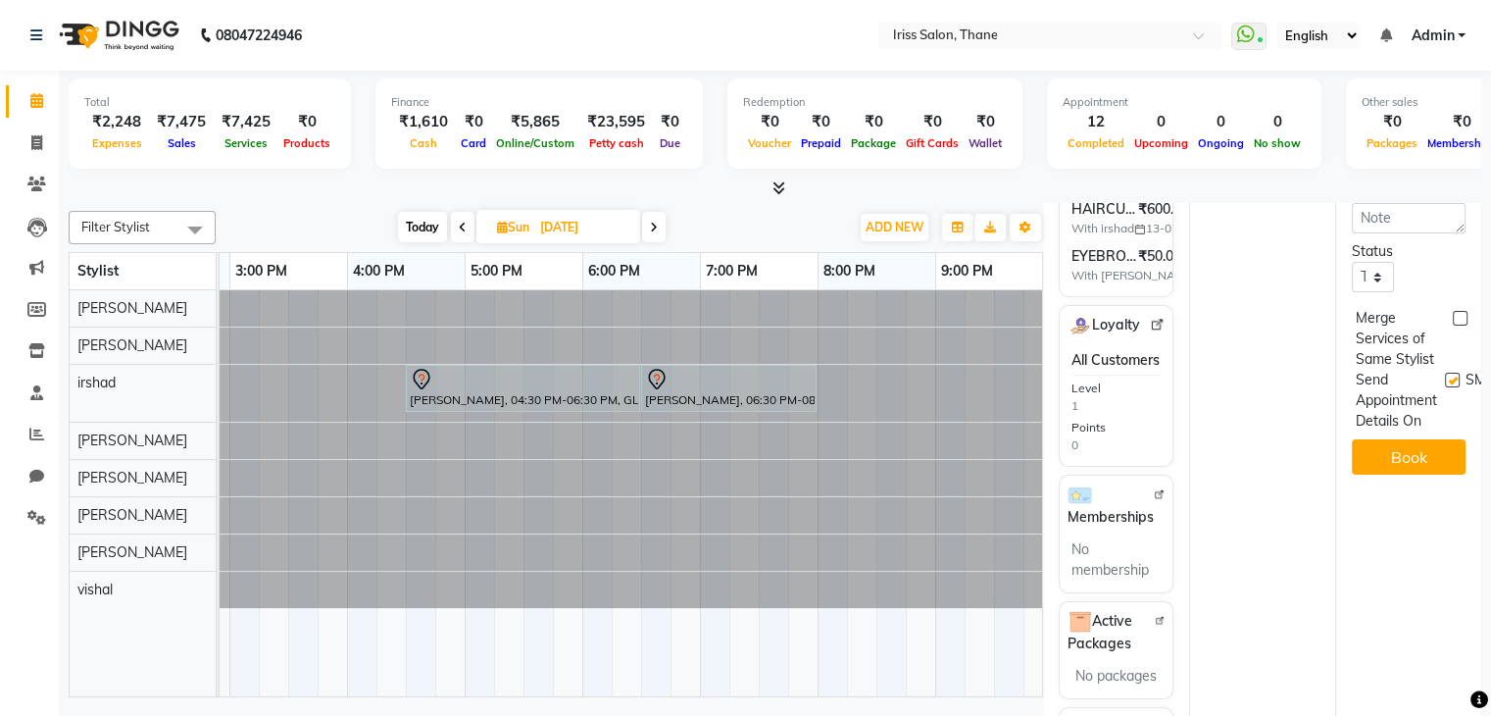
scroll to position [849, 0]
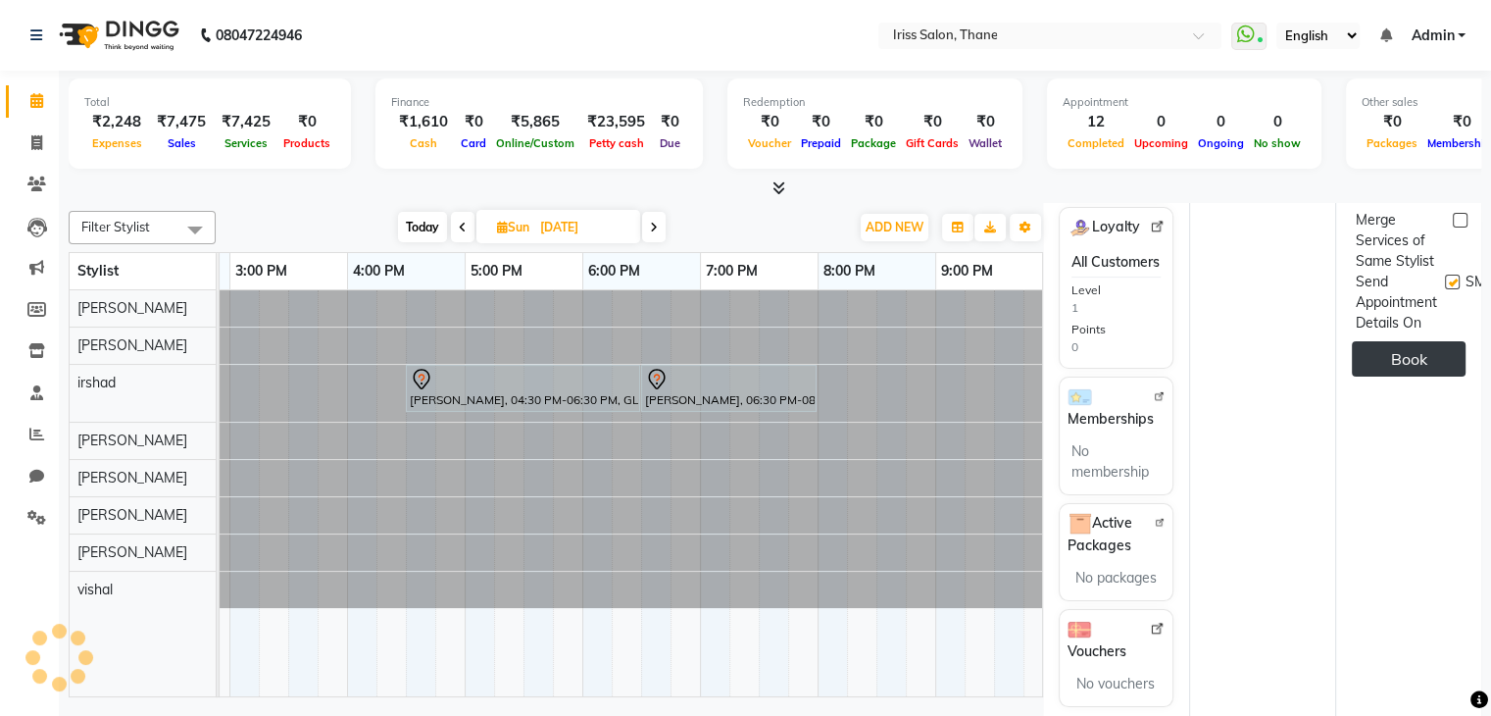
click at [1395, 372] on button "Book" at bounding box center [1409, 358] width 114 height 35
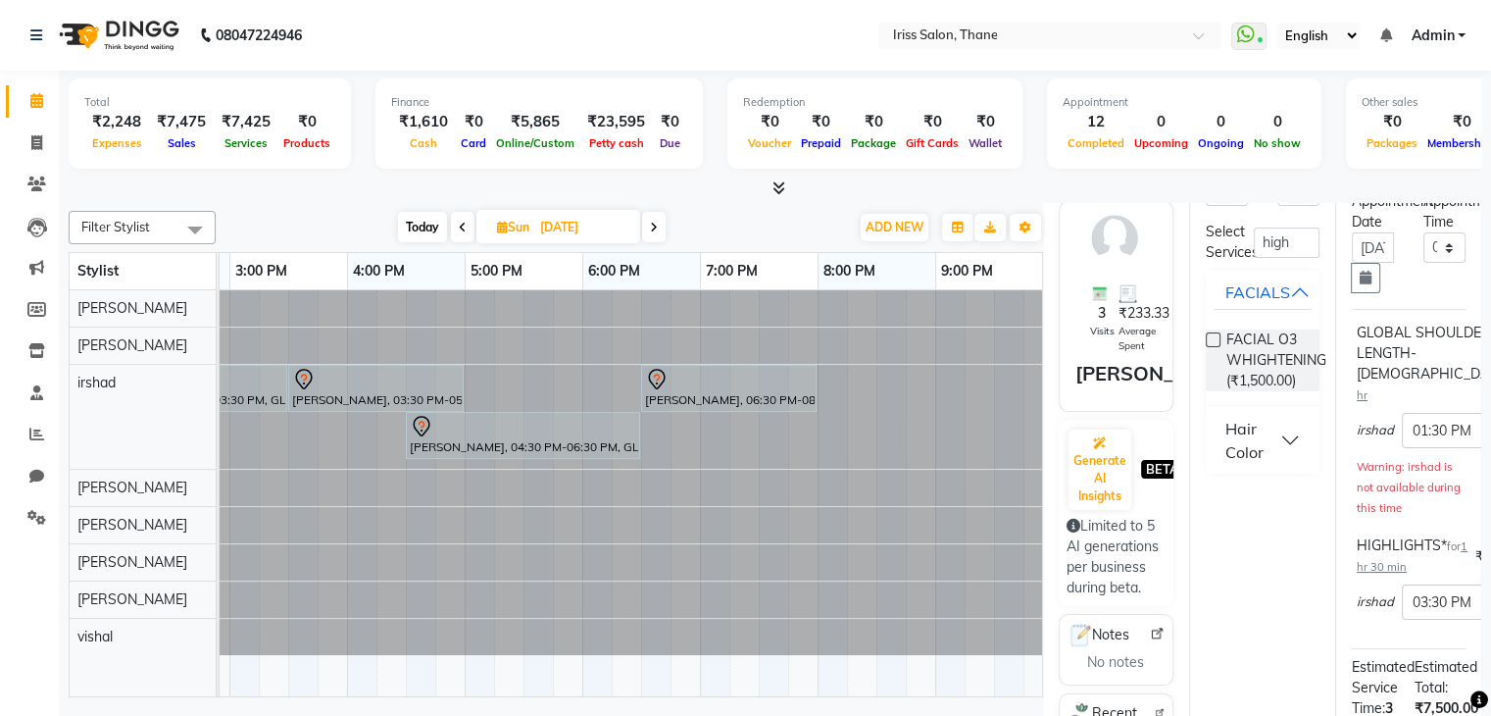
scroll to position [148, 0]
click at [1433, 608] on input "text" at bounding box center [1455, 597] width 86 height 21
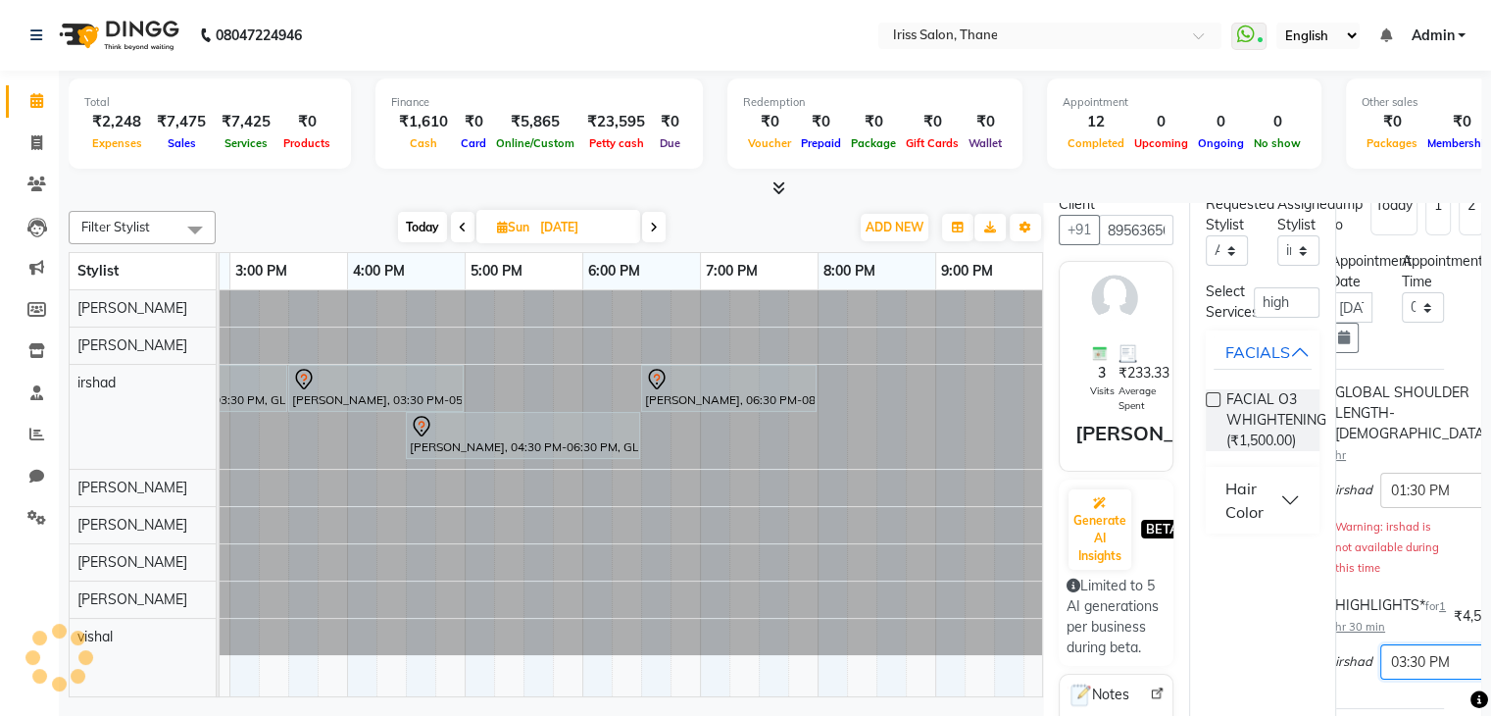
scroll to position [0, 0]
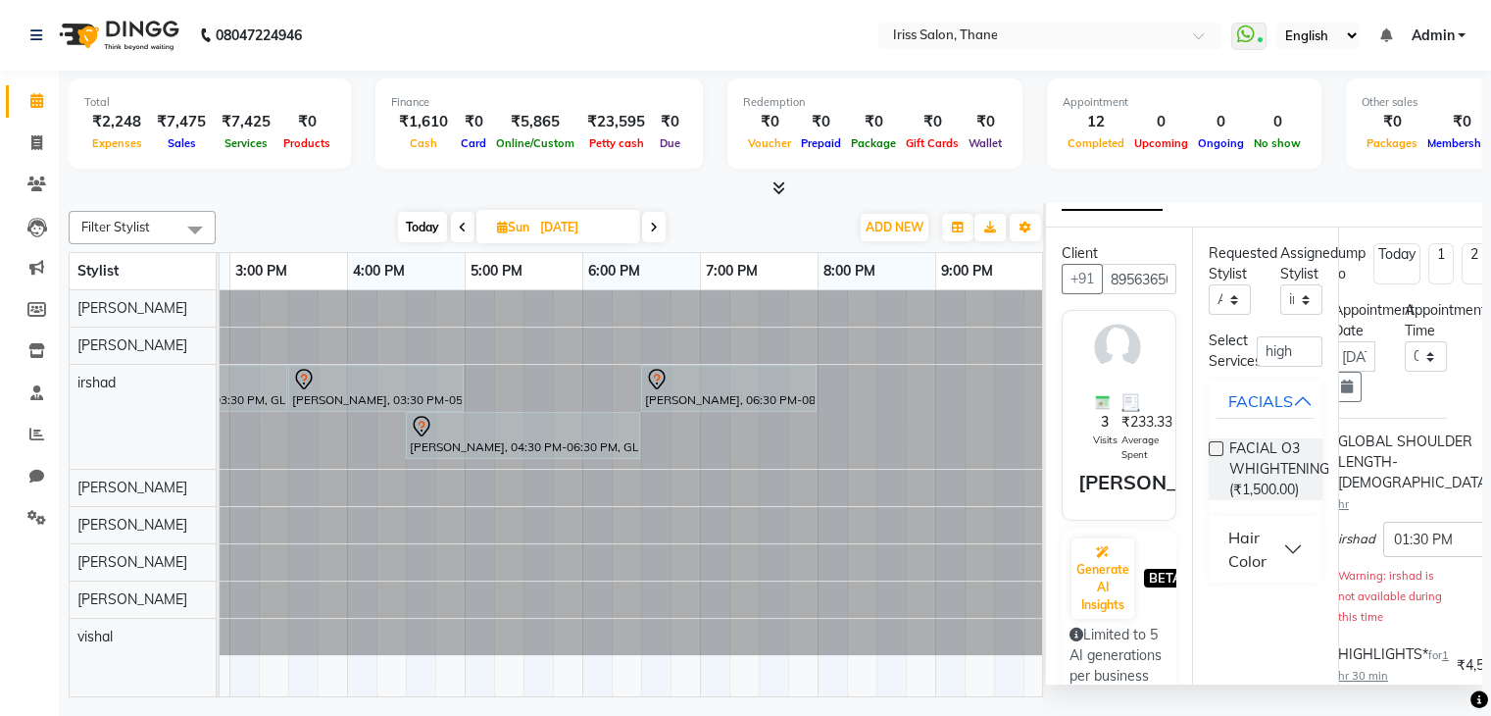
drag, startPoint x: 1409, startPoint y: 225, endPoint x: 1411, endPoint y: 189, distance: 36.4
click at [1411, 189] on div "Total ₹2,248 Expenses ₹7,475 Sales ₹7,425 Services ₹0 Products Finance ₹1,610 C…" at bounding box center [775, 398] width 1432 height 655
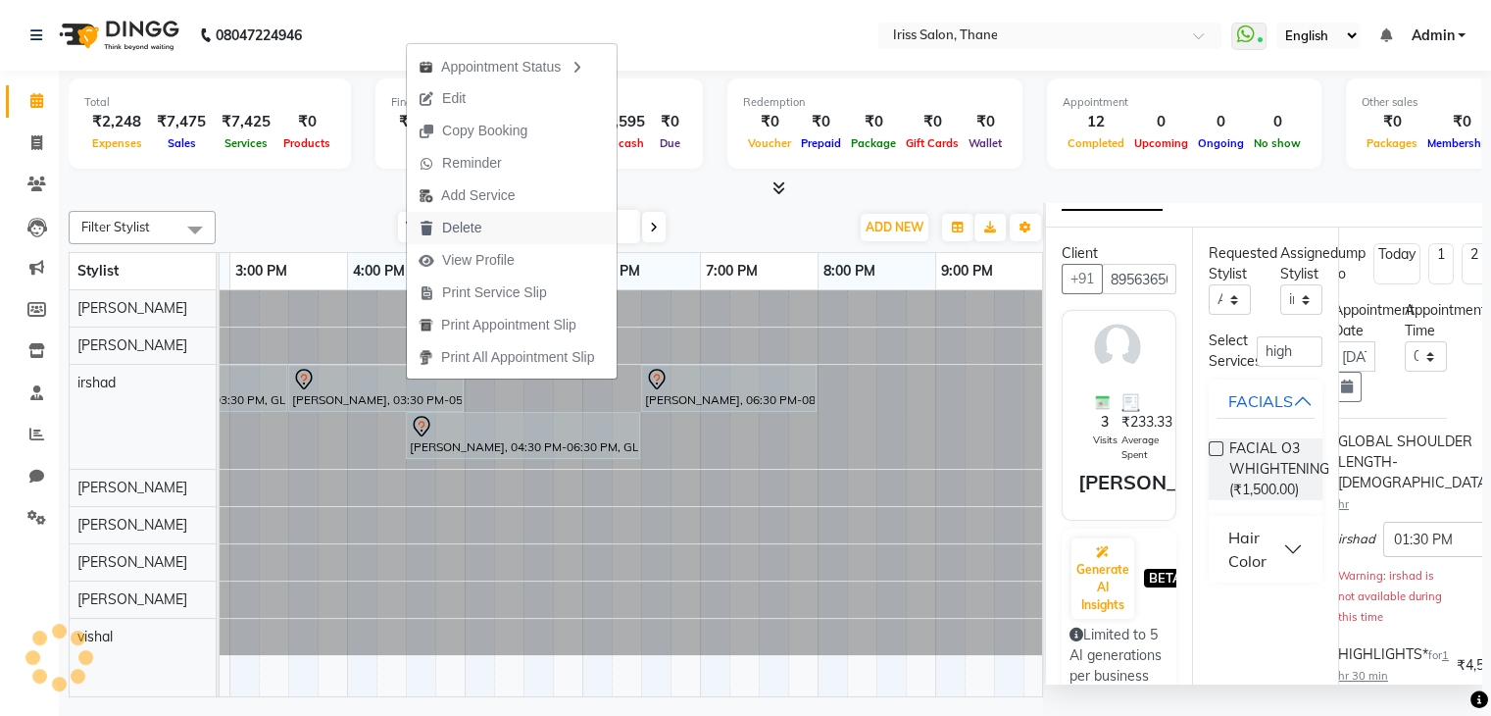
click at [442, 241] on span "Delete" at bounding box center [450, 228] width 86 height 32
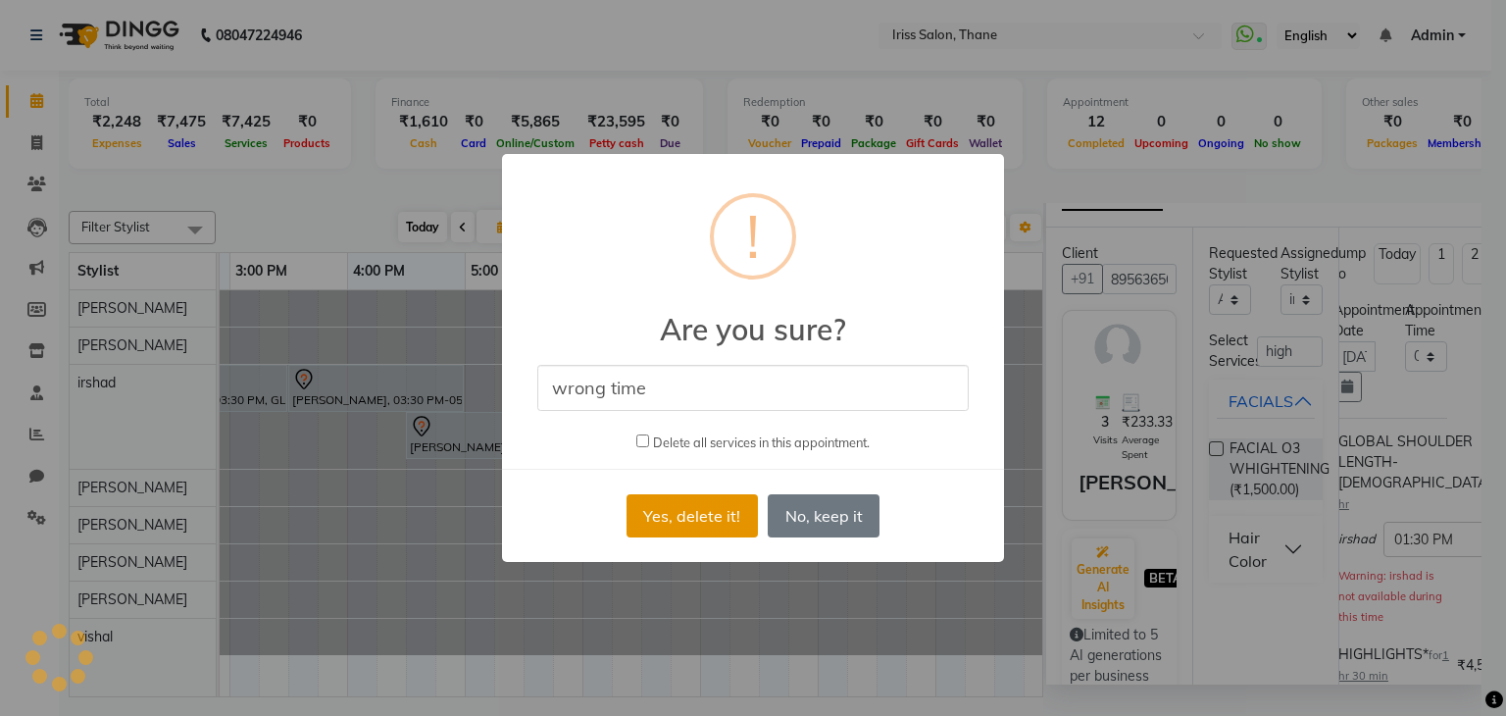
type input "wrong time"
click at [685, 528] on button "Yes, delete it!" at bounding box center [691, 515] width 131 height 43
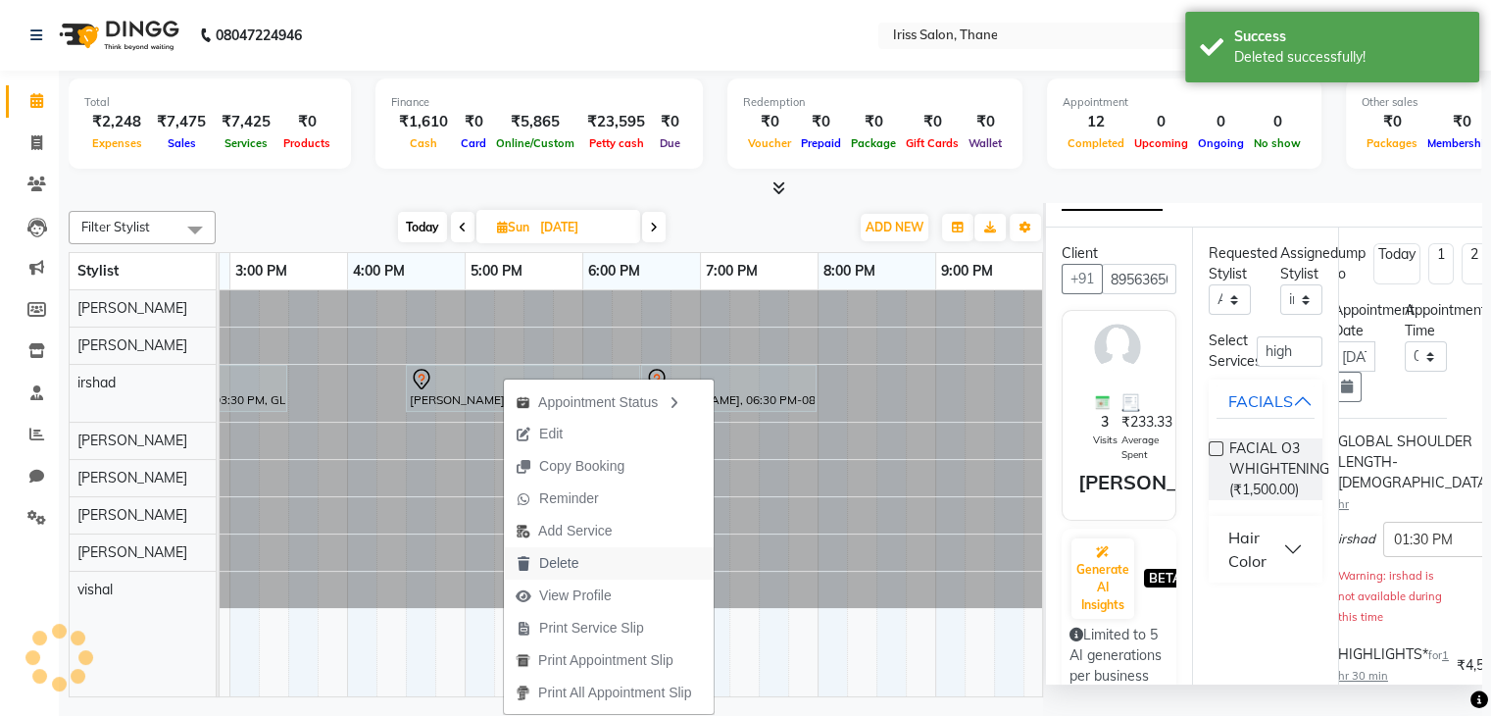
click at [542, 561] on span "Delete" at bounding box center [558, 563] width 39 height 21
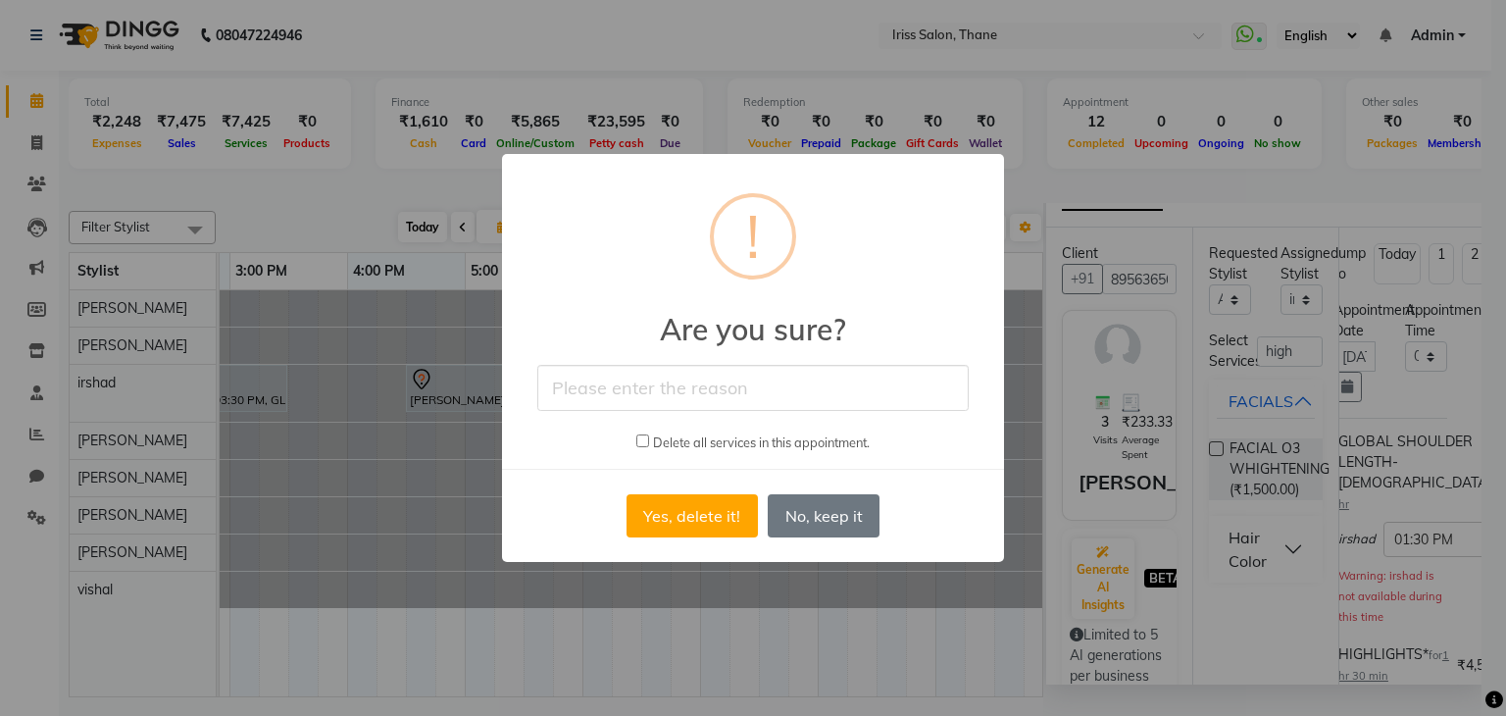
click at [691, 396] on input "text" at bounding box center [752, 388] width 431 height 46
type input "time wrong"
click at [679, 532] on button "Yes, delete it!" at bounding box center [691, 515] width 131 height 43
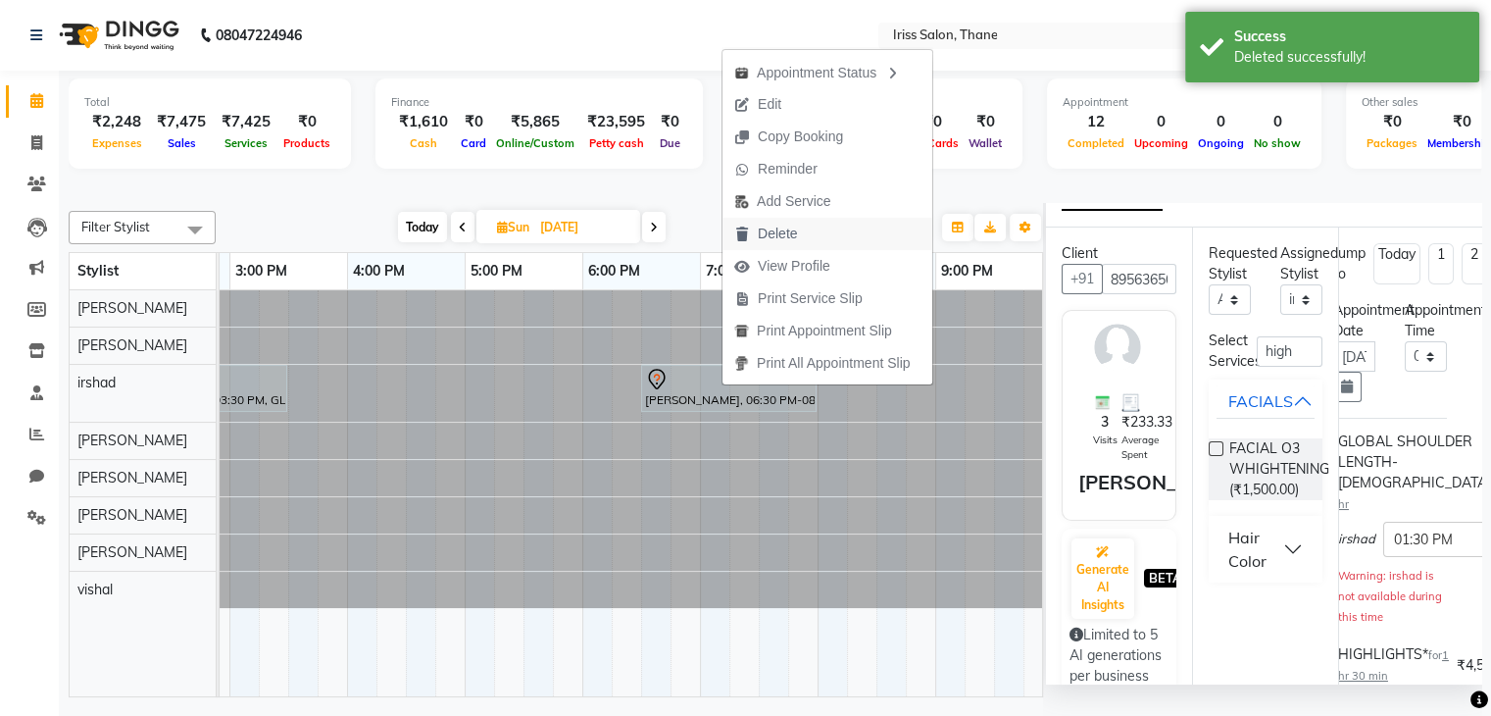
click at [766, 232] on span "Delete" at bounding box center [777, 233] width 39 height 21
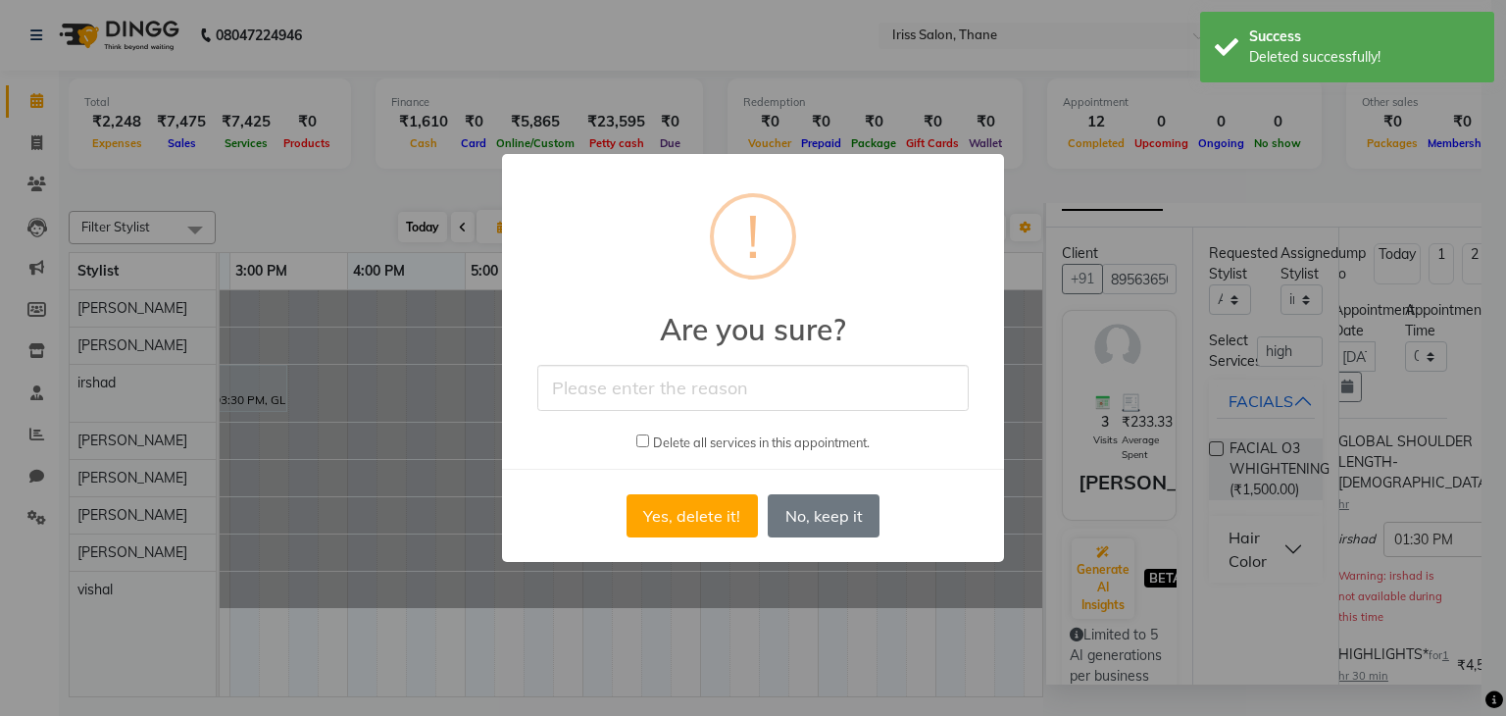
click at [654, 397] on input "text" at bounding box center [752, 388] width 431 height 46
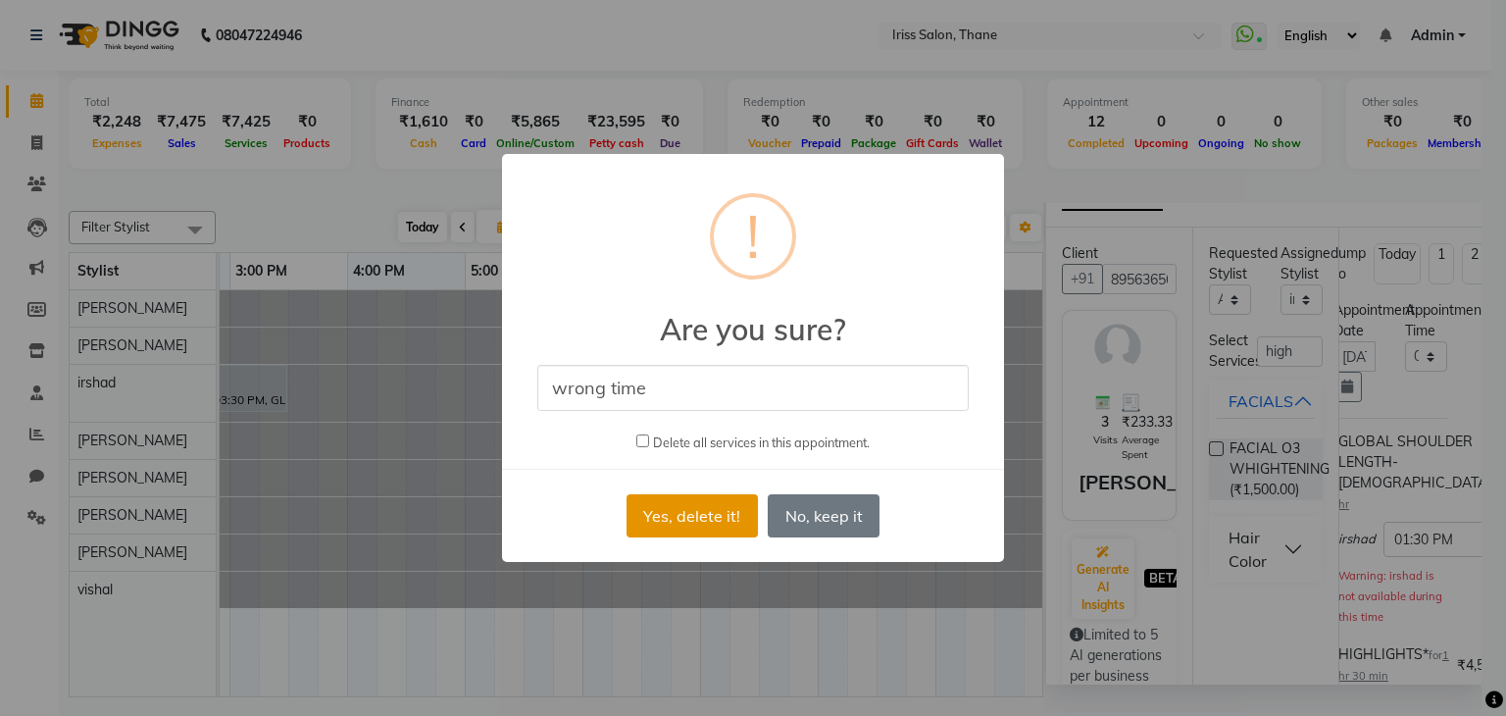
type input "wrong time"
click at [689, 515] on button "Yes, delete it!" at bounding box center [691, 515] width 131 height 43
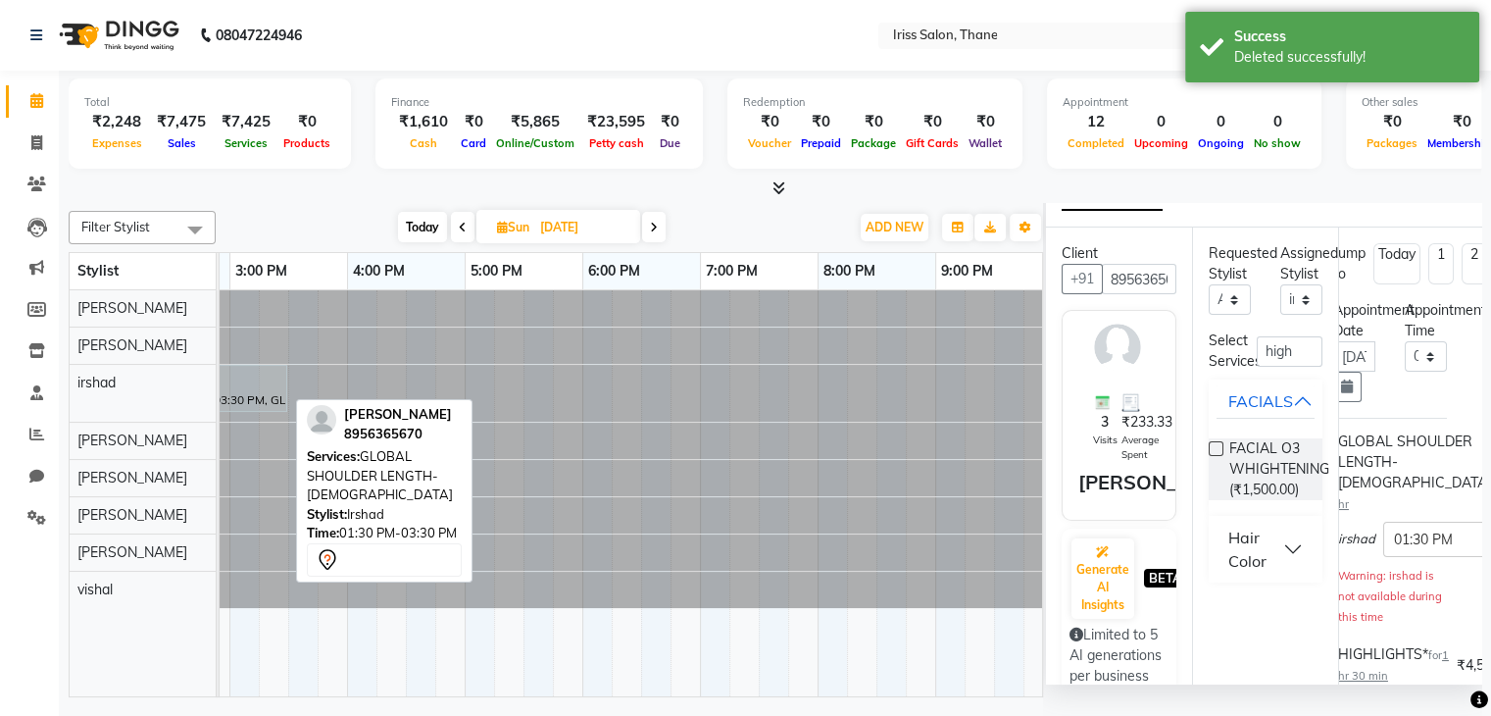
click at [232, 393] on div "Yogita, 01:30 PM-03:30 PM, GLOBAL SHOULDER LENGTH- Female" at bounding box center [170, 388] width 230 height 41
select select "7"
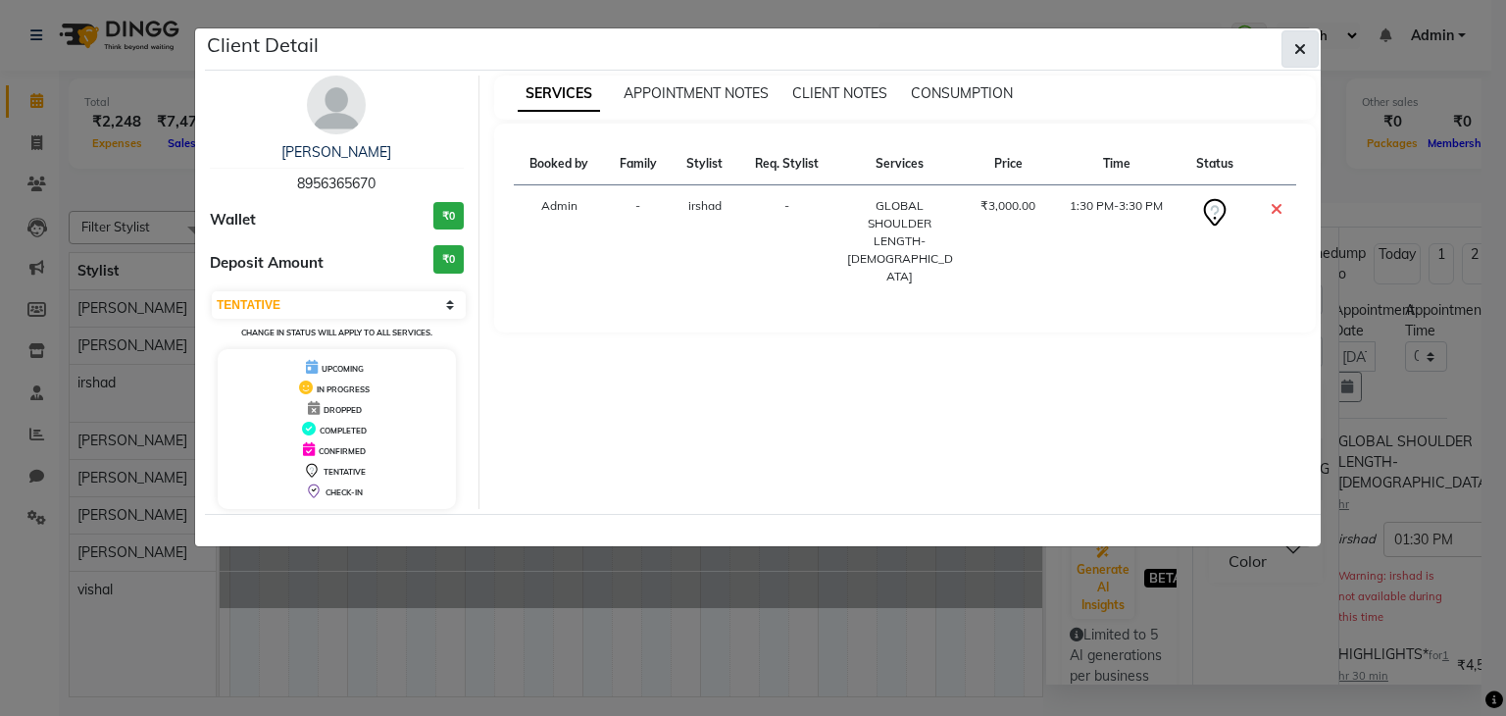
click at [1298, 51] on icon "button" at bounding box center [1300, 49] width 12 height 16
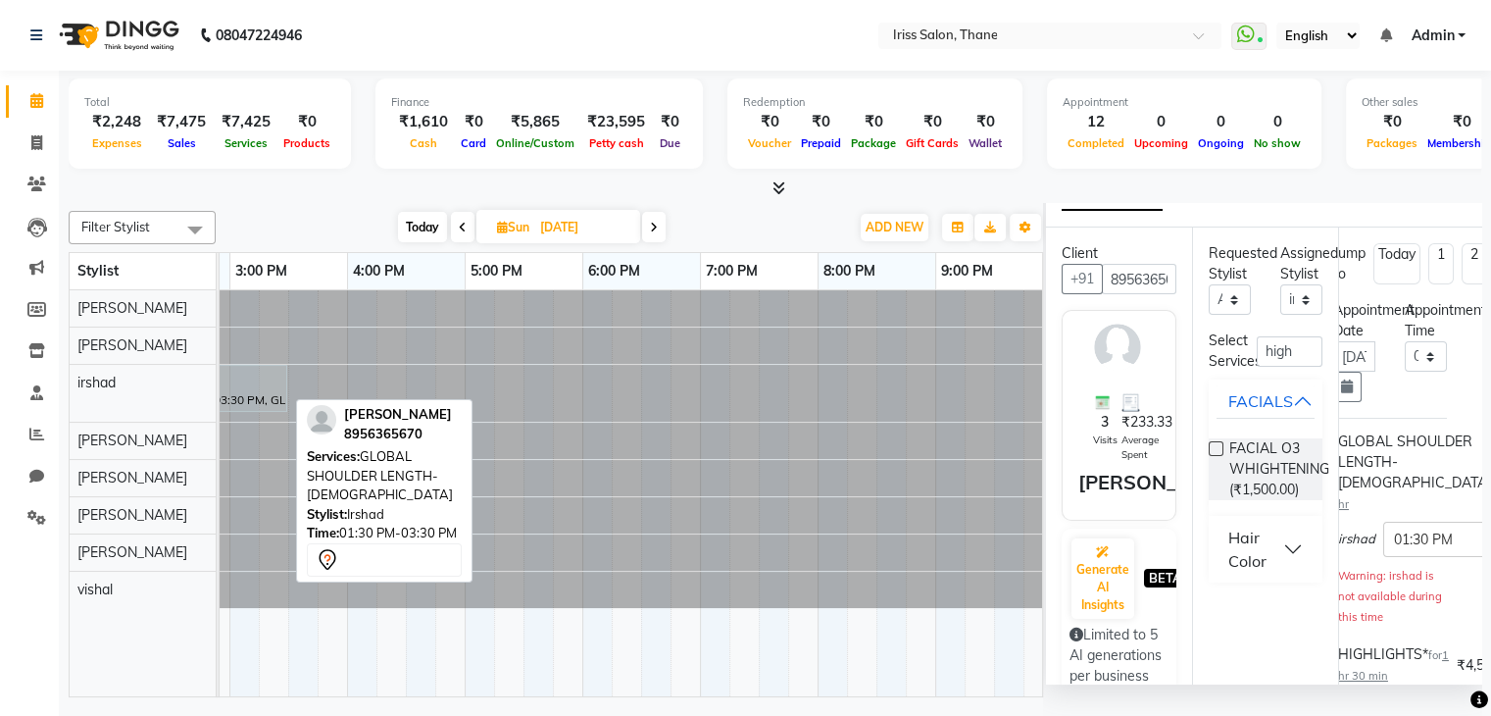
click at [248, 390] on div "Yogita, 01:30 PM-03:30 PM, GLOBAL SHOULDER LENGTH- Female" at bounding box center [170, 388] width 230 height 41
select select "7"
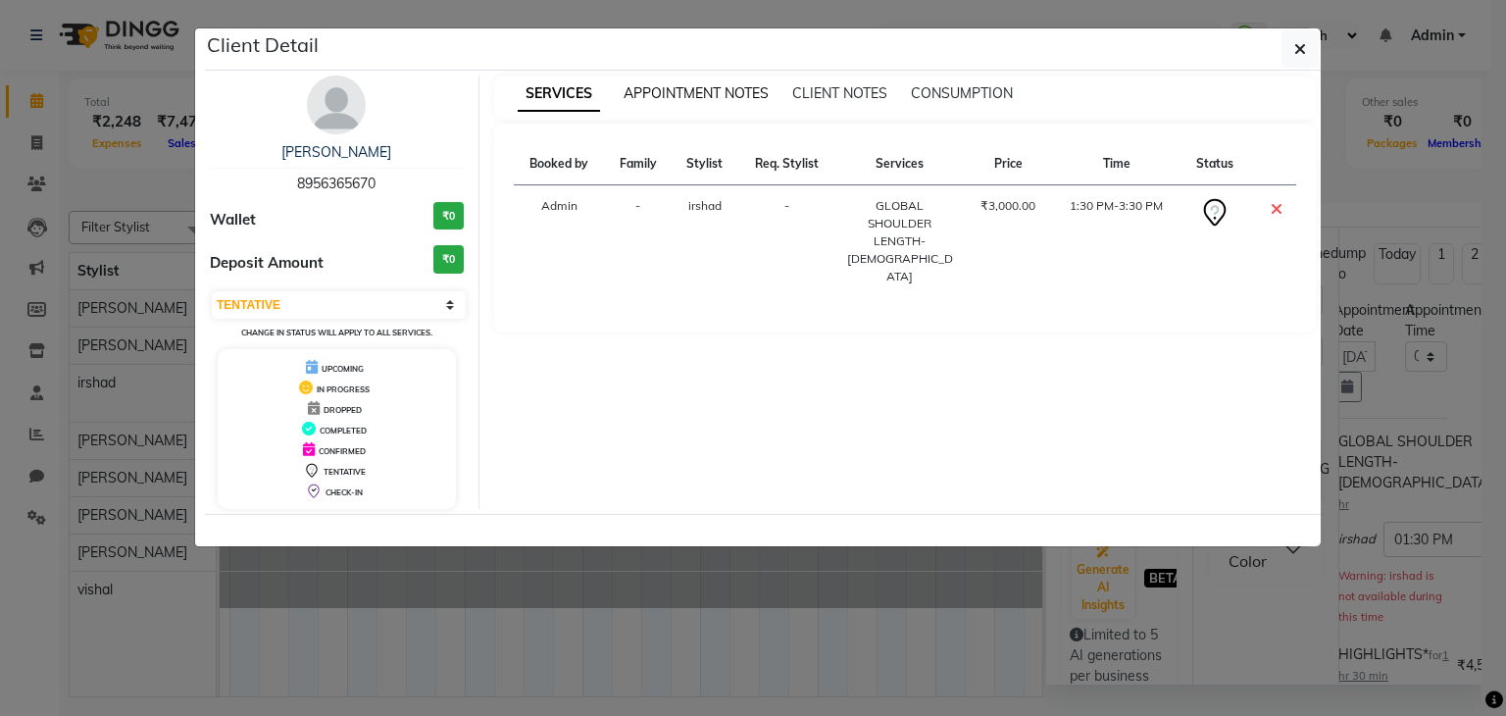
click at [748, 91] on span "APPOINTMENT NOTES" at bounding box center [695, 93] width 145 height 18
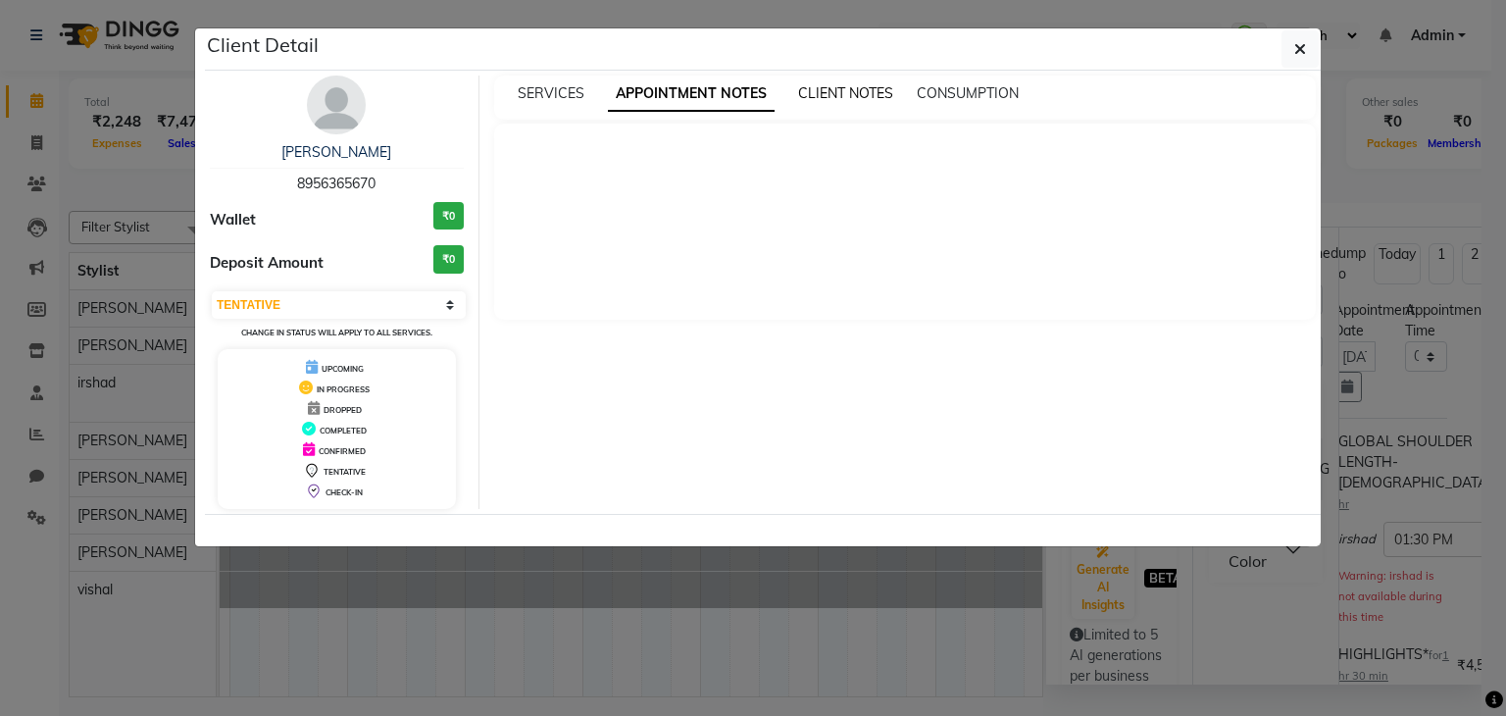
click at [846, 87] on span "CLIENT NOTES" at bounding box center [845, 93] width 95 height 18
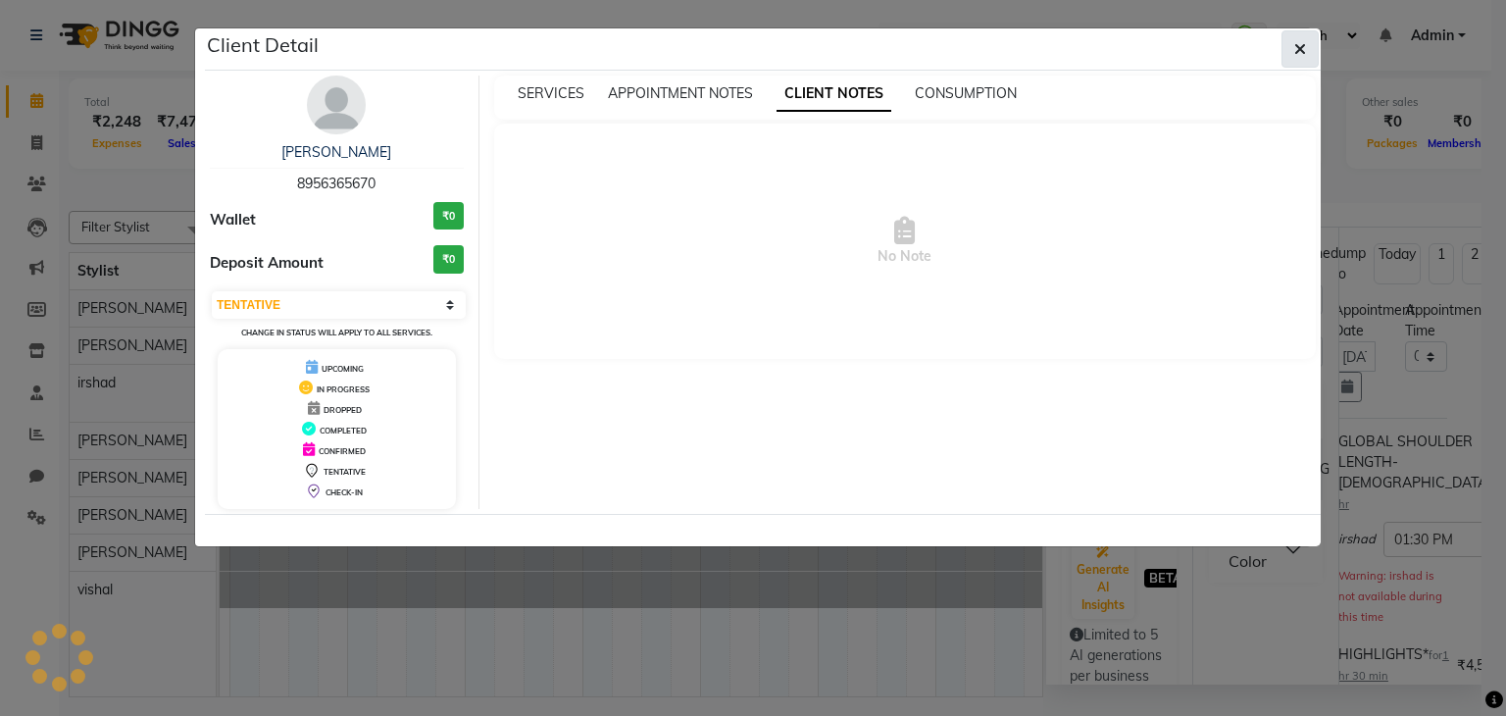
click at [1295, 42] on icon "button" at bounding box center [1300, 49] width 12 height 16
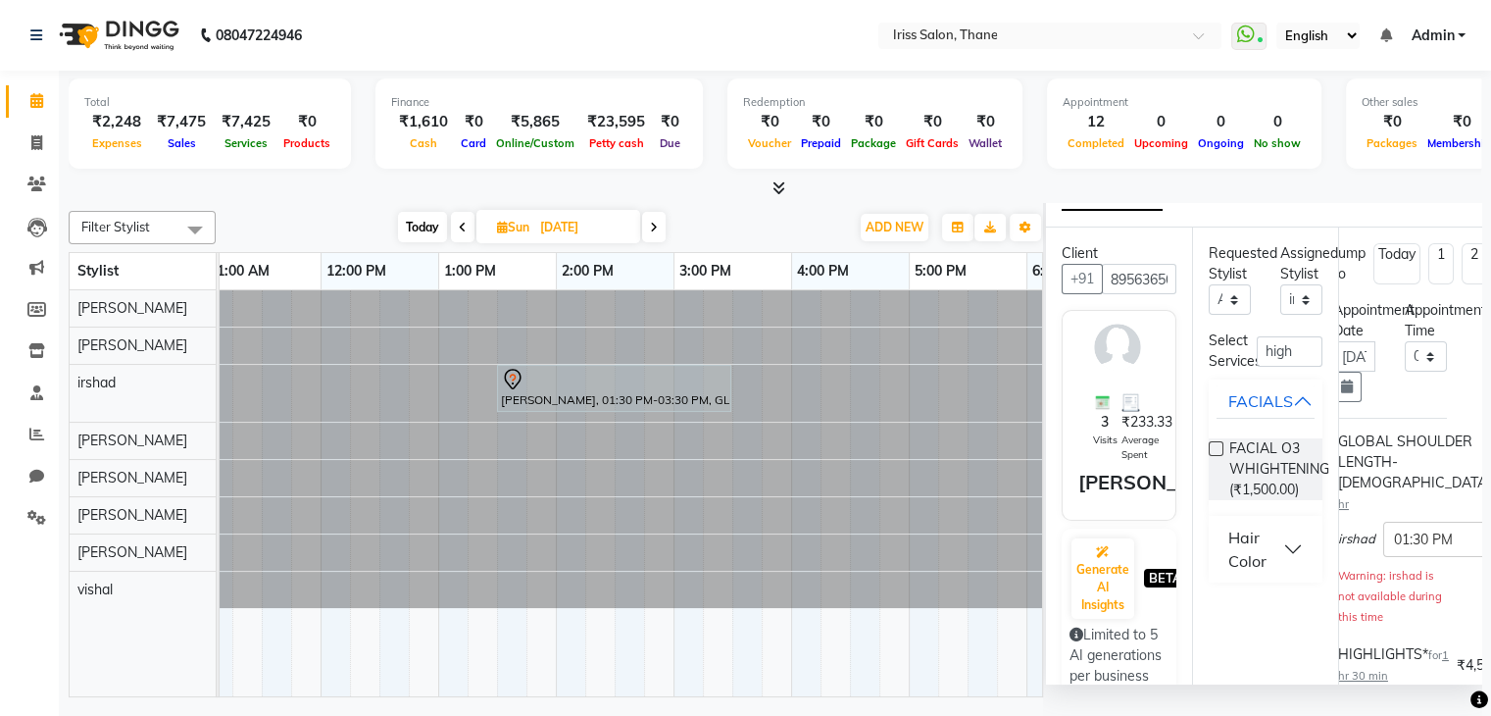
scroll to position [0, 243]
click at [374, 695] on td "Yogita, 01:30 PM-03:30 PM, GLOBAL SHOULDER LENGTH- Female" at bounding box center [631, 494] width 823 height 408
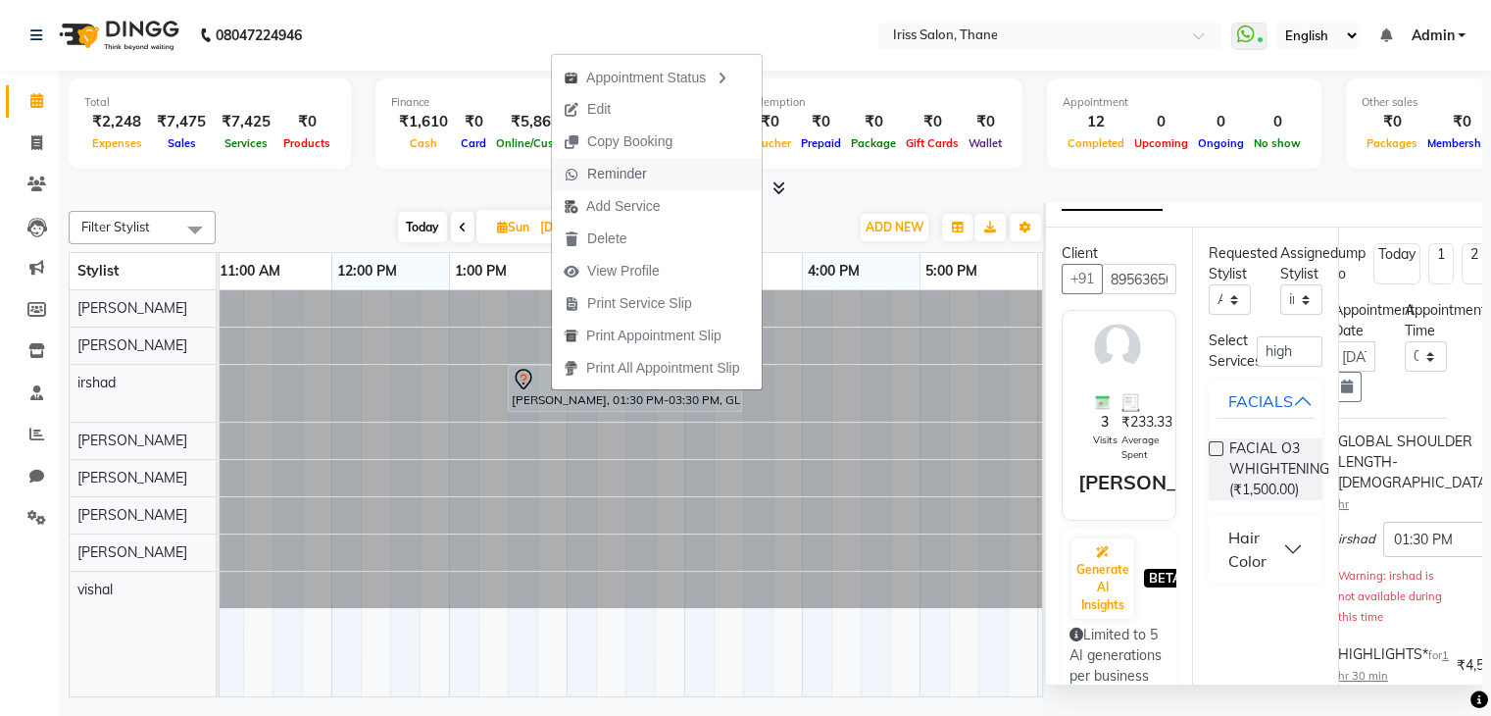
click at [621, 170] on span "Reminder" at bounding box center [617, 174] width 60 height 21
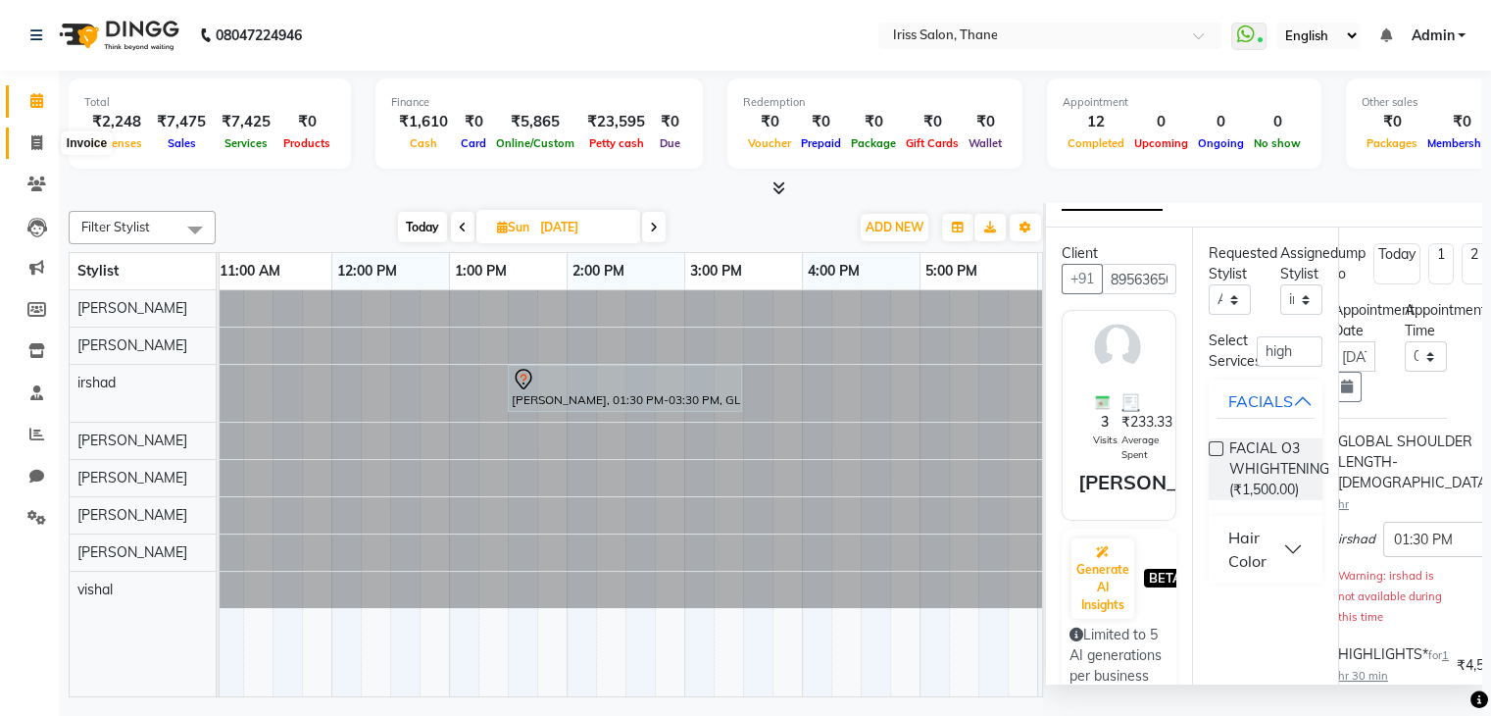
click at [34, 143] on icon at bounding box center [36, 142] width 11 height 15
select select "service"
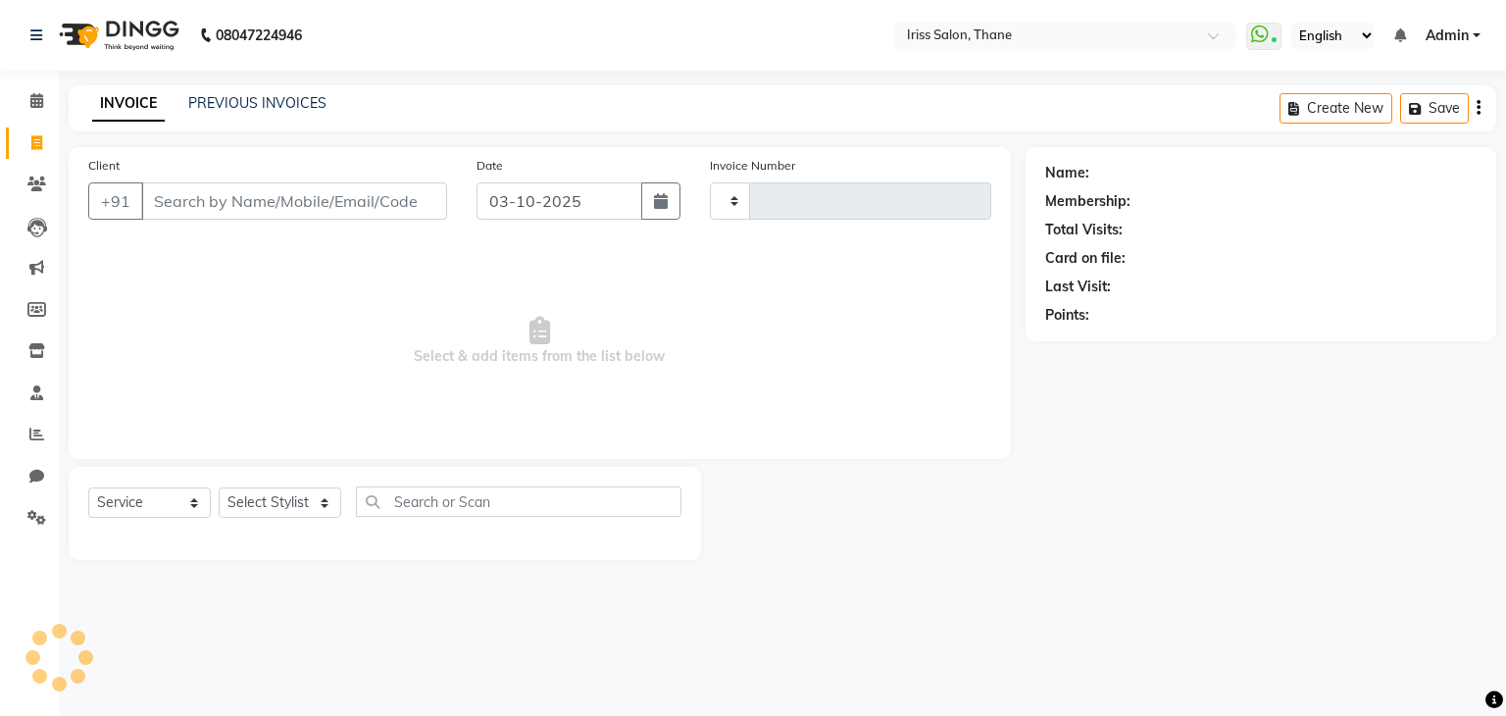
click at [205, 195] on input "Client" at bounding box center [294, 200] width 306 height 37
type input "2000"
select select "7676"
type input "Ankit"
click at [409, 201] on span "Add Client" at bounding box center [396, 201] width 77 height 20
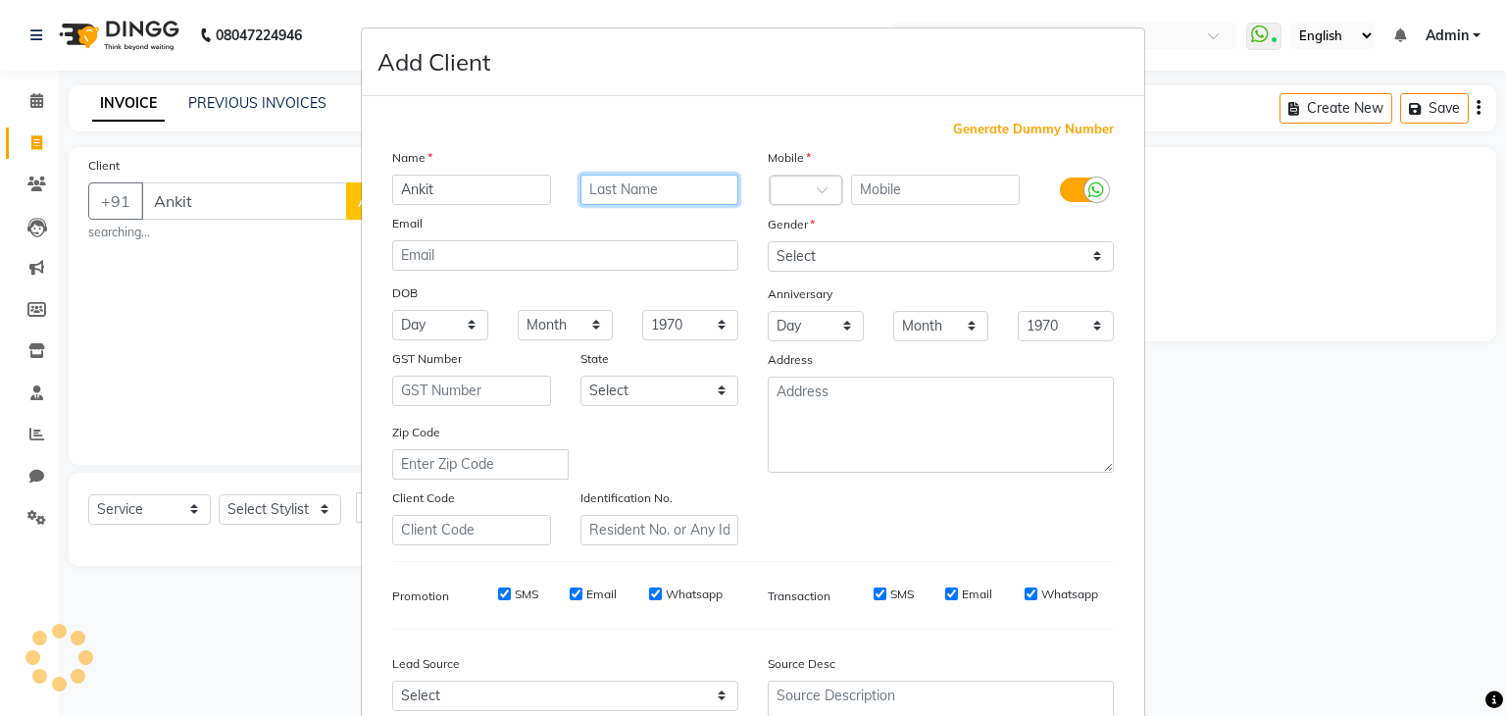
click at [596, 192] on input "text" at bounding box center [659, 189] width 159 height 30
type input "Gup"
select select "product"
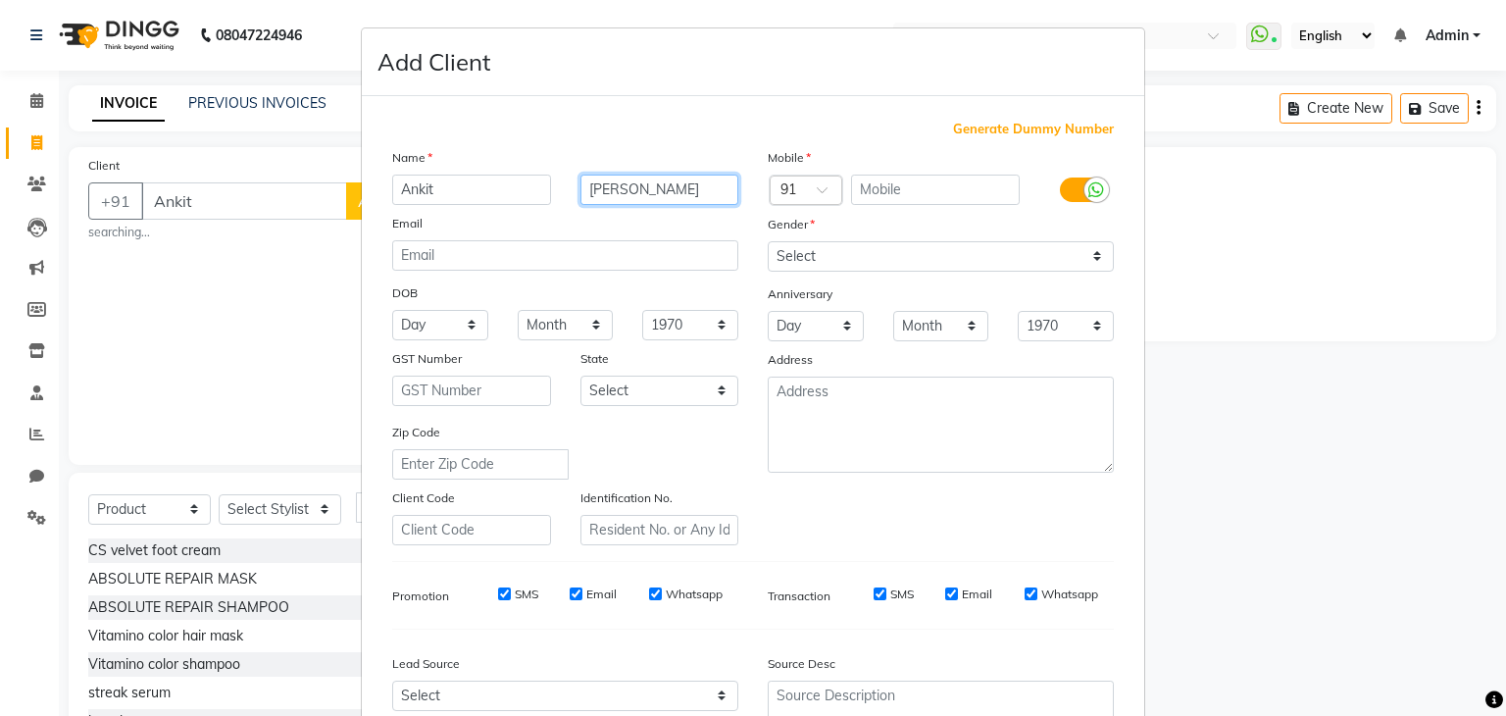
type input "Gupta"
click at [902, 190] on input "text" at bounding box center [936, 189] width 170 height 30
type input "7666330766"
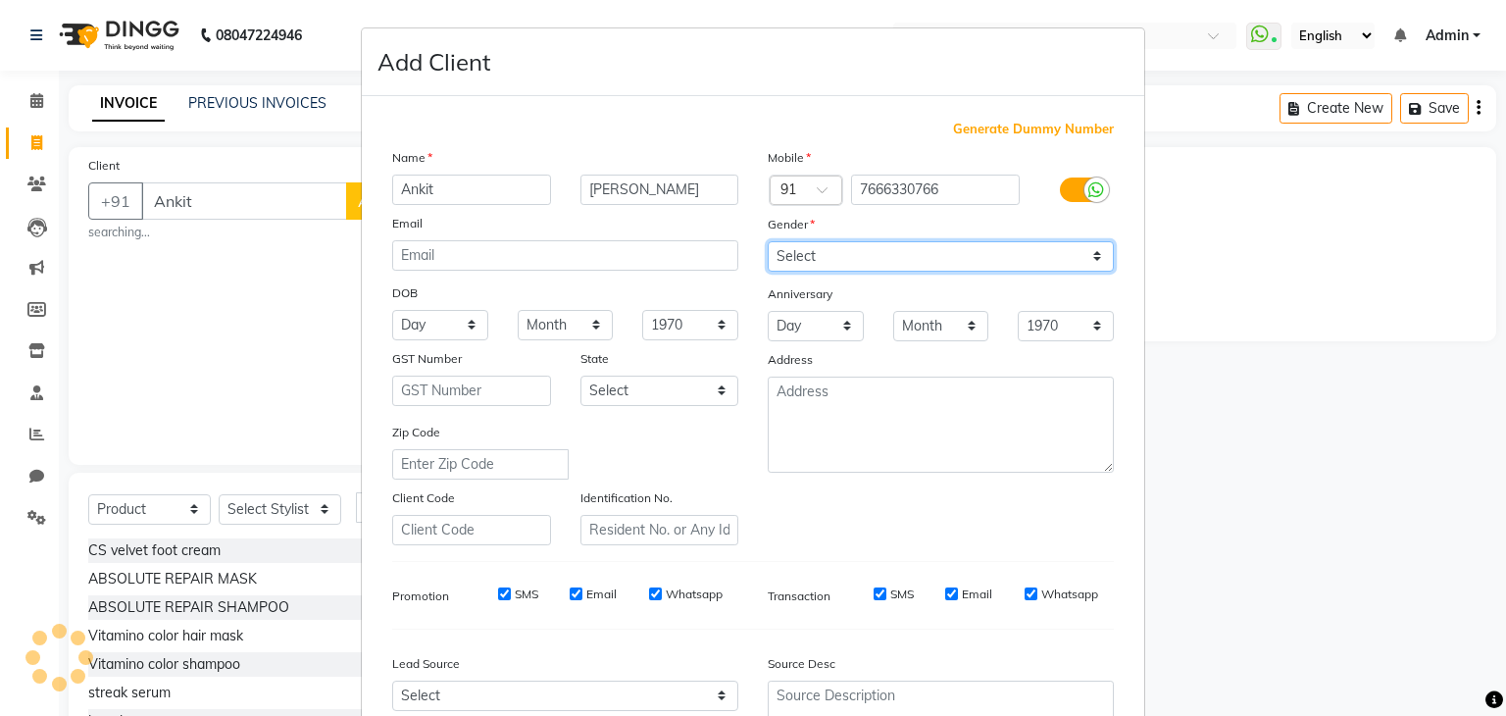
click at [873, 258] on select "Select Male Female Other Prefer Not To Say" at bounding box center [940, 256] width 346 height 30
select select "male"
click at [767, 242] on select "Select Male Female Other Prefer Not To Say" at bounding box center [940, 256] width 346 height 30
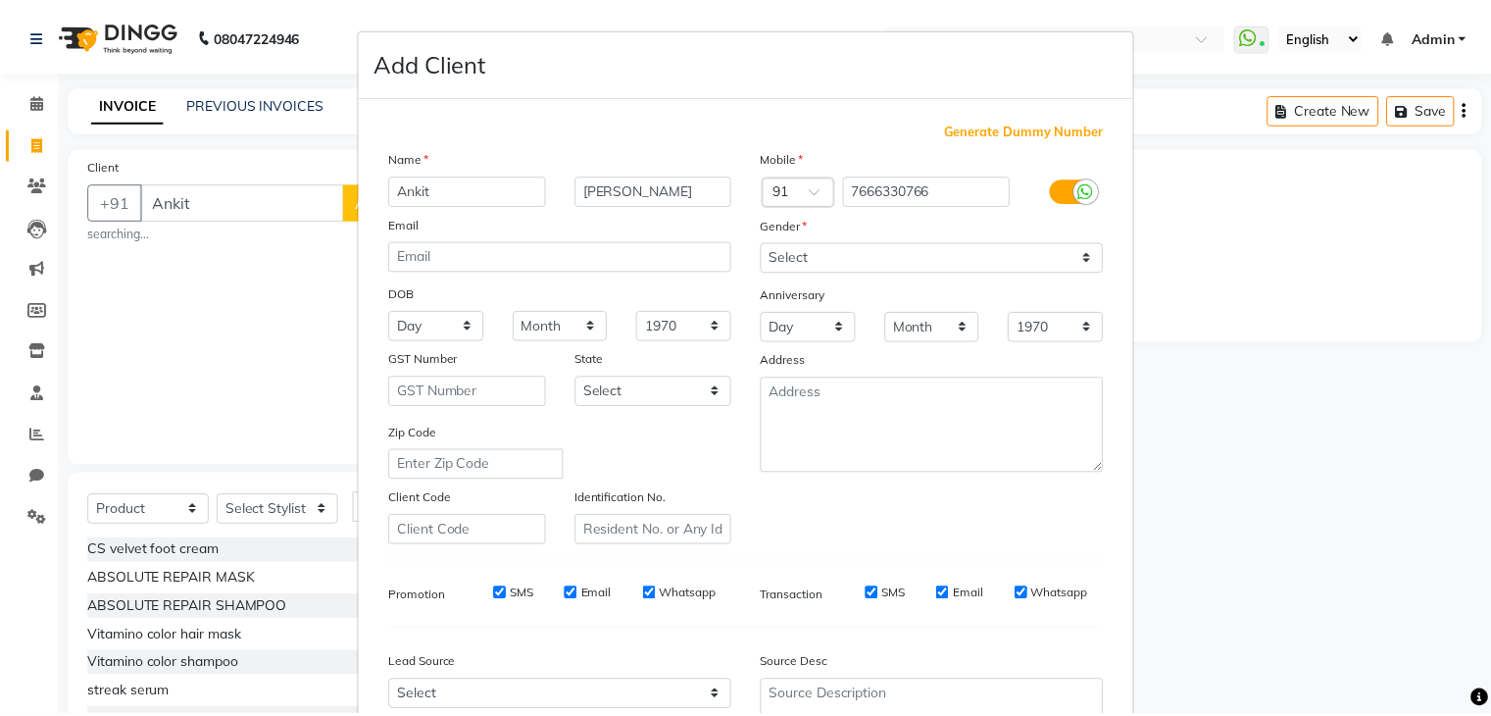
scroll to position [199, 0]
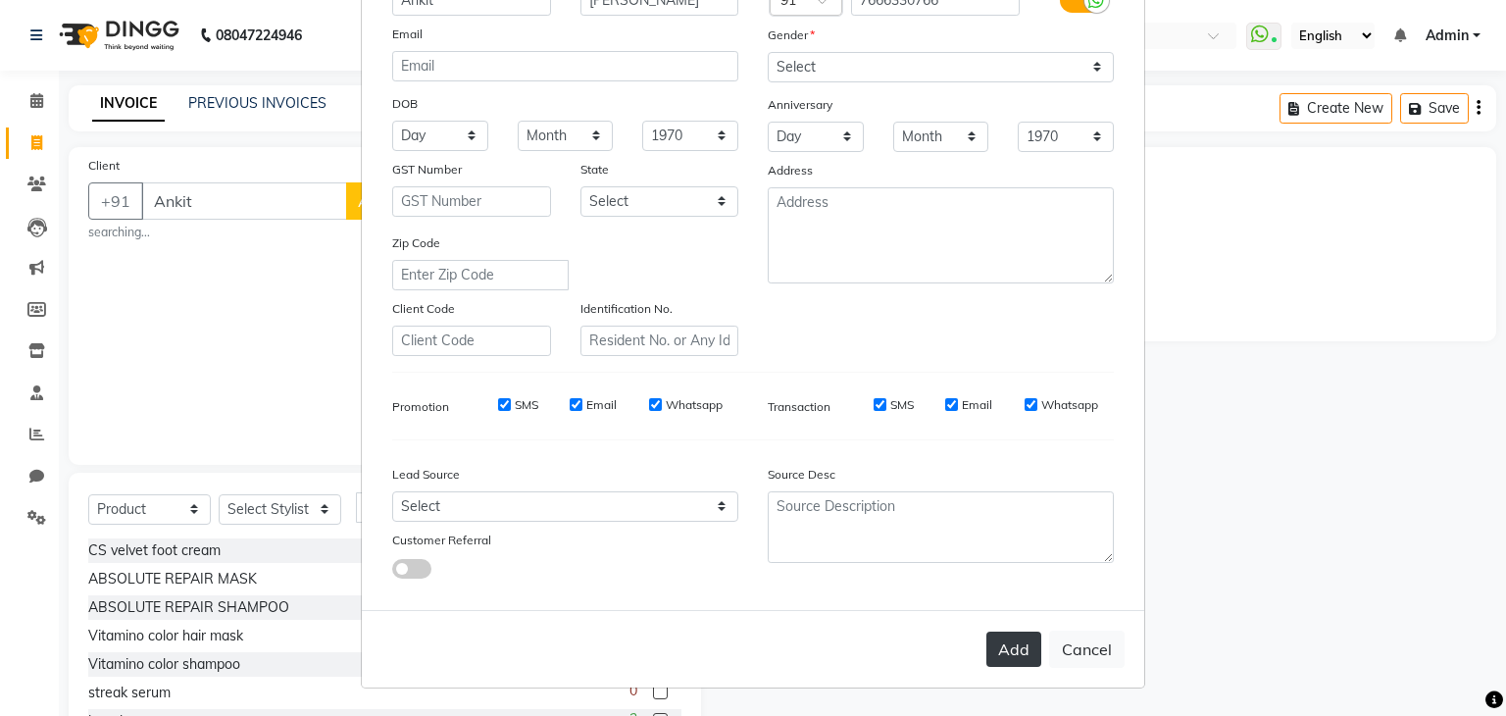
click at [1015, 644] on button "Add" at bounding box center [1013, 648] width 55 height 35
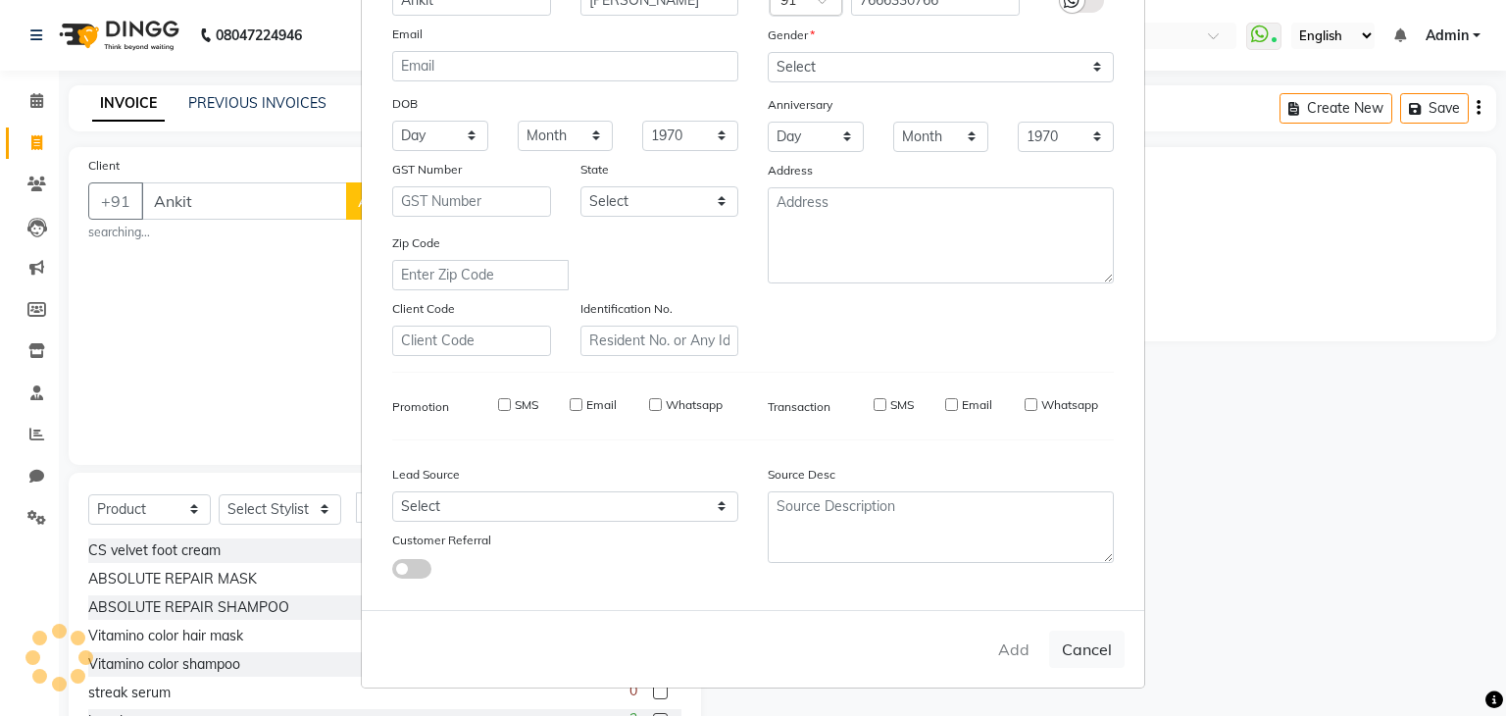
type input "7666330766"
select select
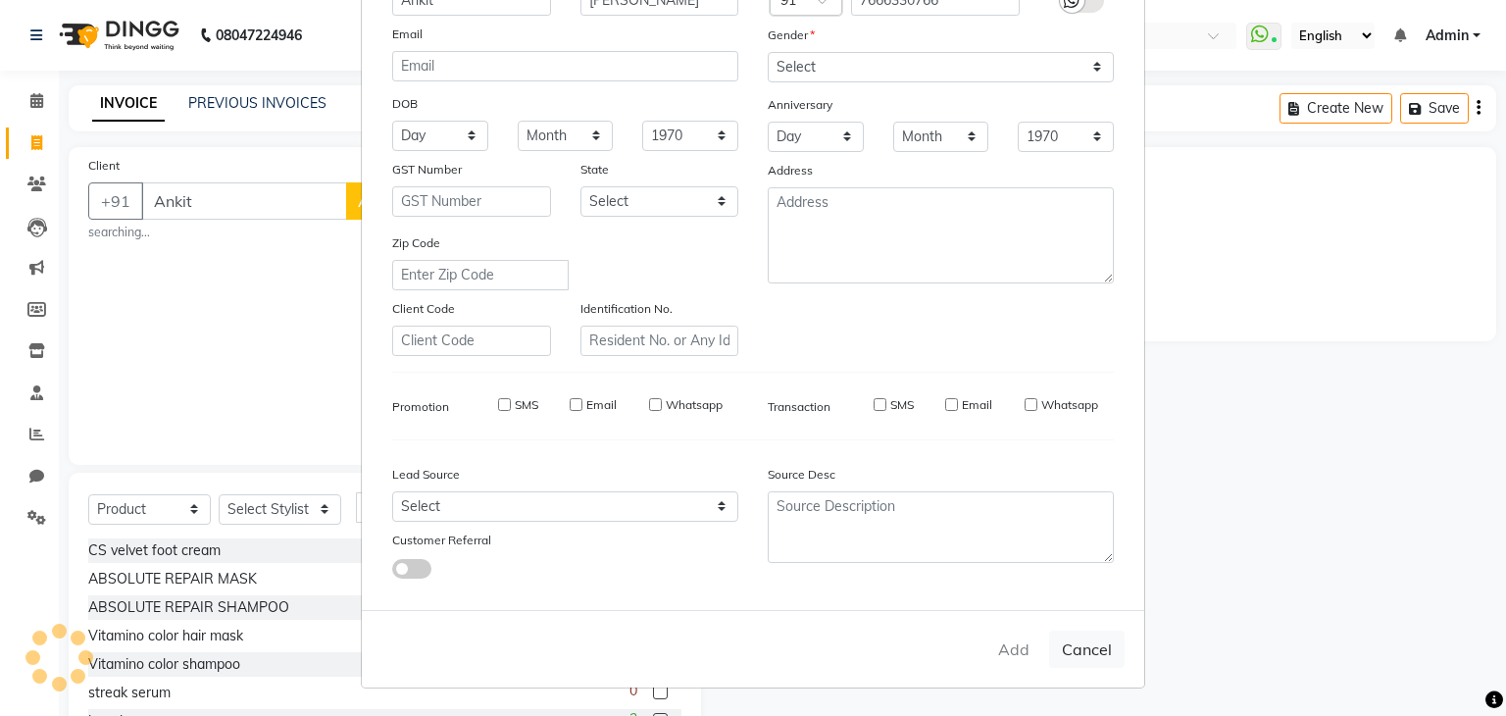
select select
checkbox input "false"
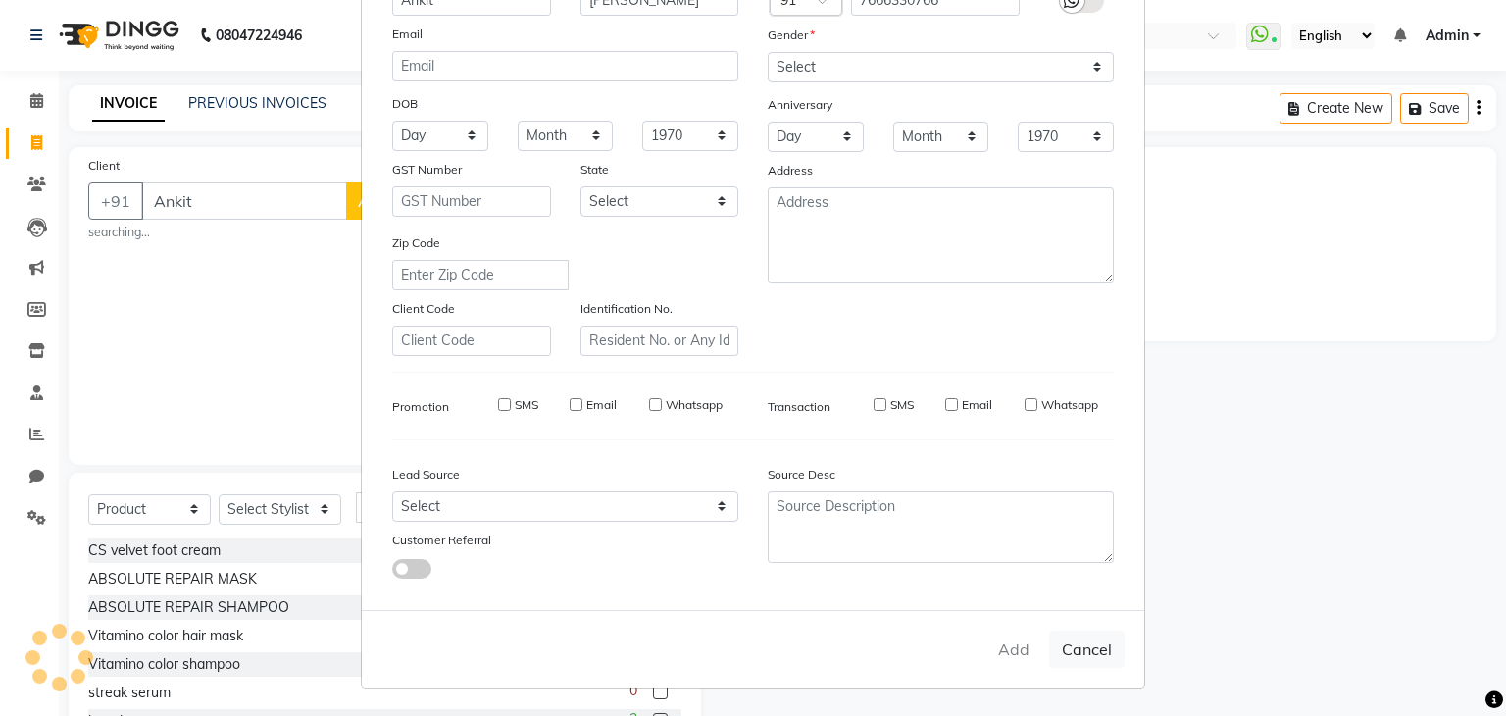
checkbox input "false"
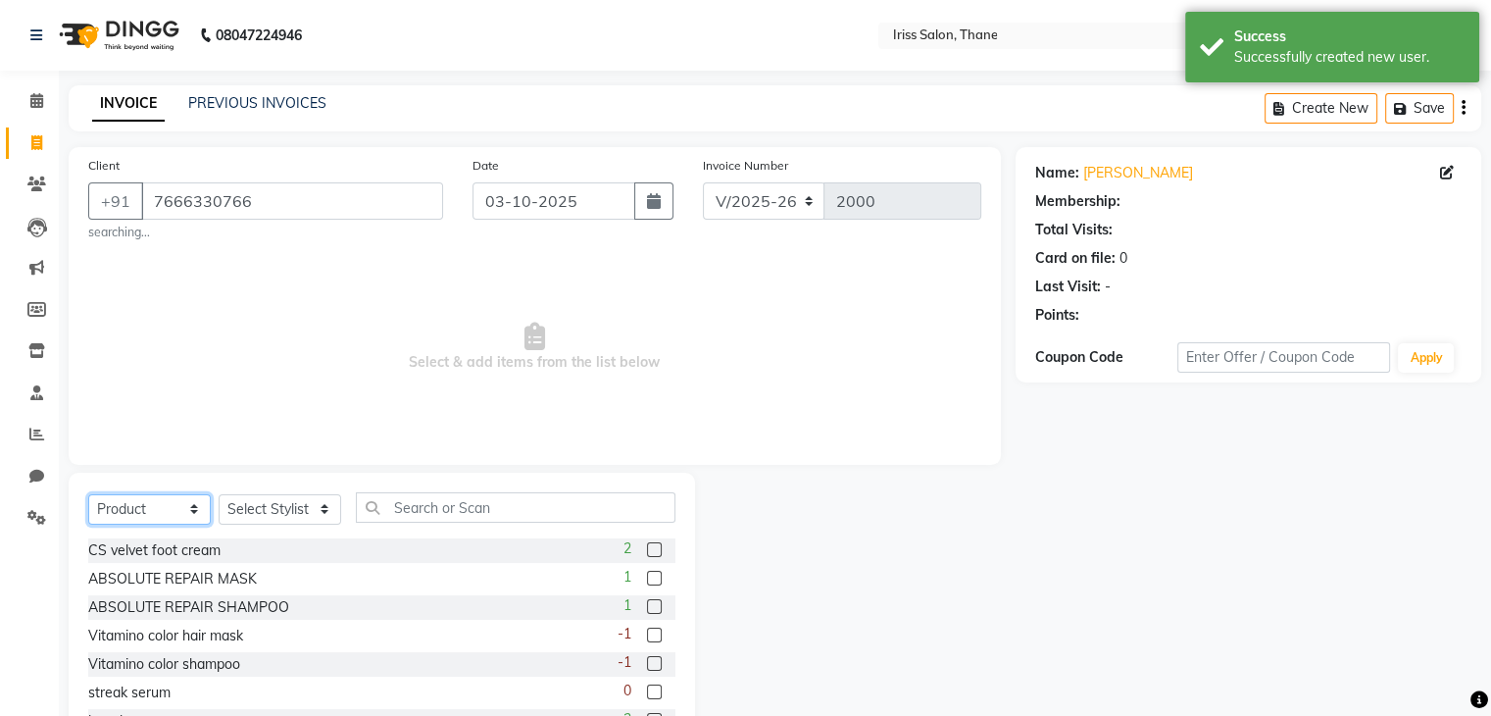
click at [162, 504] on select "Select Service Product Membership Package Voucher Prepaid Gift Card" at bounding box center [149, 509] width 123 height 30
select select "1: Object"
select select "service"
click at [88, 495] on select "Select Service Product Membership Package Voucher Prepaid Gift Card" at bounding box center [149, 509] width 123 height 30
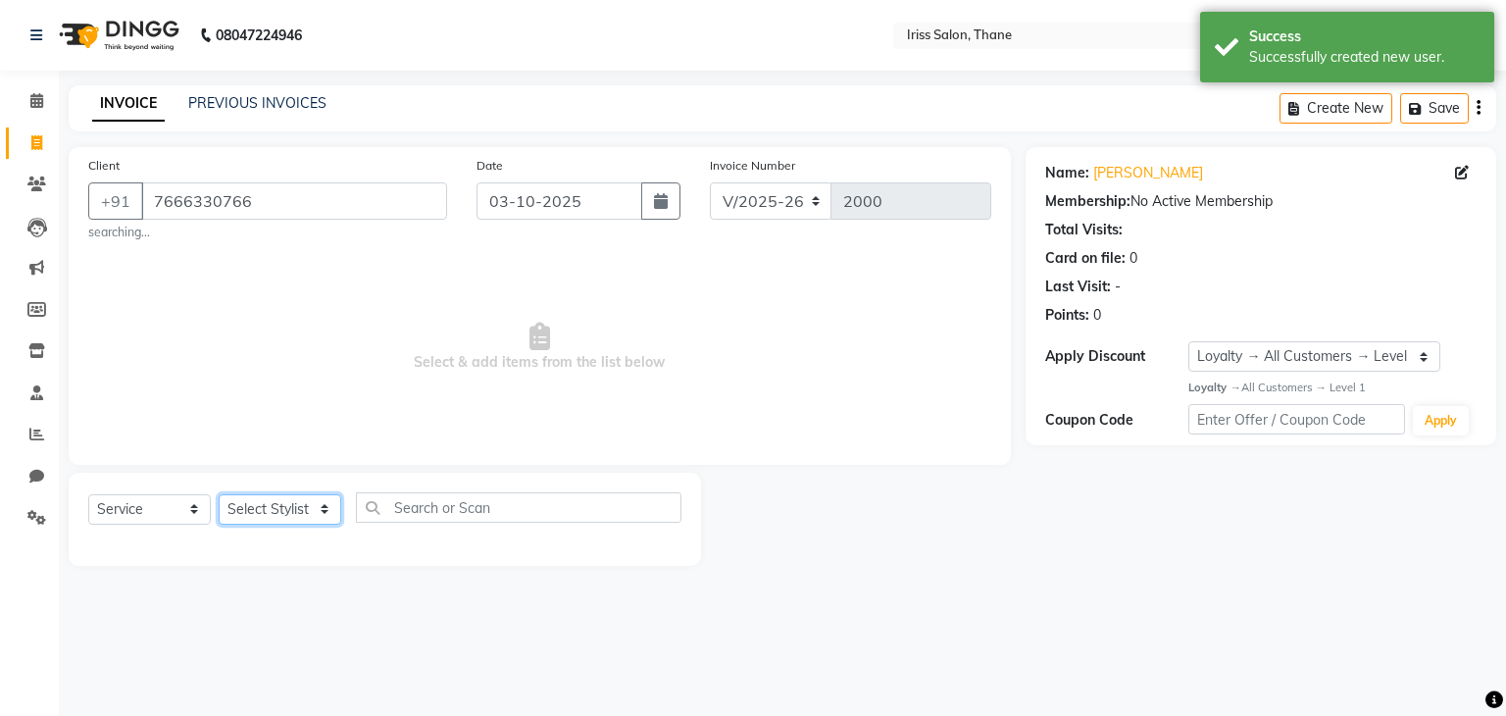
click at [292, 513] on select "Select Stylist Alzeem [PERSON_NAME] [PERSON_NAME] [PERSON_NAME] [PERSON_NAME] […" at bounding box center [280, 509] width 123 height 30
select select "67966"
click at [219, 495] on select "Select Stylist Alzeem [PERSON_NAME] [PERSON_NAME] [PERSON_NAME] [PERSON_NAME] […" at bounding box center [280, 509] width 123 height 30
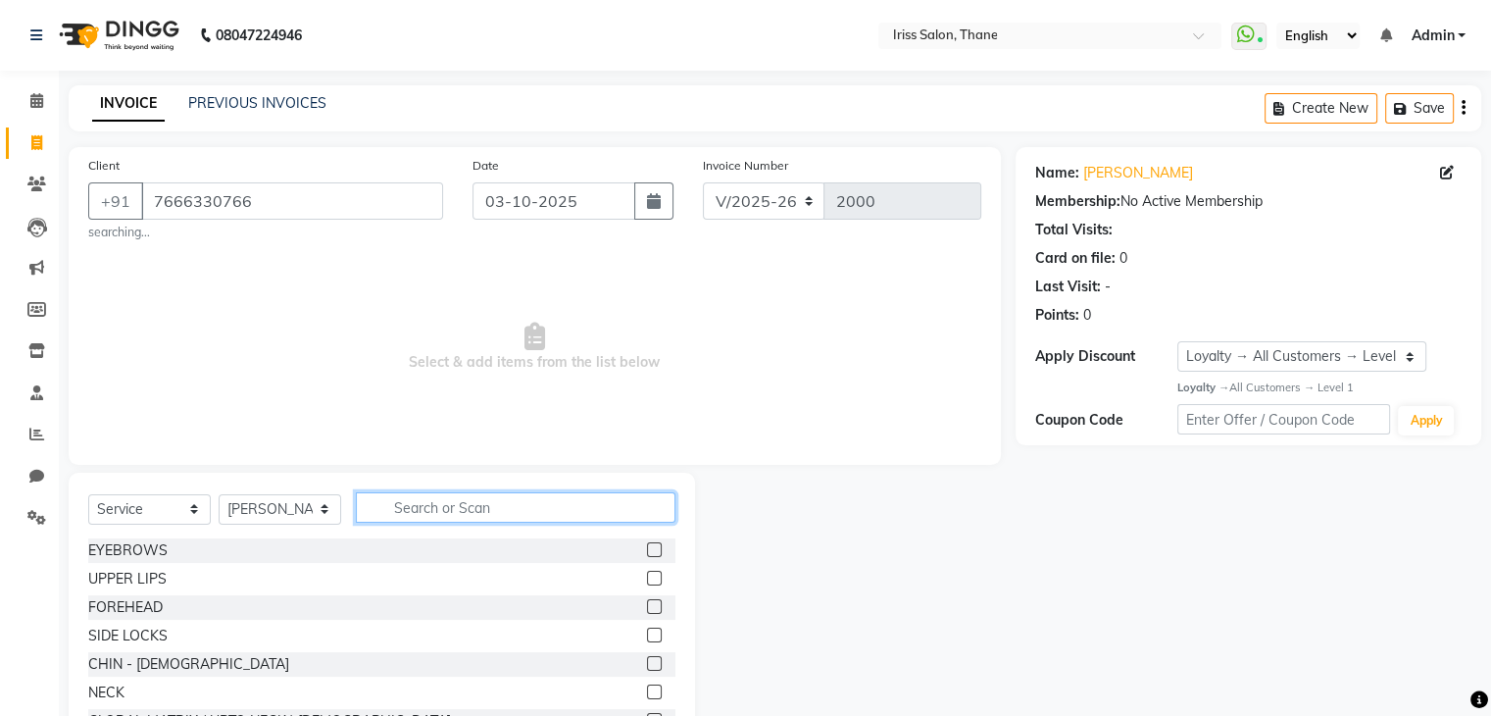
click at [454, 509] on input "text" at bounding box center [516, 507] width 320 height 30
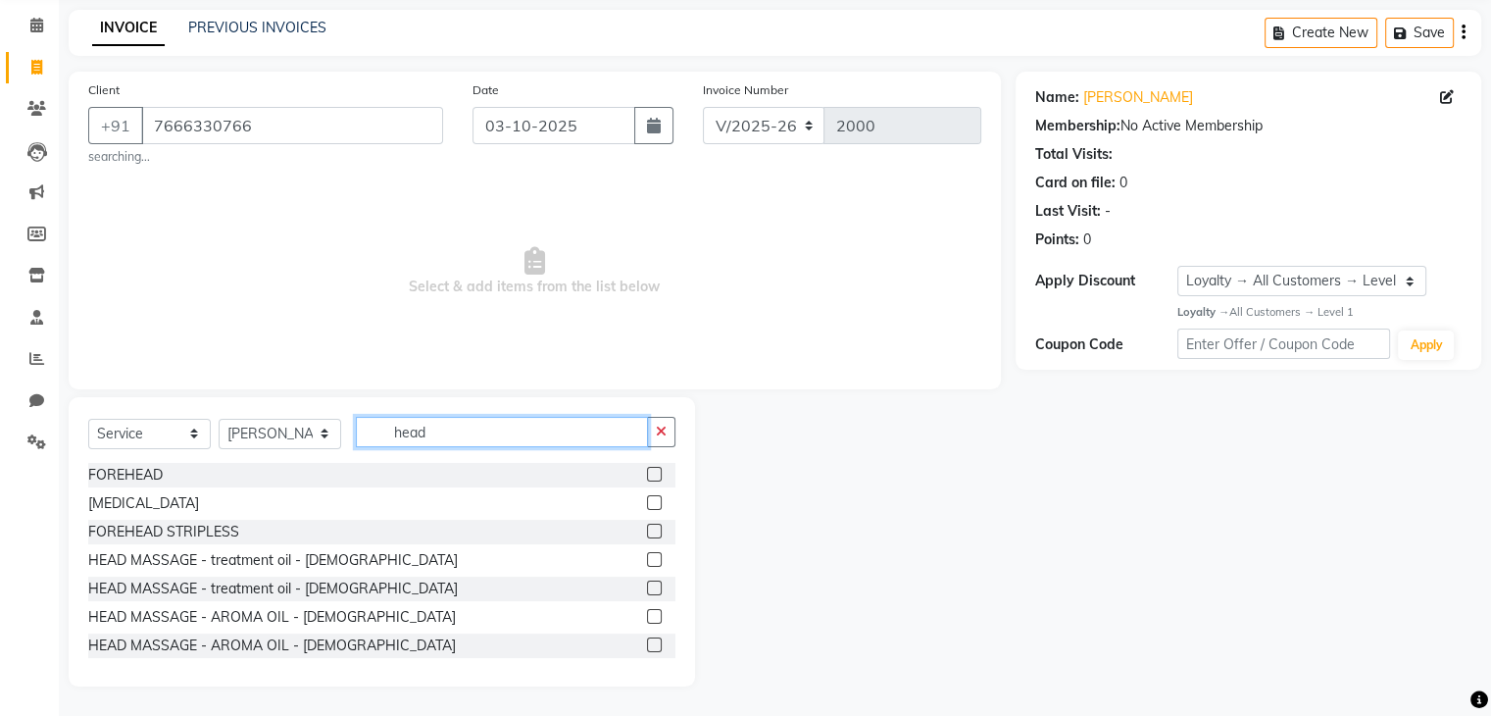
scroll to position [2, 0]
type input "head"
click at [647, 642] on label at bounding box center [654, 642] width 15 height 15
click at [647, 642] on input "checkbox" at bounding box center [653, 643] width 13 height 13
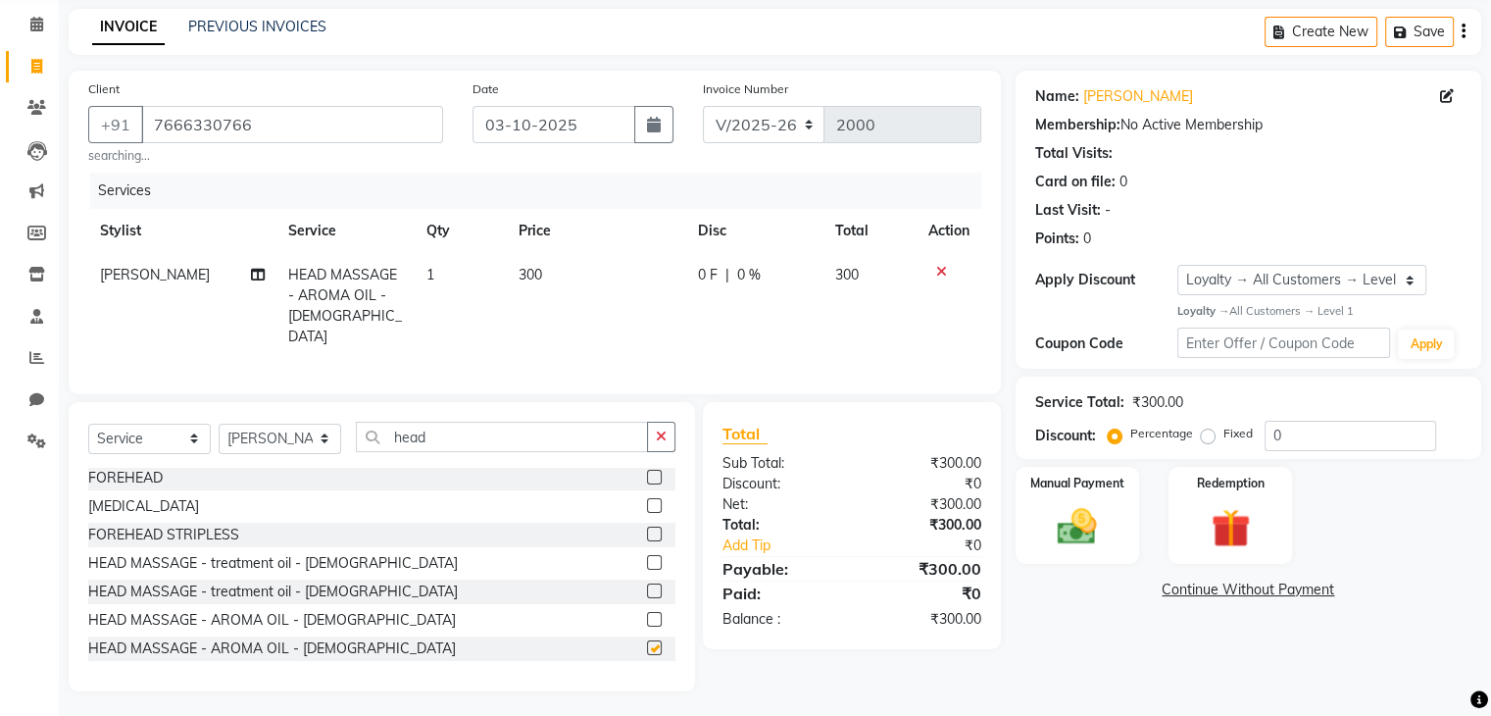
checkbox input "false"
click at [443, 433] on input "head" at bounding box center [502, 436] width 292 height 30
type input "h"
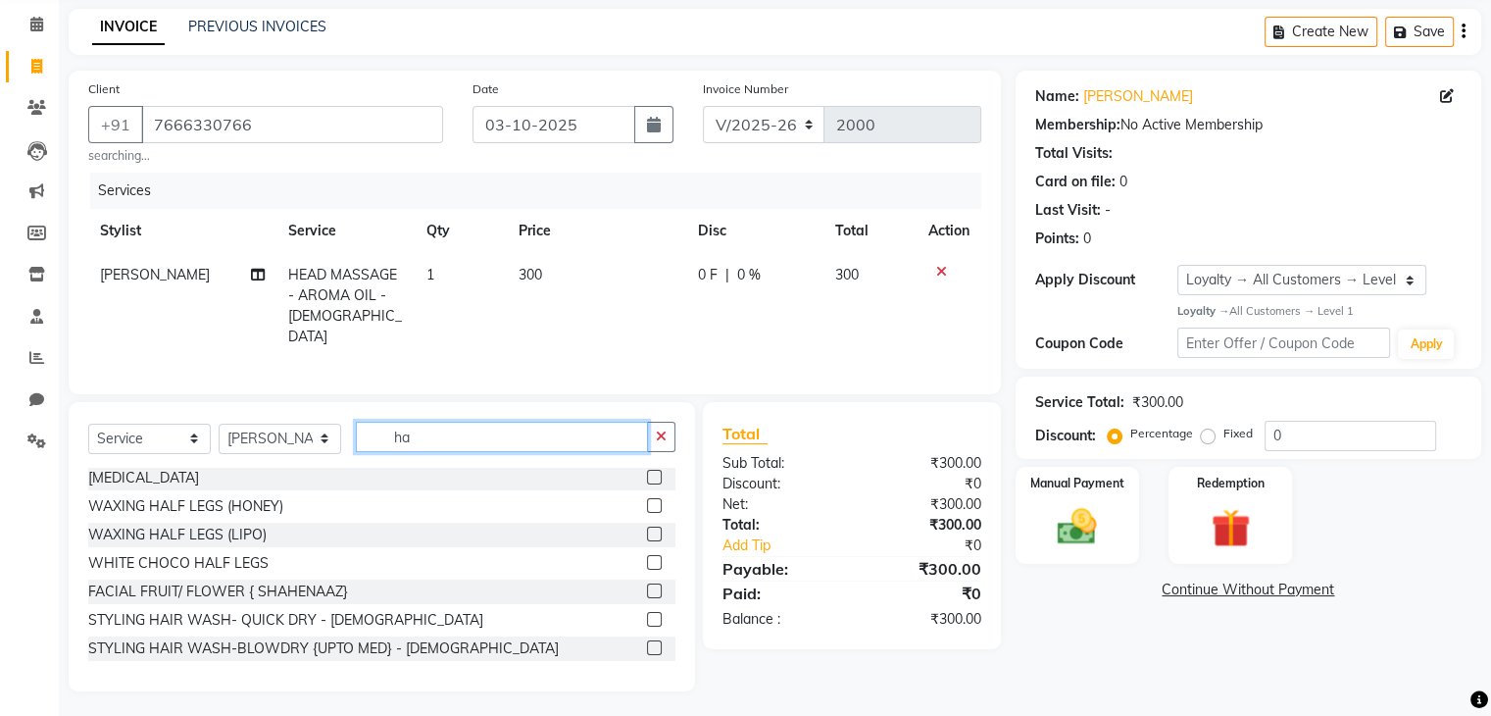
scroll to position [0, 0]
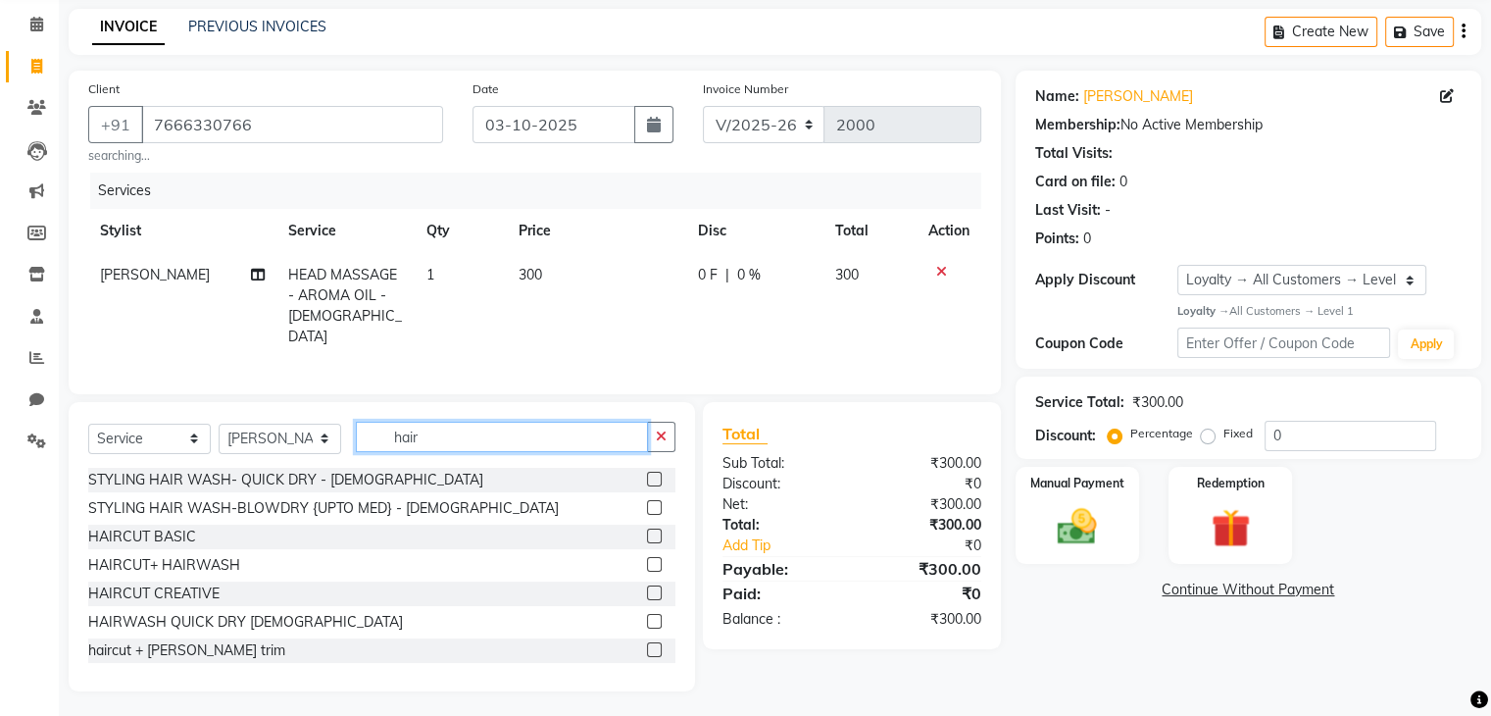
type input "hair"
click at [647, 528] on label at bounding box center [654, 535] width 15 height 15
click at [647, 530] on input "checkbox" at bounding box center [653, 536] width 13 height 13
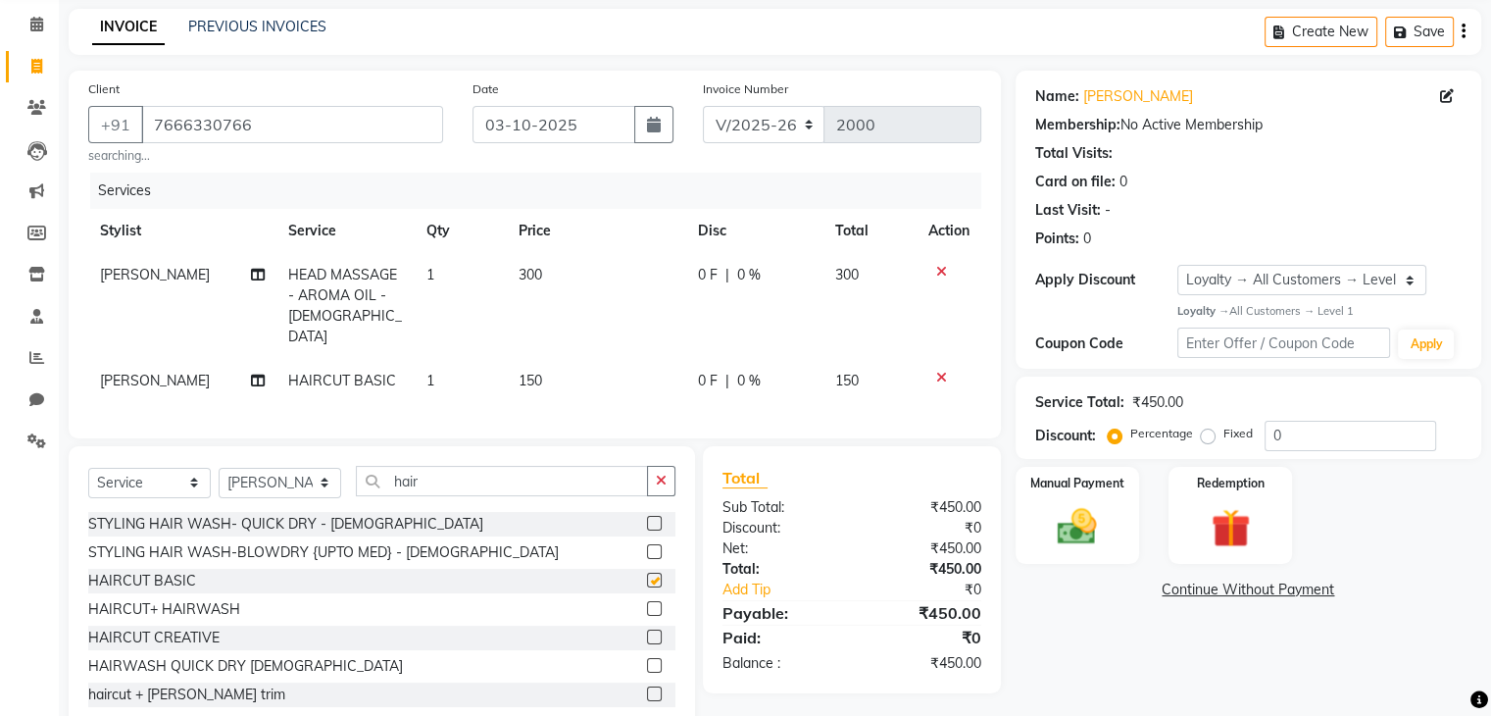
checkbox input "false"
click at [1098, 521] on img at bounding box center [1077, 526] width 66 height 47
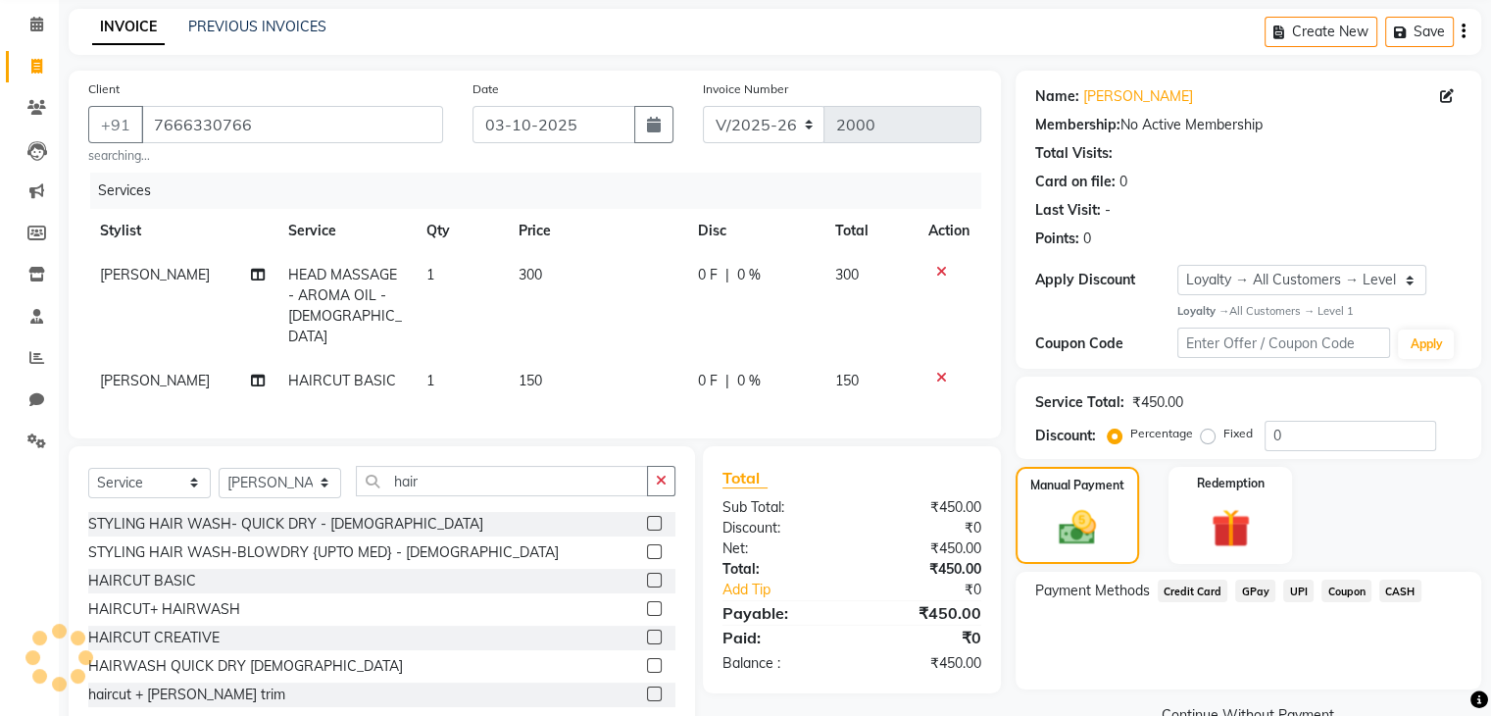
click at [1390, 586] on span "CASH" at bounding box center [1400, 590] width 42 height 23
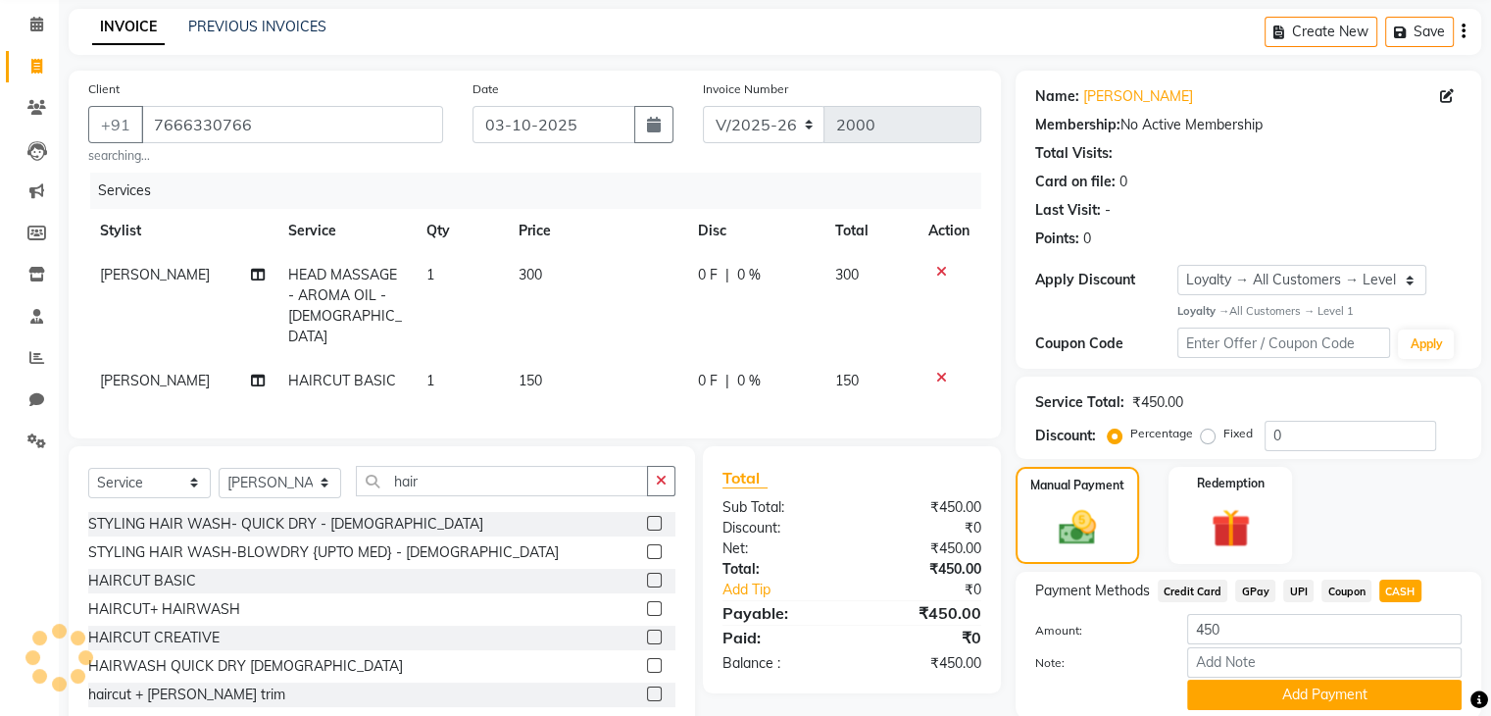
click at [1486, 569] on div "Name: Ankit Gupta Membership: No Active Membership Total Visits: Card on file: …" at bounding box center [1255, 414] width 480 height 687
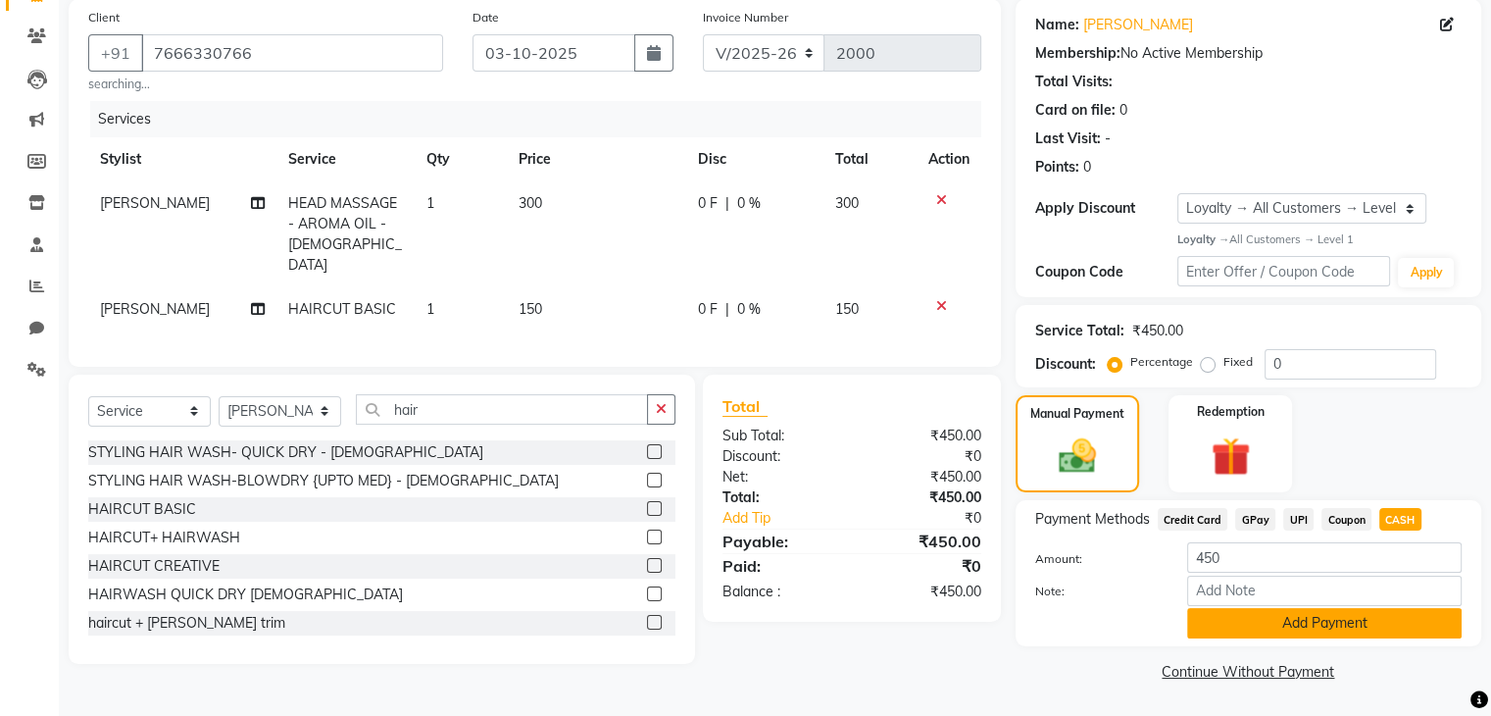
click at [1343, 630] on button "Add Payment" at bounding box center [1324, 623] width 274 height 30
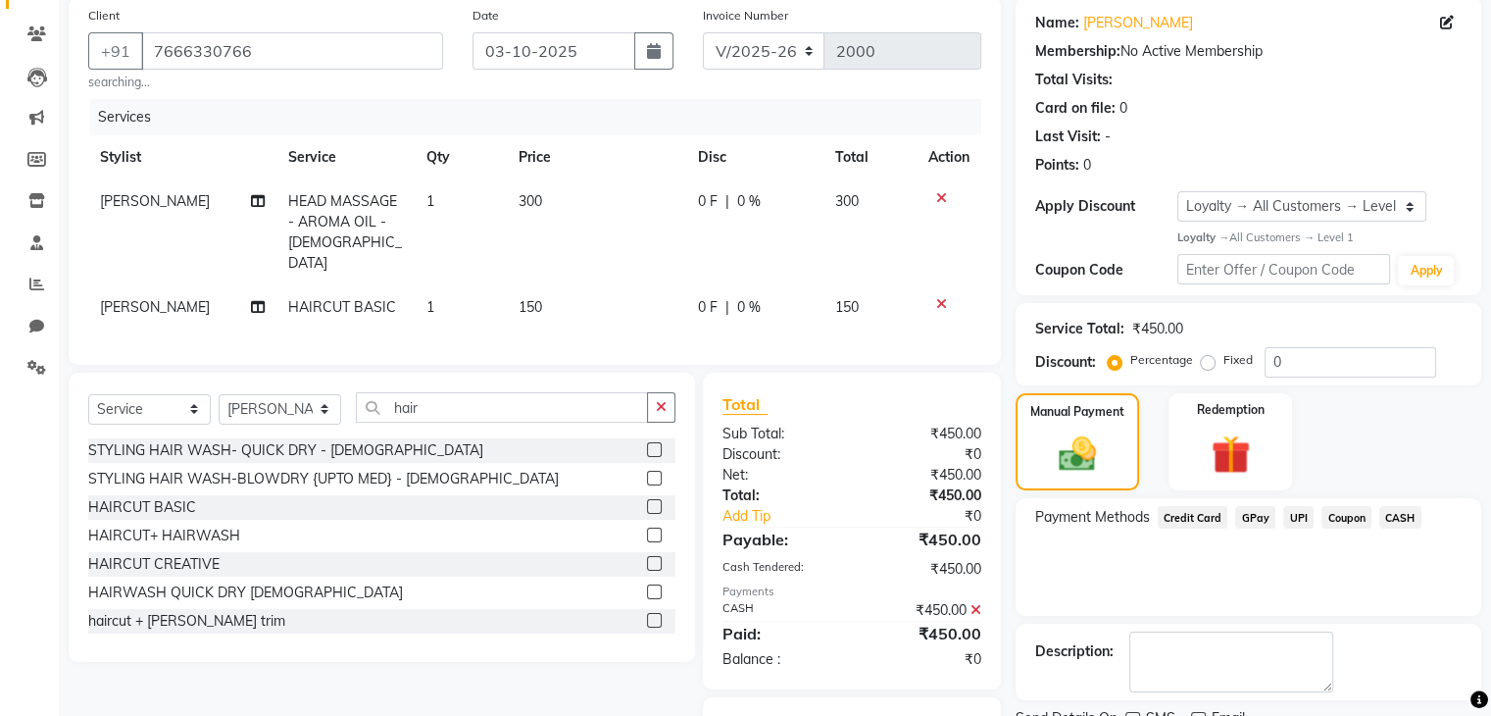
scroll to position [246, 0]
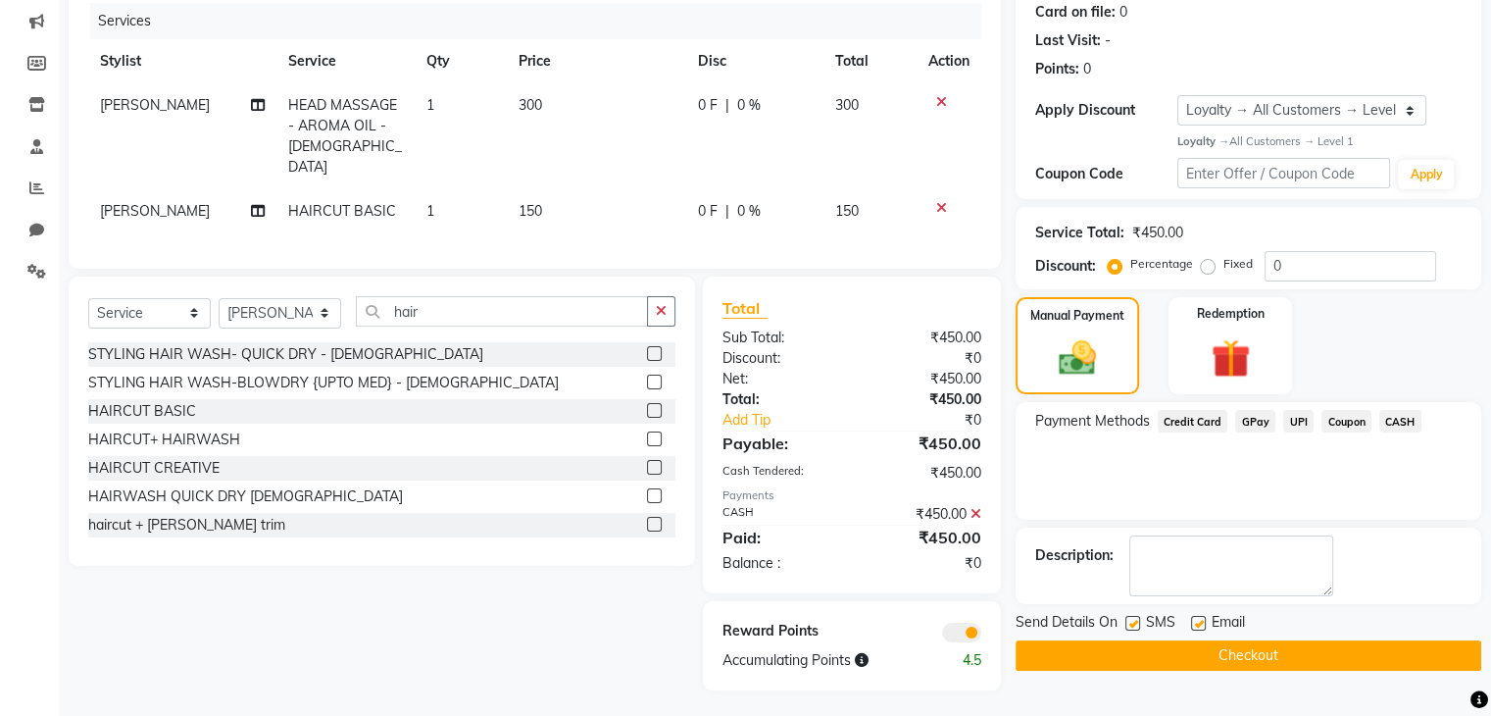
click at [1384, 648] on button "Checkout" at bounding box center [1248, 655] width 466 height 30
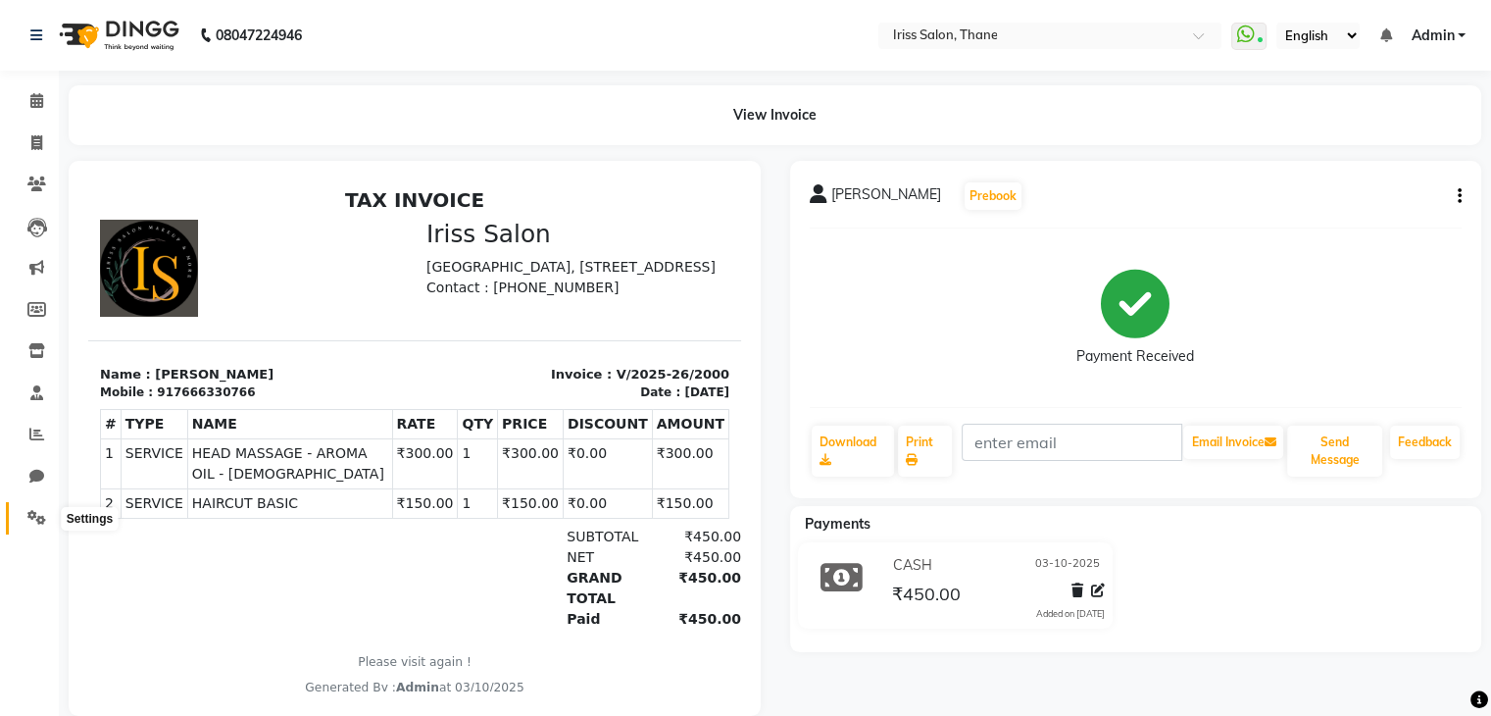
click at [38, 520] on icon at bounding box center [36, 517] width 19 height 15
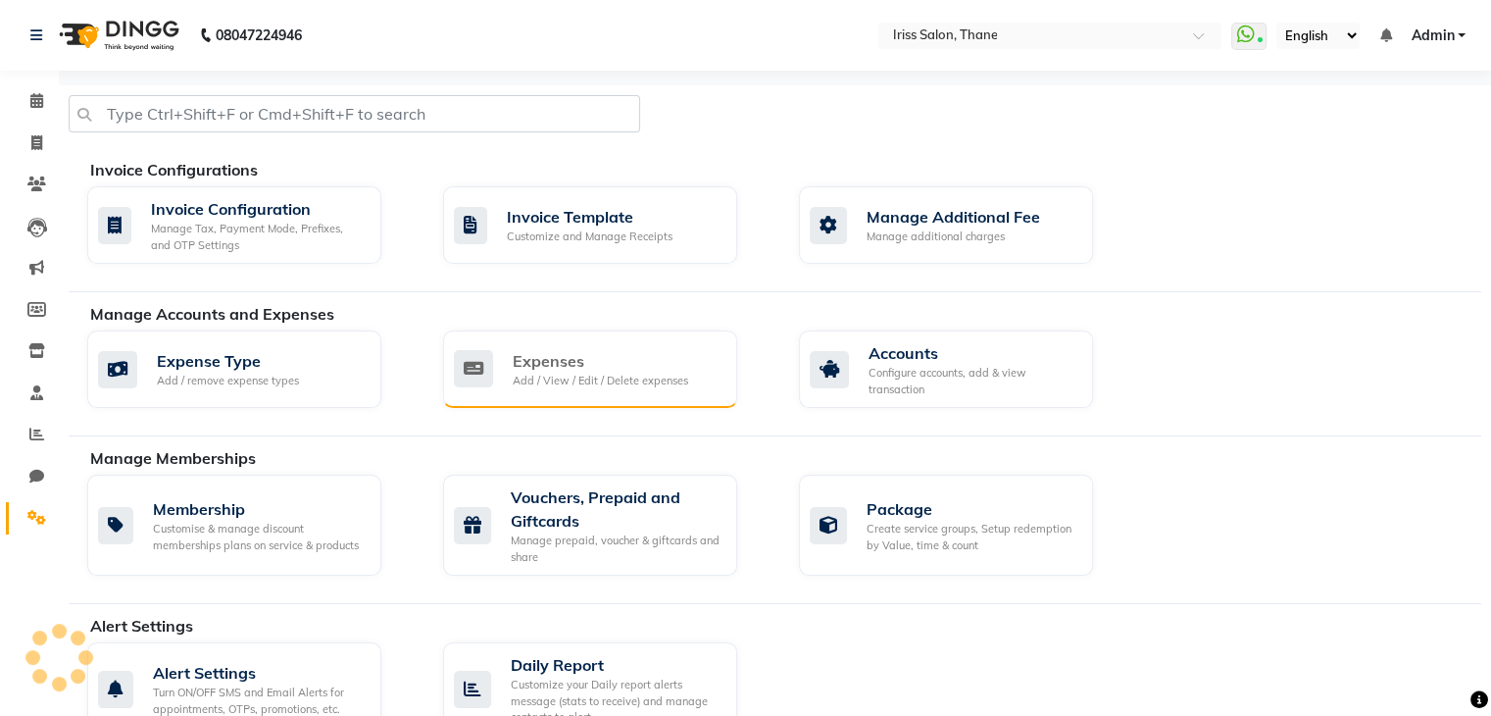
click at [554, 372] on div "Add / View / Edit / Delete expenses" at bounding box center [600, 380] width 175 height 17
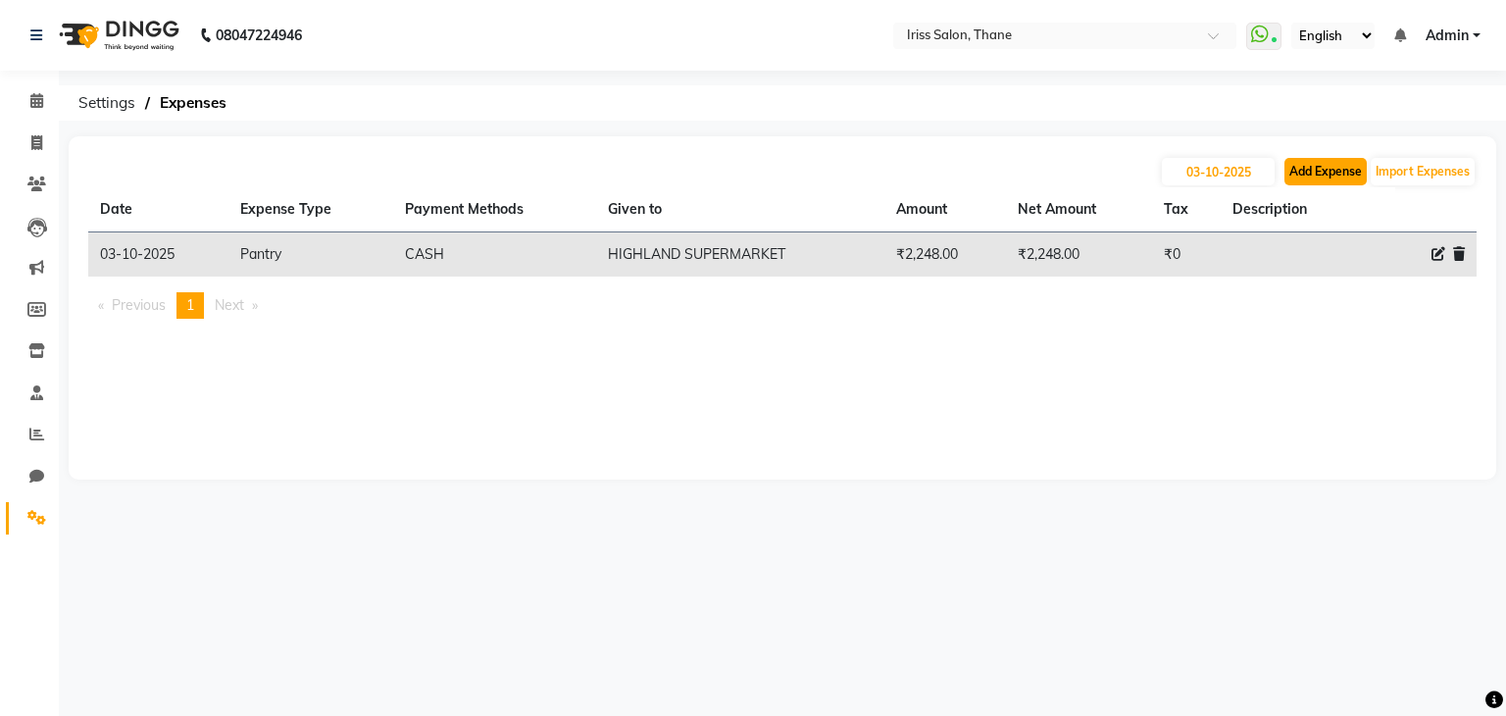
click at [1314, 172] on button "Add Expense" at bounding box center [1325, 171] width 82 height 27
select select "1"
select select "6810"
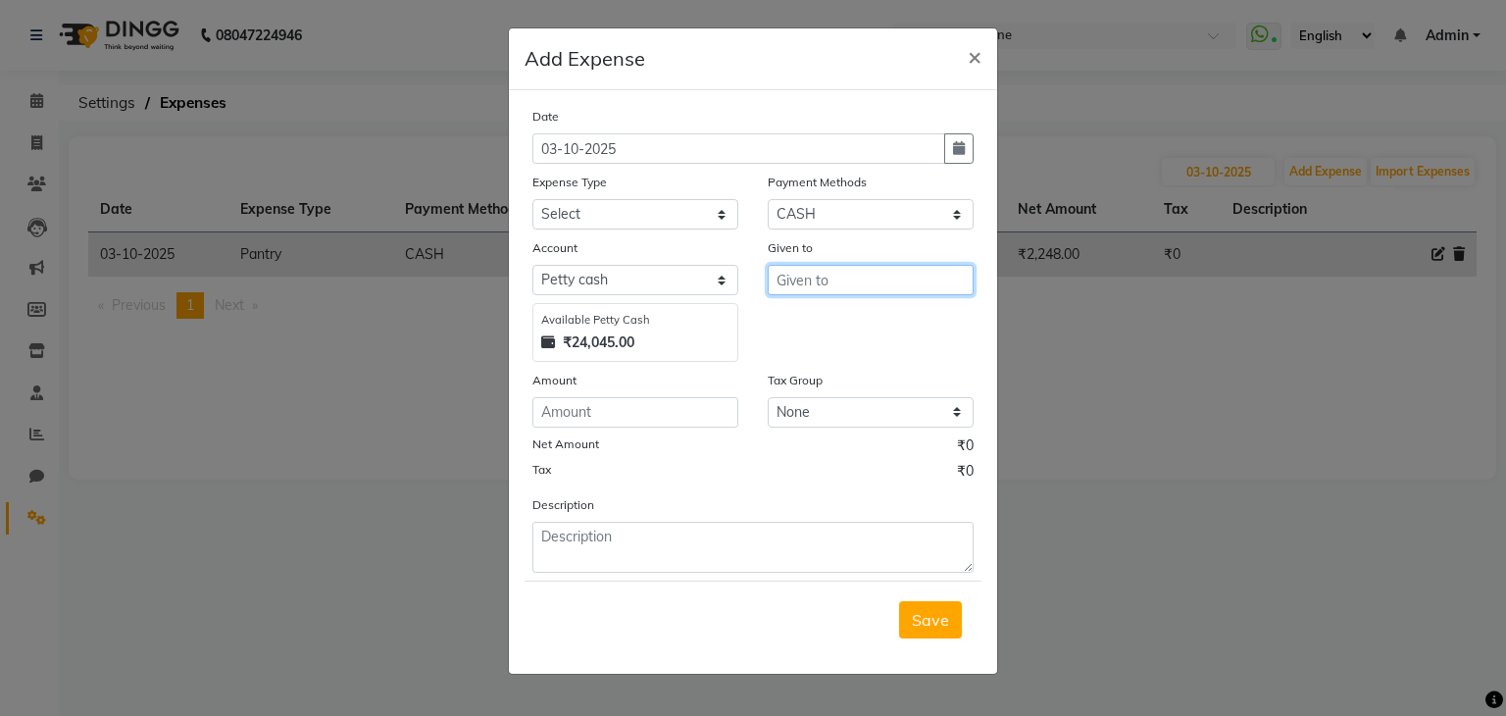
click at [797, 288] on input "text" at bounding box center [870, 280] width 206 height 30
click at [810, 322] on ngb-highlight "Al zeem s al mani" at bounding box center [850, 323] width 117 height 20
type input "[PERSON_NAME]"
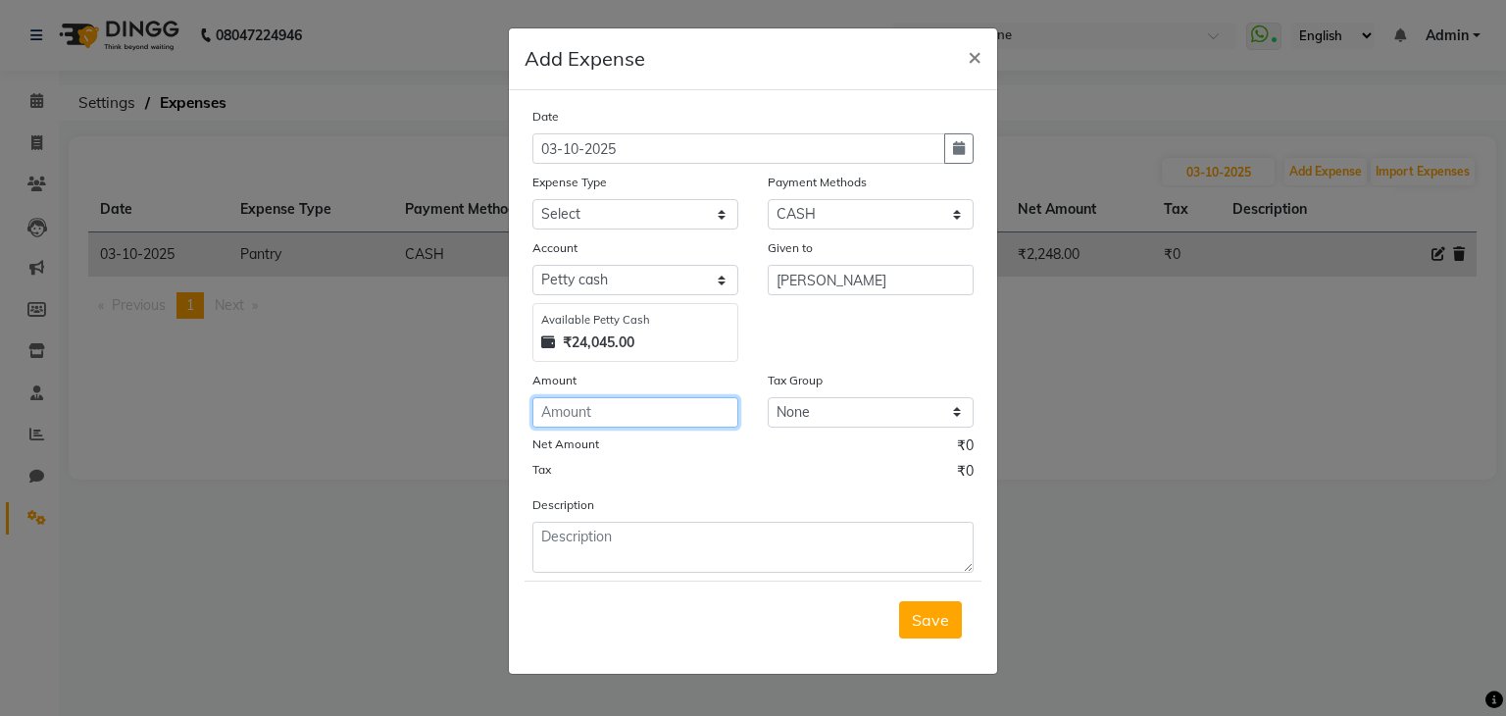
click at [624, 420] on input "number" at bounding box center [635, 412] width 206 height 30
type input "500"
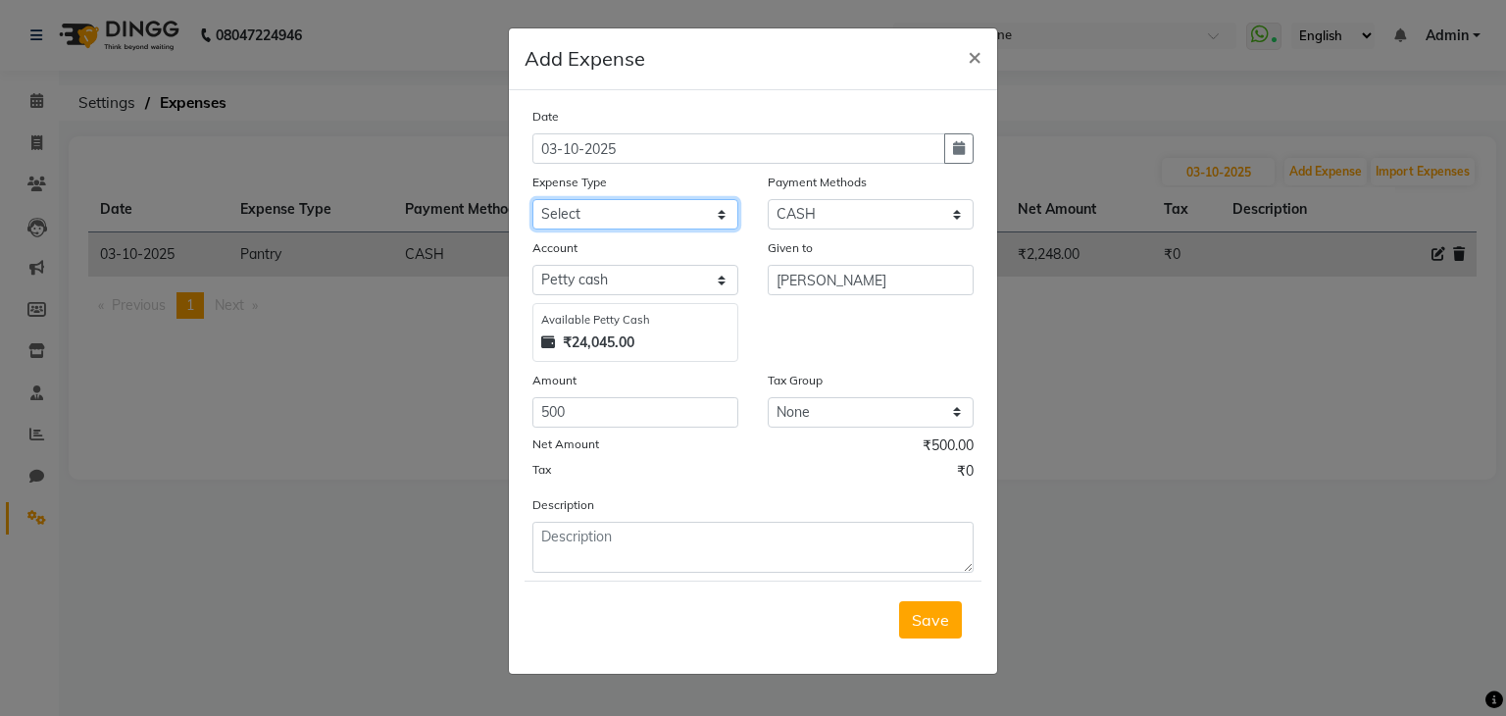
click at [629, 218] on select "Select Advance Salary Bank charges Car maintenance Cash transfer to bank Cash t…" at bounding box center [635, 214] width 206 height 30
select select "21120"
click at [532, 201] on select "Select Advance Salary Bank charges Car maintenance Cash transfer to bank Cash t…" at bounding box center [635, 214] width 206 height 30
click at [939, 621] on span "Save" at bounding box center [930, 620] width 37 height 20
